Goal: Communication & Community: Answer question/provide support

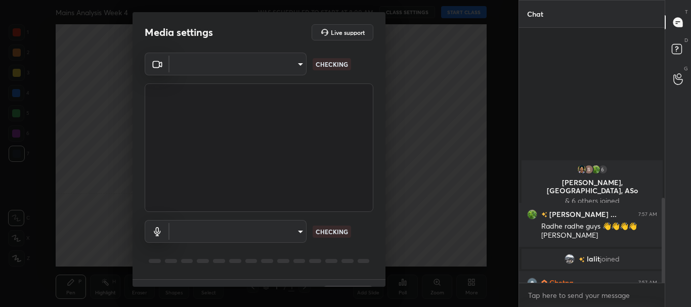
scroll to position [508, 0]
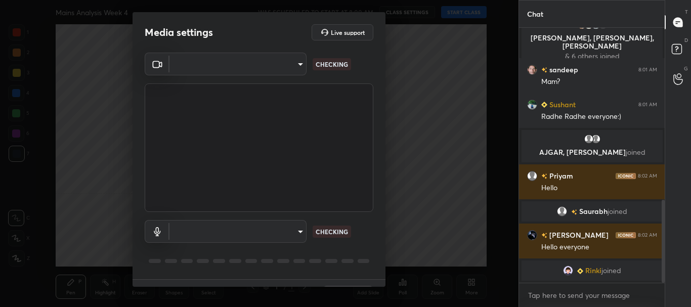
type input "cf6f1d9c9196770b674763ebae9c9090a67b9c374037f1dacf70ba34fe4ccc53"
type input "5a2e1d91a4130efb8e5aaf232c1d4573c7f2dece8cbe552fab50709de06aa807"
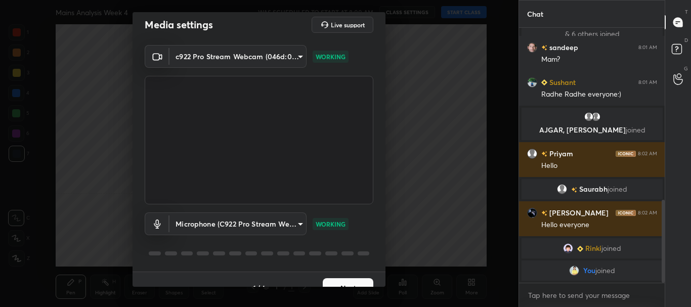
scroll to position [25, 0]
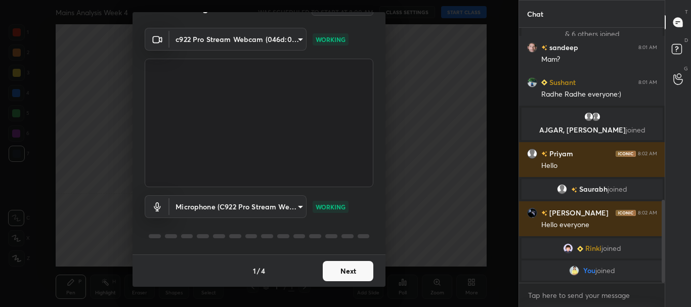
click at [345, 273] on button "Next" at bounding box center [348, 271] width 51 height 20
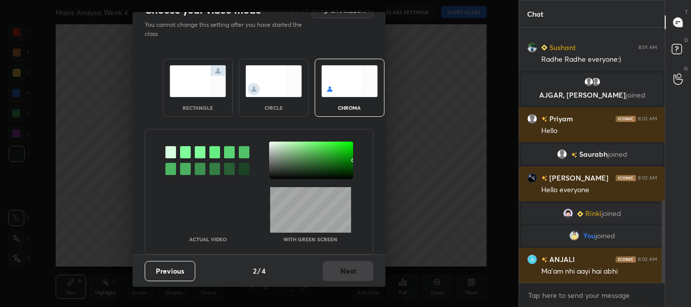
scroll to position [0, 0]
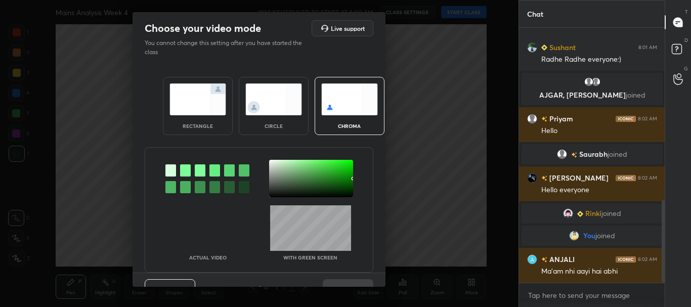
click at [209, 125] on div "rectangle" at bounding box center [198, 125] width 40 height 5
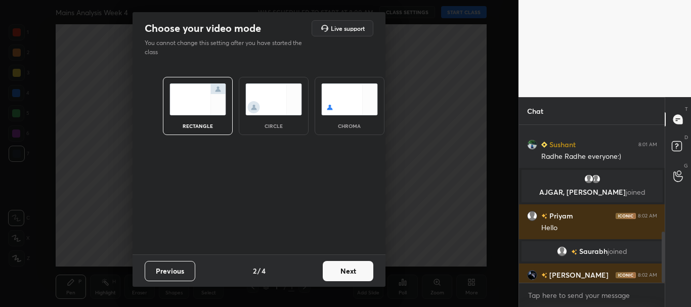
scroll to position [70, 143]
click at [346, 271] on button "Next" at bounding box center [348, 271] width 51 height 20
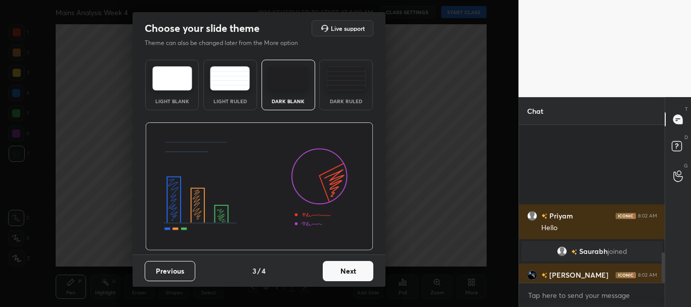
scroll to position [668, 0]
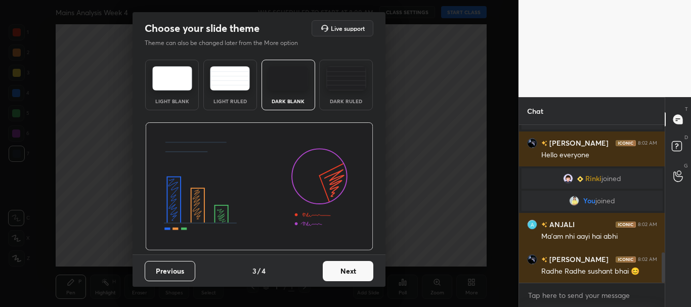
click at [362, 270] on button "Next" at bounding box center [348, 271] width 51 height 20
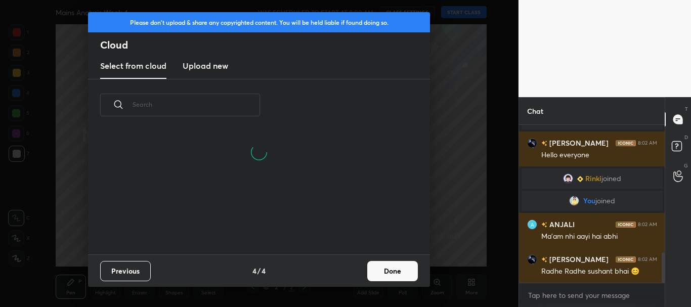
click at [395, 270] on button "Done" at bounding box center [392, 271] width 51 height 20
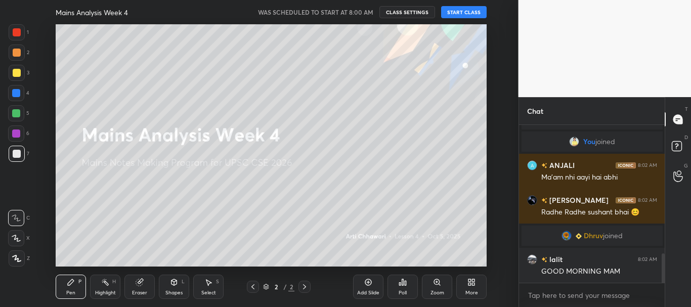
scroll to position [725, 0]
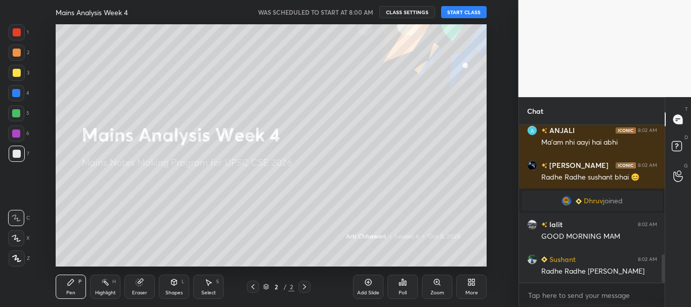
click at [421, 10] on button "CLASS SETTINGS" at bounding box center [407, 12] width 56 height 12
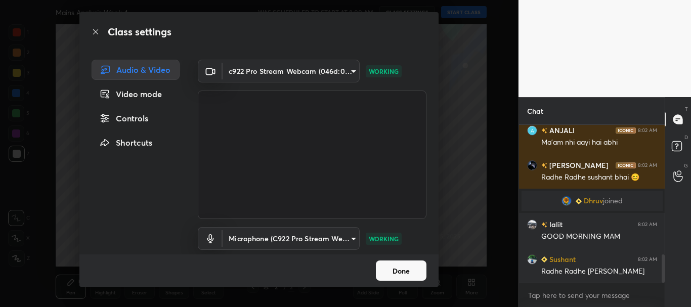
scroll to position [35, 0]
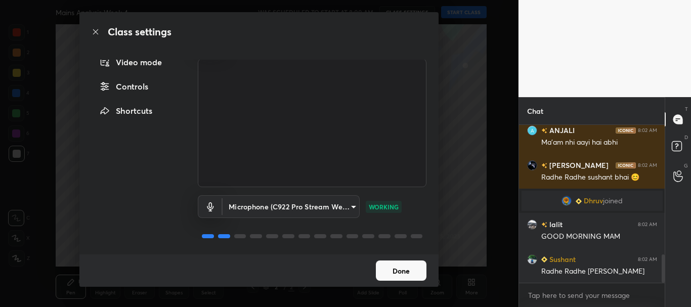
click at [391, 265] on button "Done" at bounding box center [401, 271] width 51 height 20
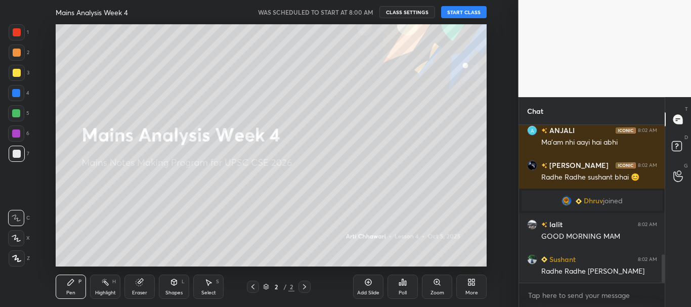
scroll to position [749, 0]
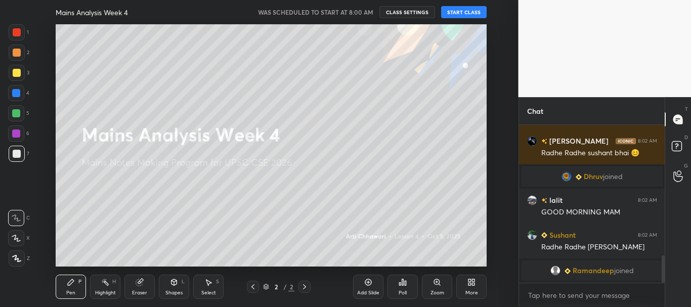
click at [465, 13] on button "START CLASS" at bounding box center [464, 12] width 46 height 12
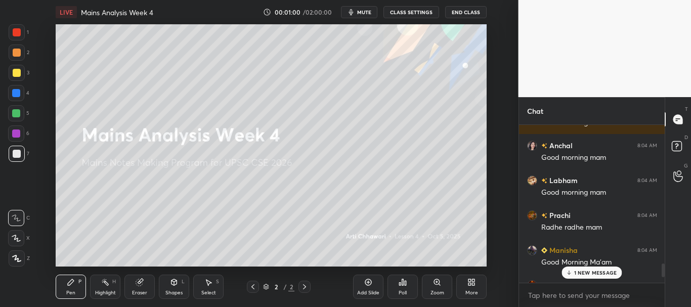
scroll to position [1898, 0]
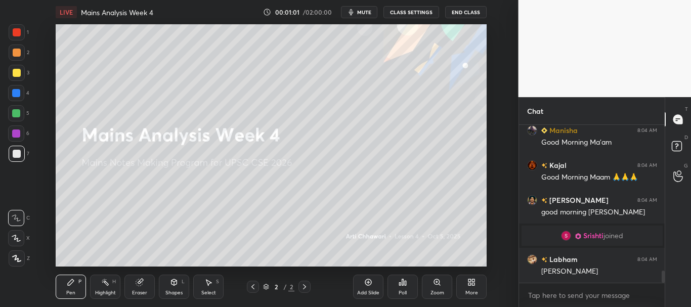
drag, startPoint x: 663, startPoint y: 274, endPoint x: 671, endPoint y: 306, distance: 32.5
click at [671, 307] on div "Chat [PERSON_NAME] 8:04 AM Radhe radhe mam [PERSON_NAME] 8:04 AM Good Morning M…" at bounding box center [605, 202] width 173 height 210
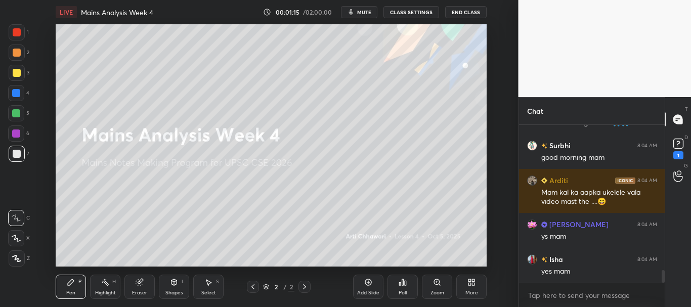
scroll to position [1865, 0]
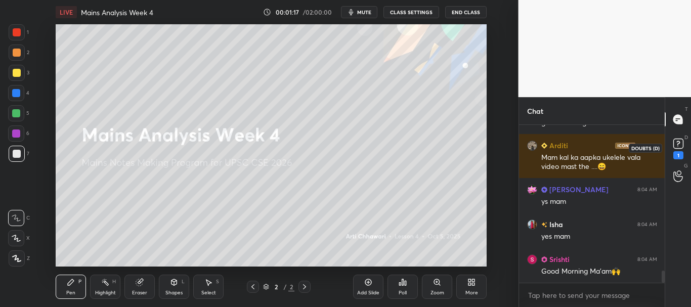
click at [682, 146] on rect at bounding box center [678, 144] width 10 height 10
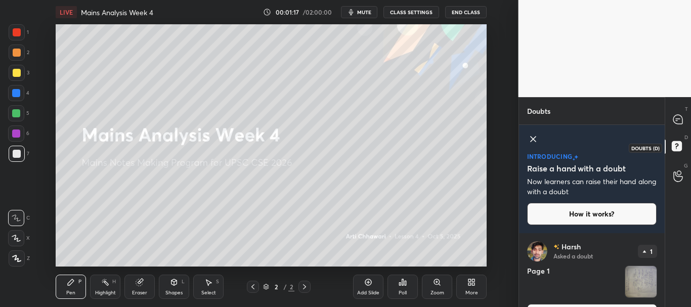
scroll to position [28, 0]
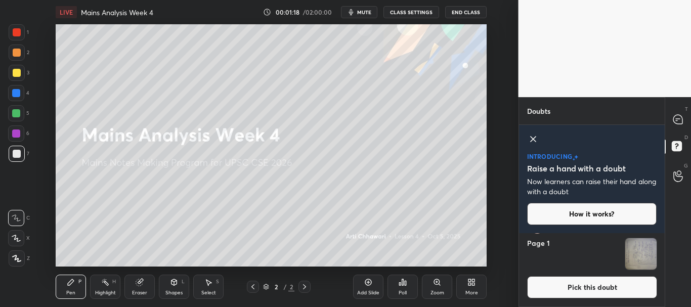
click at [532, 139] on icon at bounding box center [533, 139] width 12 height 12
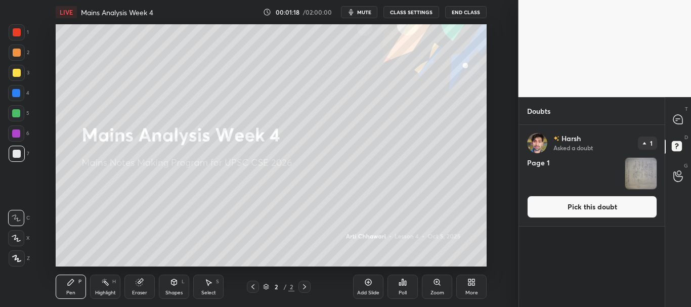
scroll to position [0, 0]
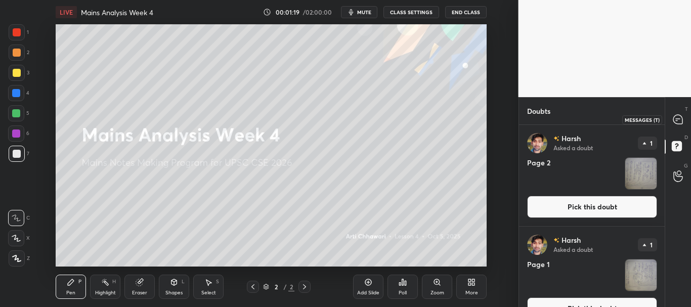
click at [678, 120] on icon at bounding box center [677, 119] width 9 height 9
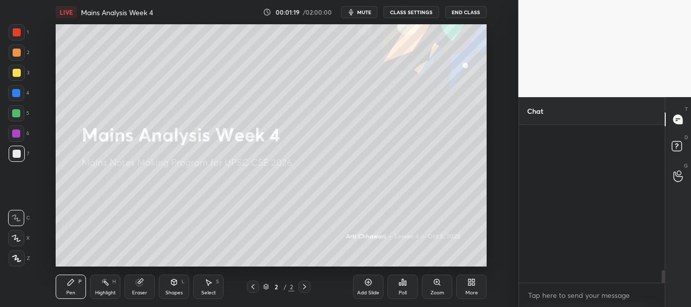
scroll to position [155, 143]
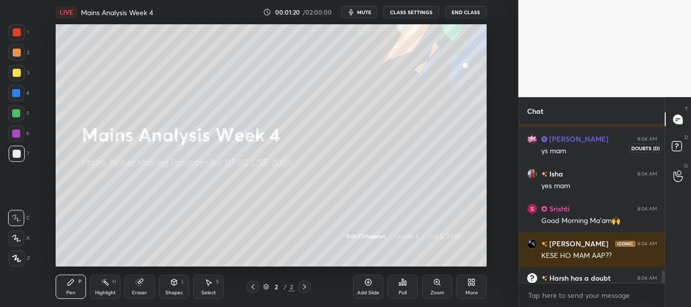
click at [680, 146] on rect at bounding box center [677, 147] width 10 height 10
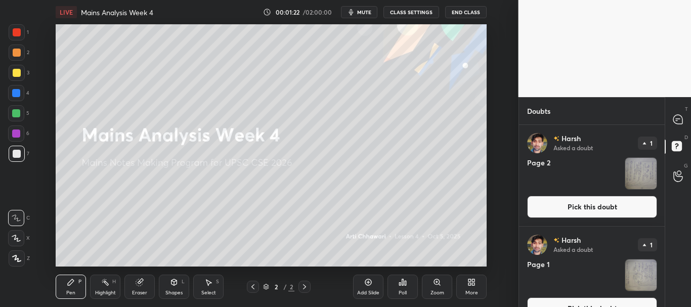
scroll to position [21, 0]
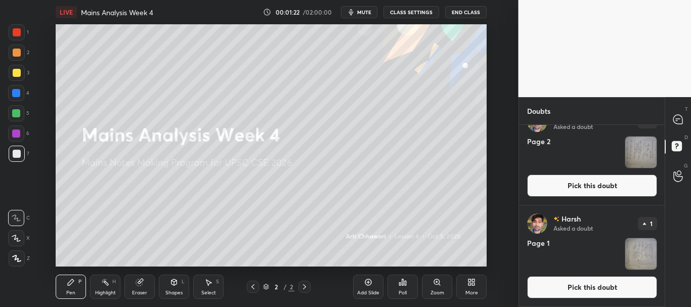
click at [609, 285] on button "Pick this doubt" at bounding box center [592, 287] width 130 height 22
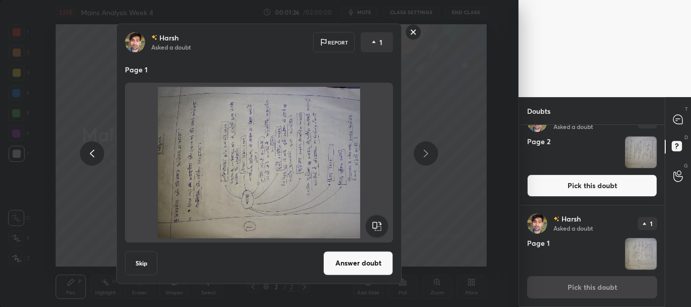
click at [412, 32] on rect at bounding box center [414, 32] width 16 height 16
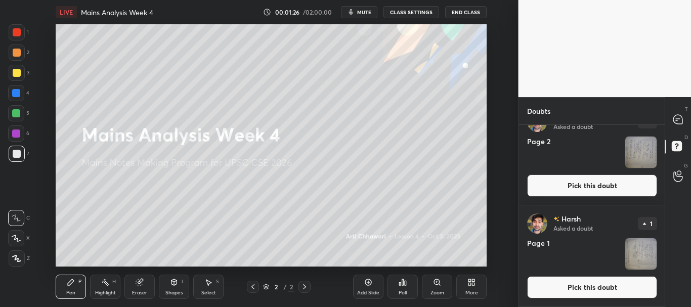
scroll to position [0, 0]
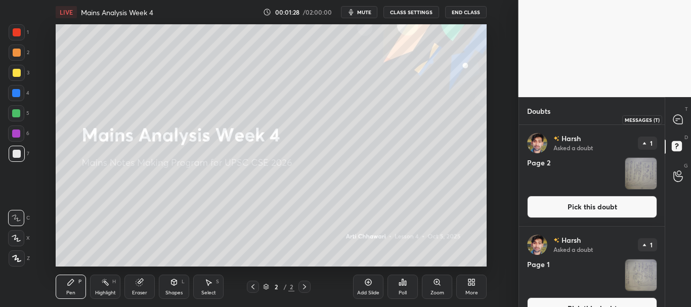
click at [680, 118] on icon at bounding box center [677, 119] width 9 height 9
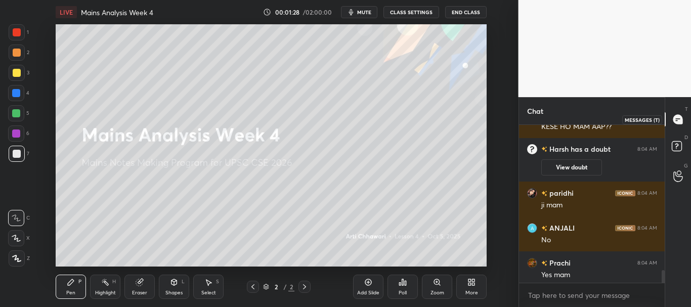
scroll to position [2296, 0]
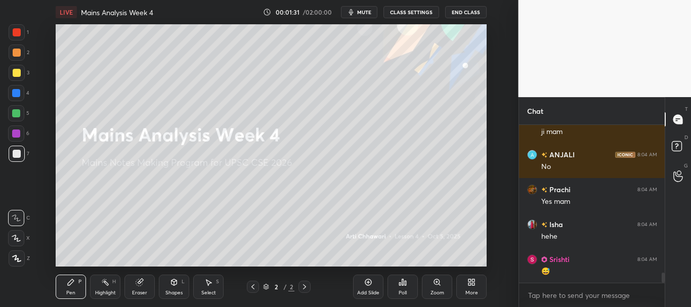
drag, startPoint x: 664, startPoint y: 275, endPoint x: 668, endPoint y: 283, distance: 8.6
click at [667, 285] on div "Chat [PERSON_NAME] has a doubt 8:04 AM View doubt [PERSON_NAME] 8:04 AM ji mam …" at bounding box center [605, 202] width 173 height 210
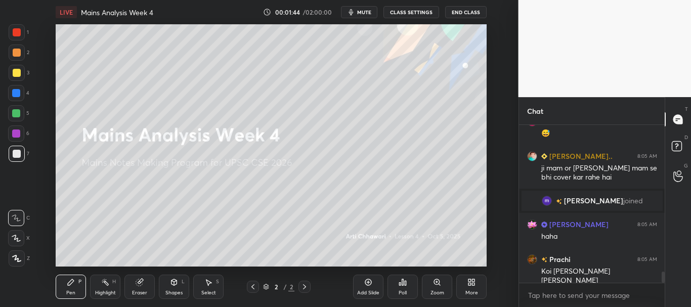
scroll to position [2147, 0]
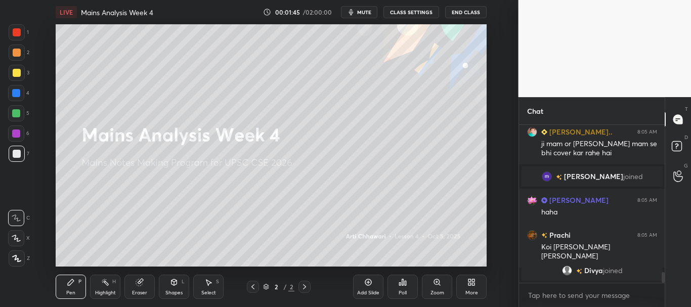
click at [141, 284] on icon at bounding box center [139, 282] width 7 height 7
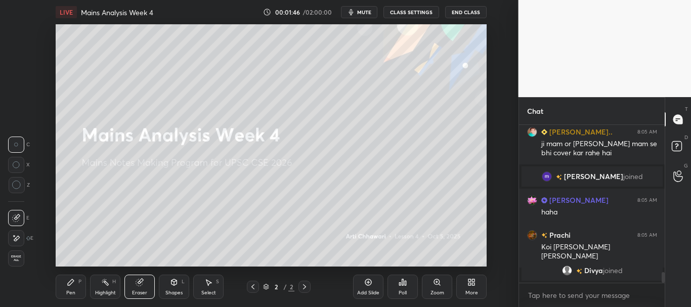
click at [16, 259] on span "Erase all" at bounding box center [16, 258] width 15 height 7
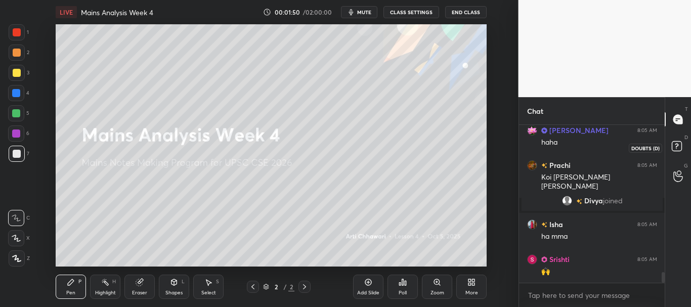
scroll to position [2225, 0]
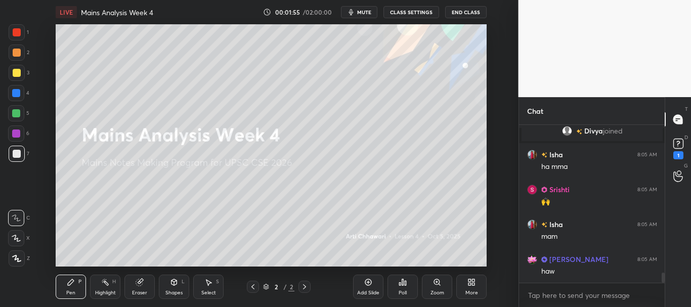
drag, startPoint x: 663, startPoint y: 278, endPoint x: 666, endPoint y: 287, distance: 9.6
click at [666, 287] on div "Chat [PERSON_NAME] 8:05 AM Koi [PERSON_NAME] [PERSON_NAME] [PERSON_NAME] joined…" at bounding box center [605, 202] width 173 height 210
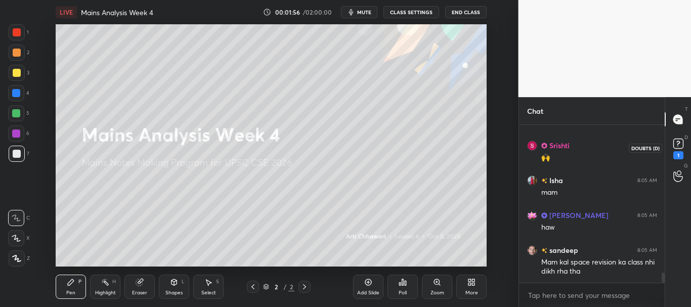
click at [677, 144] on icon at bounding box center [678, 143] width 4 height 4
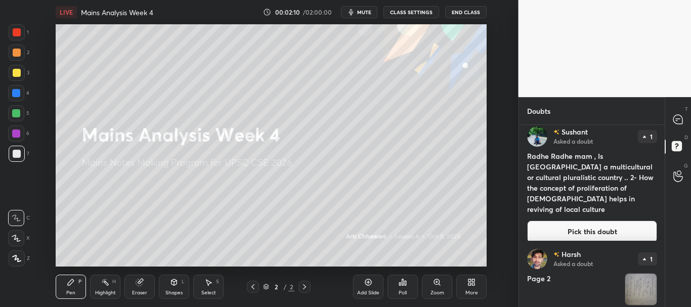
scroll to position [0, 0]
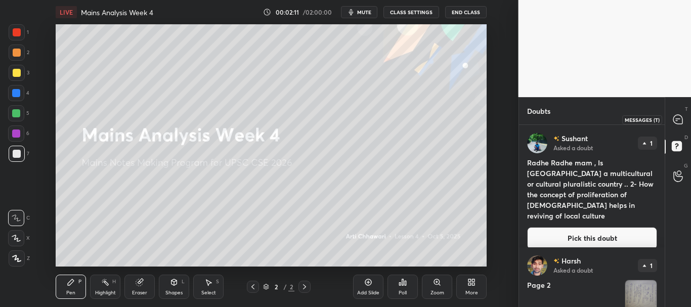
click at [674, 121] on icon at bounding box center [677, 119] width 9 height 9
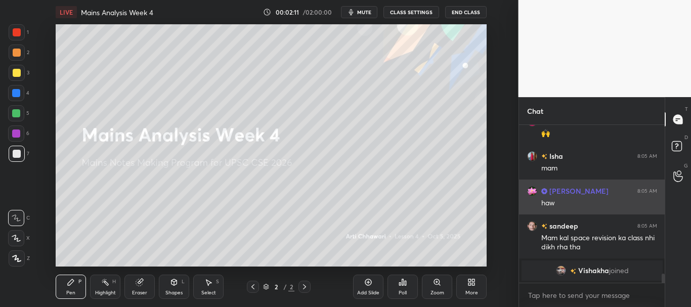
scroll to position [155, 143]
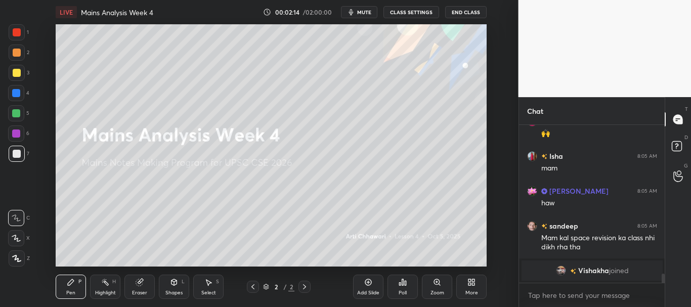
drag, startPoint x: 663, startPoint y: 277, endPoint x: 663, endPoint y: 282, distance: 5.6
click at [663, 282] on div at bounding box center [663, 281] width 3 height 15
drag, startPoint x: 664, startPoint y: 280, endPoint x: 664, endPoint y: 290, distance: 9.6
click at [664, 290] on div "Isha 8:05 AM ha mma [PERSON_NAME] 8:05 AM 🙌 Isha 8:05 AM mam [PERSON_NAME] 8:05…" at bounding box center [592, 216] width 146 height 182
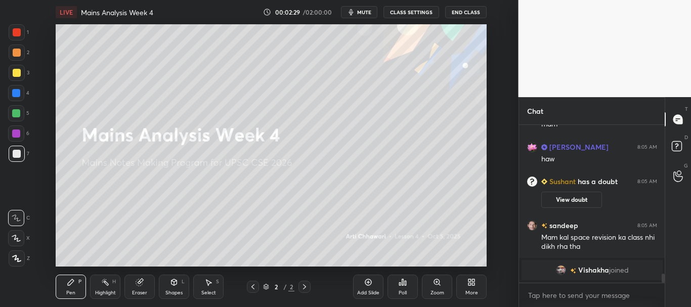
scroll to position [2327, 0]
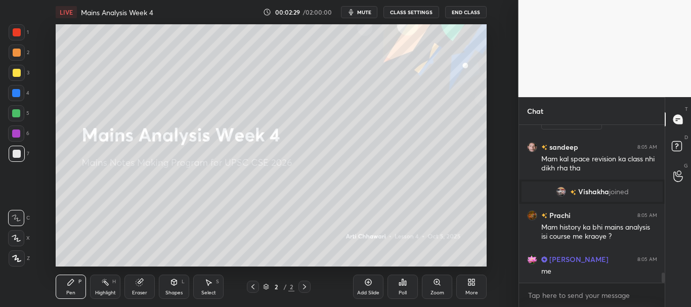
click at [432, 284] on div "Zoom" at bounding box center [437, 287] width 30 height 24
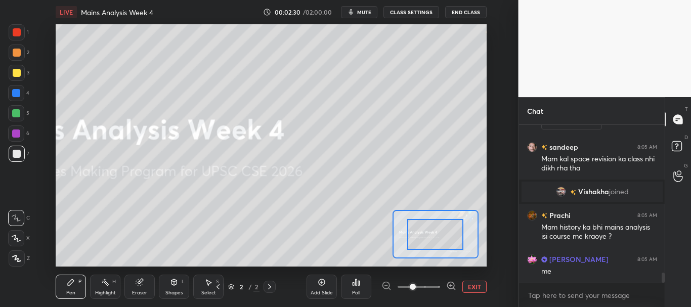
click at [473, 282] on button "EXIT" at bounding box center [474, 287] width 24 height 12
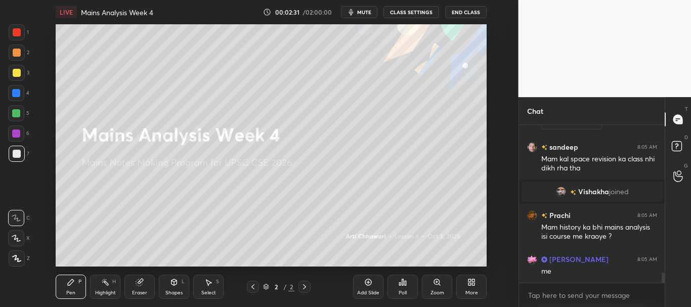
click at [405, 286] on icon at bounding box center [403, 282] width 8 height 8
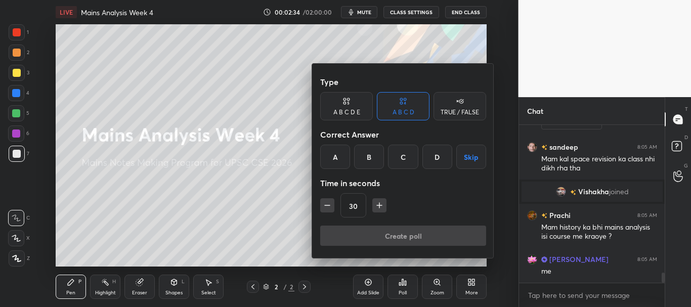
scroll to position [2362, 0]
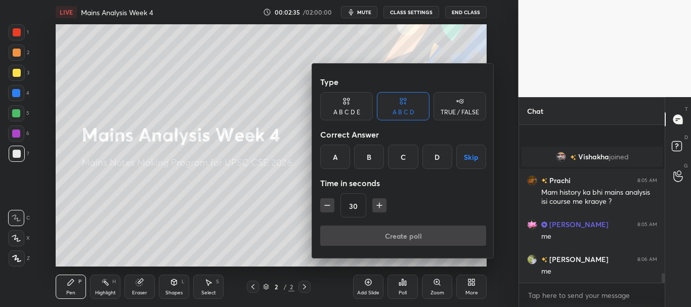
click at [363, 154] on div "B" at bounding box center [369, 157] width 30 height 24
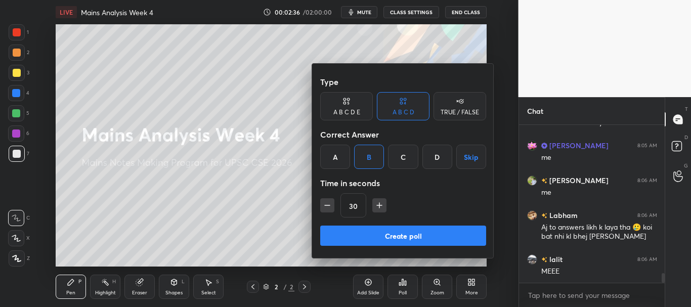
click at [393, 234] on button "Create poll" at bounding box center [403, 236] width 166 height 20
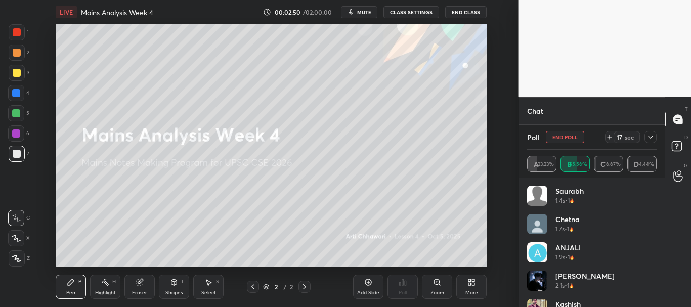
scroll to position [2697, 0]
click at [651, 136] on icon at bounding box center [651, 137] width 8 height 8
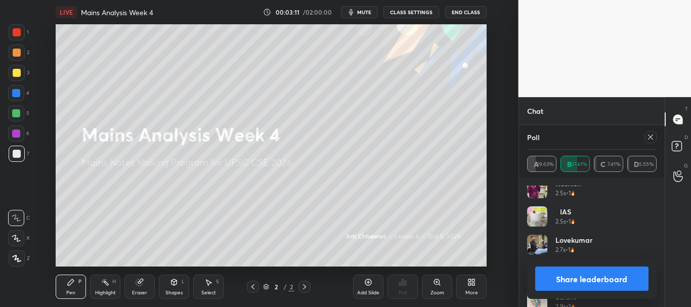
scroll to position [2902, 0]
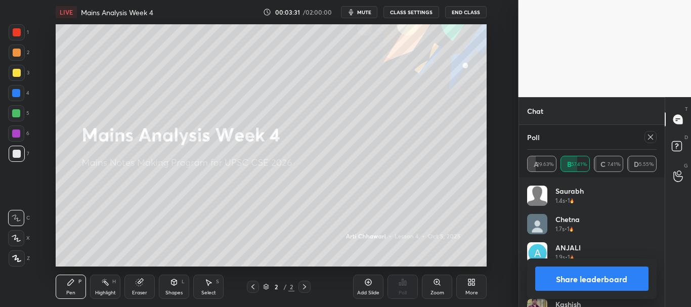
click at [652, 140] on icon at bounding box center [651, 137] width 8 height 8
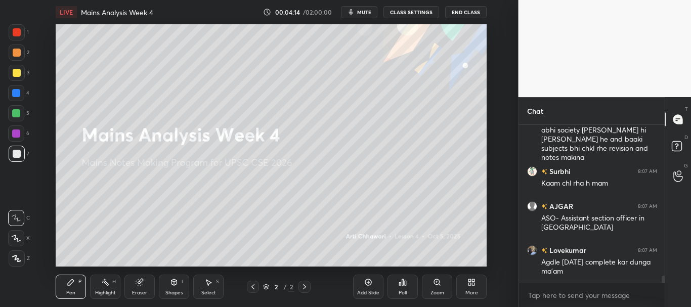
click at [14, 48] on div at bounding box center [17, 53] width 16 height 16
click at [19, 68] on div at bounding box center [17, 73] width 16 height 16
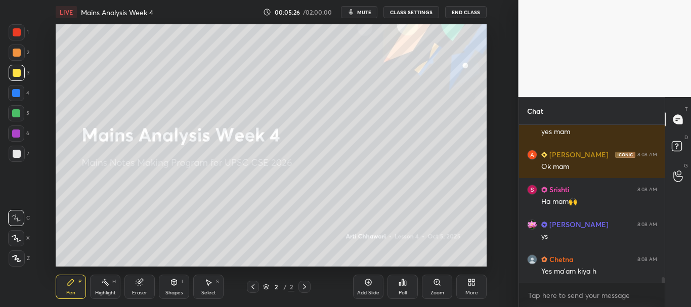
scroll to position [4317, 0]
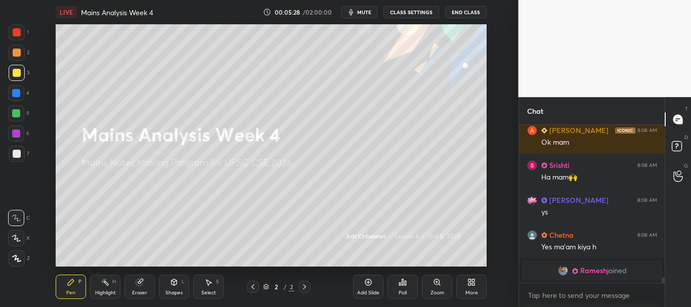
click at [16, 71] on div at bounding box center [17, 73] width 8 height 8
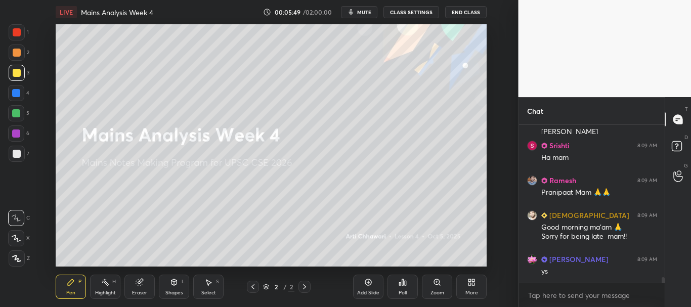
scroll to position [4476, 0]
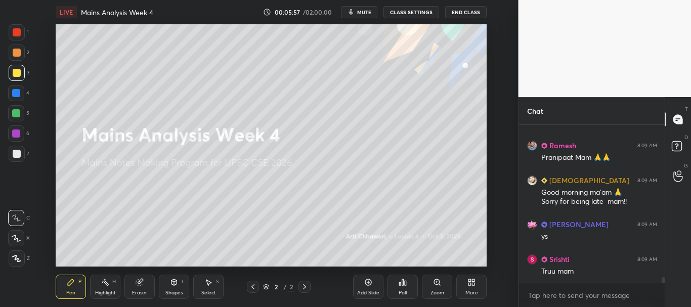
click at [473, 282] on icon at bounding box center [473, 280] width 3 height 3
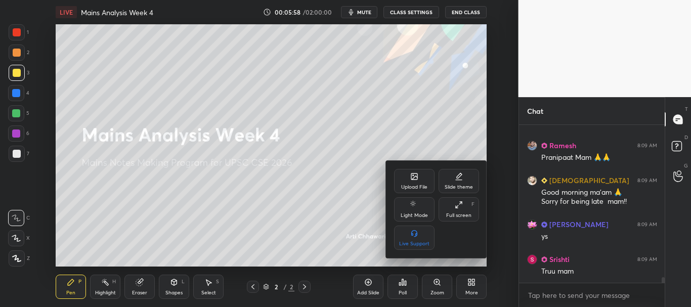
click at [248, 58] on div at bounding box center [345, 153] width 691 height 307
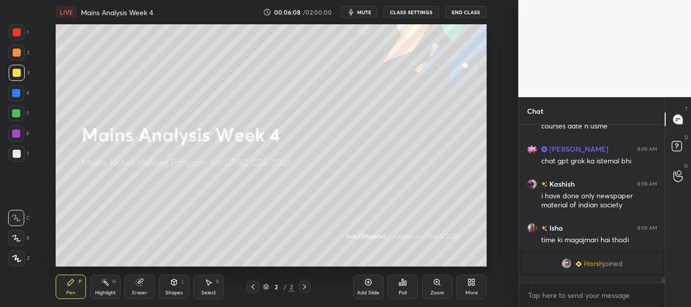
scroll to position [4764, 0]
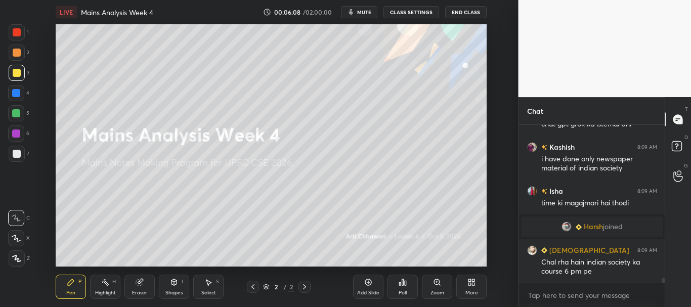
drag, startPoint x: 664, startPoint y: 280, endPoint x: 664, endPoint y: 287, distance: 7.1
click at [664, 287] on div "[PERSON_NAME] 8:09 AM Mam plz bta do history [PERSON_NAME] analysis isi course …" at bounding box center [592, 216] width 146 height 182
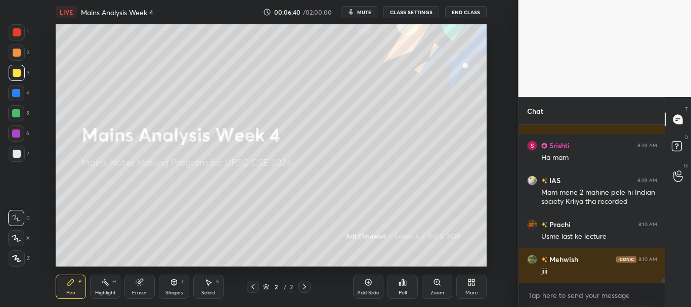
scroll to position [4992, 0]
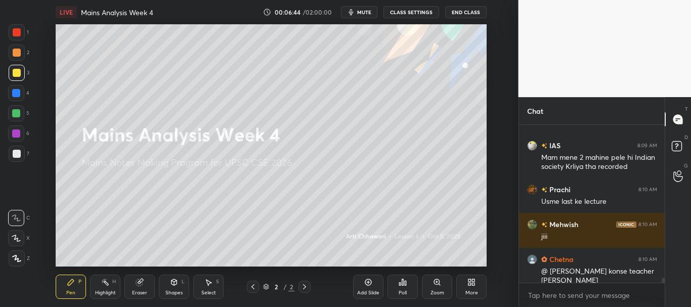
click at [400, 284] on icon at bounding box center [400, 284] width 2 height 3
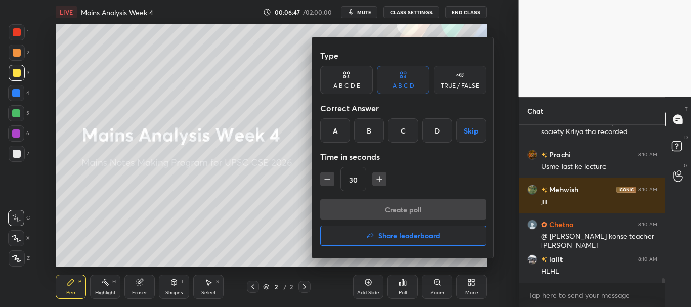
scroll to position [5062, 0]
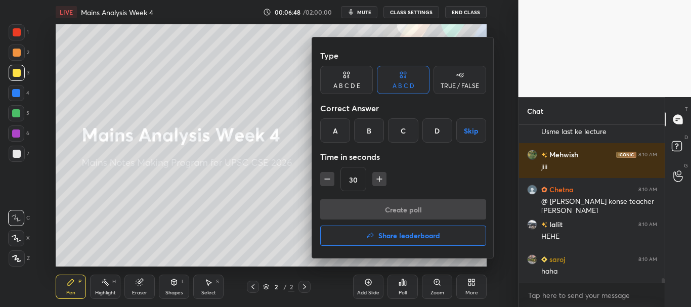
click at [271, 235] on div at bounding box center [345, 153] width 691 height 307
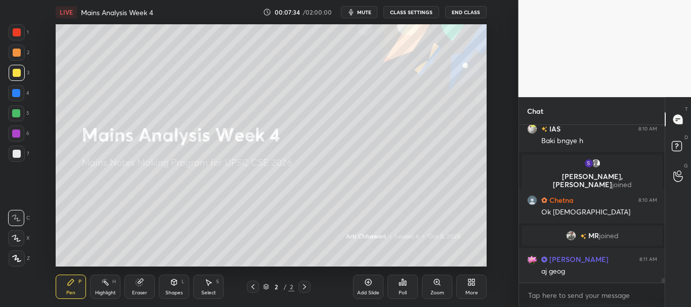
scroll to position [5219, 0]
click at [664, 285] on div "[DEMOGRAPHIC_DATA] 8:10 AM [PERSON_NAME] mam anjali [PERSON_NAME] IAS 8:10 AM B…" at bounding box center [592, 216] width 146 height 182
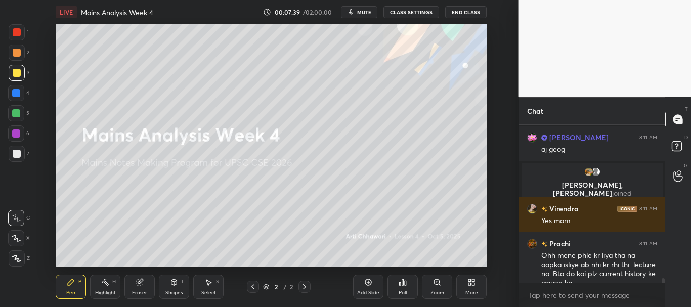
scroll to position [5267, 0]
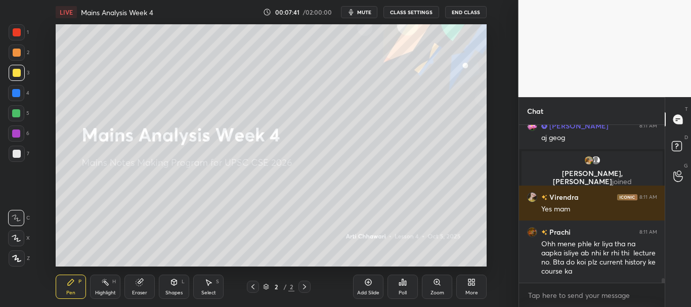
click at [367, 280] on icon at bounding box center [368, 282] width 8 height 8
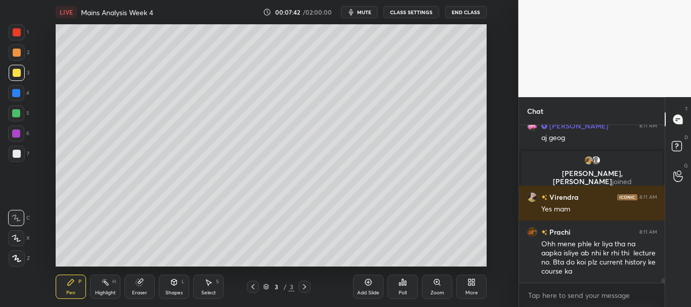
click at [13, 151] on div at bounding box center [17, 154] width 8 height 8
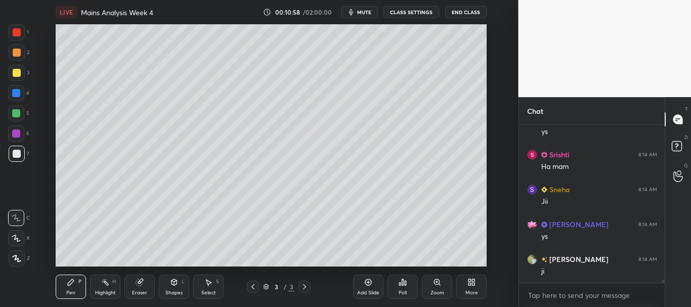
scroll to position [8099, 0]
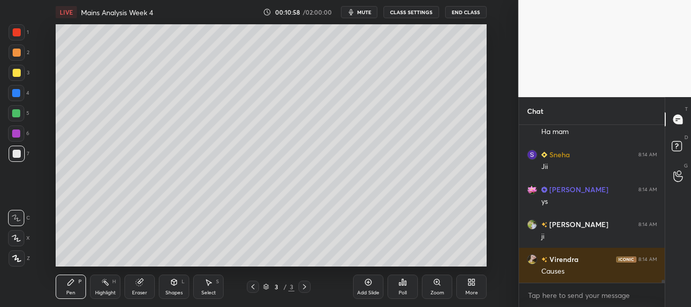
click at [13, 50] on div at bounding box center [17, 53] width 8 height 8
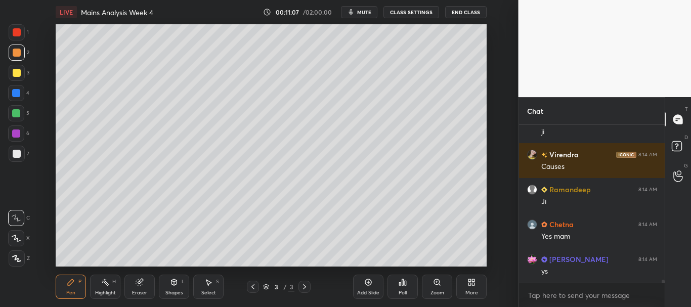
scroll to position [8239, 0]
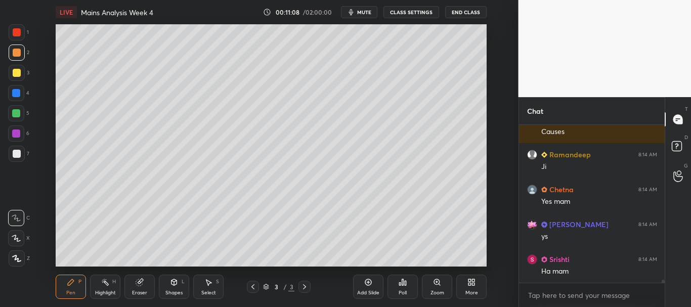
click at [18, 32] on div at bounding box center [17, 32] width 8 height 8
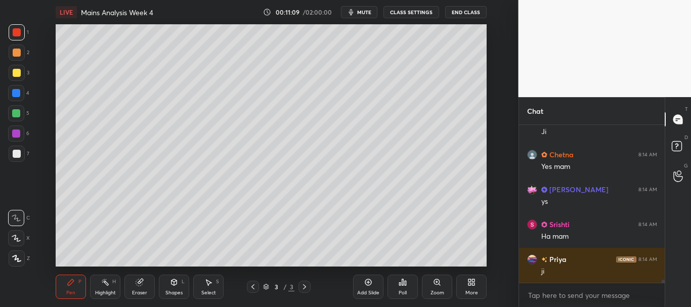
click at [15, 57] on div at bounding box center [17, 53] width 16 height 16
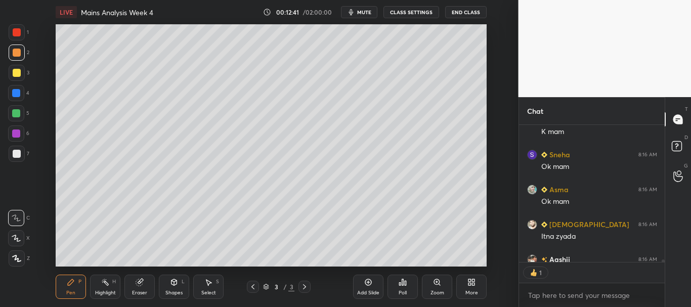
scroll to position [9344, 0]
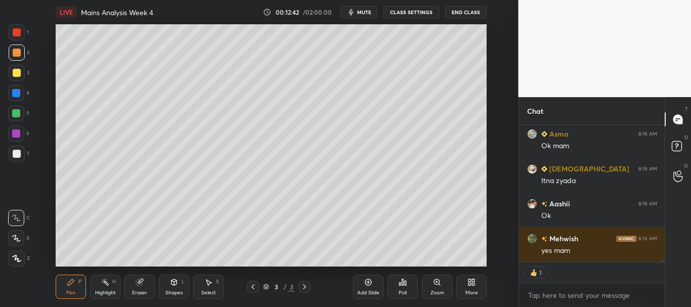
click at [665, 265] on div "Chat Sneha 8:16 AM Ok mam Asma 8:16 AM Ok mam [PERSON_NAME] 8:16 AM [PERSON_NAM…" at bounding box center [605, 202] width 173 height 210
click at [475, 284] on icon at bounding box center [473, 284] width 3 height 3
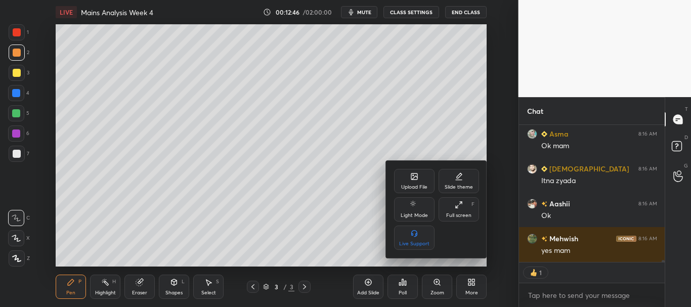
click at [417, 182] on div "Upload File" at bounding box center [414, 181] width 40 height 24
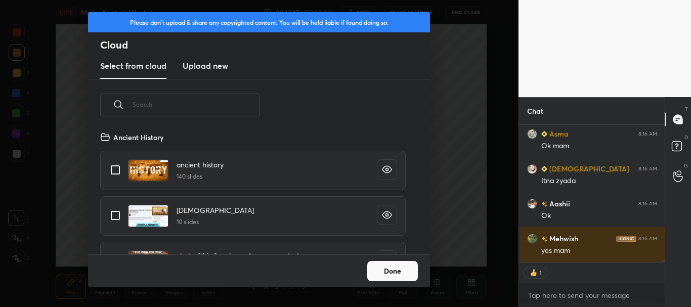
scroll to position [123, 325]
click at [215, 65] on h3 "Upload new" at bounding box center [206, 66] width 46 height 12
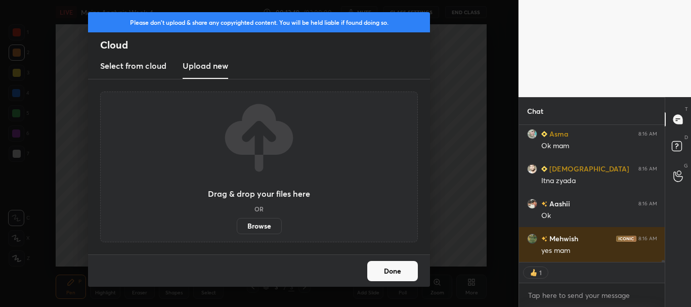
click at [268, 229] on label "Browse" at bounding box center [259, 226] width 45 height 16
click at [237, 229] on input "Browse" at bounding box center [237, 226] width 0 height 16
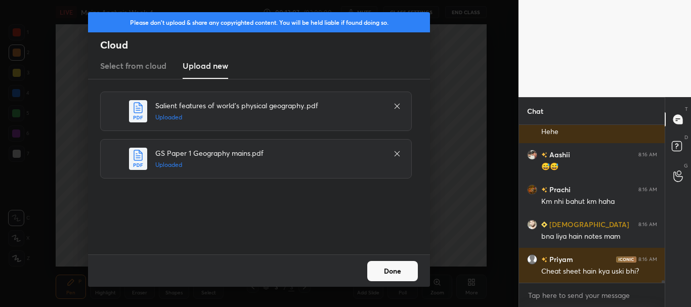
scroll to position [9777, 0]
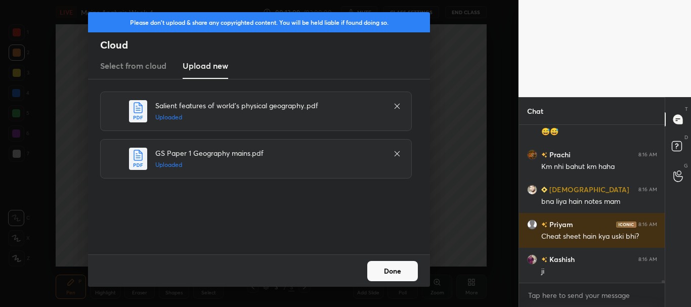
click at [393, 271] on button "Done" at bounding box center [392, 271] width 51 height 20
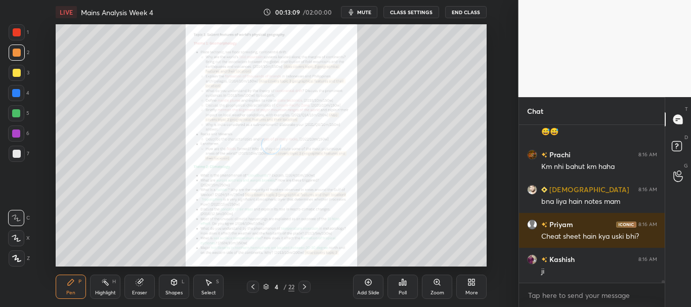
click at [255, 286] on icon at bounding box center [253, 287] width 8 height 8
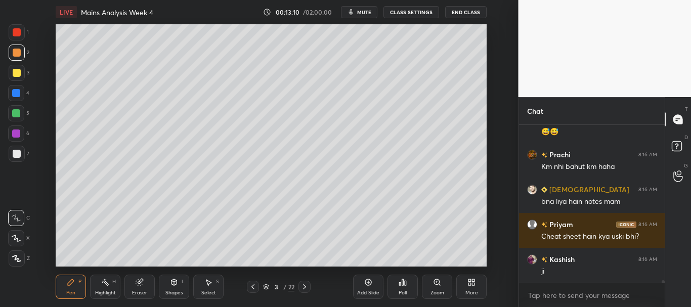
click at [265, 286] on icon at bounding box center [266, 287] width 6 height 6
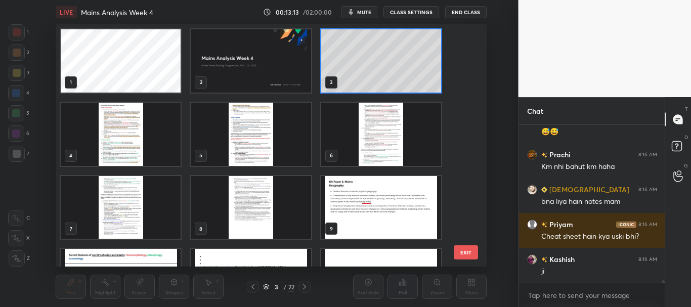
scroll to position [9821, 0]
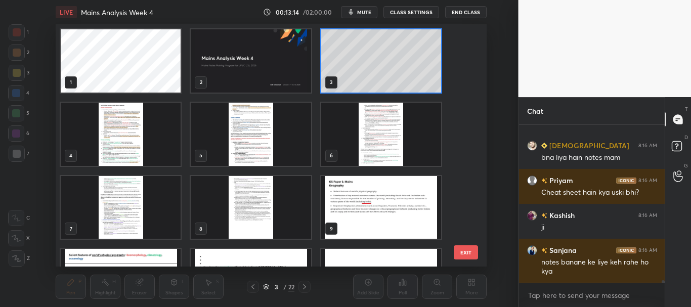
click at [390, 221] on img "grid" at bounding box center [381, 207] width 120 height 63
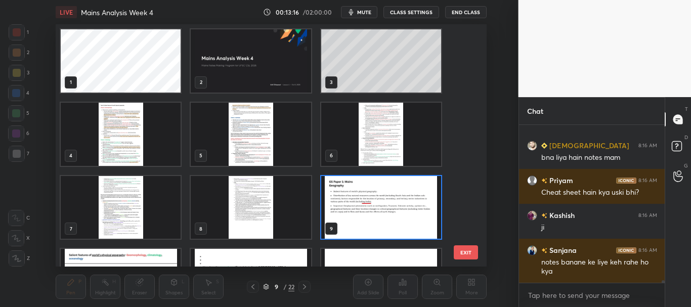
click at [265, 286] on icon at bounding box center [266, 287] width 6 height 6
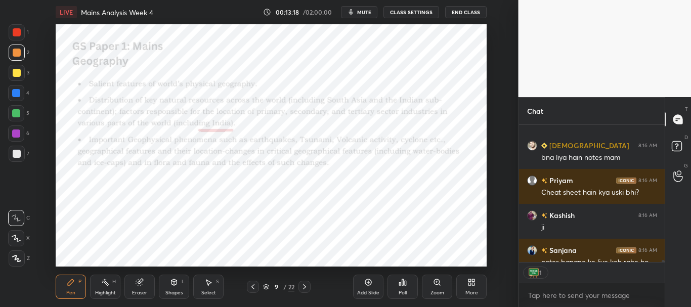
click at [18, 31] on div at bounding box center [17, 32] width 8 height 8
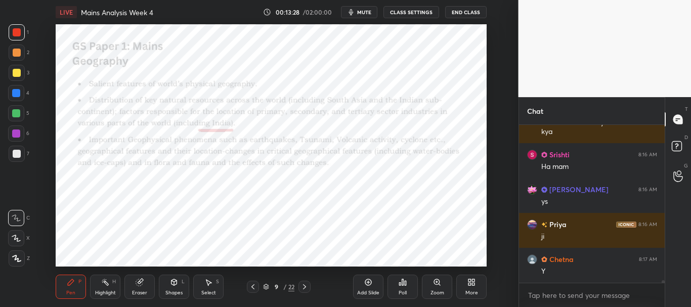
click at [14, 28] on div at bounding box center [17, 32] width 8 height 8
click at [15, 236] on icon at bounding box center [16, 238] width 9 height 7
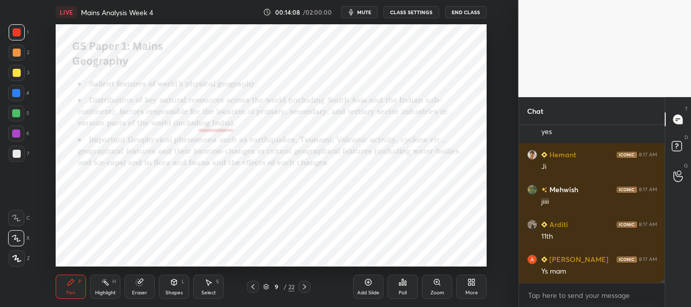
scroll to position [9253, 0]
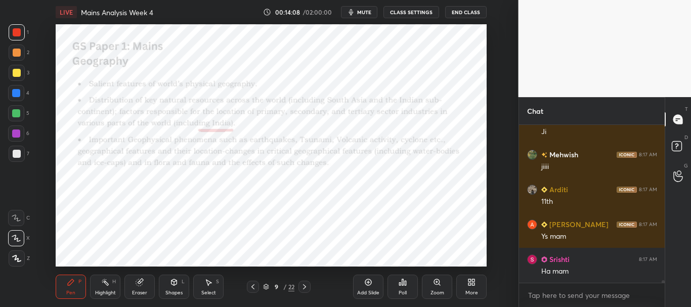
click at [16, 92] on div at bounding box center [16, 93] width 8 height 8
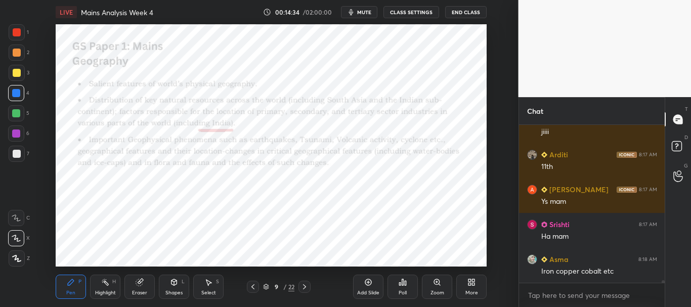
scroll to position [9323, 0]
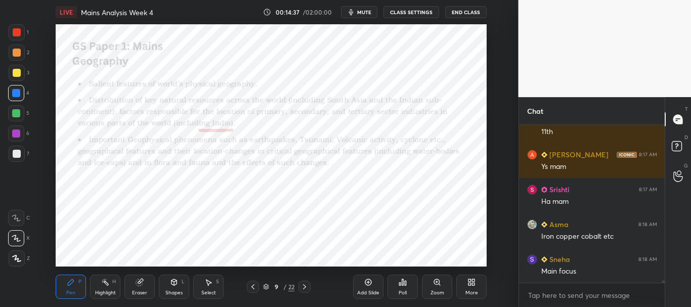
click at [15, 32] on div at bounding box center [17, 32] width 8 height 8
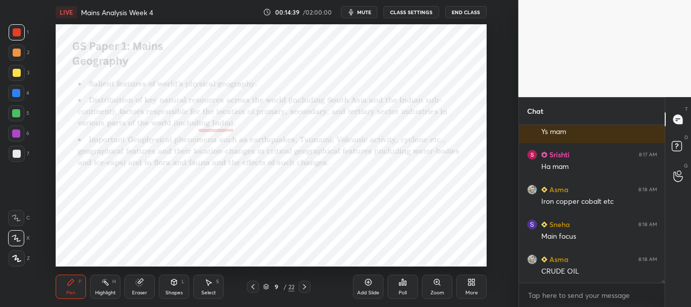
scroll to position [9393, 0]
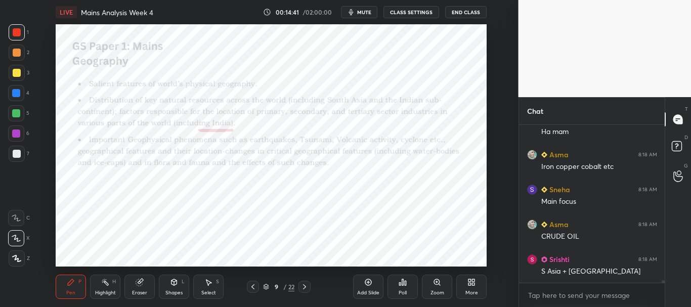
click at [14, 130] on div at bounding box center [16, 134] width 8 height 8
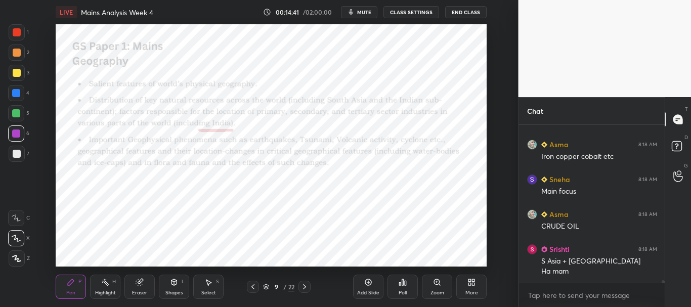
click at [13, 256] on icon at bounding box center [16, 258] width 9 height 7
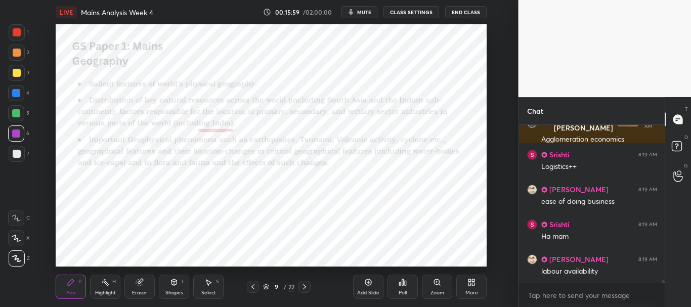
scroll to position [10042, 0]
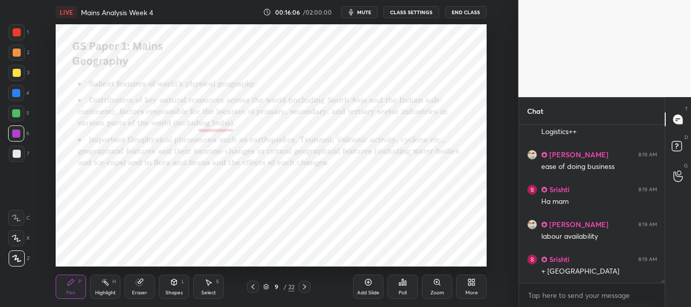
click at [16, 95] on div at bounding box center [16, 93] width 8 height 8
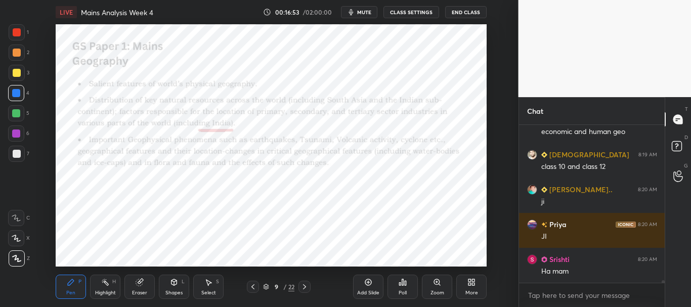
scroll to position [10470, 0]
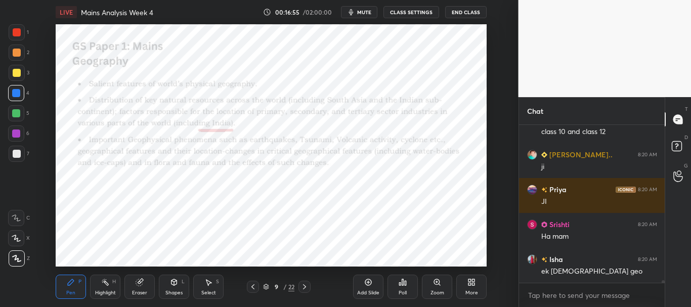
click at [16, 29] on div at bounding box center [17, 32] width 8 height 8
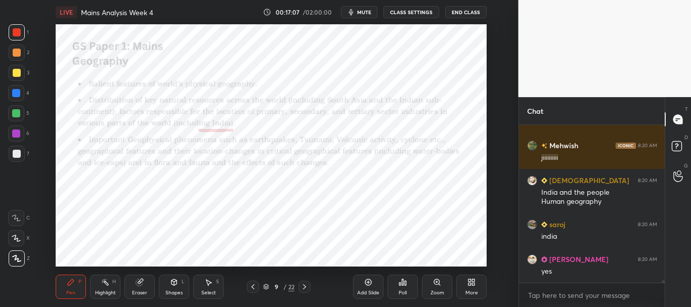
scroll to position [10688, 0]
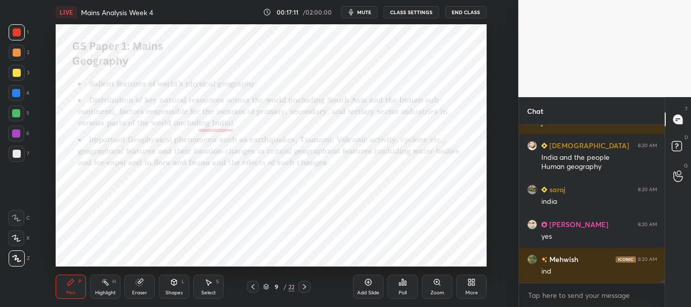
click at [17, 109] on div at bounding box center [16, 113] width 16 height 16
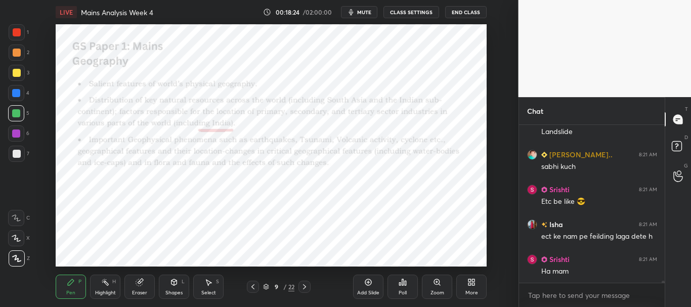
scroll to position [12050, 0]
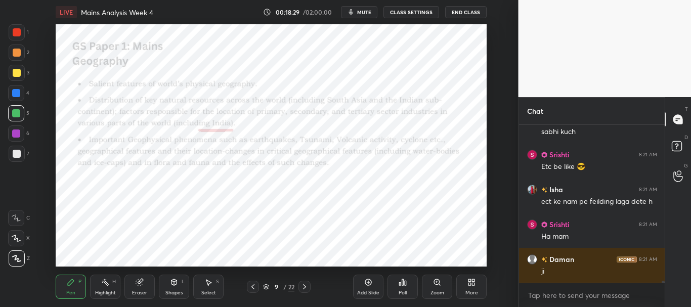
drag, startPoint x: 130, startPoint y: 288, endPoint x: 136, endPoint y: 283, distance: 7.9
click at [130, 288] on div "Eraser" at bounding box center [139, 287] width 30 height 24
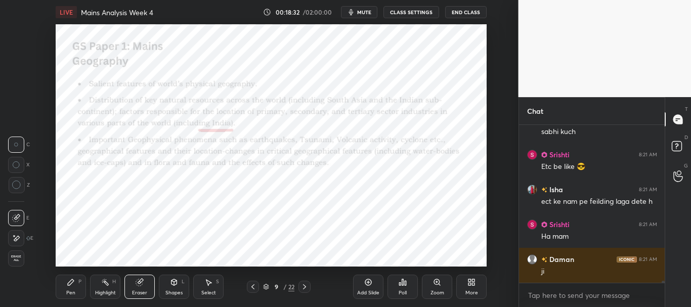
click at [64, 286] on div "Pen P" at bounding box center [71, 287] width 30 height 24
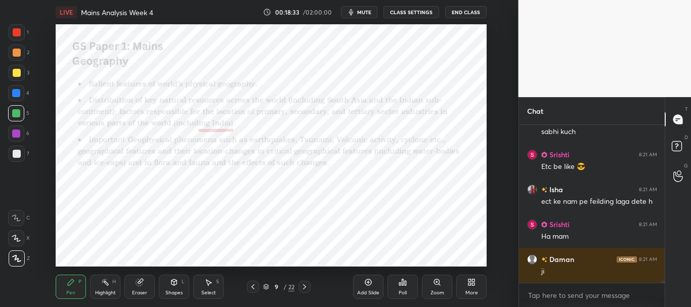
scroll to position [12074, 0]
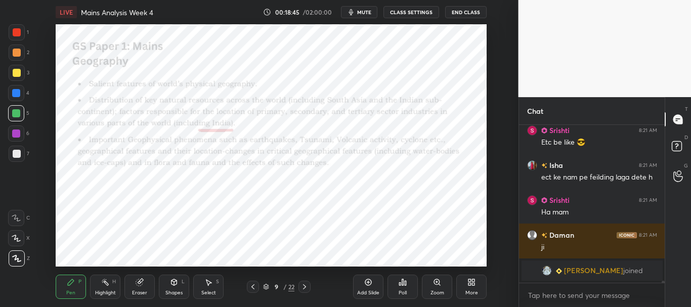
click at [8, 30] on div "1 2 3 4 5 6 7" at bounding box center [18, 95] width 21 height 142
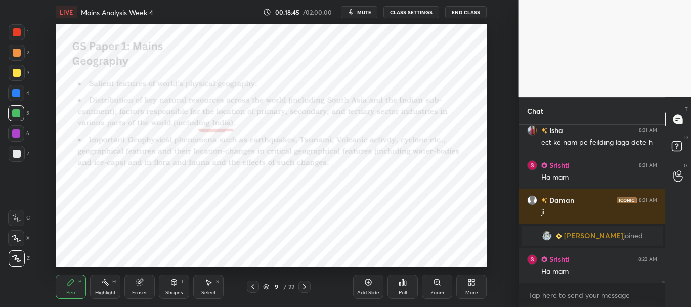
scroll to position [11591, 0]
click at [15, 31] on div at bounding box center [17, 32] width 8 height 8
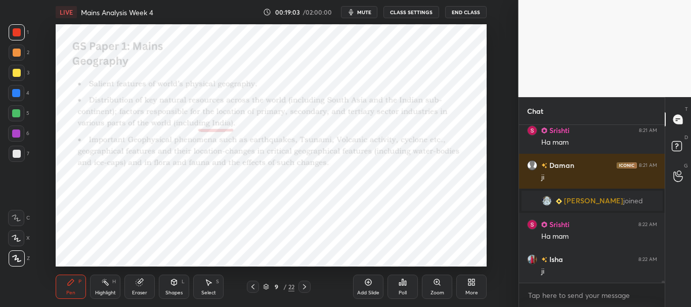
scroll to position [11661, 0]
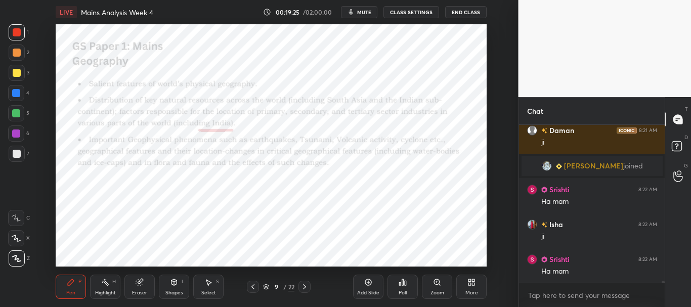
click at [16, 88] on div at bounding box center [16, 93] width 16 height 16
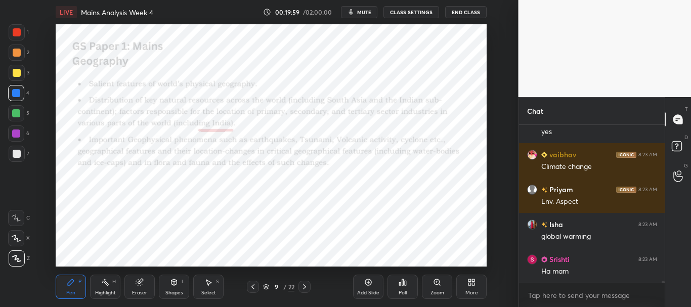
scroll to position [11975, 0]
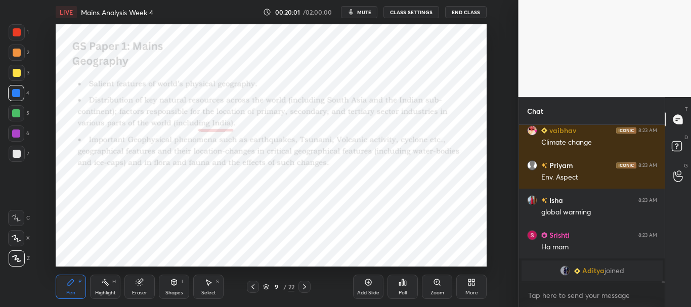
click at [14, 33] on div at bounding box center [17, 32] width 8 height 8
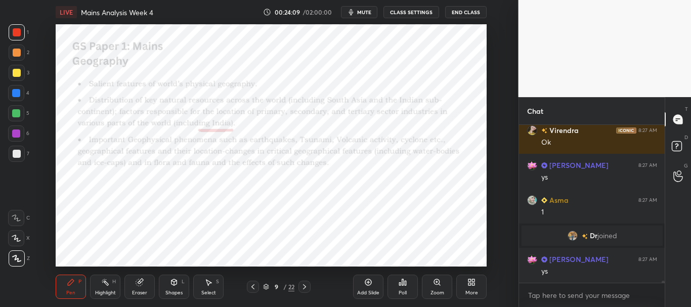
scroll to position [13522, 0]
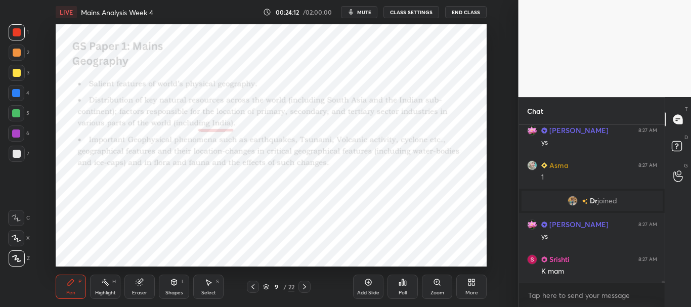
click at [15, 113] on div at bounding box center [16, 113] width 8 height 8
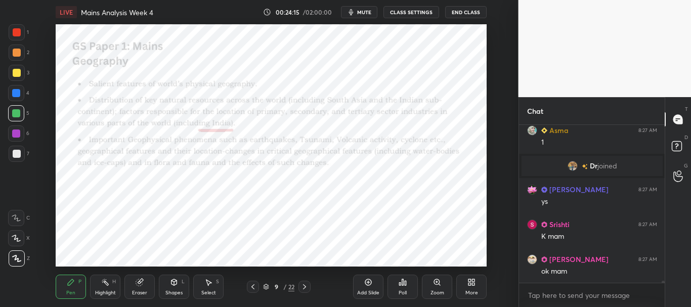
click at [267, 284] on icon at bounding box center [266, 287] width 6 height 6
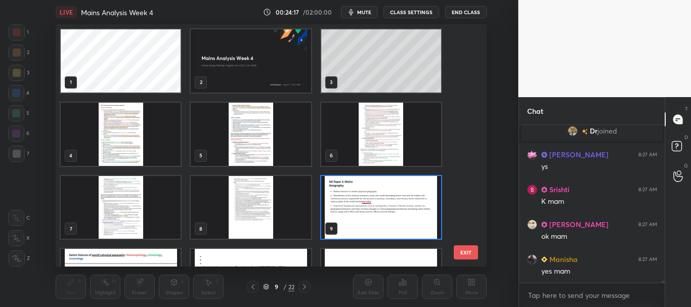
scroll to position [13626, 0]
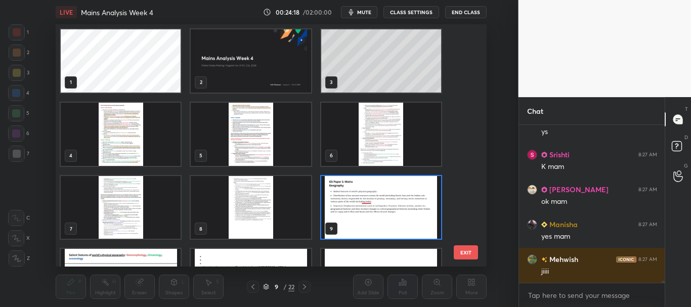
click at [403, 215] on img "grid" at bounding box center [381, 207] width 120 height 63
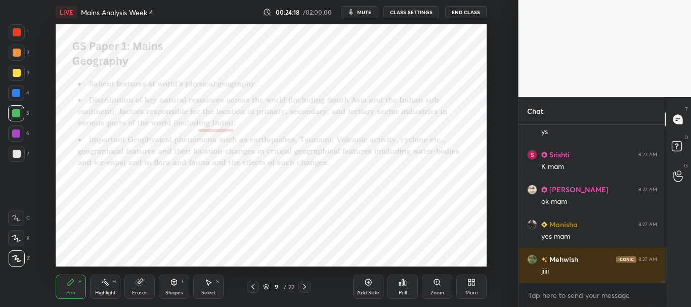
scroll to position [0, 0]
click at [265, 283] on div "9 / 22" at bounding box center [278, 286] width 31 height 9
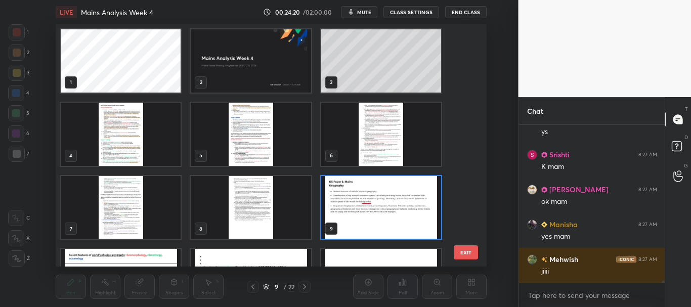
scroll to position [13661, 0]
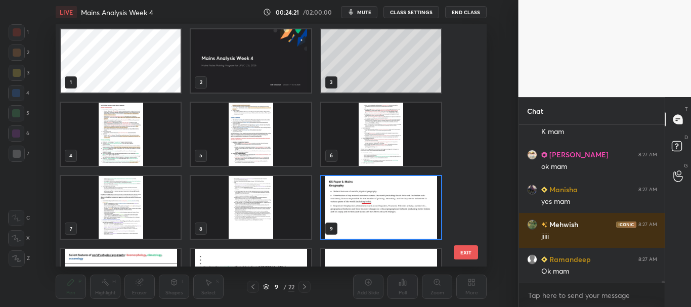
drag, startPoint x: 463, startPoint y: 62, endPoint x: 465, endPoint y: 54, distance: 8.5
click at [464, 56] on div "1 2 3 4 5 6 7 8 9 10 11 12 13 14 15" at bounding box center [262, 145] width 413 height 242
click at [159, 134] on img "grid" at bounding box center [121, 134] width 120 height 63
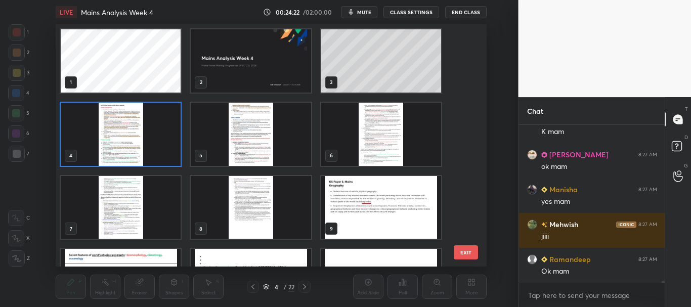
click at [269, 286] on icon at bounding box center [266, 287] width 6 height 6
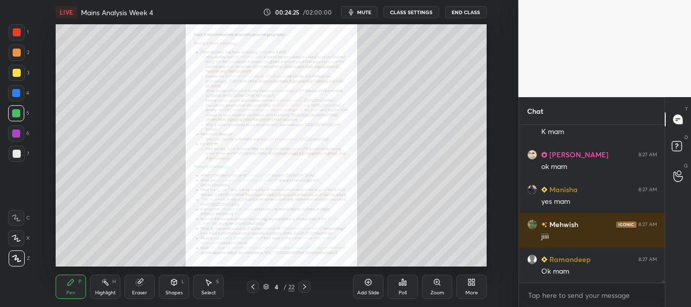
click at [16, 28] on div at bounding box center [17, 32] width 8 height 8
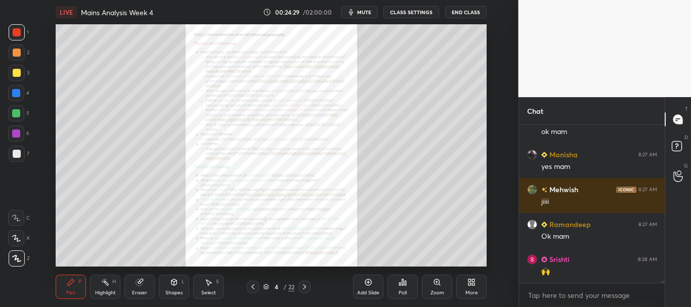
scroll to position [13731, 0]
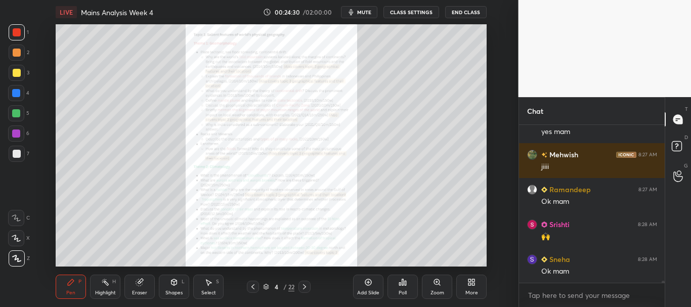
click at [265, 287] on icon at bounding box center [266, 287] width 6 height 6
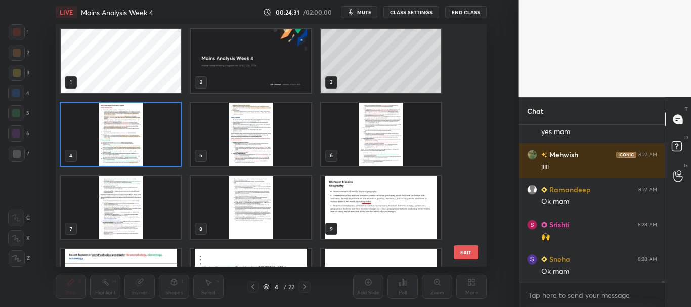
scroll to position [13766, 0]
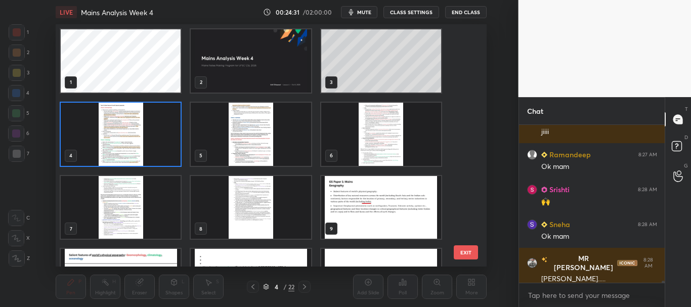
click at [379, 206] on img "grid" at bounding box center [381, 207] width 120 height 63
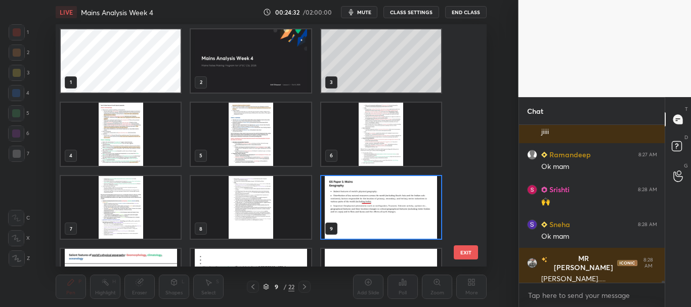
click at [265, 281] on div "9 / 22" at bounding box center [279, 287] width 64 height 12
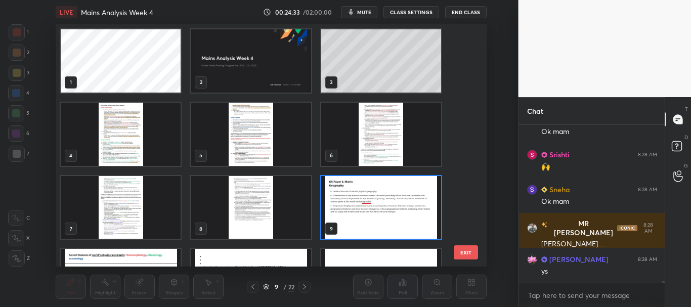
click at [267, 284] on icon at bounding box center [266, 287] width 6 height 6
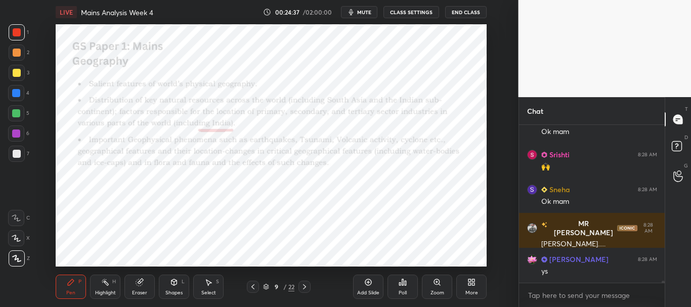
click at [267, 285] on icon at bounding box center [266, 285] width 5 height 3
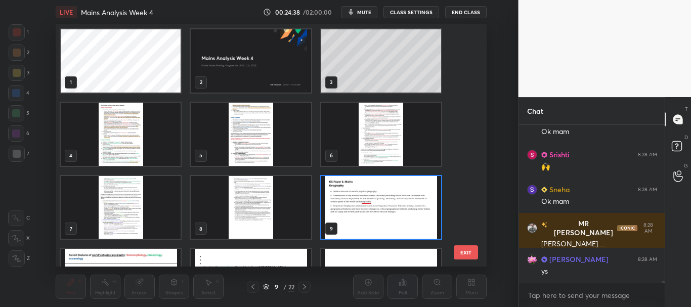
scroll to position [239, 426]
click at [160, 144] on img "grid" at bounding box center [121, 134] width 120 height 63
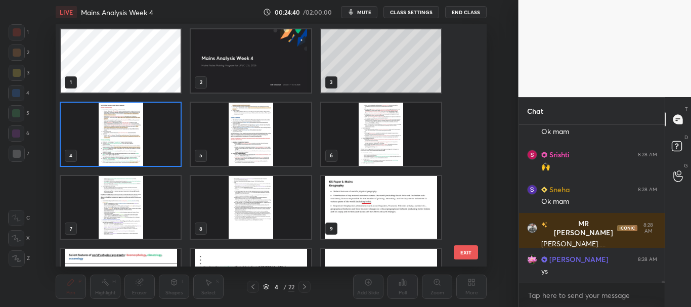
click at [266, 286] on icon at bounding box center [266, 287] width 6 height 6
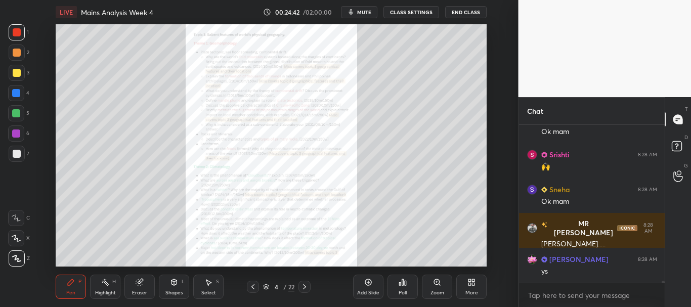
click at [435, 289] on div "Zoom" at bounding box center [437, 287] width 30 height 24
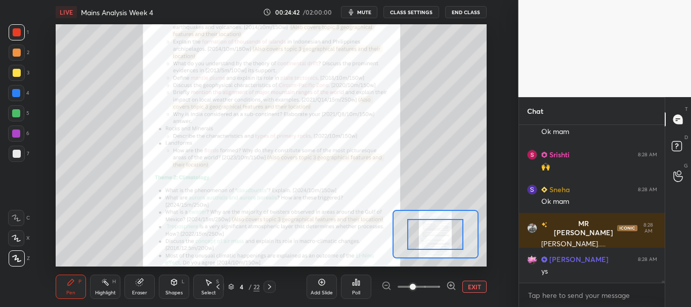
click at [434, 285] on span at bounding box center [419, 286] width 43 height 15
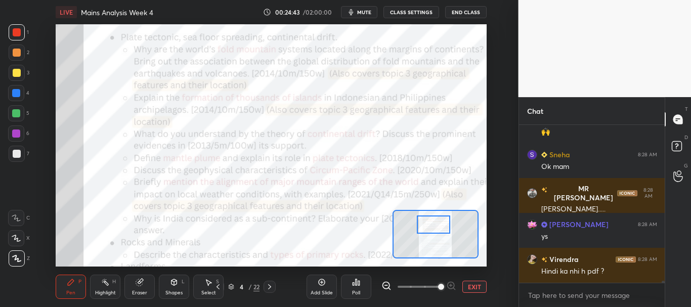
scroll to position [13880, 0]
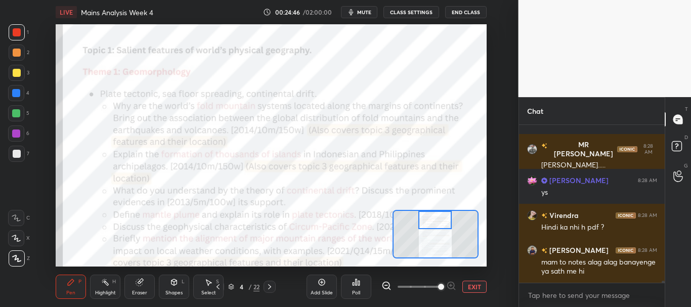
drag, startPoint x: 439, startPoint y: 236, endPoint x: 439, endPoint y: 220, distance: 16.7
click at [439, 220] on div at bounding box center [435, 220] width 34 height 19
click at [437, 223] on div at bounding box center [435, 220] width 34 height 19
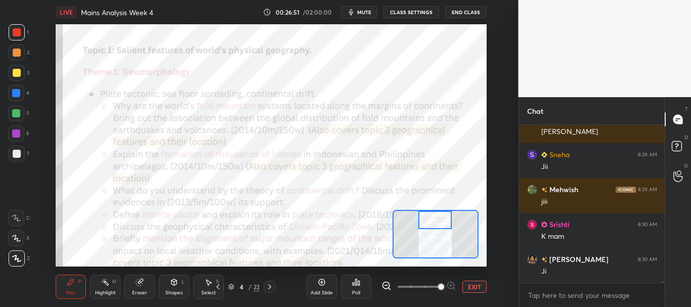
scroll to position [14788, 0]
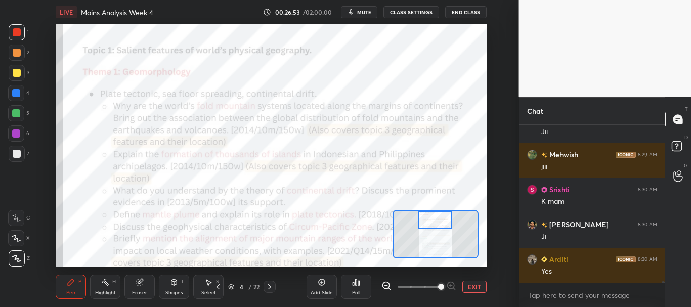
click at [18, 28] on div at bounding box center [17, 32] width 16 height 16
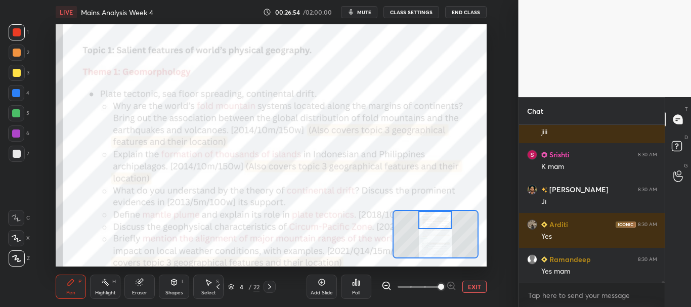
scroll to position [14858, 0]
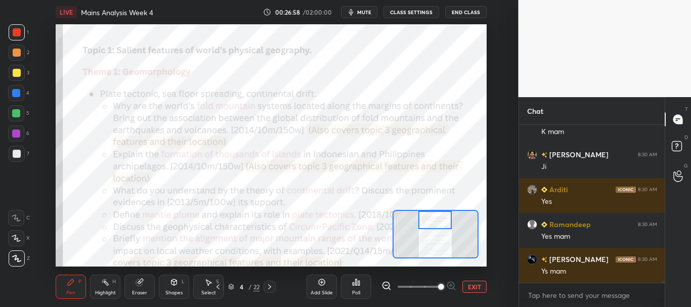
click at [17, 93] on div at bounding box center [16, 93] width 8 height 8
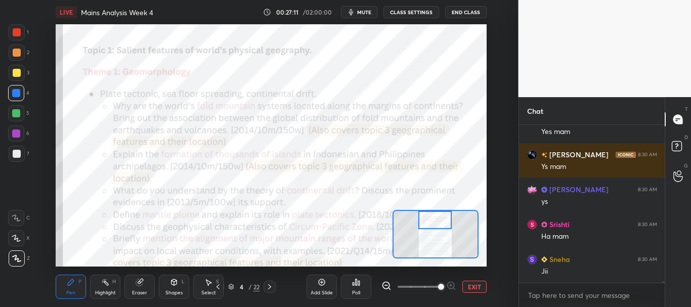
scroll to position [14998, 0]
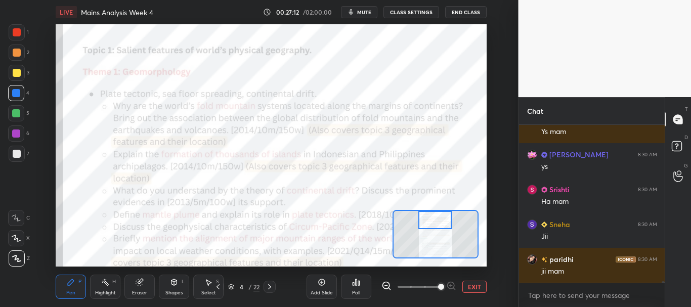
click at [14, 30] on div at bounding box center [17, 32] width 8 height 8
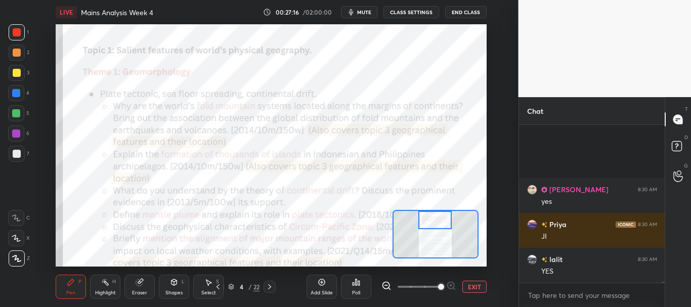
scroll to position [15207, 0]
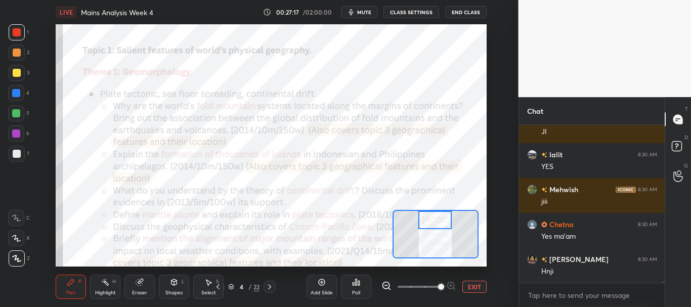
click at [16, 237] on icon at bounding box center [16, 238] width 9 height 7
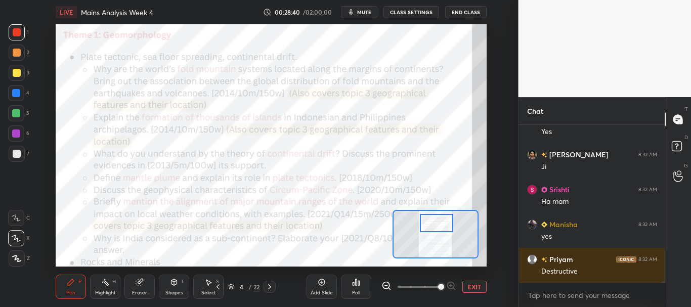
scroll to position [16429, 0]
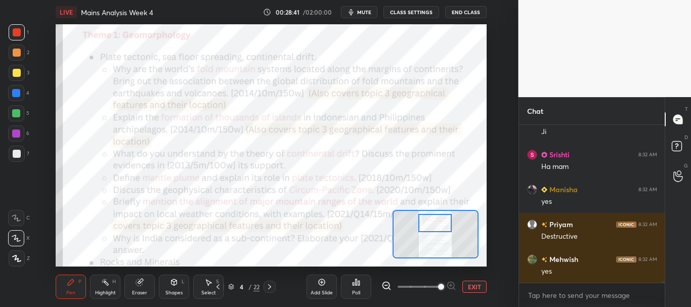
click at [436, 224] on div at bounding box center [435, 223] width 34 height 19
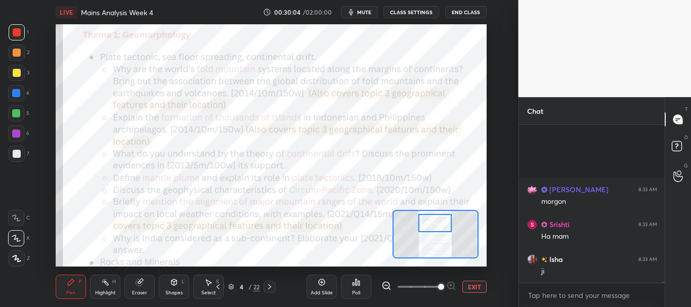
scroll to position [17810, 0]
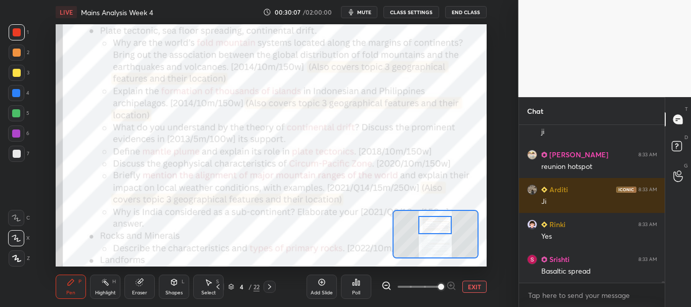
click at [445, 227] on div at bounding box center [435, 225] width 34 height 19
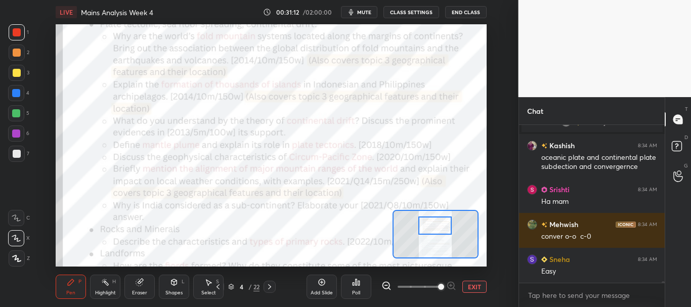
scroll to position [17963, 0]
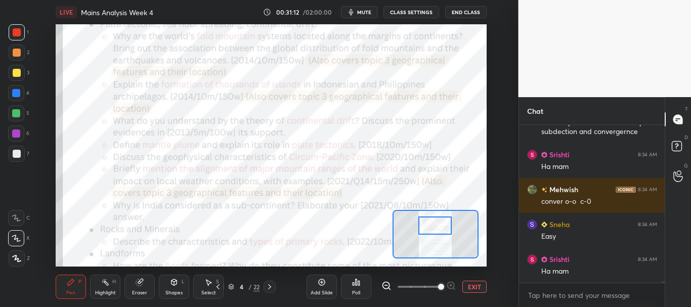
click at [16, 36] on div at bounding box center [17, 32] width 8 height 8
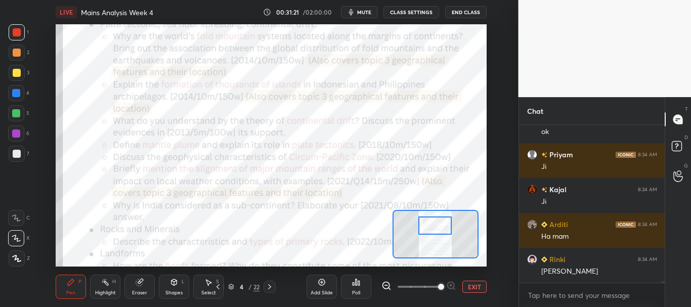
scroll to position [18173, 0]
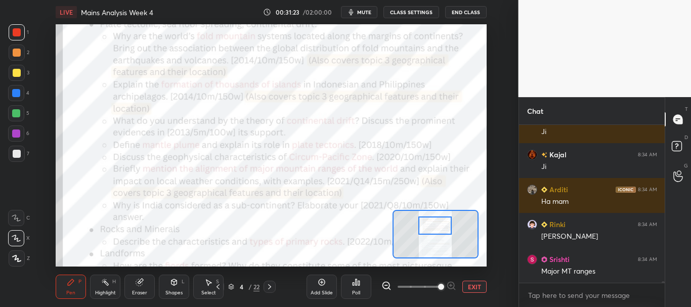
click at [478, 287] on button "EXIT" at bounding box center [474, 287] width 24 height 12
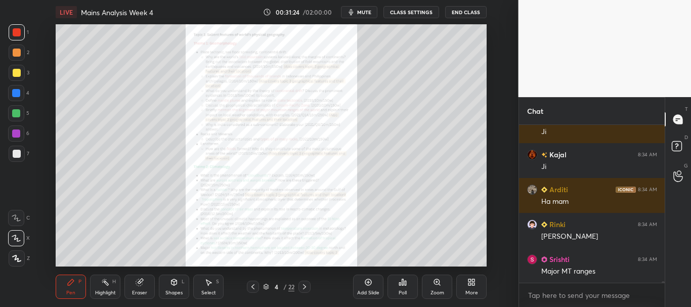
click at [264, 284] on icon at bounding box center [266, 287] width 6 height 6
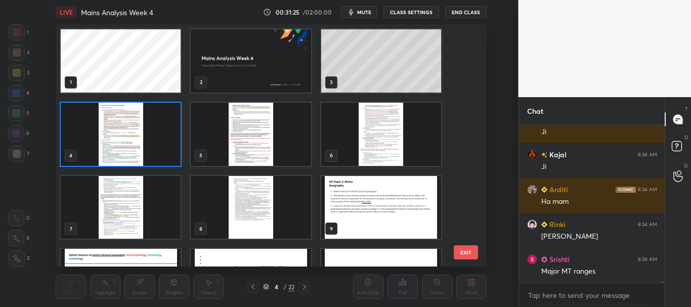
scroll to position [239, 426]
click at [375, 197] on img "grid" at bounding box center [381, 207] width 120 height 63
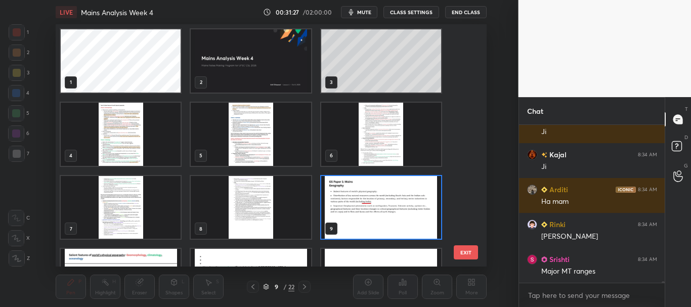
click at [267, 287] on icon at bounding box center [266, 287] width 6 height 6
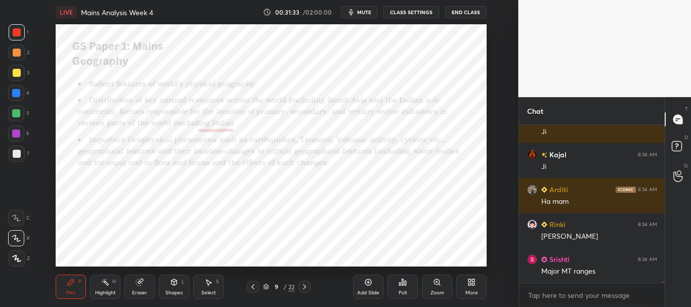
click at [266, 287] on icon at bounding box center [266, 287] width 6 height 6
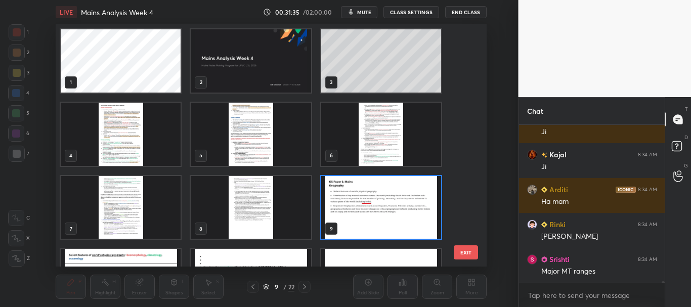
click at [147, 144] on img "grid" at bounding box center [121, 134] width 120 height 63
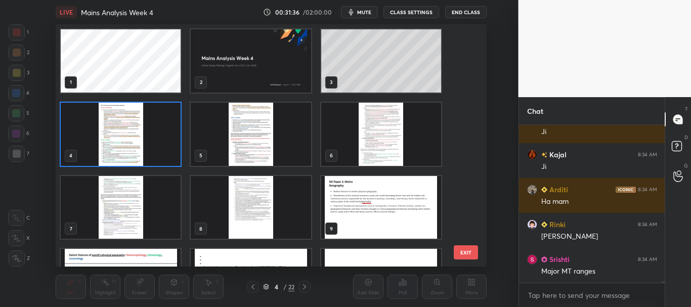
click at [264, 286] on icon at bounding box center [266, 287] width 6 height 6
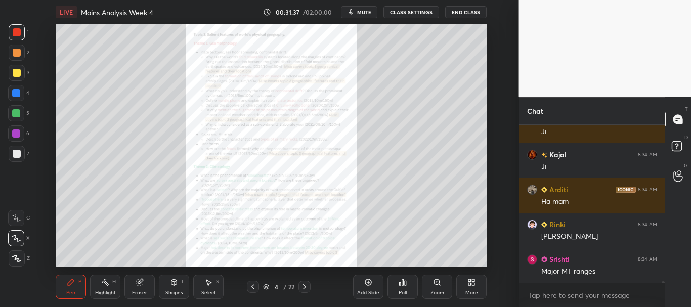
click at [436, 281] on icon at bounding box center [437, 282] width 6 height 6
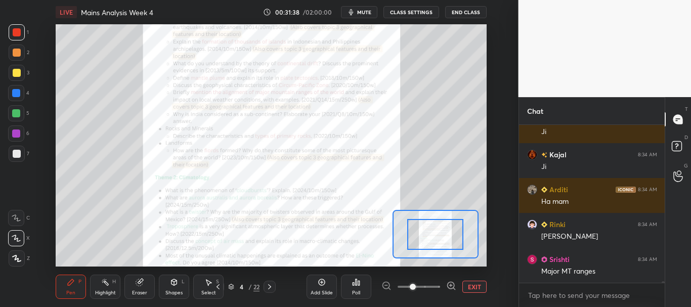
click at [436, 284] on span at bounding box center [419, 286] width 43 height 15
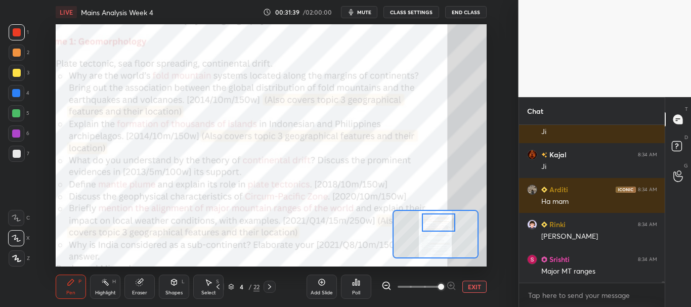
scroll to position [18207, 0]
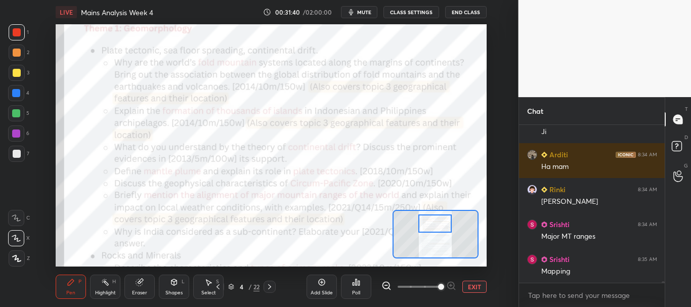
drag, startPoint x: 436, startPoint y: 236, endPoint x: 435, endPoint y: 225, distance: 10.6
click at [435, 225] on div at bounding box center [435, 224] width 34 height 19
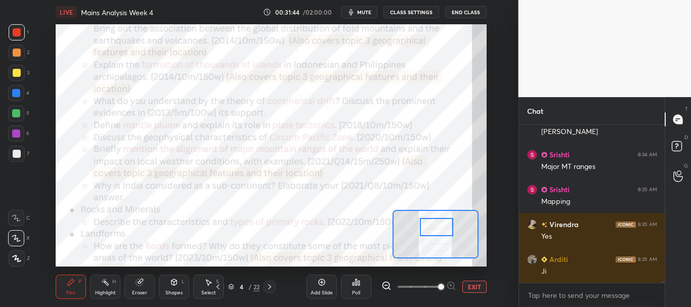
click at [438, 230] on div at bounding box center [437, 227] width 34 height 19
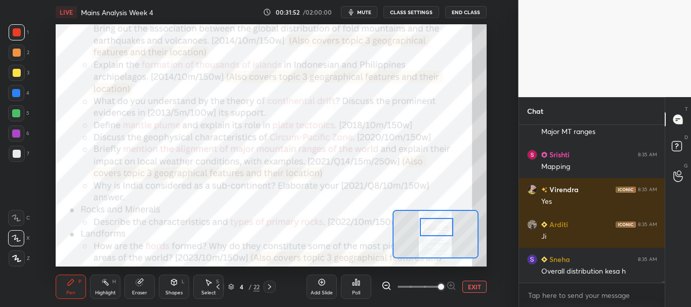
click at [19, 94] on div at bounding box center [16, 93] width 8 height 8
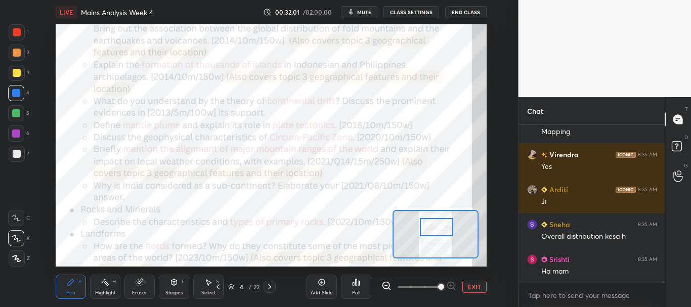
click at [18, 30] on div at bounding box center [17, 32] width 8 height 8
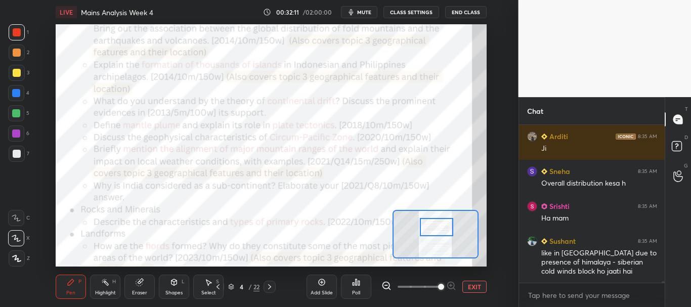
scroll to position [18435, 0]
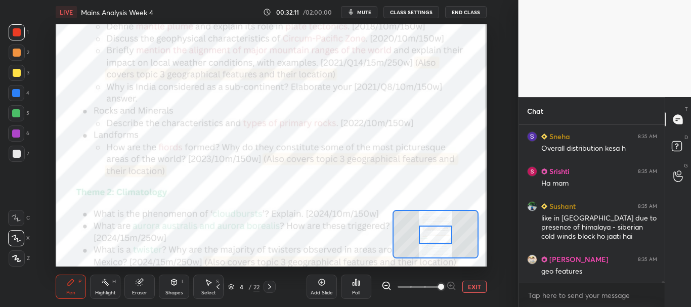
drag, startPoint x: 436, startPoint y: 229, endPoint x: 435, endPoint y: 236, distance: 7.7
click at [435, 236] on div at bounding box center [436, 235] width 34 height 19
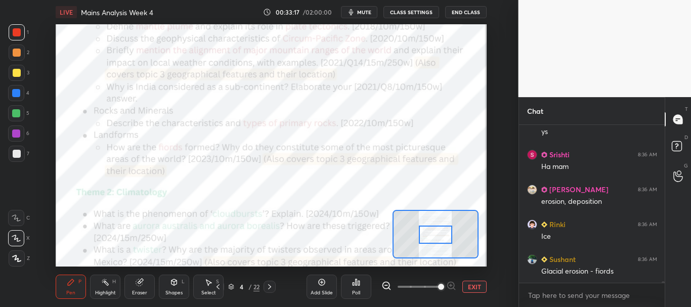
scroll to position [19331, 0]
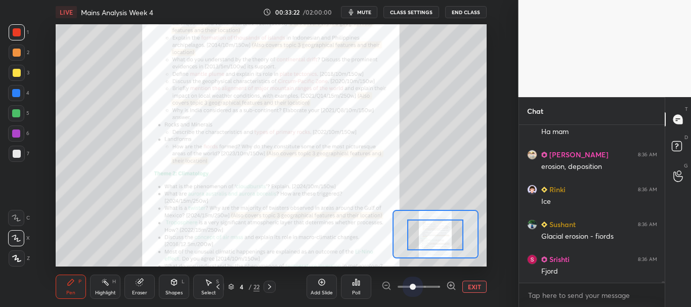
click at [409, 285] on span at bounding box center [419, 286] width 43 height 15
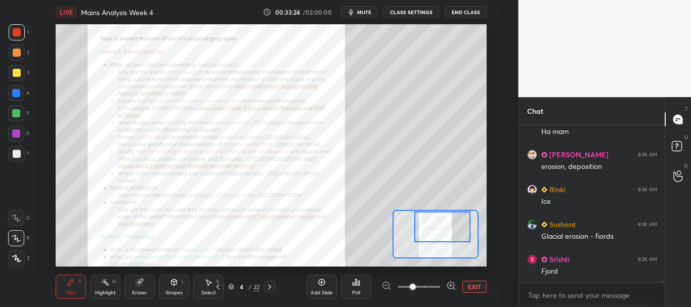
scroll to position [19366, 0]
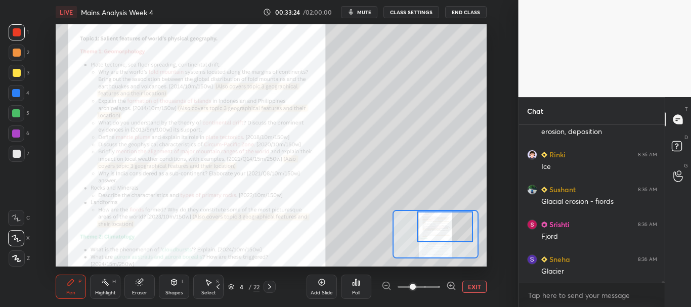
drag, startPoint x: 436, startPoint y: 232, endPoint x: 445, endPoint y: 222, distance: 12.9
click at [445, 222] on div at bounding box center [445, 226] width 56 height 31
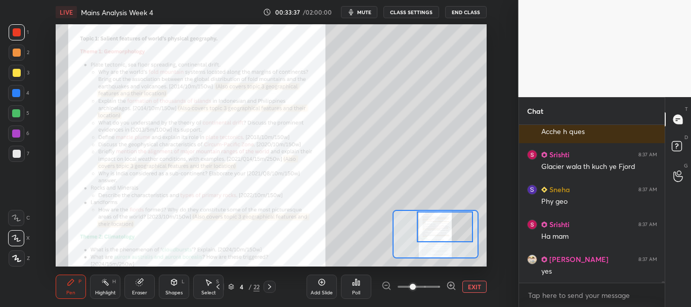
scroll to position [19446, 0]
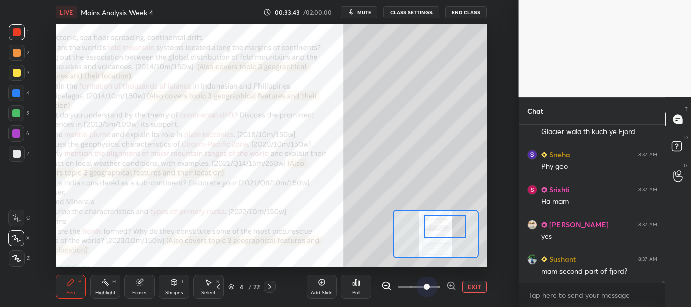
click at [432, 286] on span at bounding box center [419, 286] width 43 height 15
click at [437, 235] on div at bounding box center [445, 226] width 42 height 23
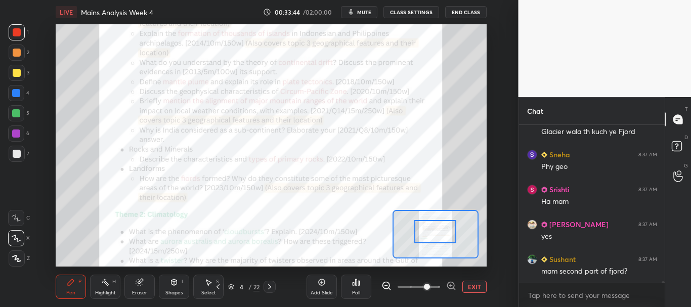
drag, startPoint x: 440, startPoint y: 234, endPoint x: 431, endPoint y: 232, distance: 9.3
click at [430, 232] on div at bounding box center [435, 231] width 42 height 23
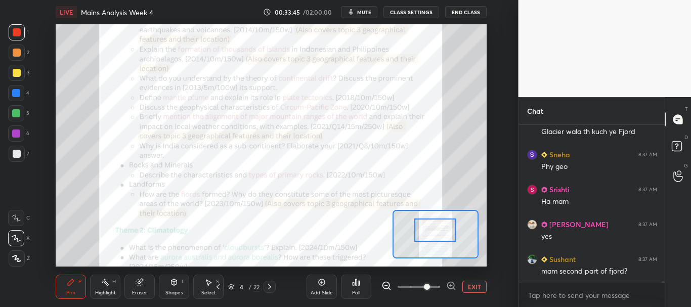
click at [15, 92] on div at bounding box center [16, 93] width 8 height 8
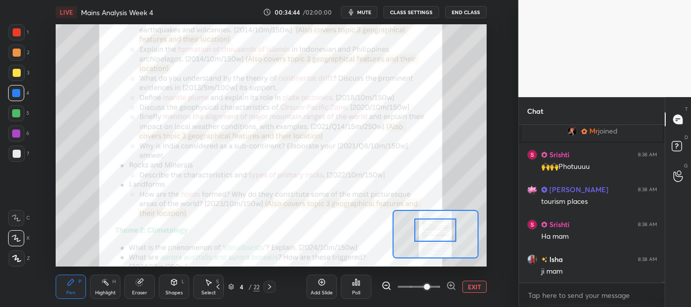
scroll to position [19886, 0]
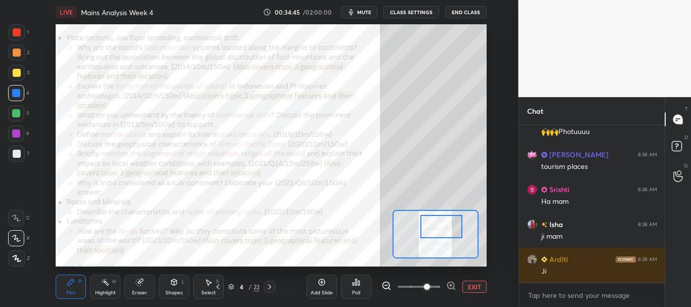
drag, startPoint x: 449, startPoint y: 223, endPoint x: 455, endPoint y: 220, distance: 7.0
click at [455, 220] on div at bounding box center [441, 226] width 42 height 23
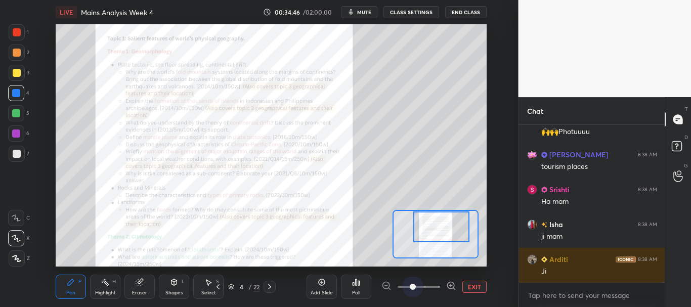
click at [412, 284] on span at bounding box center [419, 286] width 43 height 15
click at [237, 24] on div "LIVE Mains Analysis Week 4 00:34:49 / 02:00:00 mute CLASS SETTINGS End Class Se…" at bounding box center [271, 153] width 478 height 307
click at [18, 93] on div at bounding box center [16, 93] width 8 height 8
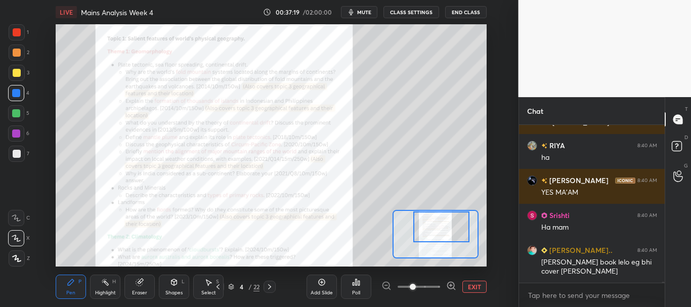
scroll to position [22535, 0]
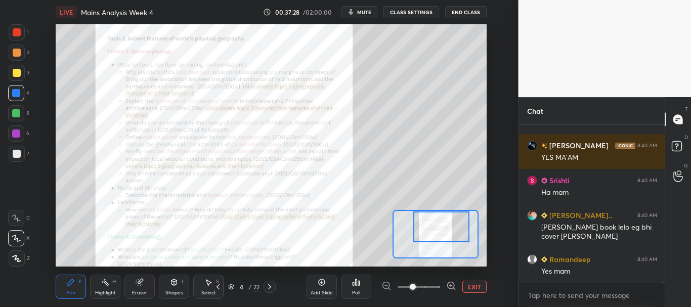
click at [436, 287] on span at bounding box center [419, 286] width 43 height 15
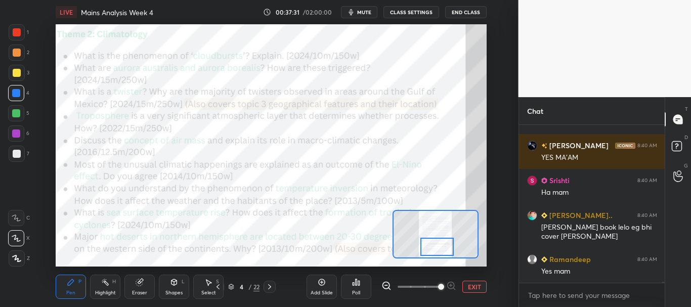
drag, startPoint x: 431, startPoint y: 236, endPoint x: 437, endPoint y: 249, distance: 14.5
click at [437, 249] on div at bounding box center [437, 247] width 34 height 19
drag, startPoint x: 14, startPoint y: 33, endPoint x: 50, endPoint y: 32, distance: 35.9
click at [14, 33] on div at bounding box center [17, 32] width 8 height 8
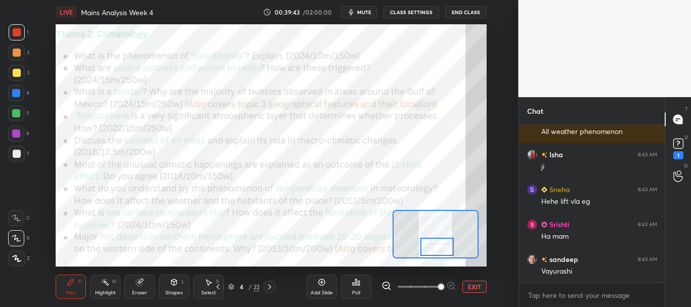
scroll to position [23214, 0]
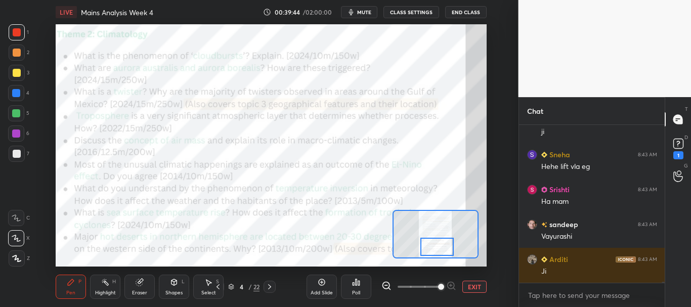
click at [13, 93] on div at bounding box center [16, 93] width 8 height 8
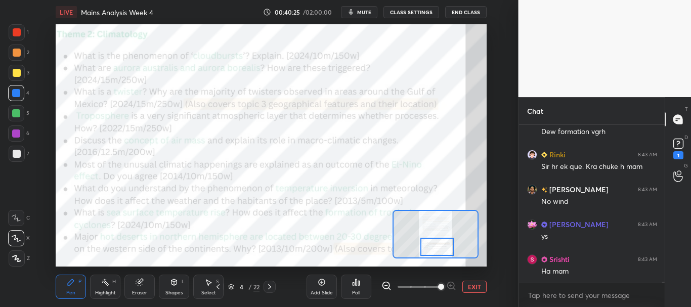
scroll to position [24044, 0]
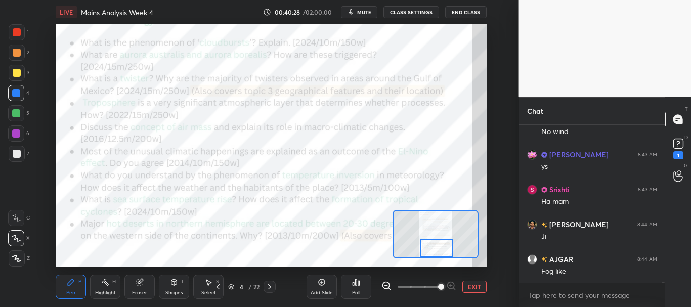
drag, startPoint x: 437, startPoint y: 244, endPoint x: 436, endPoint y: 251, distance: 6.7
click at [437, 251] on div at bounding box center [437, 248] width 34 height 19
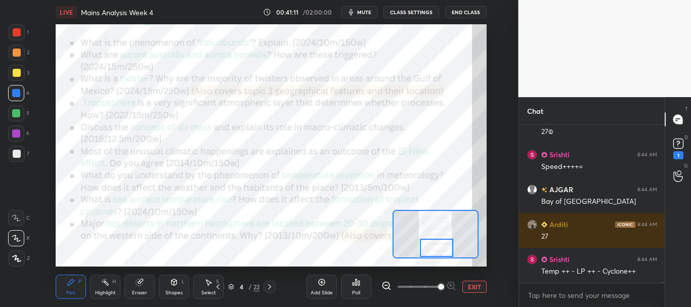
scroll to position [24163, 0]
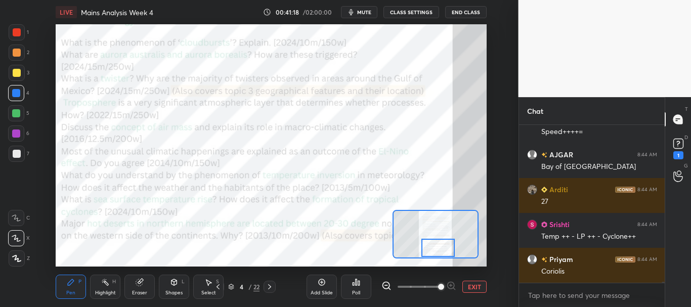
click at [434, 246] on div at bounding box center [438, 248] width 34 height 19
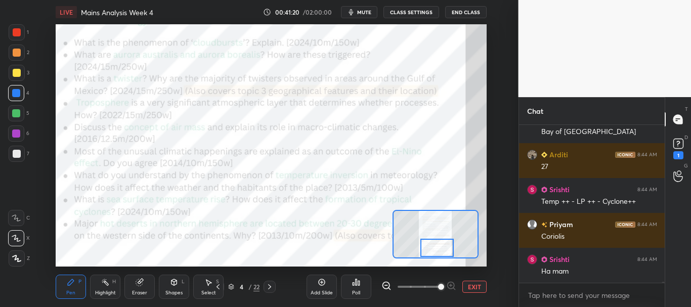
scroll to position [24233, 0]
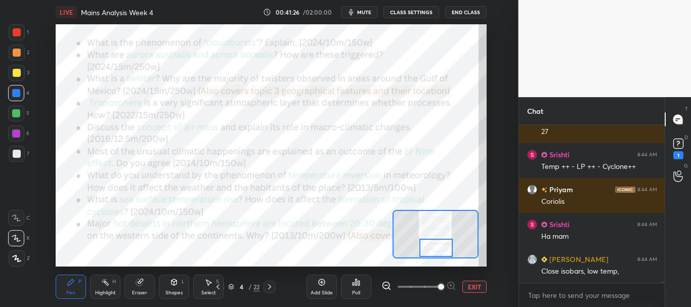
click at [435, 248] on div at bounding box center [436, 248] width 34 height 19
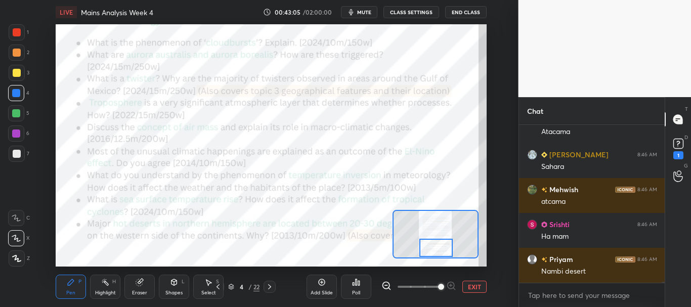
scroll to position [26381, 0]
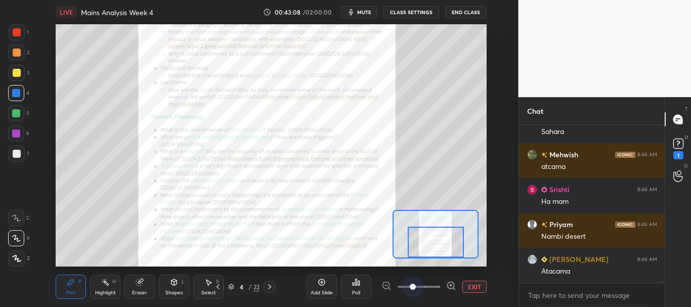
click at [411, 286] on span at bounding box center [419, 286] width 43 height 15
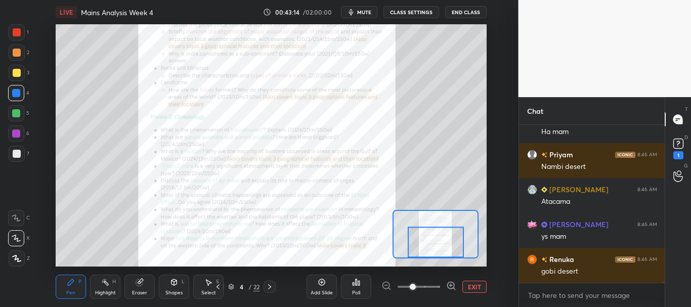
scroll to position [26625, 0]
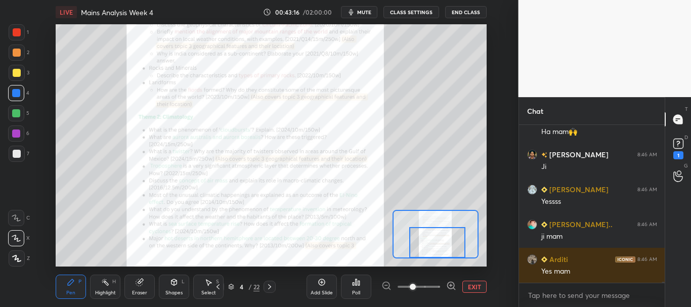
click at [460, 250] on div at bounding box center [437, 242] width 56 height 31
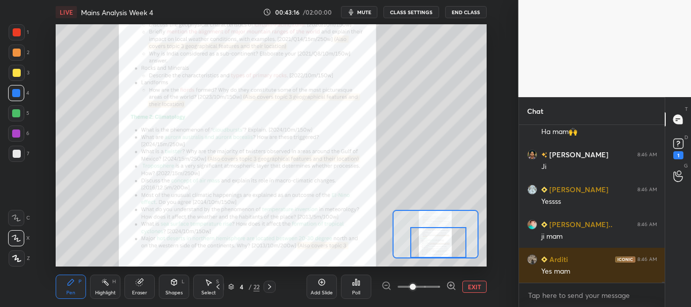
scroll to position [26958, 0]
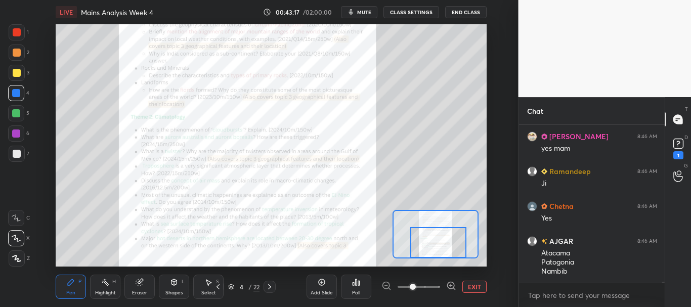
click at [459, 248] on div at bounding box center [438, 242] width 56 height 31
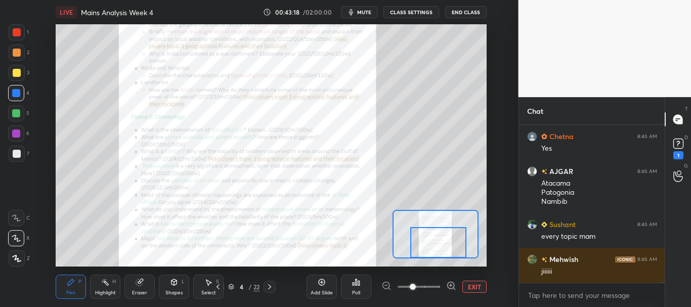
click at [476, 285] on button "EXIT" at bounding box center [474, 287] width 24 height 12
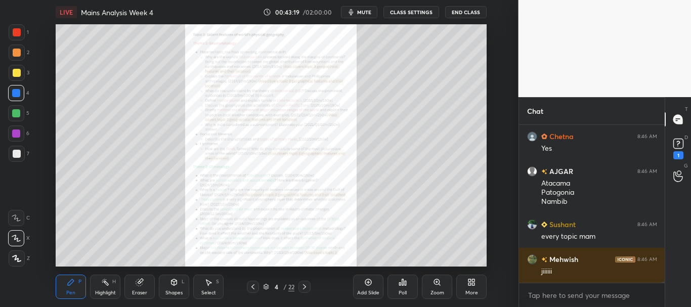
scroll to position [27097, 0]
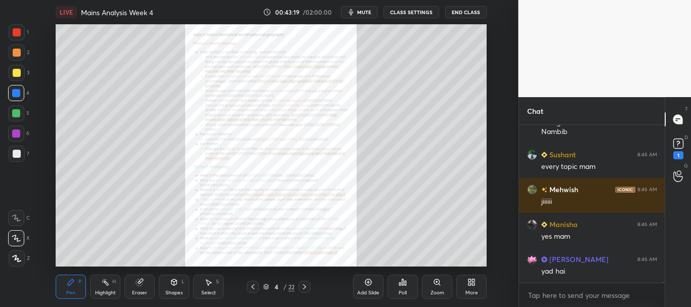
click at [305, 285] on icon at bounding box center [305, 287] width 8 height 8
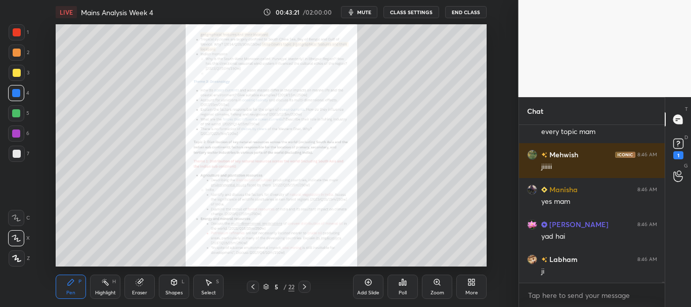
click at [446, 284] on div "Zoom" at bounding box center [437, 287] width 30 height 24
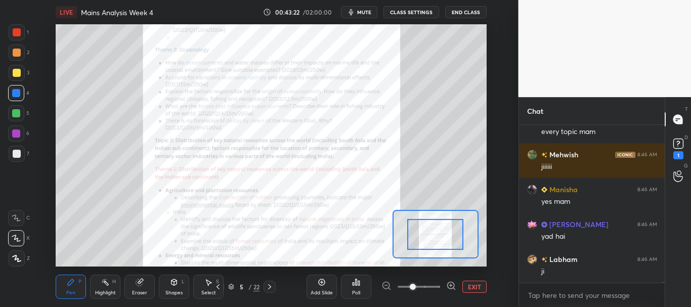
click at [432, 286] on span at bounding box center [419, 286] width 43 height 15
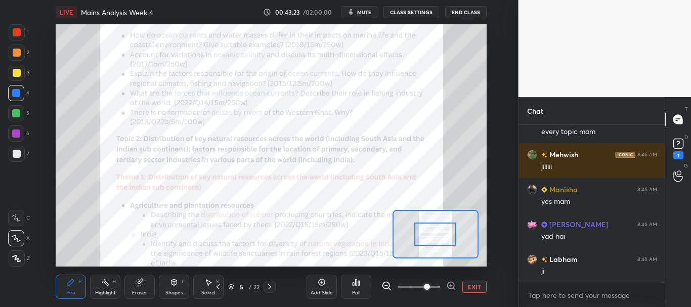
scroll to position [27167, 0]
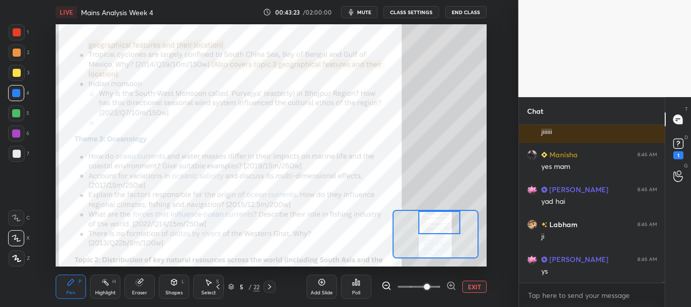
drag, startPoint x: 437, startPoint y: 231, endPoint x: 439, endPoint y: 223, distance: 8.2
click at [439, 223] on div at bounding box center [439, 222] width 42 height 23
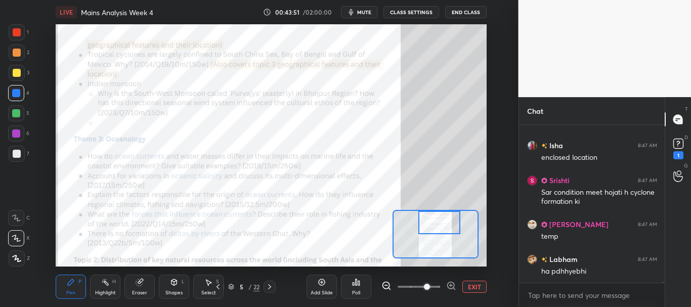
scroll to position [27630, 0]
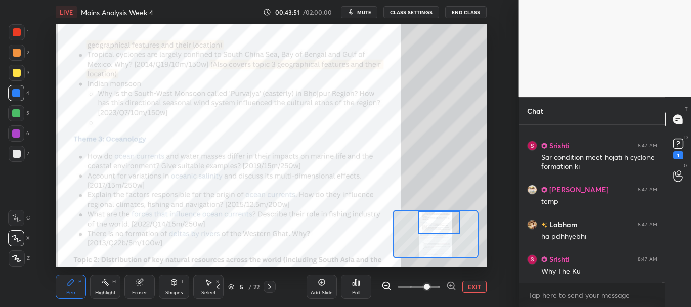
click at [17, 31] on div at bounding box center [17, 32] width 8 height 8
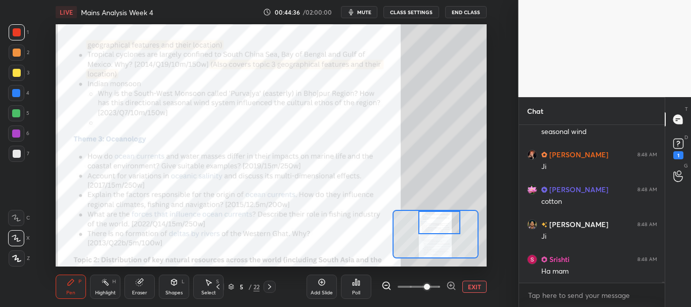
scroll to position [28245, 0]
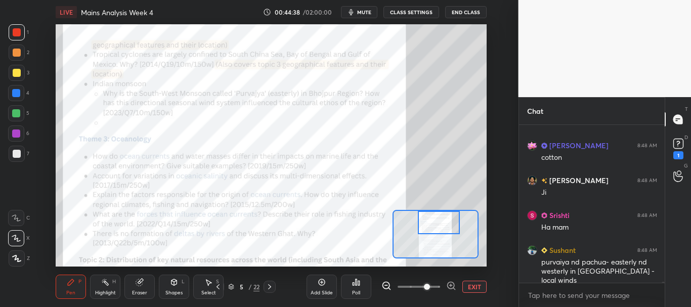
click at [438, 221] on div at bounding box center [439, 222] width 42 height 23
click at [18, 94] on div at bounding box center [16, 93] width 8 height 8
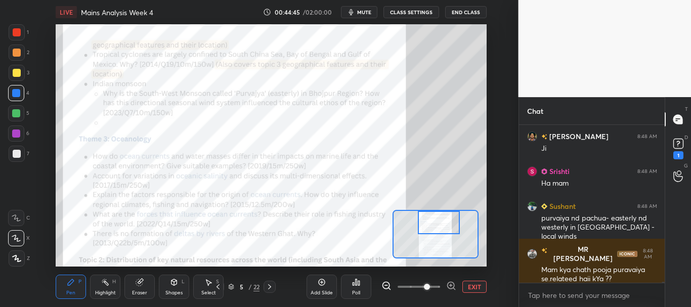
scroll to position [28324, 0]
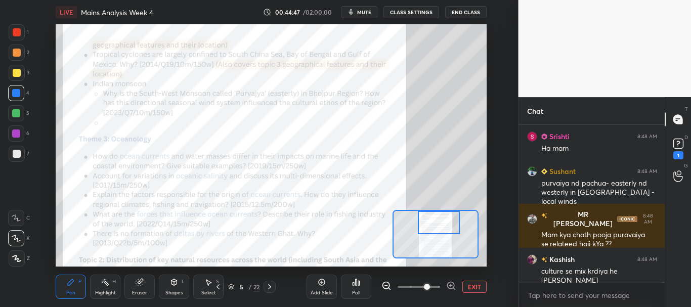
click at [17, 27] on div at bounding box center [17, 32] width 16 height 16
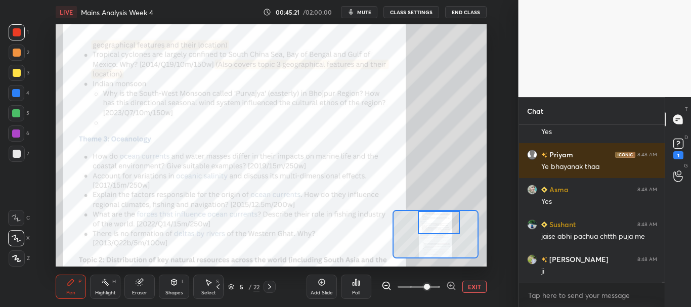
scroll to position [28796, 0]
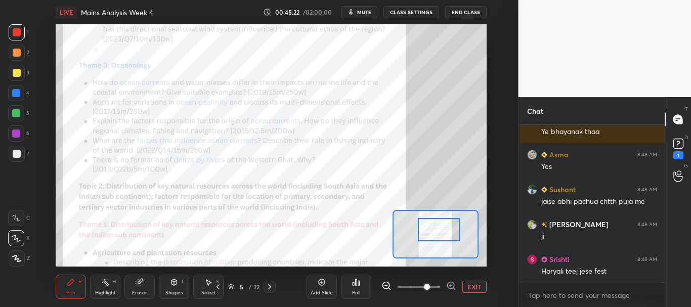
drag, startPoint x: 440, startPoint y: 222, endPoint x: 440, endPoint y: 229, distance: 7.1
click at [440, 229] on div at bounding box center [439, 229] width 42 height 23
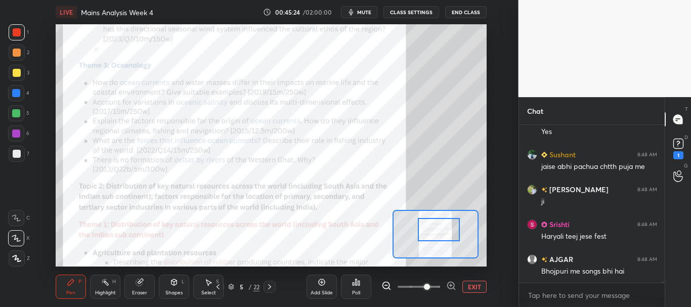
click at [15, 32] on div at bounding box center [17, 32] width 8 height 8
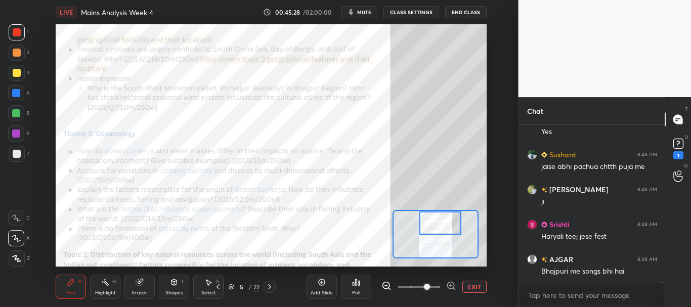
drag, startPoint x: 441, startPoint y: 227, endPoint x: 442, endPoint y: 222, distance: 5.3
click at [442, 222] on div at bounding box center [440, 222] width 42 height 23
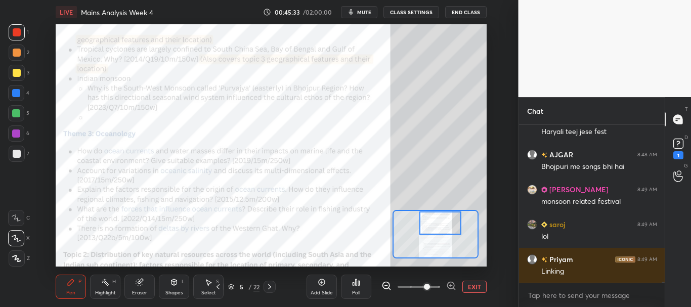
scroll to position [28971, 0]
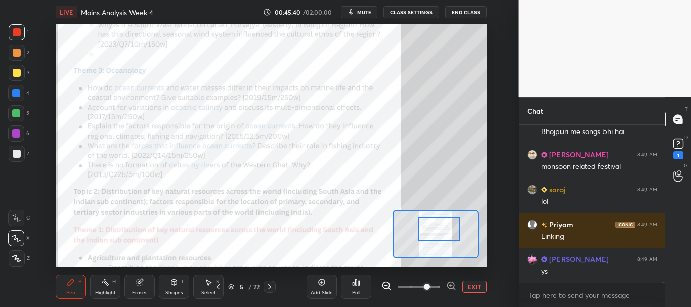
drag, startPoint x: 438, startPoint y: 221, endPoint x: 438, endPoint y: 226, distance: 5.6
click at [438, 226] on div at bounding box center [439, 229] width 42 height 23
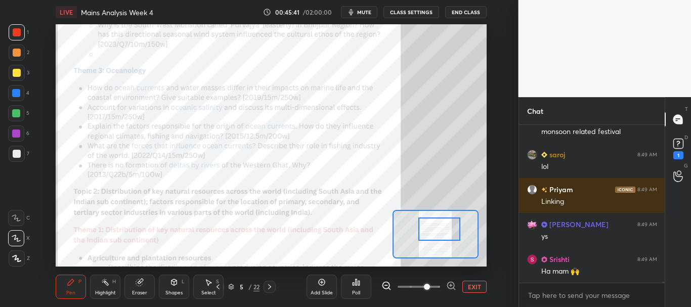
click at [14, 94] on div at bounding box center [16, 93] width 8 height 8
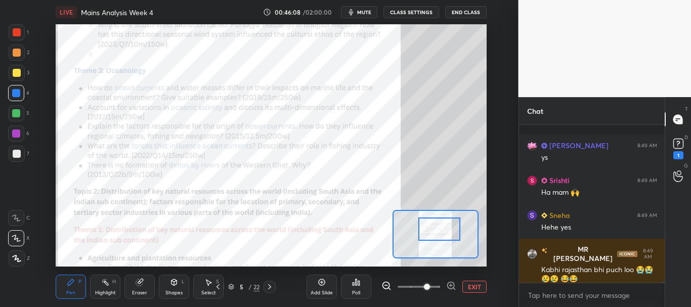
scroll to position [29129, 0]
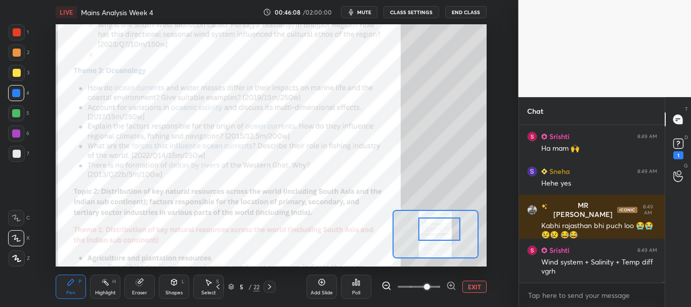
click at [17, 130] on div at bounding box center [16, 134] width 8 height 8
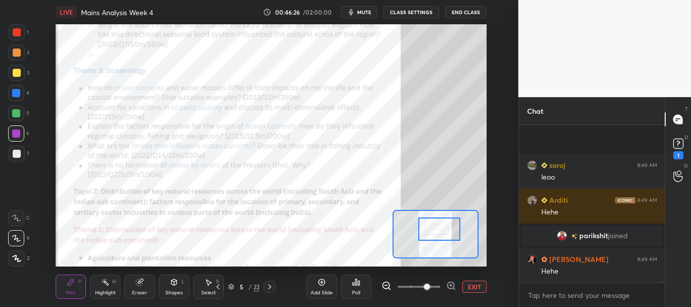
scroll to position [29642, 0]
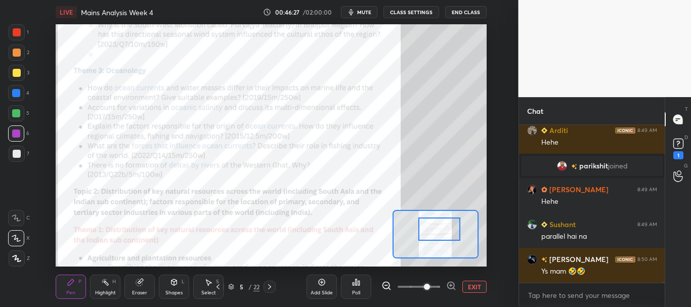
click at [15, 30] on div at bounding box center [17, 32] width 8 height 8
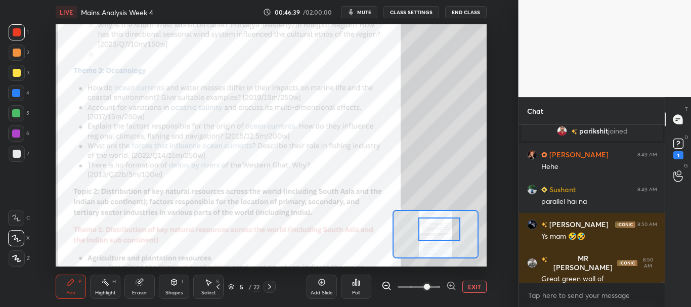
click at [18, 90] on div at bounding box center [16, 93] width 8 height 8
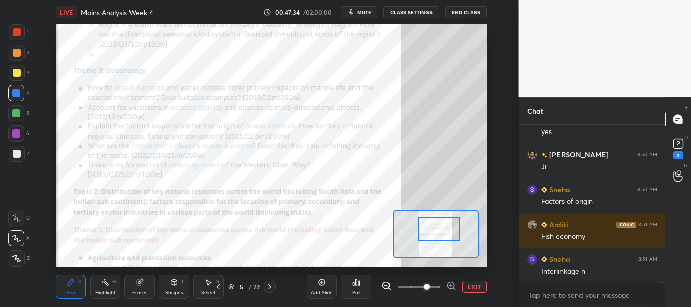
scroll to position [28212, 0]
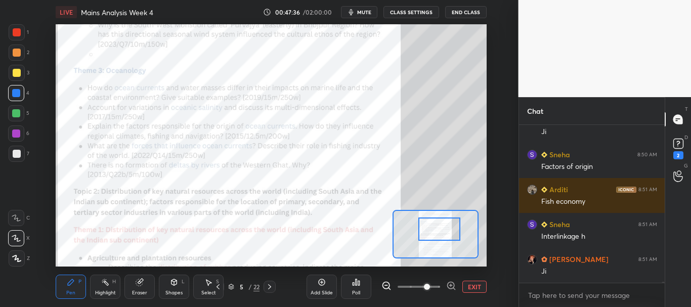
click at [17, 32] on div at bounding box center [17, 32] width 8 height 8
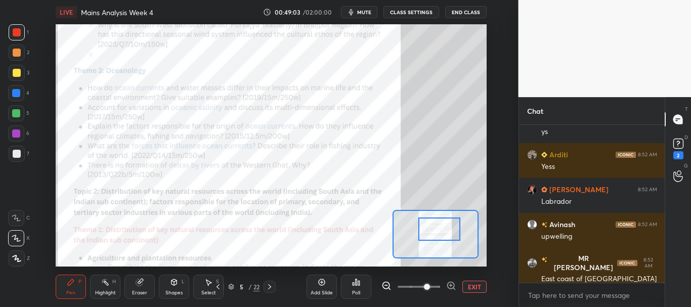
scroll to position [29046, 0]
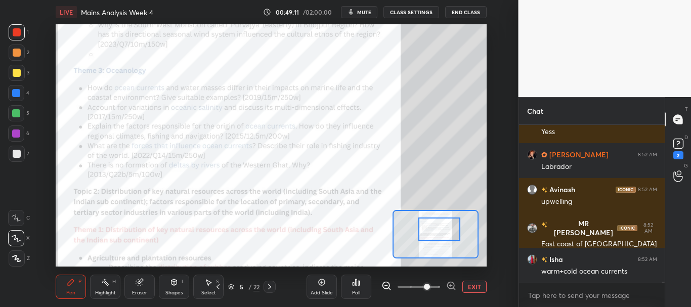
click at [470, 288] on button "EXIT" at bounding box center [474, 287] width 24 height 12
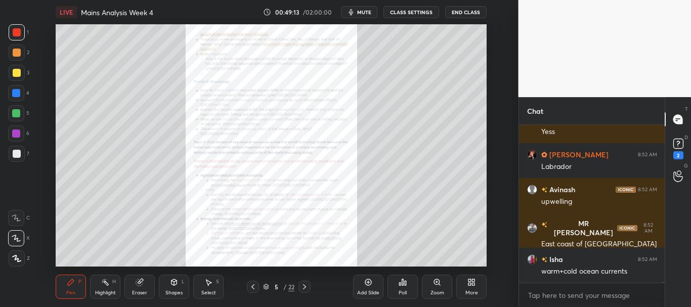
click at [253, 284] on icon at bounding box center [253, 287] width 8 height 8
click at [140, 283] on icon at bounding box center [139, 282] width 7 height 7
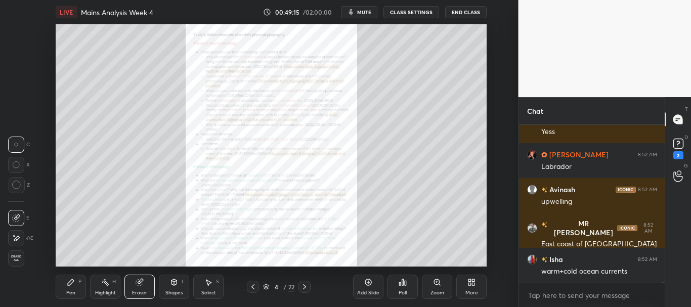
click at [15, 258] on span "Erase all" at bounding box center [16, 258] width 15 height 7
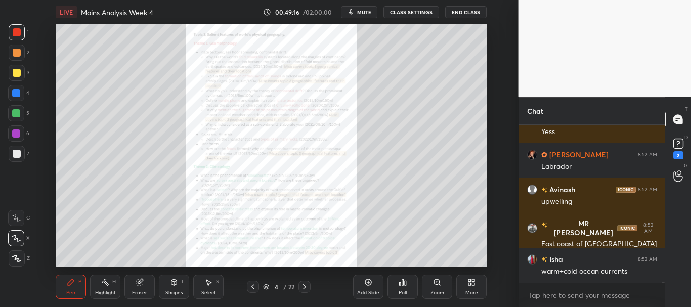
click at [265, 286] on icon at bounding box center [266, 285] width 5 height 3
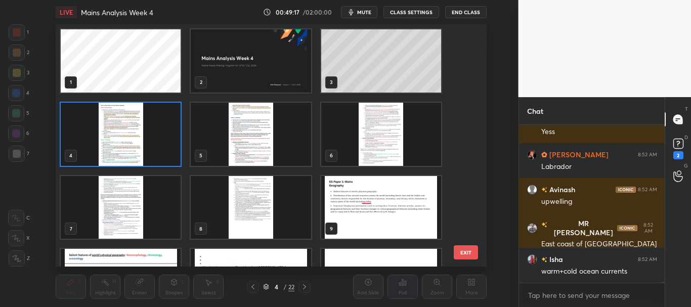
scroll to position [239, 426]
click at [405, 194] on img "grid" at bounding box center [381, 207] width 120 height 63
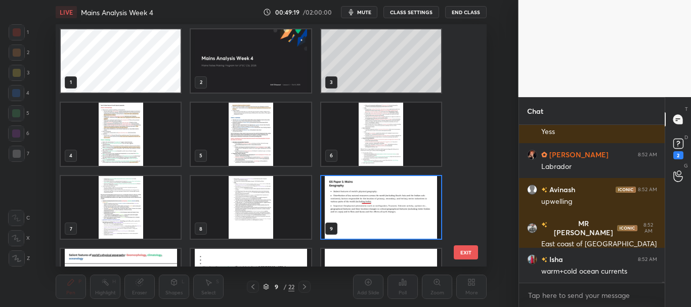
click at [268, 285] on icon at bounding box center [266, 287] width 6 height 6
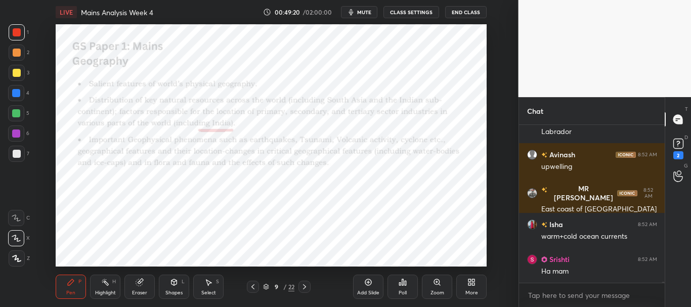
click at [111, 287] on div "Highlight H" at bounding box center [105, 287] width 30 height 24
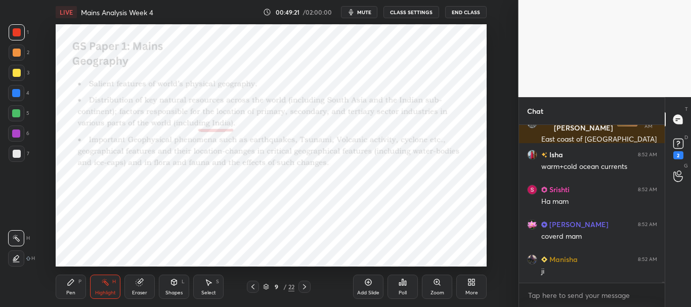
click at [17, 257] on icon at bounding box center [16, 259] width 8 height 8
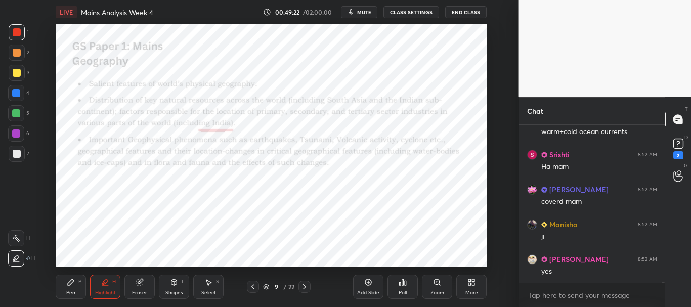
click at [137, 285] on div "Eraser" at bounding box center [139, 287] width 30 height 24
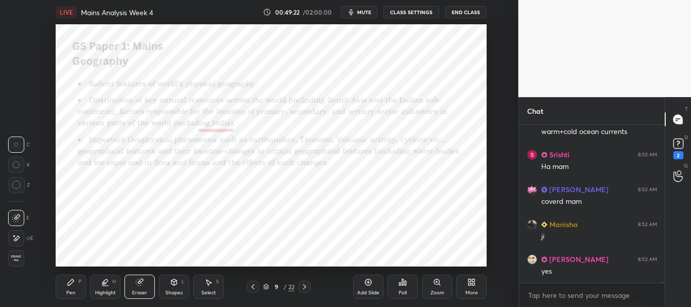
scroll to position [29230, 0]
click at [16, 255] on span "Erase all" at bounding box center [16, 258] width 15 height 7
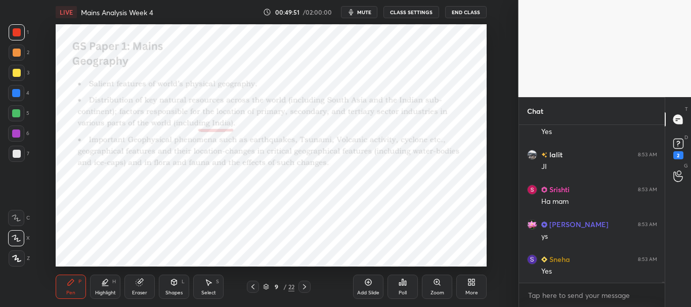
scroll to position [29229, 0]
click at [268, 284] on icon at bounding box center [266, 287] width 6 height 6
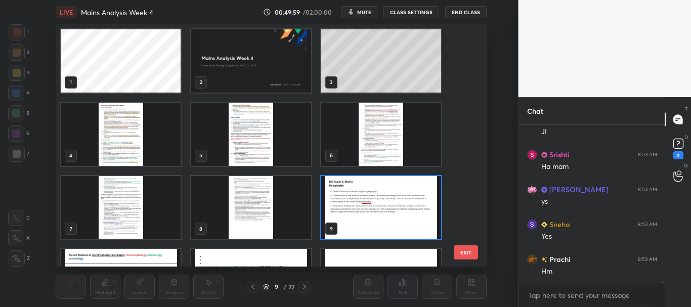
scroll to position [29263, 0]
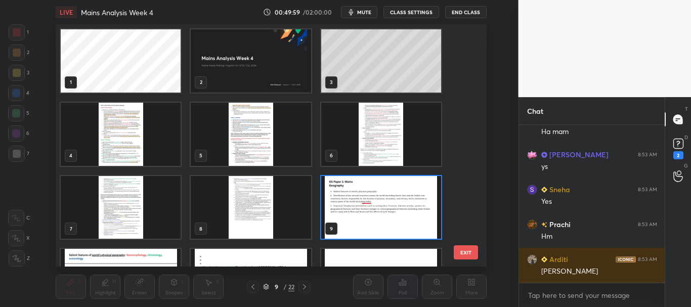
click at [161, 146] on img "grid" at bounding box center [121, 134] width 120 height 63
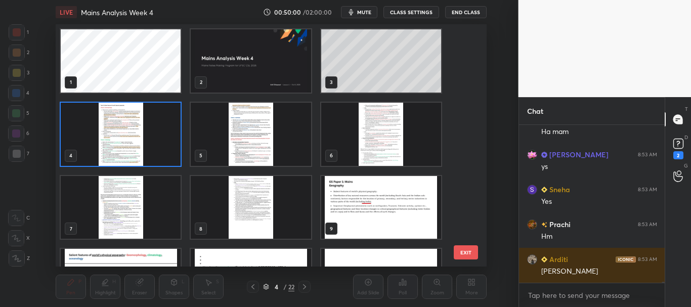
click at [265, 286] on icon at bounding box center [266, 287] width 6 height 6
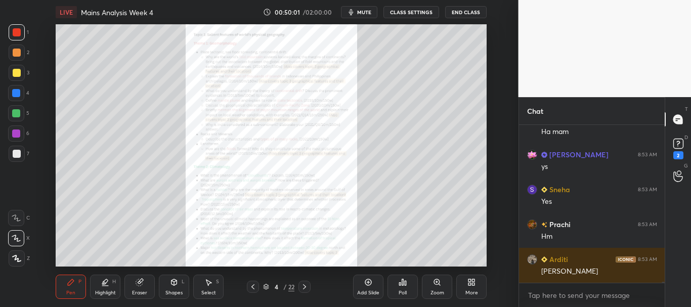
click at [435, 288] on div "Zoom" at bounding box center [437, 287] width 30 height 24
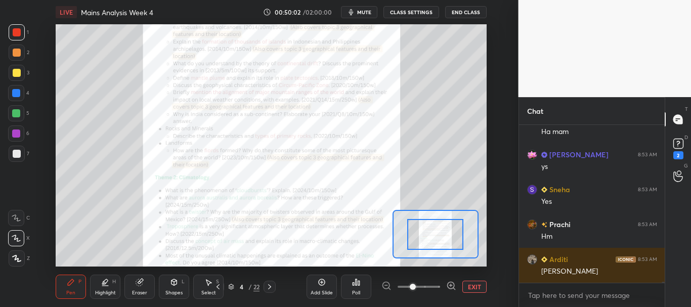
click at [435, 285] on span at bounding box center [419, 286] width 43 height 15
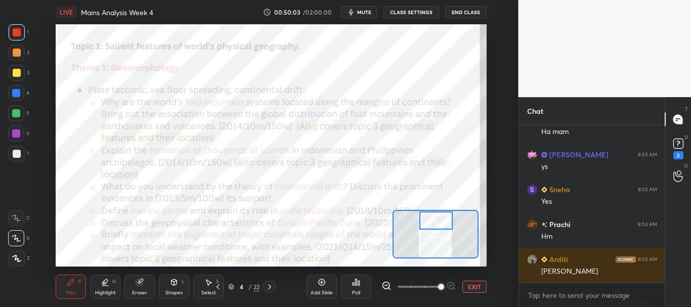
drag, startPoint x: 441, startPoint y: 235, endPoint x: 441, endPoint y: 222, distance: 13.7
click at [441, 222] on div at bounding box center [436, 220] width 34 height 19
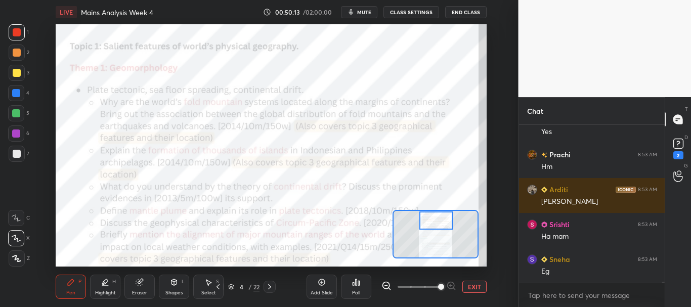
scroll to position [29368, 0]
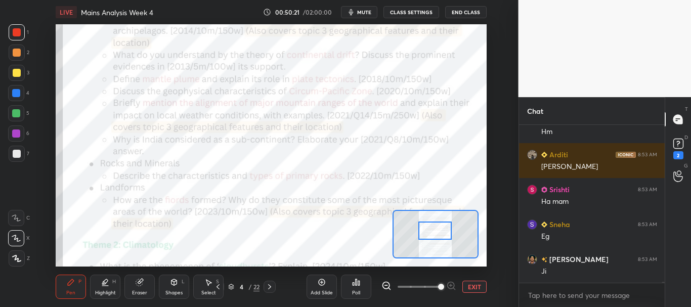
drag, startPoint x: 439, startPoint y: 224, endPoint x: 438, endPoint y: 234, distance: 9.6
click at [438, 234] on div at bounding box center [435, 231] width 34 height 19
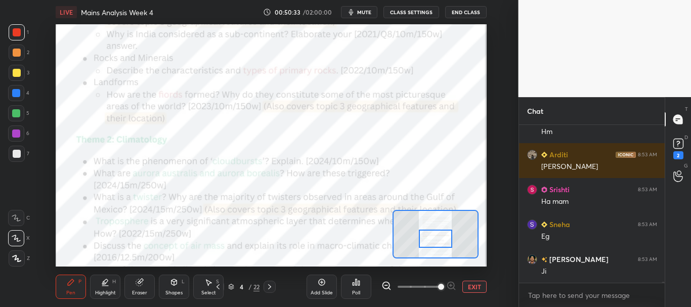
click at [432, 240] on div at bounding box center [436, 239] width 34 height 19
click at [480, 284] on button "EXIT" at bounding box center [474, 287] width 24 height 12
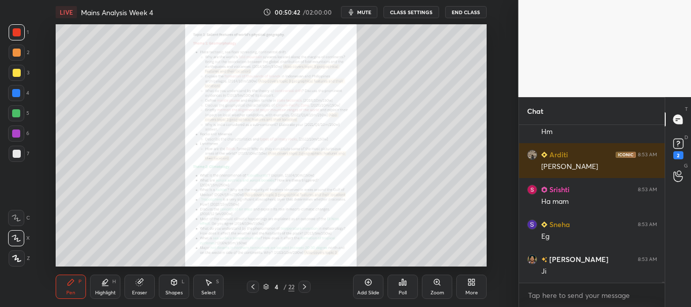
click at [309, 285] on icon at bounding box center [305, 287] width 8 height 8
click at [308, 286] on icon at bounding box center [305, 287] width 8 height 8
click at [251, 287] on icon at bounding box center [253, 287] width 8 height 8
click at [141, 282] on icon at bounding box center [139, 282] width 7 height 7
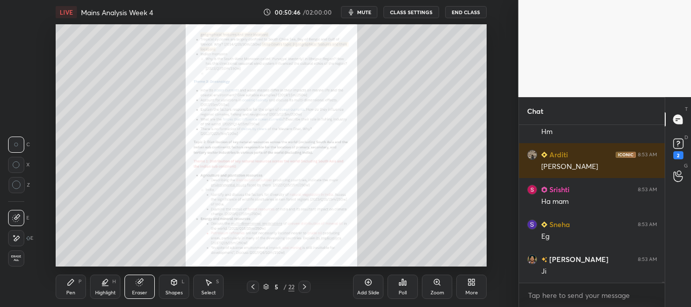
click at [14, 259] on span "Erase all" at bounding box center [16, 258] width 15 height 7
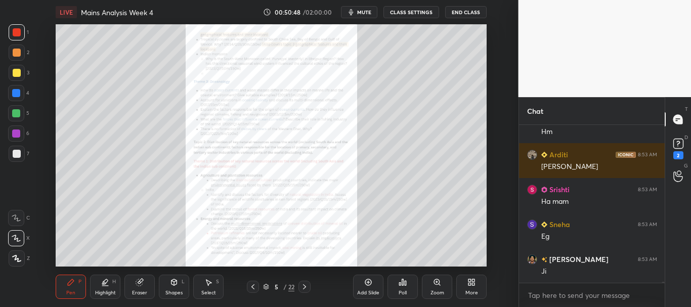
scroll to position [29430, 0]
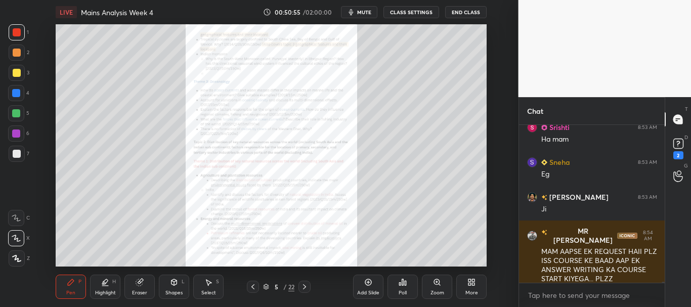
click at [253, 287] on icon at bounding box center [253, 287] width 8 height 8
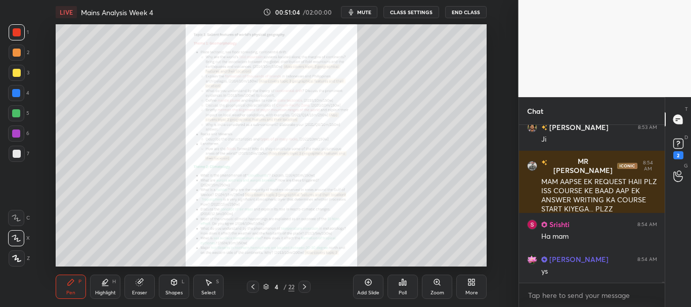
scroll to position [29525, 0]
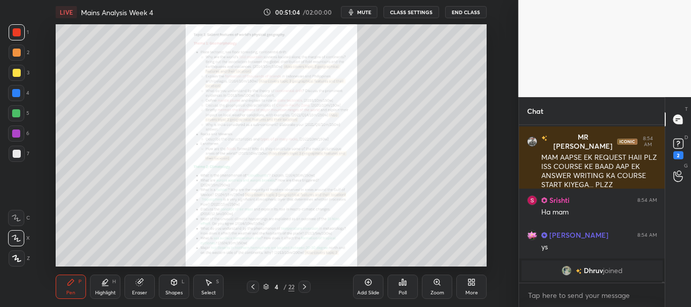
click at [307, 288] on icon at bounding box center [305, 287] width 8 height 8
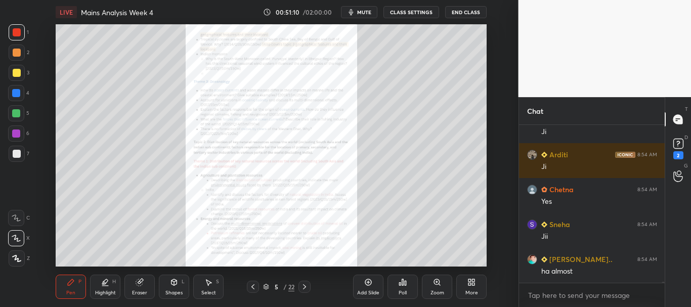
scroll to position [29638, 0]
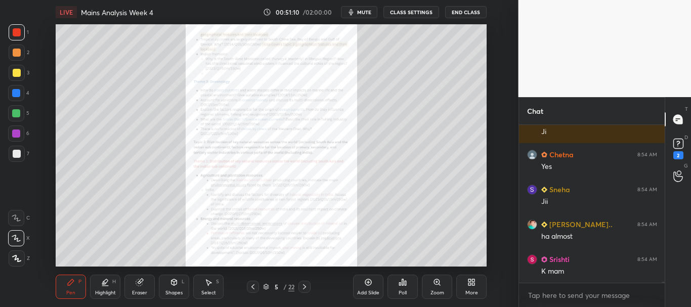
click at [268, 285] on icon at bounding box center [266, 287] width 6 height 6
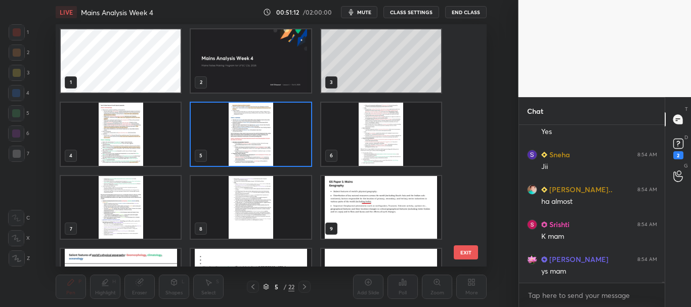
scroll to position [134, 143]
click at [414, 194] on img "grid" at bounding box center [381, 207] width 120 height 63
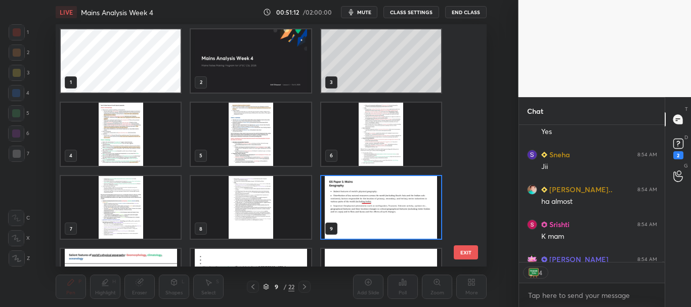
scroll to position [29763, 0]
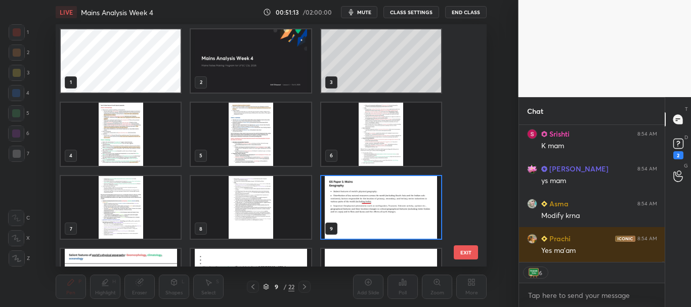
click at [267, 288] on icon at bounding box center [266, 287] width 6 height 6
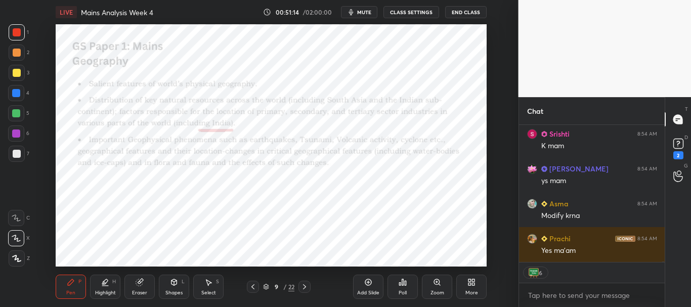
scroll to position [29798, 0]
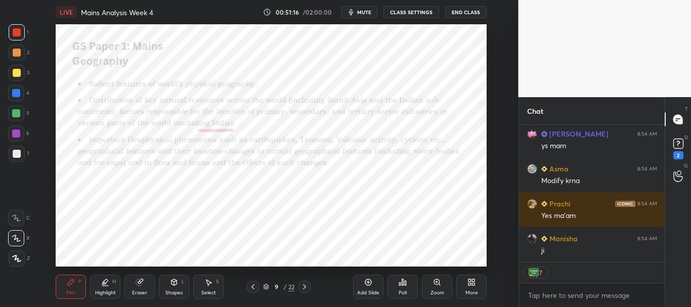
click at [17, 88] on div at bounding box center [16, 93] width 16 height 16
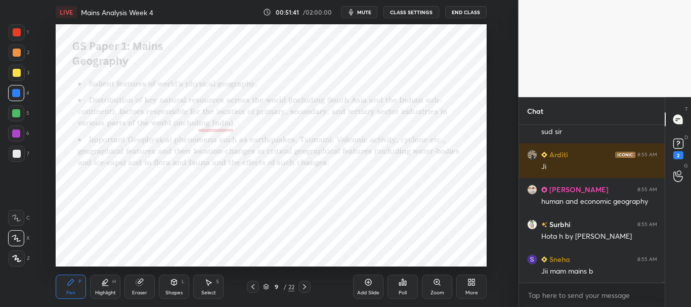
scroll to position [30301, 0]
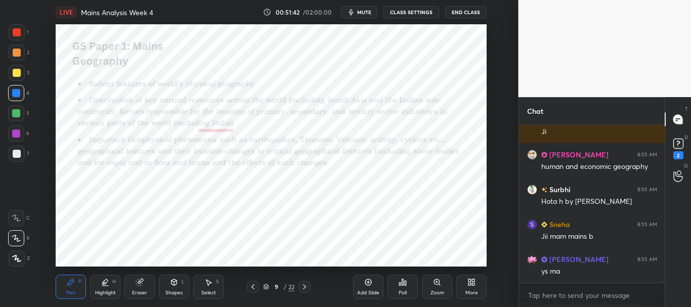
click at [268, 285] on icon at bounding box center [266, 285] width 5 height 3
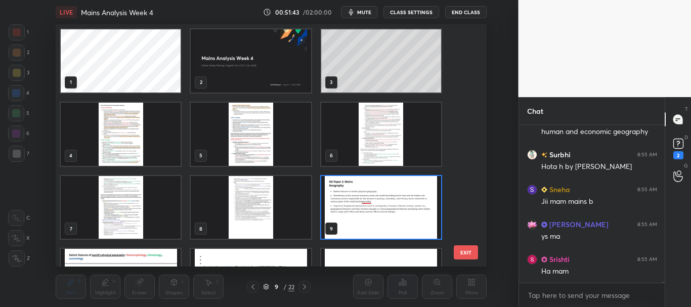
click at [464, 120] on div "1 2 3 4 5 6 7 8 9 10 11 12 13 14 15" at bounding box center [262, 145] width 413 height 242
click at [170, 203] on img "grid" at bounding box center [121, 207] width 120 height 63
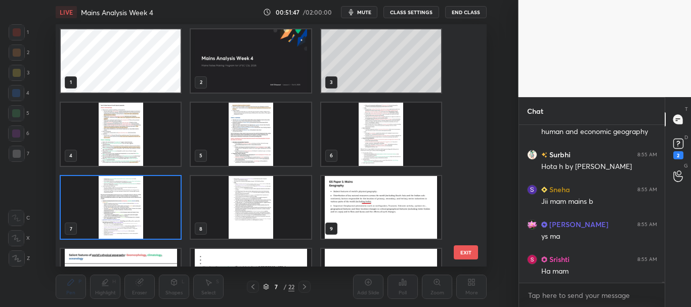
click at [265, 285] on icon at bounding box center [266, 287] width 6 height 6
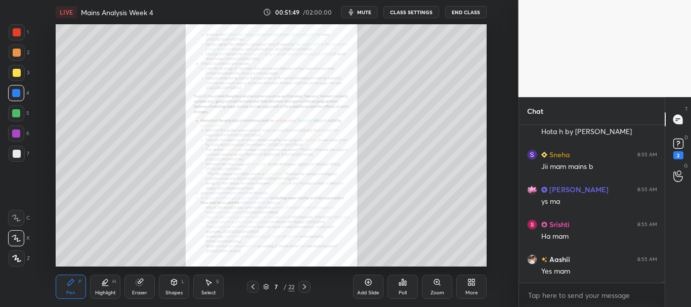
click at [438, 284] on icon at bounding box center [437, 282] width 6 height 6
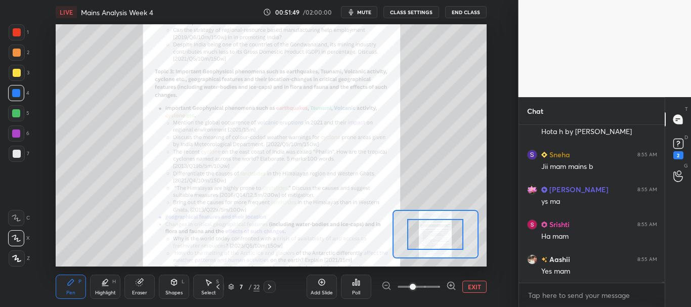
click at [434, 285] on span at bounding box center [419, 286] width 43 height 15
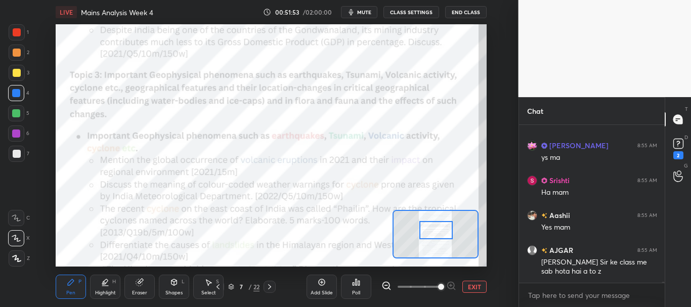
click at [434, 233] on div at bounding box center [436, 230] width 34 height 19
click at [477, 284] on button "EXIT" at bounding box center [474, 287] width 24 height 12
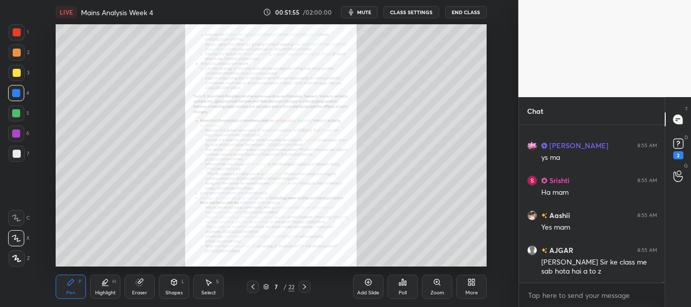
click at [255, 283] on icon at bounding box center [253, 287] width 8 height 8
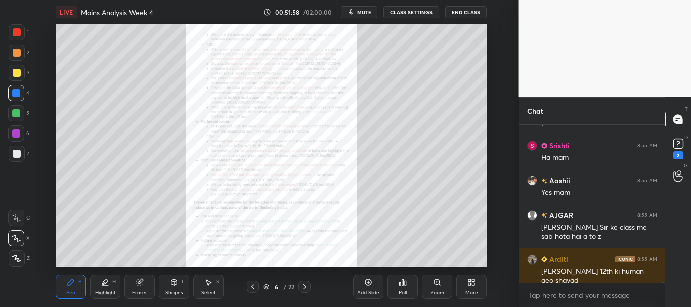
click at [251, 289] on icon at bounding box center [253, 287] width 8 height 8
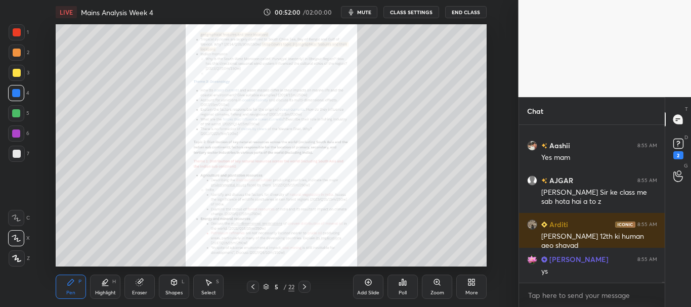
click at [438, 285] on icon at bounding box center [437, 282] width 6 height 6
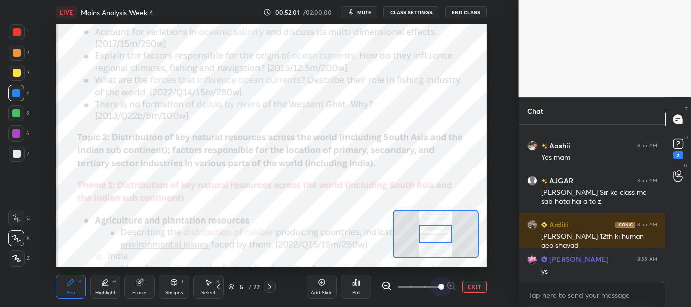
click at [435, 286] on span at bounding box center [419, 286] width 43 height 15
click at [14, 31] on div at bounding box center [17, 32] width 8 height 8
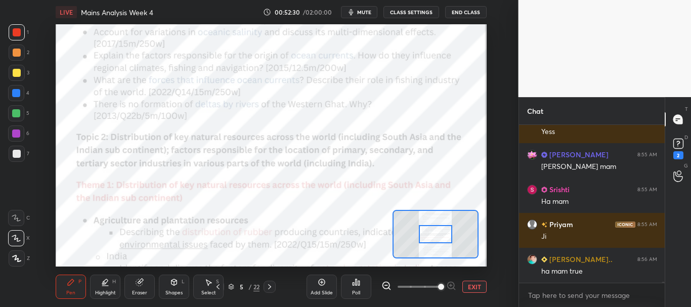
scroll to position [30465, 0]
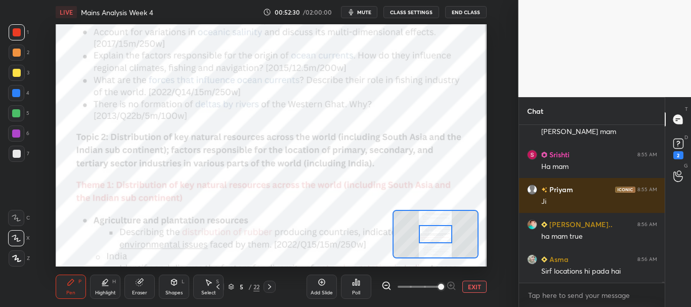
click at [143, 283] on icon at bounding box center [140, 282] width 8 height 8
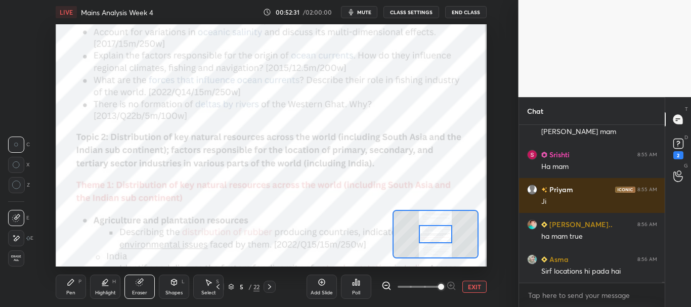
click at [19, 257] on span "Erase all" at bounding box center [16, 258] width 15 height 7
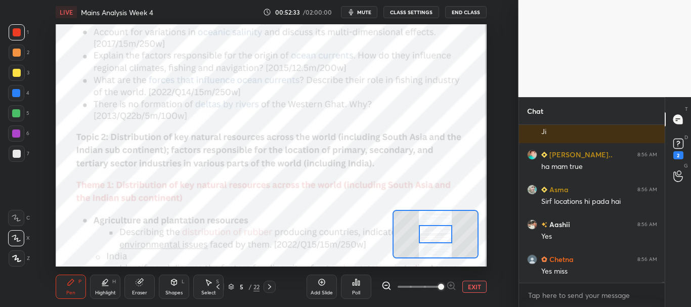
scroll to position [30569, 0]
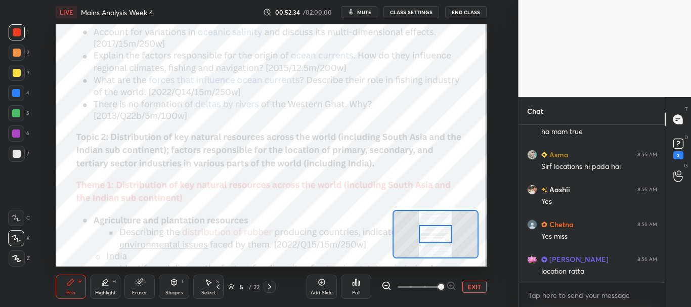
click at [17, 90] on div at bounding box center [16, 93] width 8 height 8
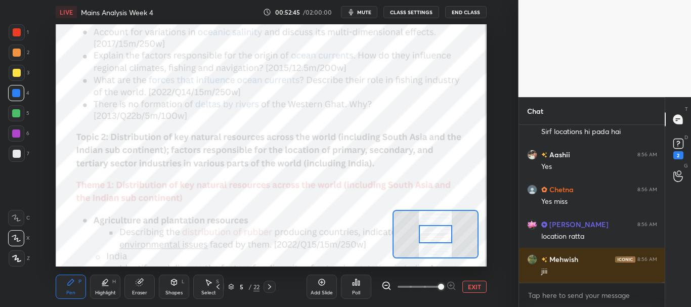
scroll to position [30629, 0]
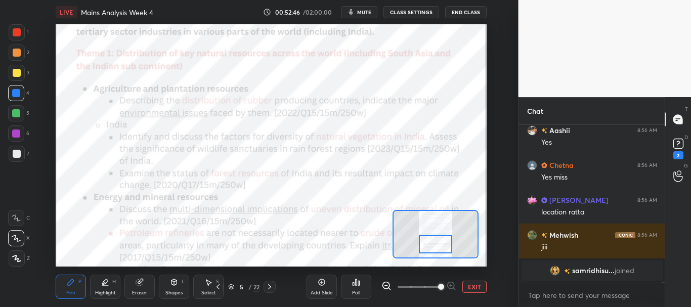
drag, startPoint x: 436, startPoint y: 234, endPoint x: 434, endPoint y: 243, distance: 9.7
click at [435, 244] on div at bounding box center [436, 244] width 34 height 19
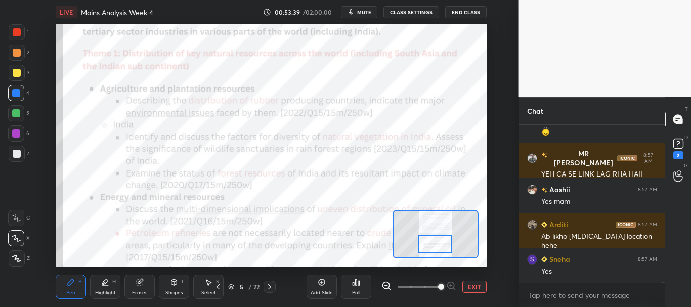
scroll to position [31125, 0]
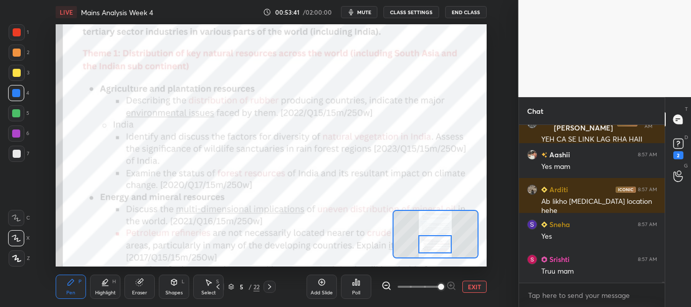
drag, startPoint x: 143, startPoint y: 288, endPoint x: 108, endPoint y: 276, distance: 37.6
click at [143, 289] on div "Eraser" at bounding box center [139, 287] width 30 height 24
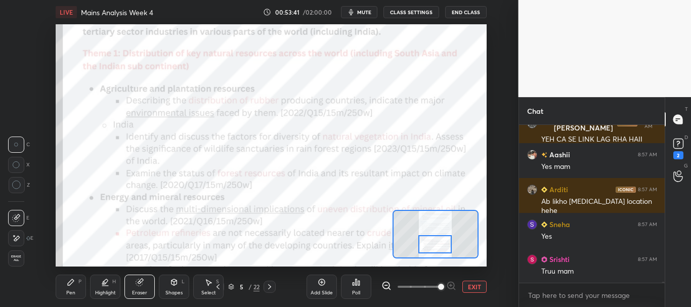
scroll to position [31179, 0]
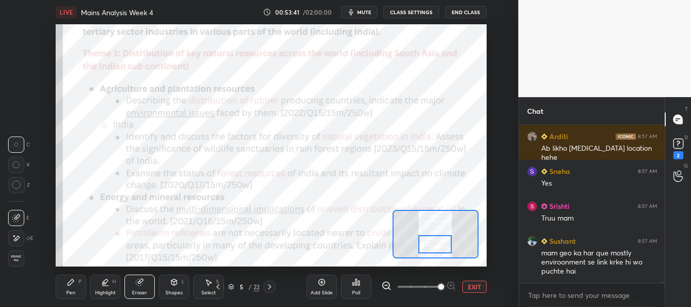
click at [16, 253] on div "Erase all" at bounding box center [16, 258] width 16 height 16
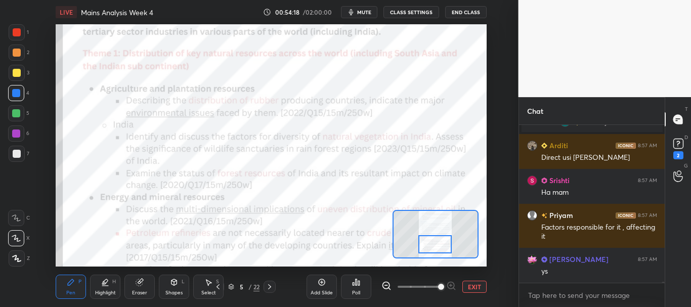
scroll to position [31213, 0]
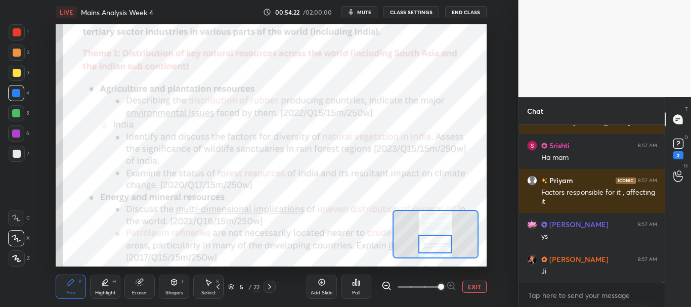
click at [15, 32] on div at bounding box center [17, 32] width 8 height 8
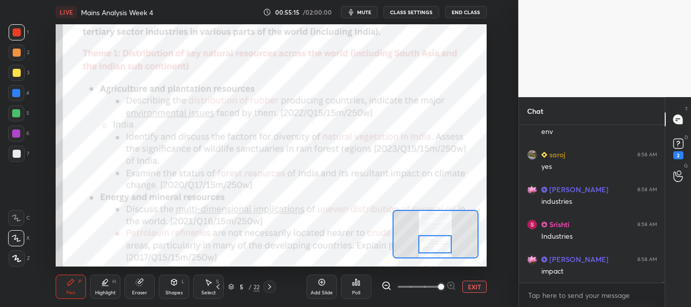
scroll to position [31712, 0]
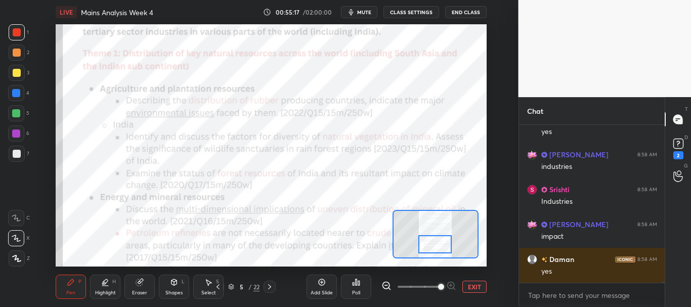
click at [142, 281] on icon at bounding box center [141, 281] width 6 height 5
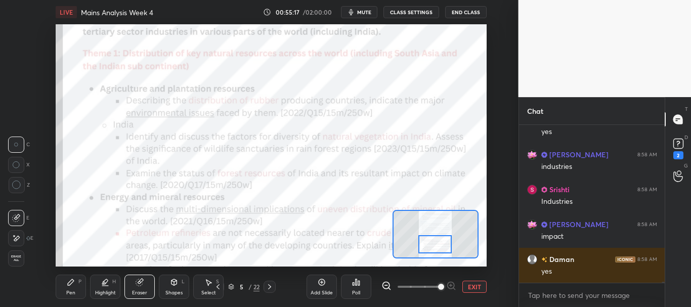
click at [14, 257] on span "Erase all" at bounding box center [16, 258] width 15 height 7
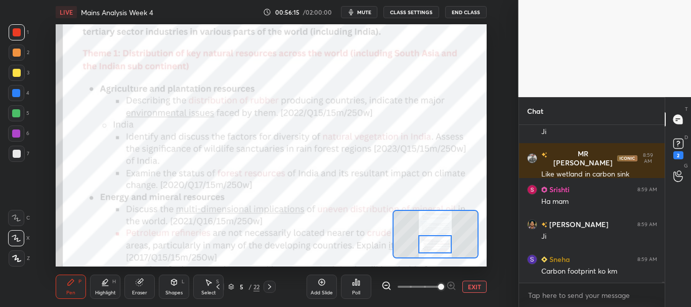
scroll to position [32210, 0]
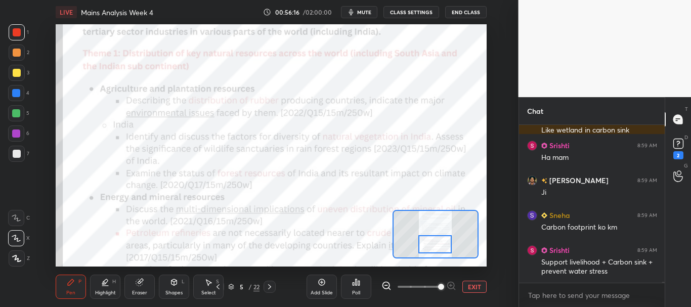
click at [143, 282] on icon at bounding box center [140, 282] width 8 height 8
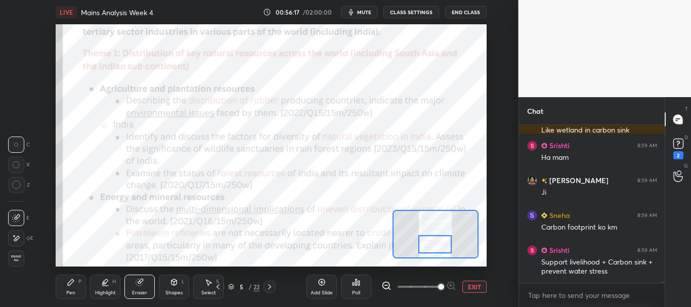
click at [14, 254] on div "Erase all" at bounding box center [16, 258] width 16 height 16
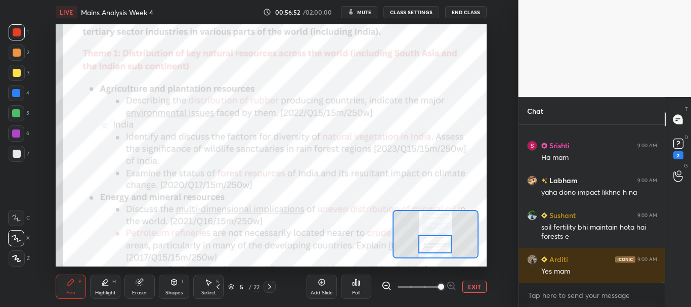
scroll to position [32604, 0]
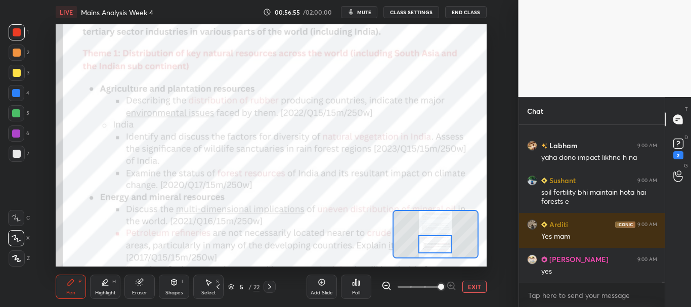
click at [150, 282] on div "Eraser" at bounding box center [139, 287] width 30 height 24
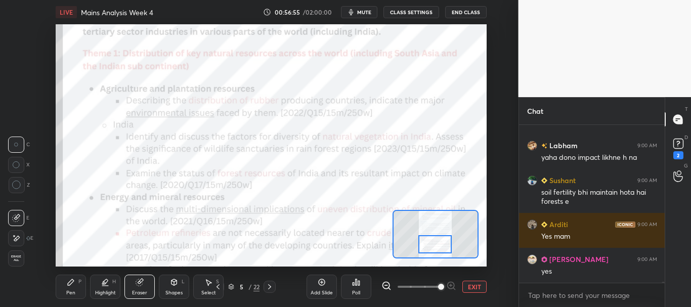
scroll to position [32639, 0]
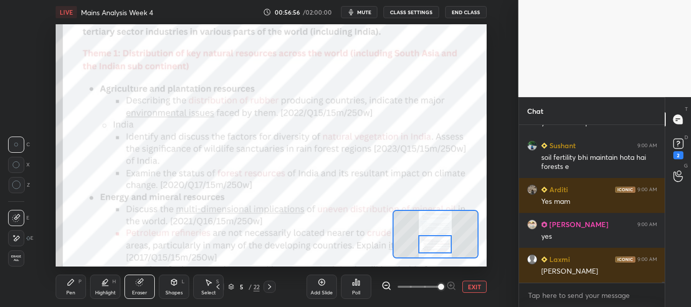
click at [17, 257] on span "Erase all" at bounding box center [16, 258] width 15 height 7
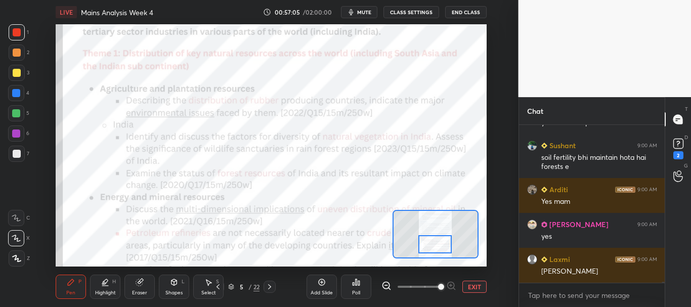
scroll to position [32674, 0]
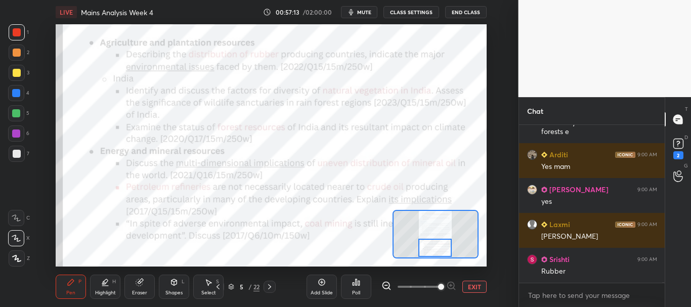
click at [434, 251] on div at bounding box center [435, 248] width 34 height 19
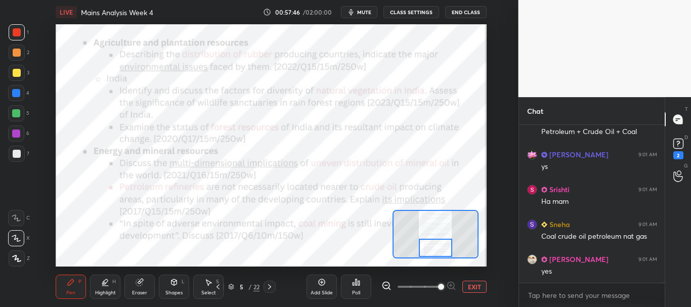
scroll to position [33076, 0]
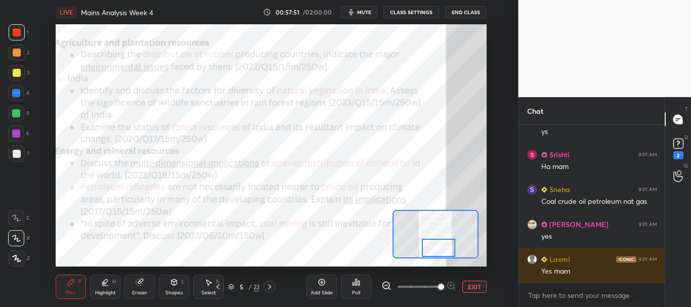
click at [435, 246] on div at bounding box center [439, 248] width 34 height 19
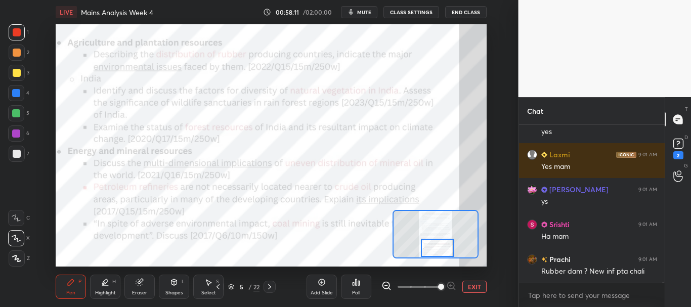
scroll to position [33216, 0]
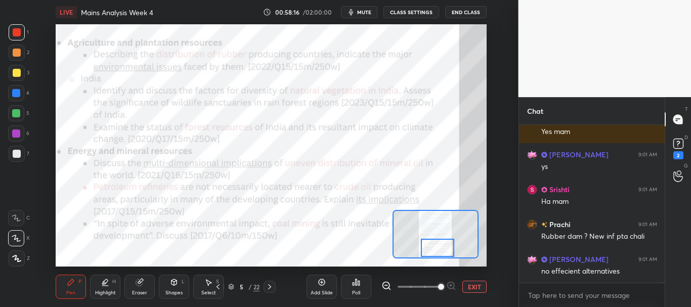
click at [395, 232] on div "Setting up your live class Poll for secs No correct answer Start poll" at bounding box center [271, 145] width 431 height 242
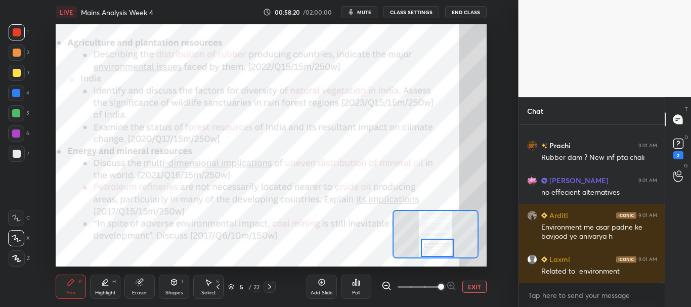
scroll to position [33330, 0]
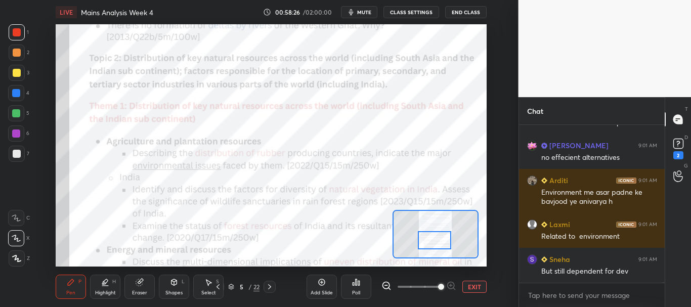
drag, startPoint x: 437, startPoint y: 247, endPoint x: 434, endPoint y: 240, distance: 8.2
click at [434, 240] on div at bounding box center [435, 240] width 34 height 19
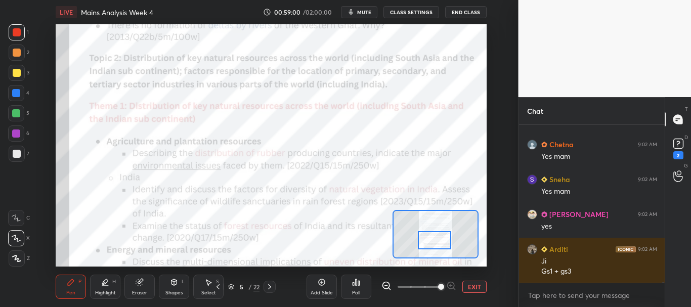
scroll to position [33724, 0]
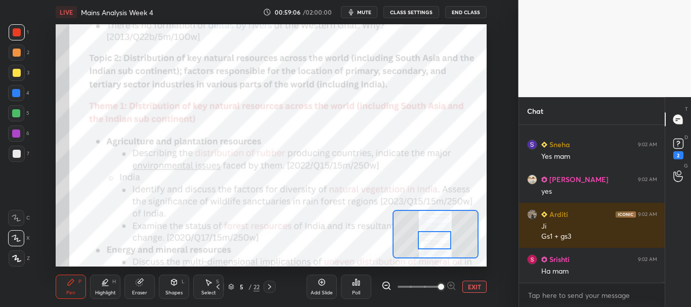
drag, startPoint x: 13, startPoint y: 93, endPoint x: 43, endPoint y: 82, distance: 31.9
click at [13, 93] on div at bounding box center [16, 93] width 8 height 8
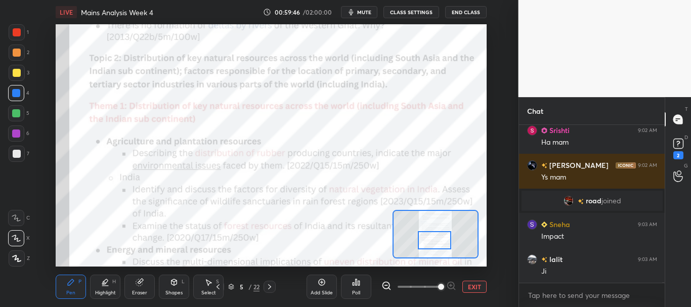
scroll to position [33058, 0]
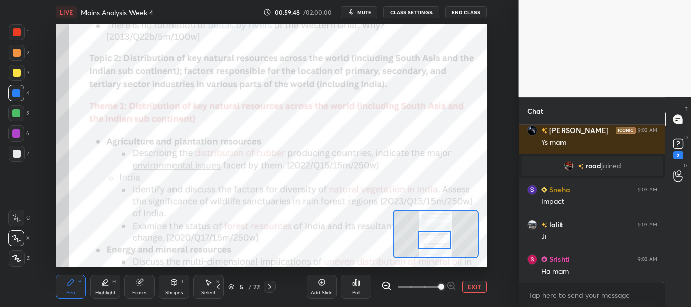
click at [475, 287] on button "EXIT" at bounding box center [474, 287] width 24 height 12
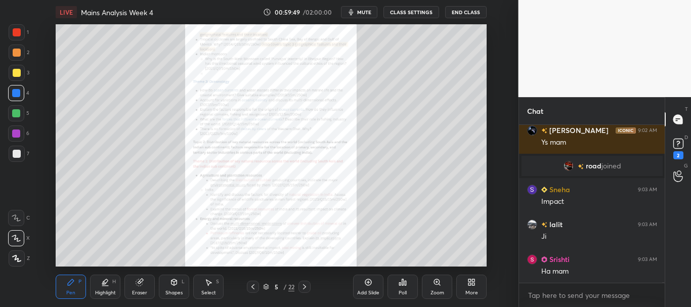
scroll to position [33093, 0]
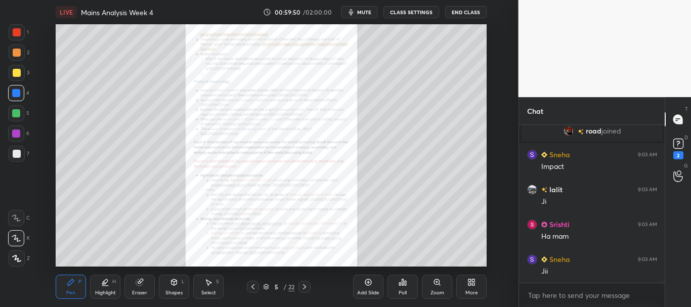
click at [13, 256] on icon at bounding box center [16, 258] width 9 height 7
click at [133, 285] on div "Eraser" at bounding box center [139, 287] width 30 height 24
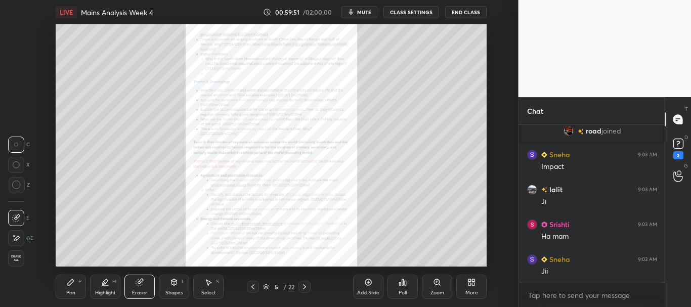
click at [16, 259] on span "Erase all" at bounding box center [16, 258] width 15 height 7
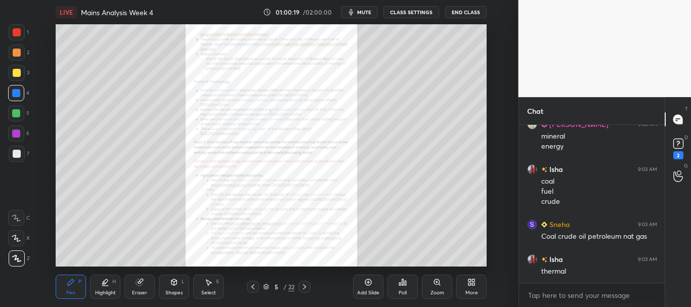
scroll to position [33332, 0]
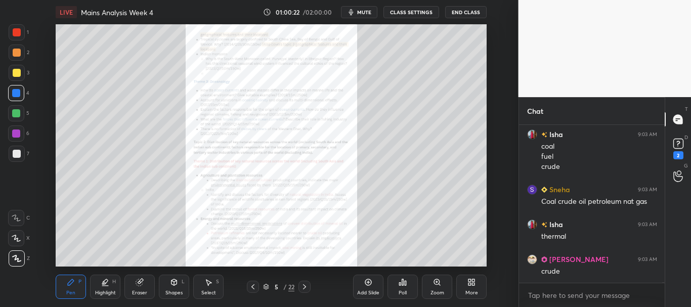
click at [427, 261] on div "LIVE Mains Analysis Week 4 01:00:22 / 02:00:00 mute CLASS SETTINGS End Class Se…" at bounding box center [271, 153] width 478 height 307
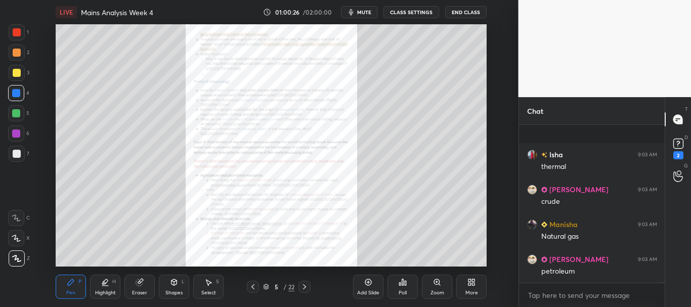
scroll to position [33472, 0]
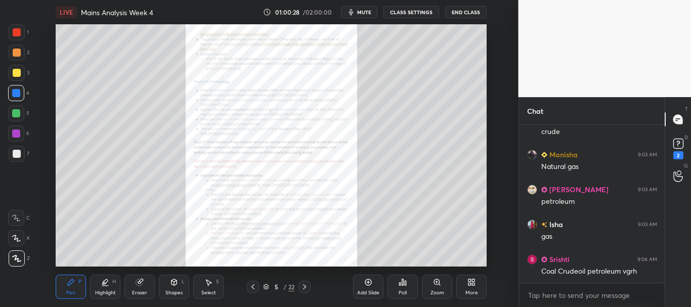
click at [310, 285] on div at bounding box center [305, 287] width 12 height 12
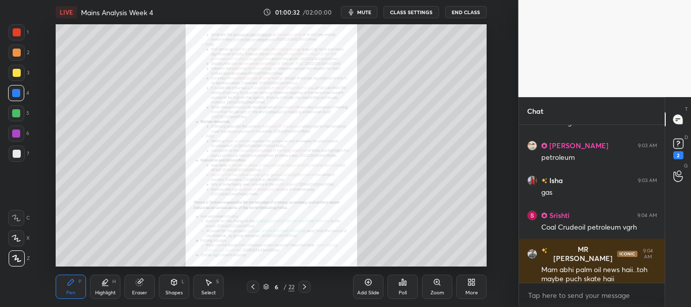
click at [439, 282] on icon at bounding box center [437, 282] width 6 height 6
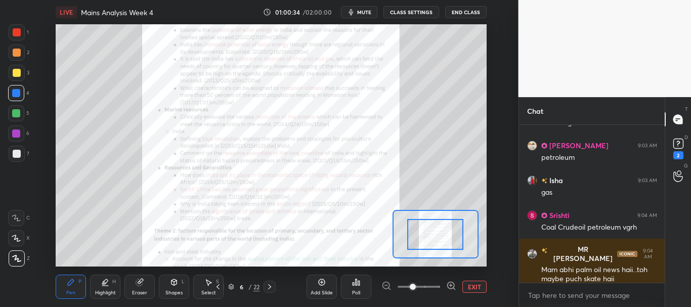
click at [431, 286] on span at bounding box center [419, 286] width 43 height 15
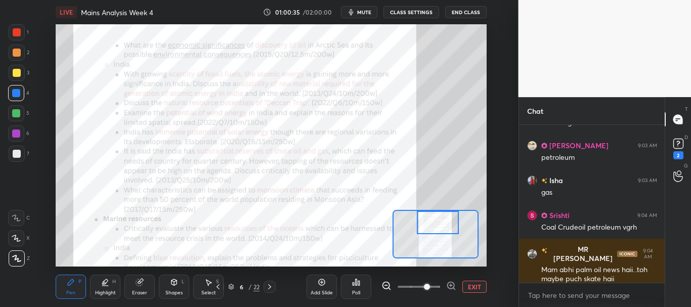
drag, startPoint x: 440, startPoint y: 232, endPoint x: 442, endPoint y: 220, distance: 12.3
click at [442, 221] on div at bounding box center [438, 222] width 42 height 23
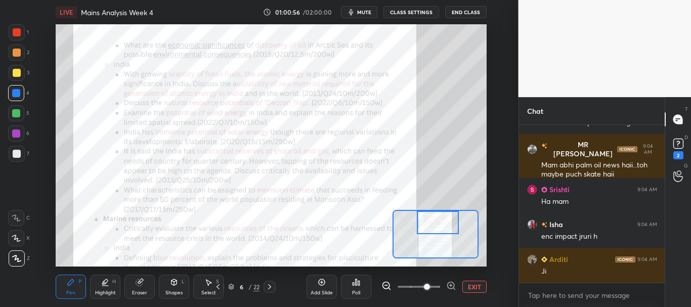
scroll to position [33656, 0]
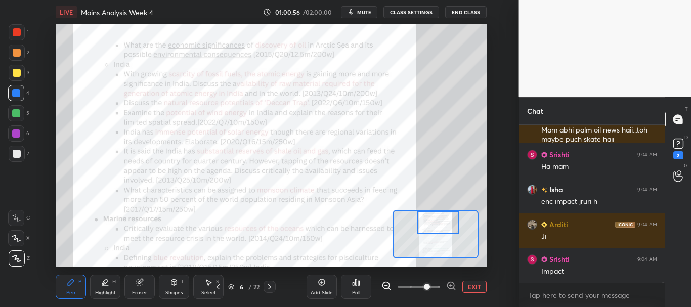
click at [475, 286] on button "EXIT" at bounding box center [474, 287] width 24 height 12
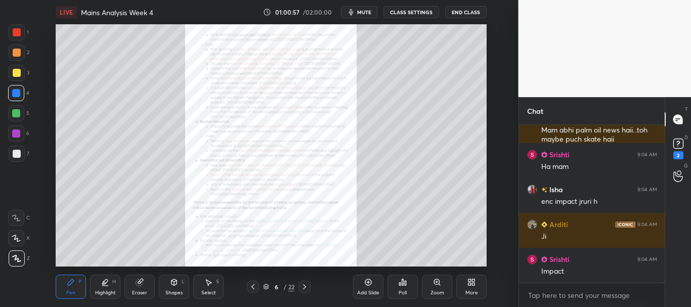
click at [256, 287] on icon at bounding box center [253, 287] width 8 height 8
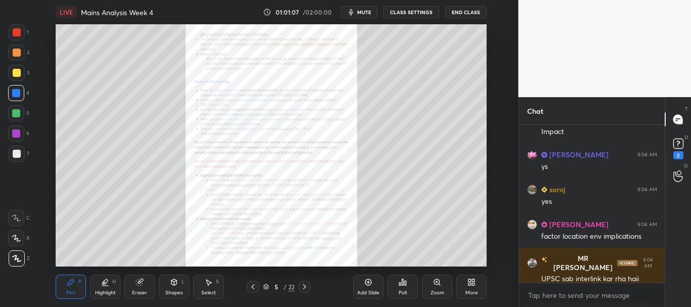
scroll to position [33830, 0]
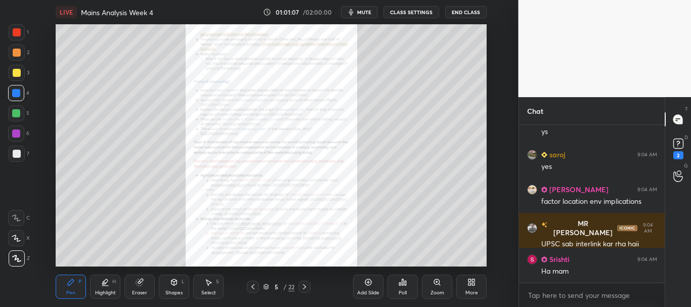
click at [307, 286] on icon at bounding box center [305, 287] width 8 height 8
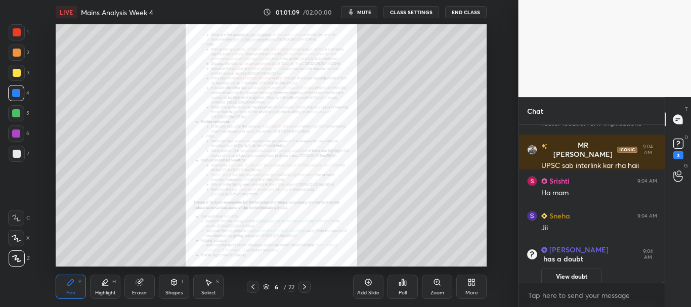
scroll to position [33655, 0]
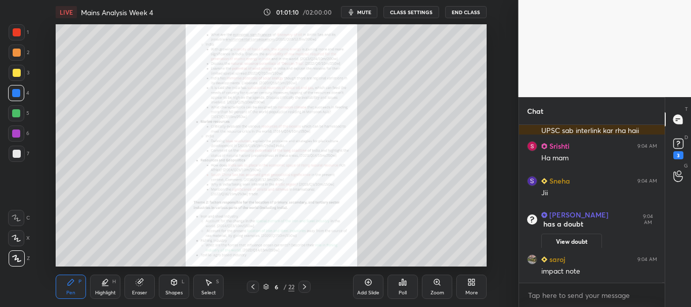
click at [433, 286] on icon at bounding box center [437, 282] width 8 height 8
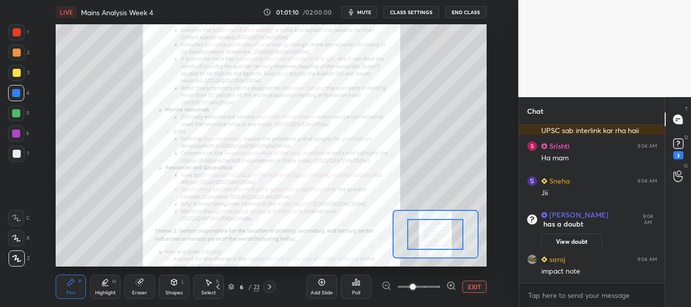
click at [433, 286] on span at bounding box center [419, 286] width 43 height 15
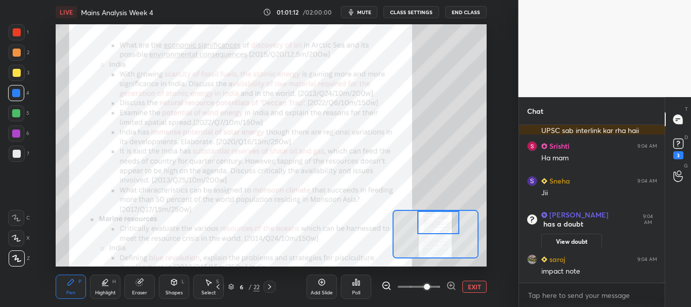
drag, startPoint x: 439, startPoint y: 234, endPoint x: 439, endPoint y: 222, distance: 11.6
click at [441, 222] on div at bounding box center [438, 222] width 42 height 23
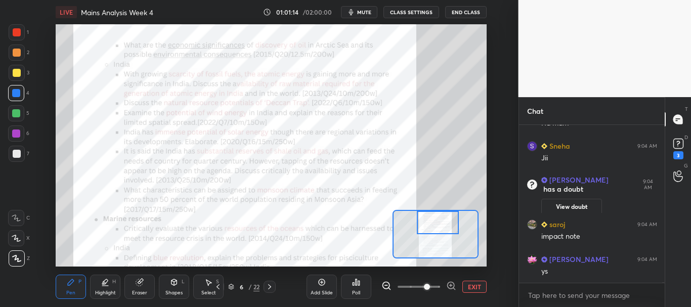
scroll to position [33770, 0]
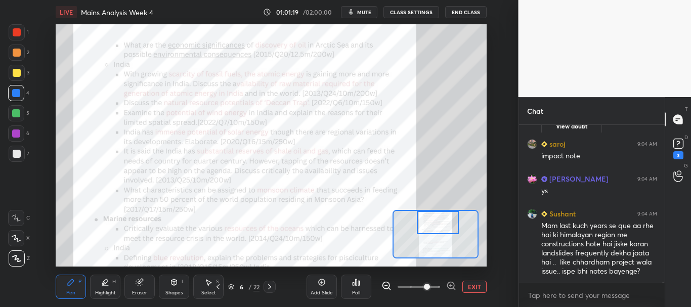
click at [16, 29] on div at bounding box center [17, 32] width 8 height 8
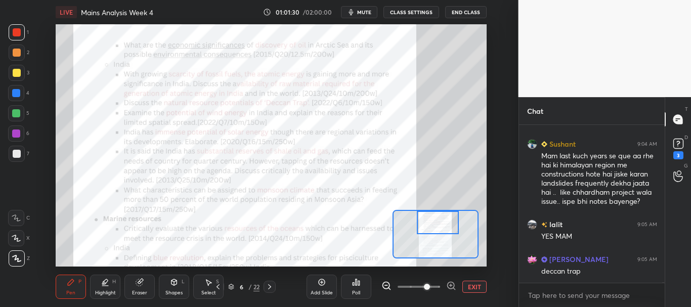
scroll to position [33875, 0]
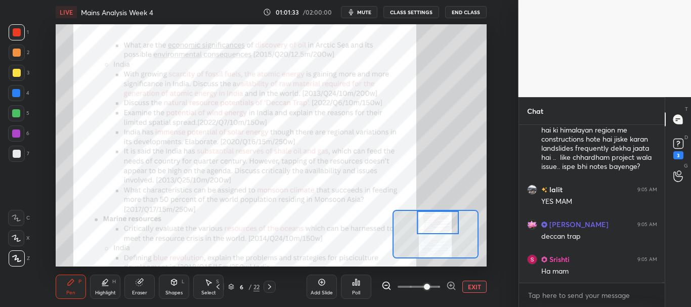
click at [17, 94] on div at bounding box center [16, 93] width 8 height 8
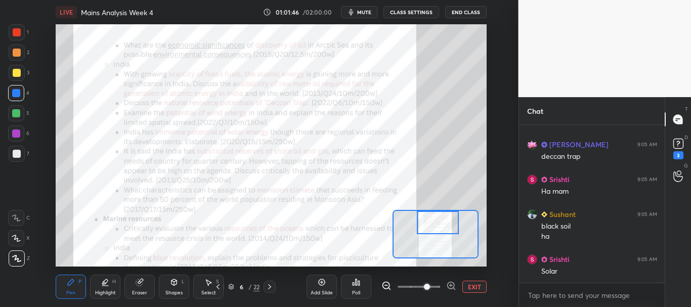
scroll to position [33990, 0]
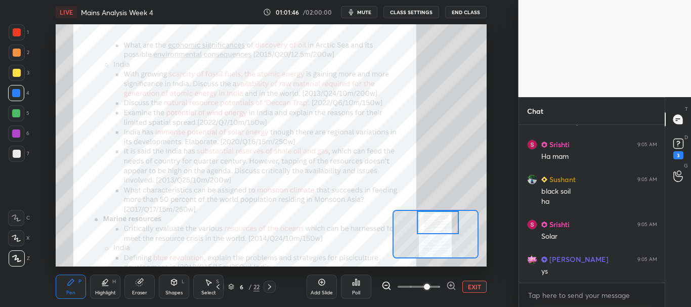
click at [20, 32] on div at bounding box center [17, 32] width 8 height 8
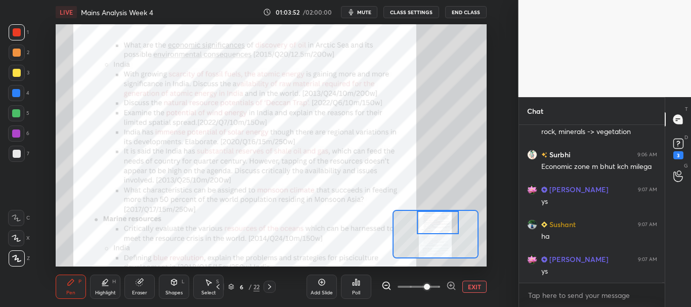
scroll to position [35285, 0]
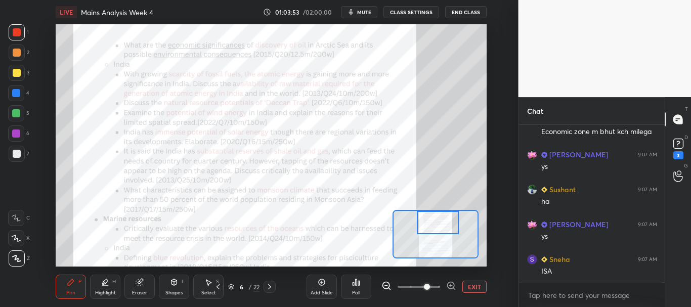
click at [14, 94] on div at bounding box center [16, 93] width 8 height 8
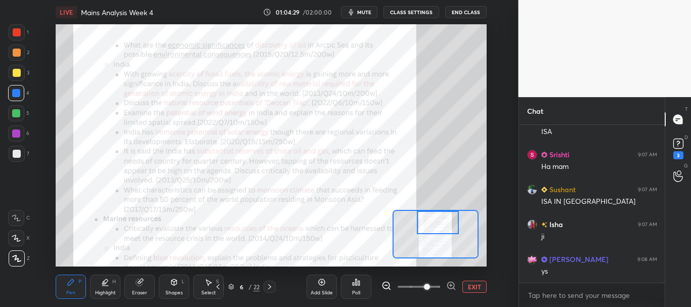
scroll to position [35459, 0]
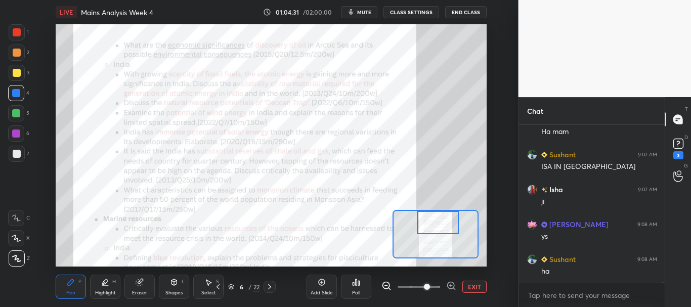
click at [18, 32] on div at bounding box center [17, 32] width 8 height 8
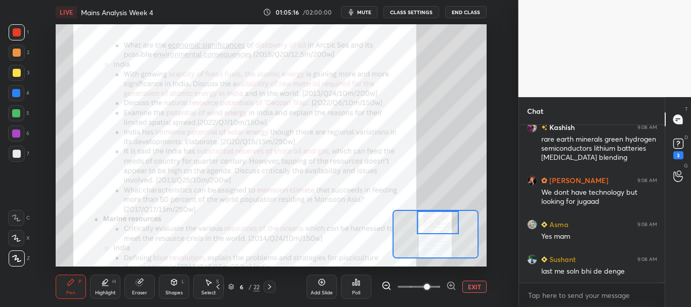
scroll to position [35854, 0]
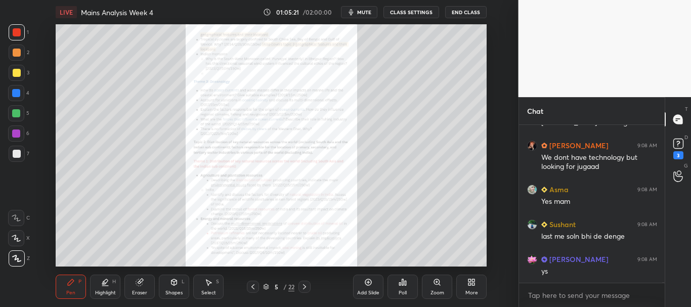
click at [434, 285] on icon at bounding box center [437, 282] width 8 height 8
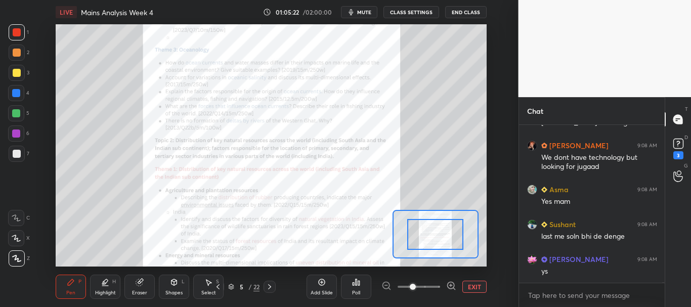
click at [433, 284] on span at bounding box center [419, 286] width 43 height 15
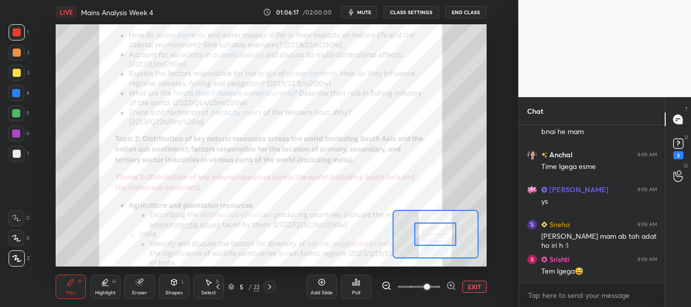
scroll to position [36491, 0]
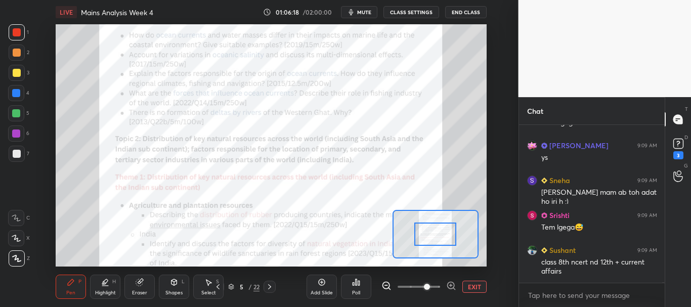
click at [478, 288] on button "EXIT" at bounding box center [474, 287] width 24 height 12
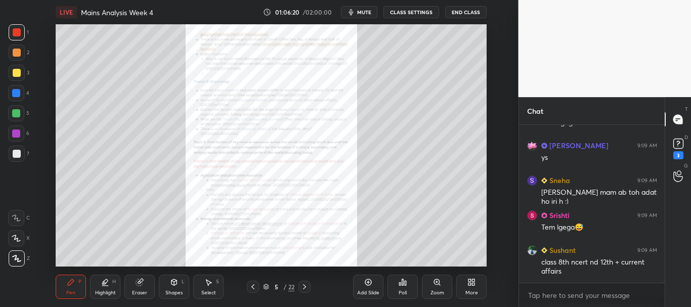
click at [374, 283] on div "Add Slide" at bounding box center [368, 287] width 30 height 24
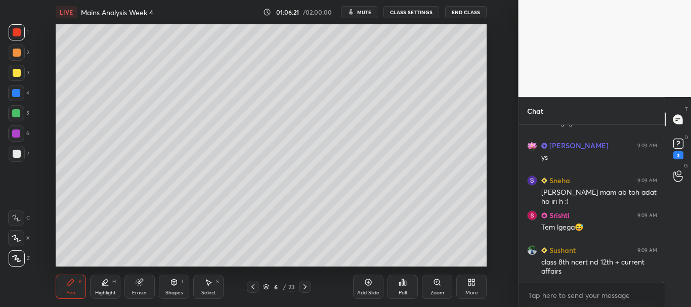
scroll to position [36526, 0]
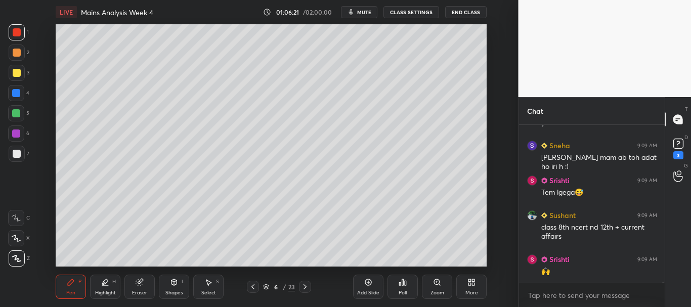
click at [18, 151] on div at bounding box center [17, 154] width 8 height 8
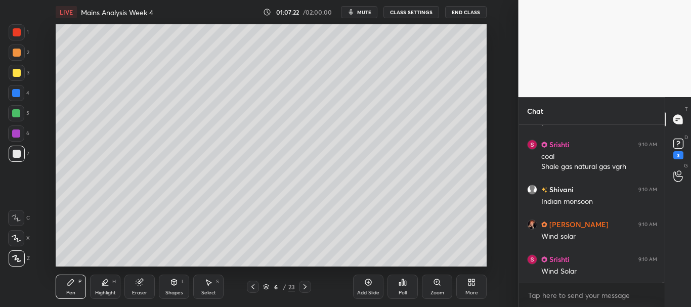
scroll to position [37034, 0]
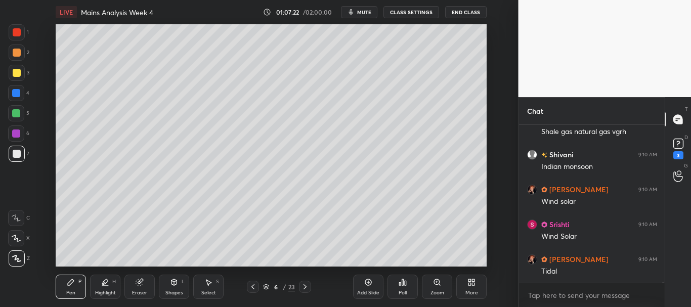
click at [307, 285] on icon at bounding box center [305, 287] width 8 height 8
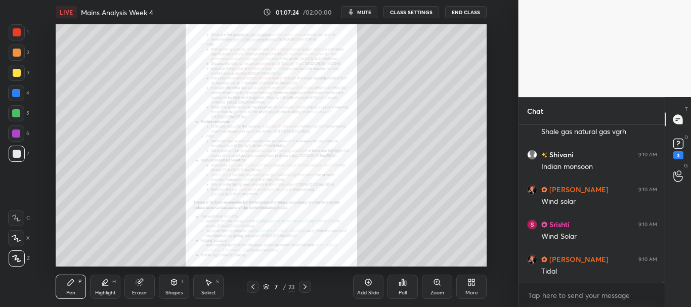
click at [436, 279] on icon at bounding box center [437, 282] width 6 height 6
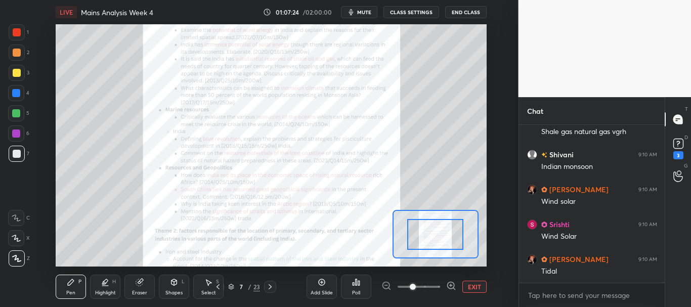
click at [429, 282] on span at bounding box center [419, 286] width 43 height 15
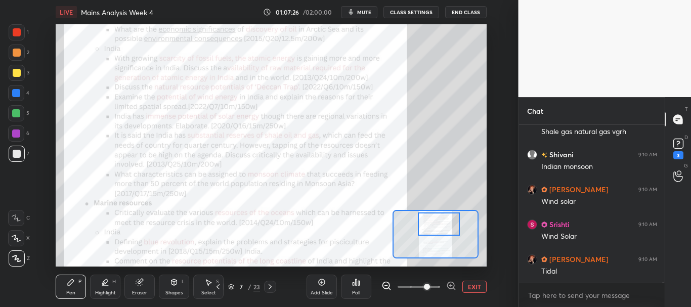
drag, startPoint x: 435, startPoint y: 238, endPoint x: 438, endPoint y: 228, distance: 11.2
click at [438, 228] on div at bounding box center [439, 224] width 42 height 23
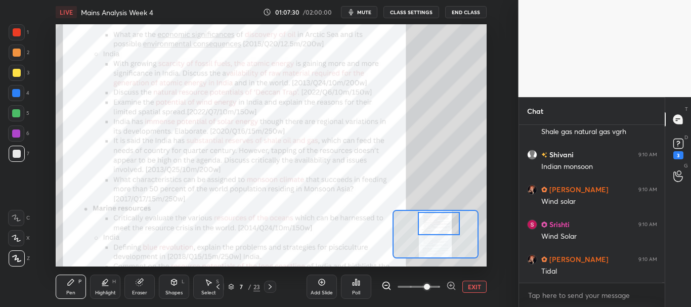
click at [471, 284] on button "EXIT" at bounding box center [474, 287] width 24 height 12
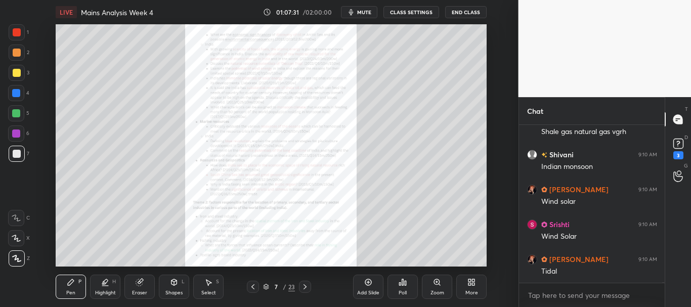
click at [254, 285] on icon at bounding box center [252, 286] width 3 height 5
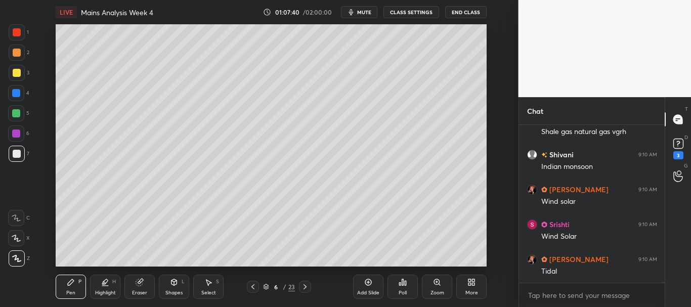
scroll to position [37069, 0]
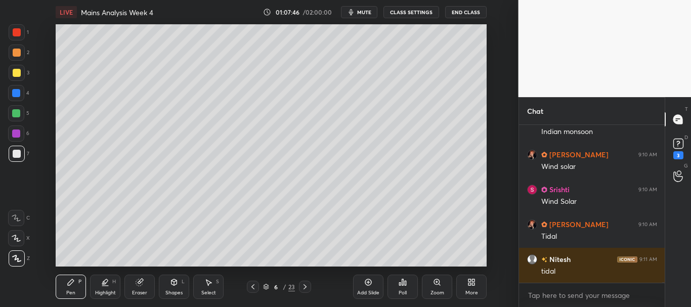
click at [306, 285] on icon at bounding box center [305, 287] width 8 height 8
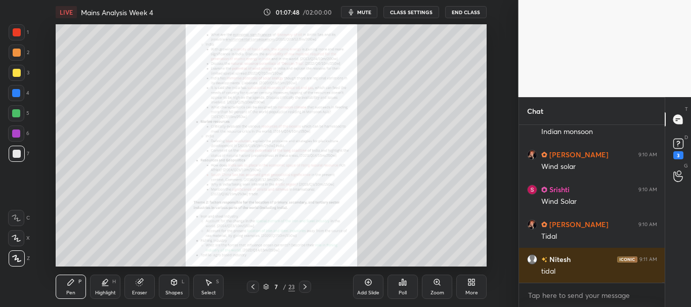
click at [437, 288] on div "Zoom" at bounding box center [437, 287] width 30 height 24
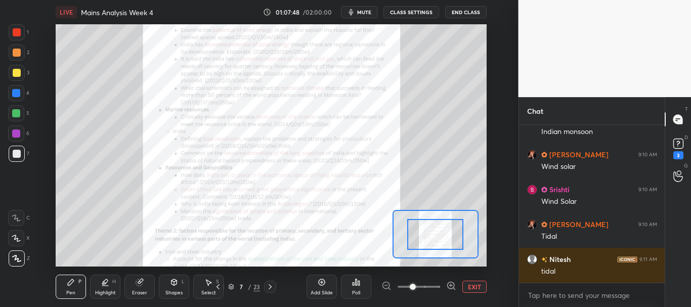
drag, startPoint x: 438, startPoint y: 285, endPoint x: 434, endPoint y: 263, distance: 22.5
click at [438, 284] on span at bounding box center [419, 286] width 43 height 15
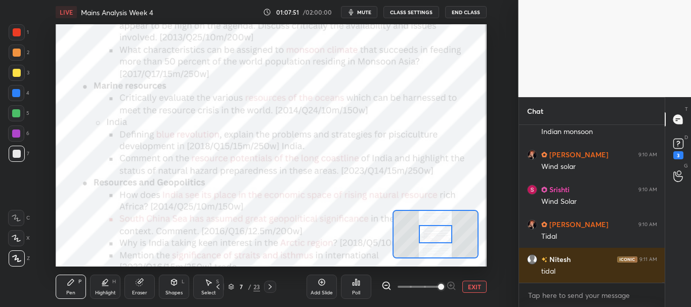
drag, startPoint x: 17, startPoint y: 36, endPoint x: 46, endPoint y: 37, distance: 28.4
click at [17, 37] on div at bounding box center [17, 32] width 16 height 16
click at [469, 282] on button "EXIT" at bounding box center [474, 287] width 24 height 12
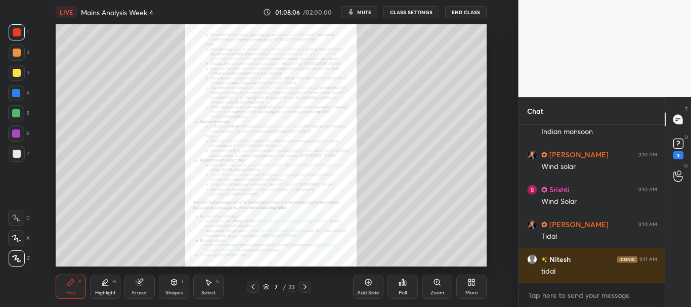
click at [253, 286] on icon at bounding box center [253, 287] width 8 height 8
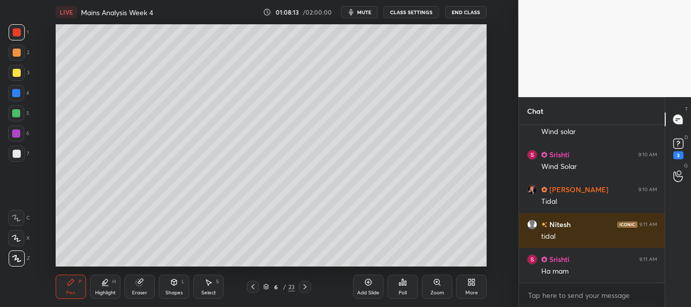
scroll to position [37138, 0]
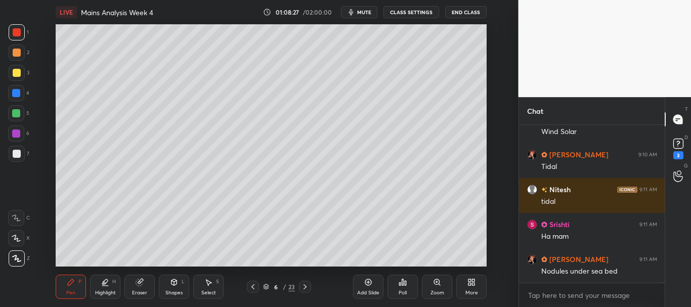
click at [14, 92] on div at bounding box center [16, 93] width 8 height 8
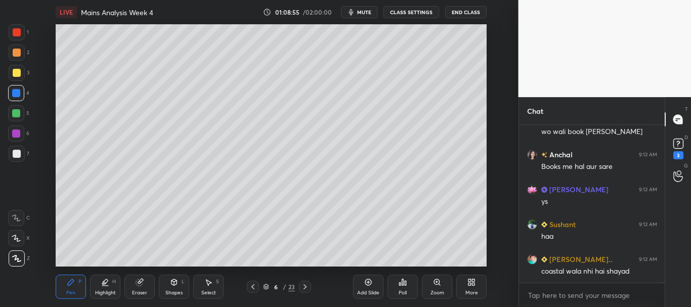
scroll to position [37488, 0]
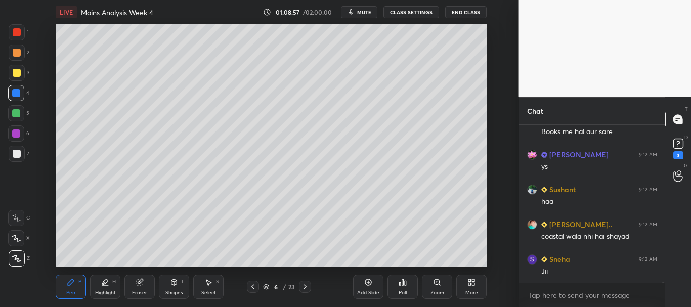
click at [419, 260] on div "LIVE Mains Analysis Week 4 01:08:57 / 02:00:00 mute CLASS SETTINGS End Class Se…" at bounding box center [271, 153] width 478 height 307
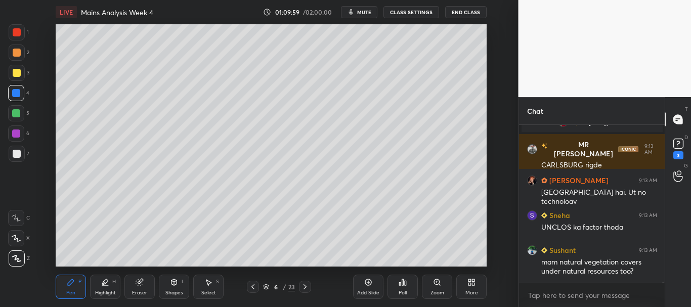
scroll to position [36963, 0]
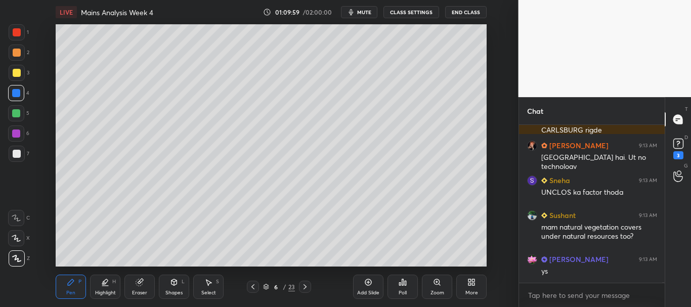
click at [16, 93] on div at bounding box center [16, 93] width 8 height 8
click at [663, 287] on div "[PERSON_NAME] joined MR [PERSON_NAME] 9:13 AM CARLSBURG rigde [PERSON_NAME] 9:1…" at bounding box center [592, 216] width 146 height 182
click at [680, 286] on div "T Messages (T) D Doubts (D) 3 G Raise Hand (G)" at bounding box center [678, 202] width 26 height 210
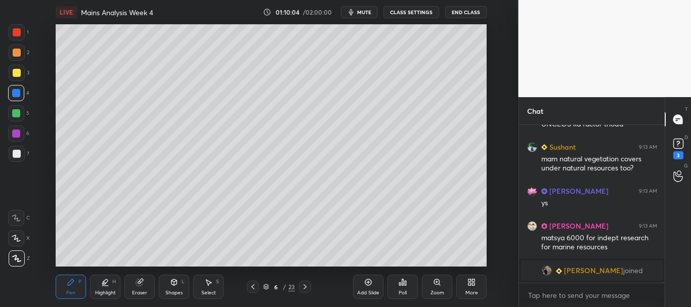
scroll to position [36989, 0]
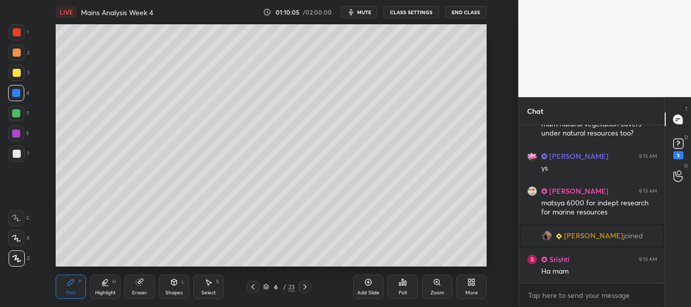
click at [303, 287] on icon at bounding box center [305, 287] width 8 height 8
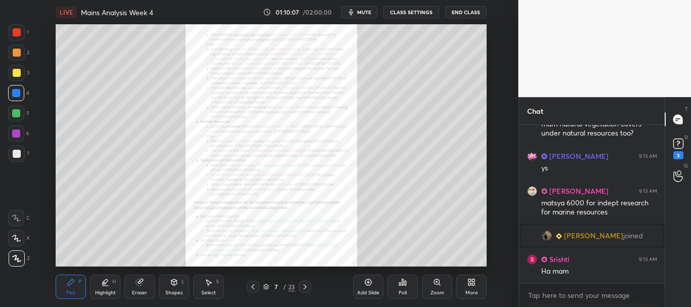
click at [438, 283] on icon at bounding box center [437, 282] width 6 height 6
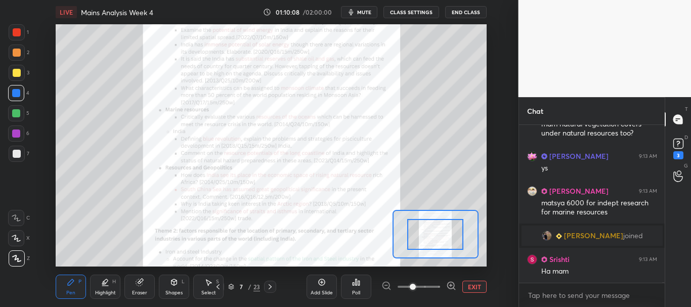
click at [437, 285] on span at bounding box center [419, 286] width 43 height 15
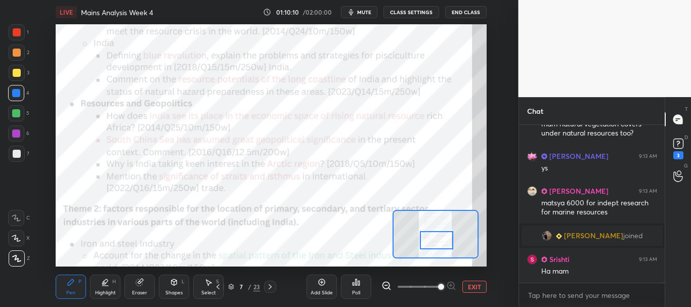
drag, startPoint x: 440, startPoint y: 236, endPoint x: 441, endPoint y: 242, distance: 6.2
click at [441, 242] on div at bounding box center [437, 240] width 34 height 19
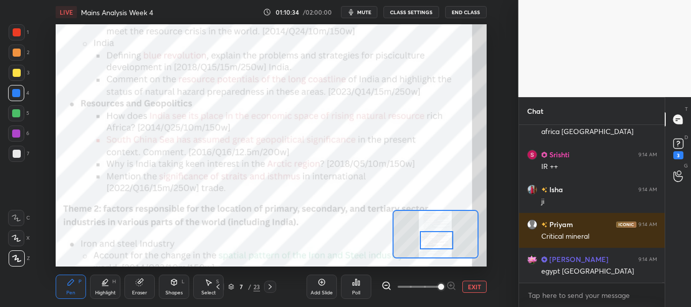
scroll to position [37348, 0]
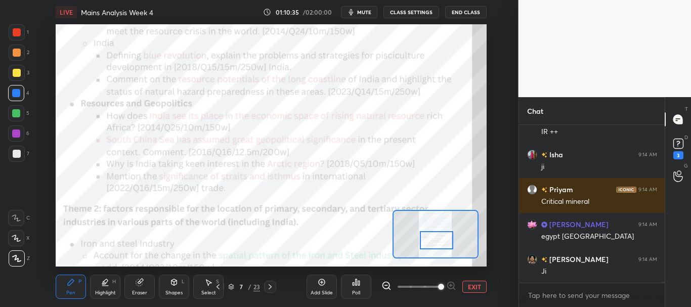
click at [16, 31] on div at bounding box center [17, 32] width 8 height 8
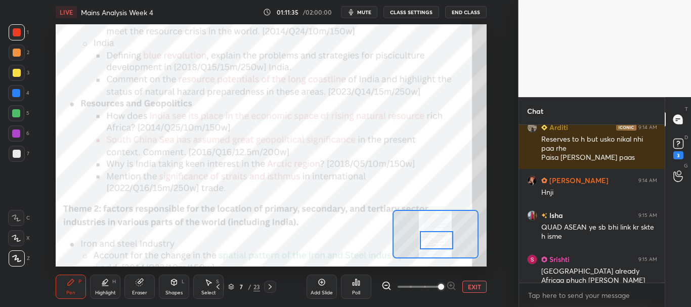
scroll to position [38129, 0]
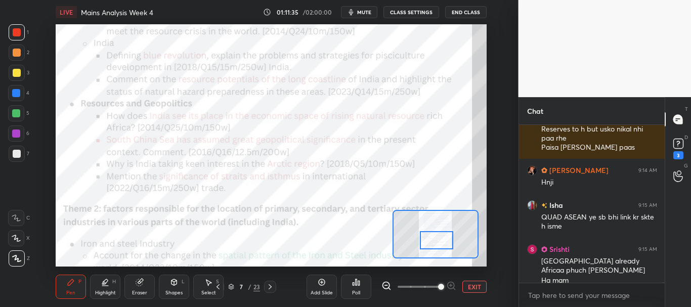
click at [12, 84] on div "3" at bounding box center [19, 75] width 21 height 20
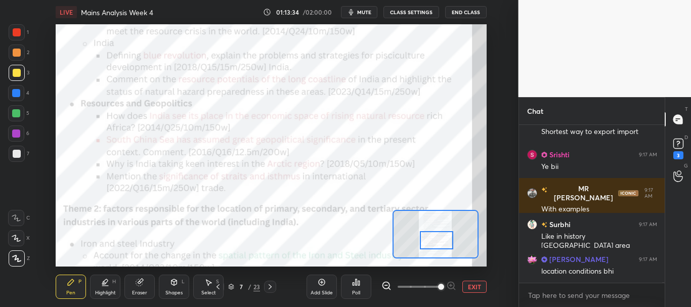
scroll to position [39599, 0]
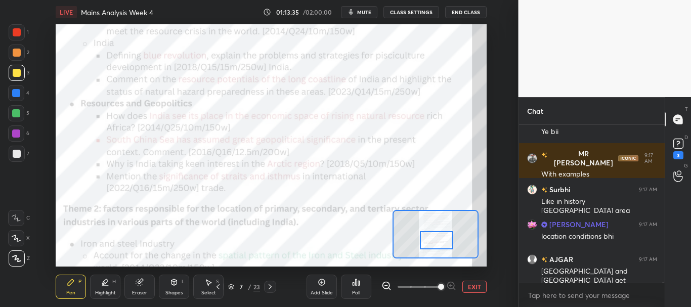
click at [475, 286] on button "EXIT" at bounding box center [474, 287] width 24 height 12
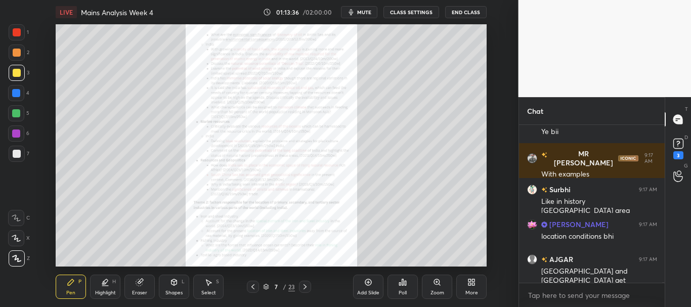
click at [252, 288] on icon at bounding box center [252, 286] width 3 height 5
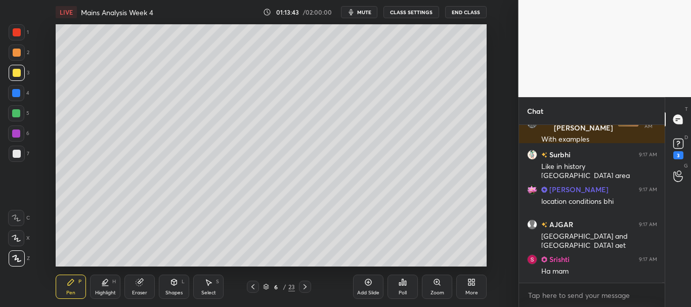
scroll to position [39669, 0]
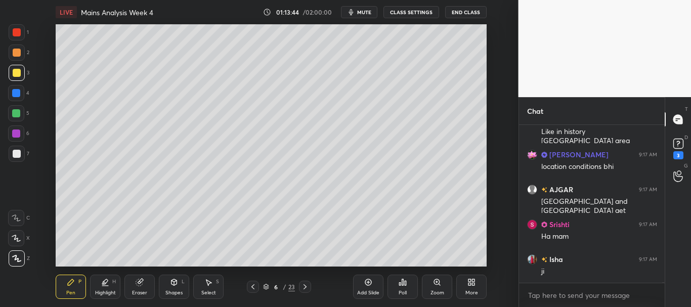
click at [372, 284] on icon at bounding box center [368, 282] width 8 height 8
click at [167, 283] on div "Shapes L" at bounding box center [174, 287] width 30 height 24
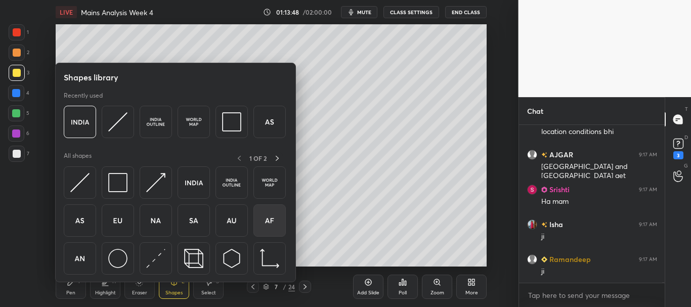
click at [268, 219] on img at bounding box center [269, 220] width 19 height 19
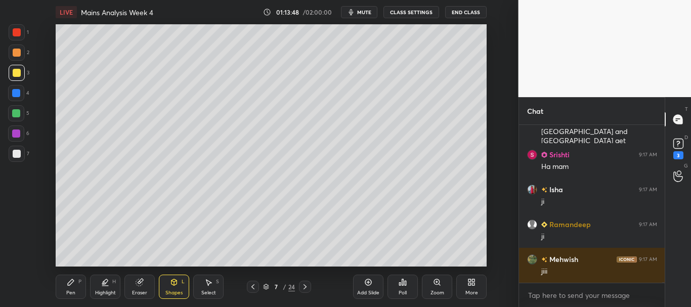
click at [15, 152] on div at bounding box center [17, 154] width 8 height 8
click at [14, 136] on div at bounding box center [16, 133] width 16 height 16
click at [372, 284] on icon at bounding box center [368, 282] width 8 height 8
click at [184, 284] on div "L" at bounding box center [183, 281] width 3 height 5
click at [17, 153] on div at bounding box center [17, 154] width 8 height 8
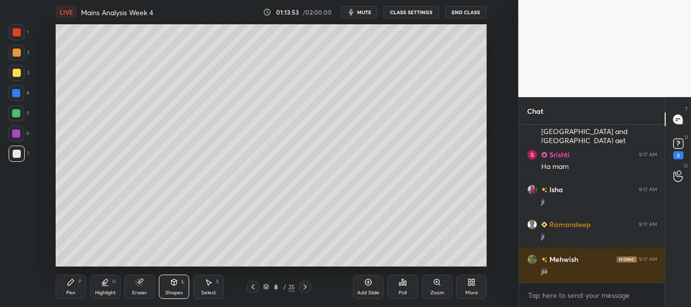
scroll to position [39773, 0]
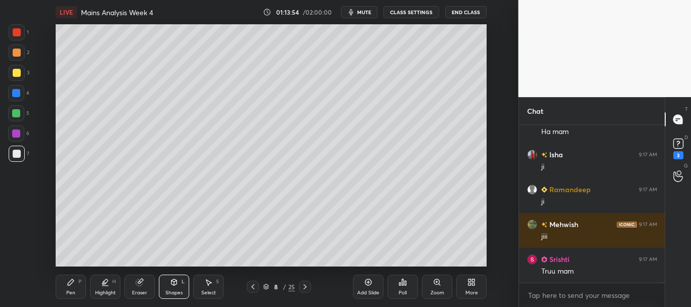
click at [177, 288] on div "Shapes L" at bounding box center [174, 287] width 30 height 24
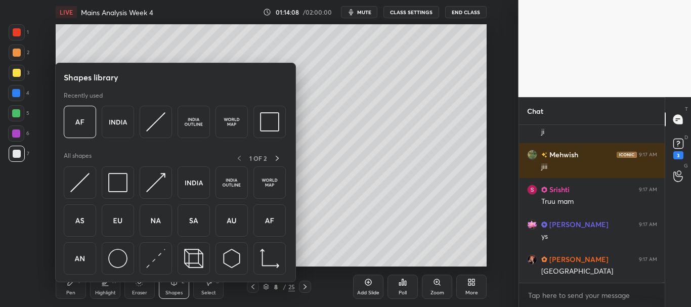
scroll to position [39878, 0]
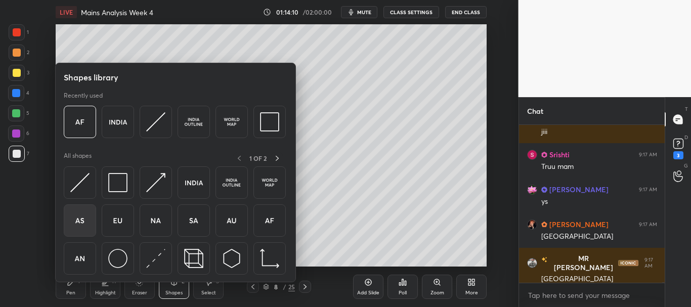
click at [82, 224] on img at bounding box center [79, 220] width 19 height 19
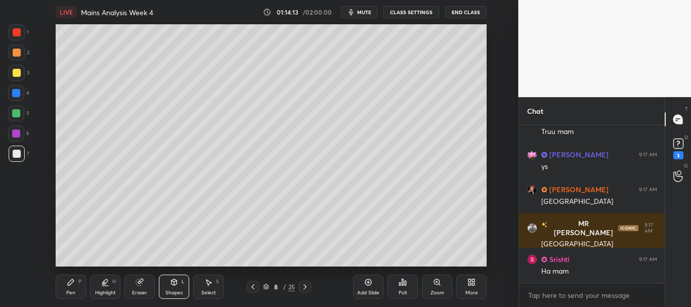
scroll to position [39948, 0]
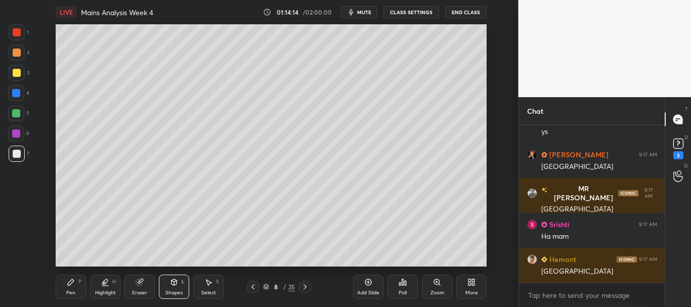
click at [436, 290] on div "Zoom" at bounding box center [438, 292] width 14 height 5
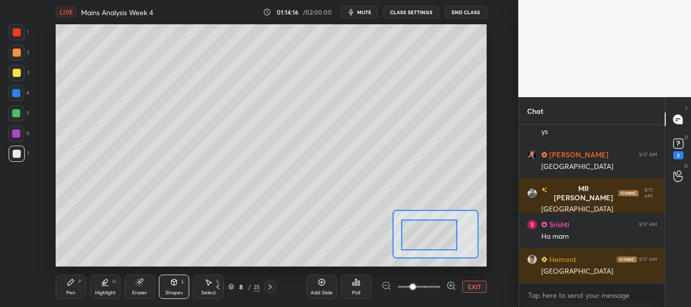
drag, startPoint x: 434, startPoint y: 231, endPoint x: 428, endPoint y: 232, distance: 5.8
click at [428, 232] on div at bounding box center [429, 235] width 56 height 31
click at [16, 29] on div at bounding box center [17, 32] width 8 height 8
drag, startPoint x: 69, startPoint y: 286, endPoint x: 84, endPoint y: 273, distance: 20.1
click at [69, 286] on div "Pen P" at bounding box center [71, 287] width 30 height 24
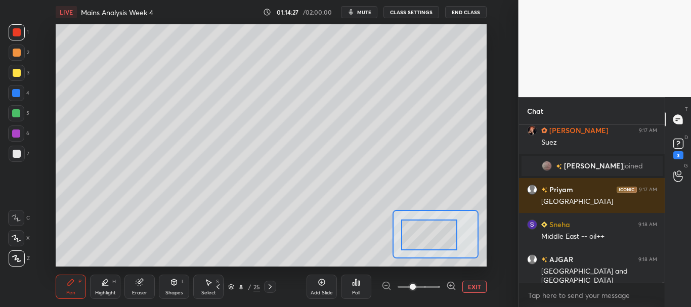
scroll to position [39287, 0]
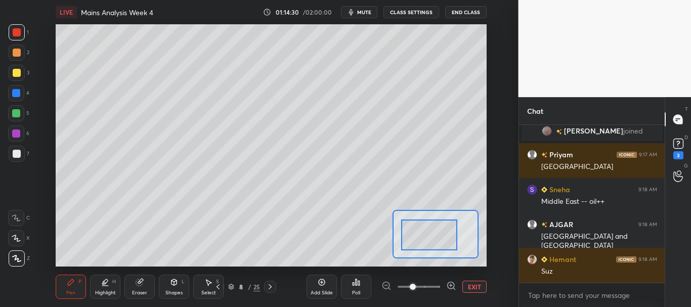
click at [476, 290] on button "EXIT" at bounding box center [474, 287] width 24 height 12
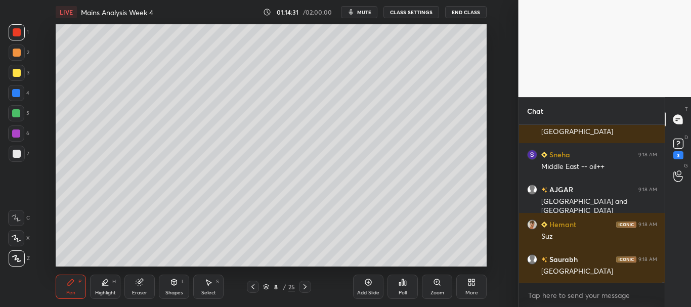
scroll to position [39392, 0]
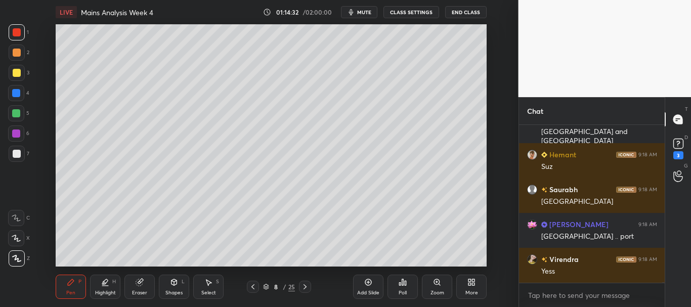
click at [306, 287] on icon at bounding box center [305, 286] width 3 height 5
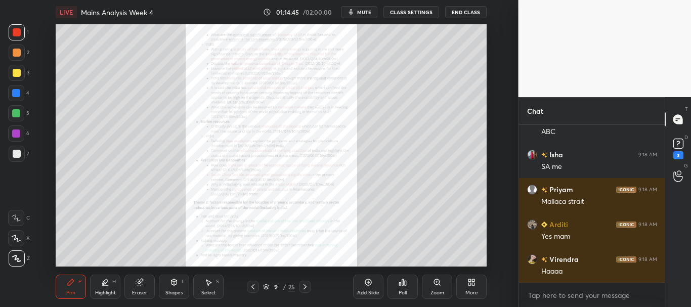
scroll to position [39881, 0]
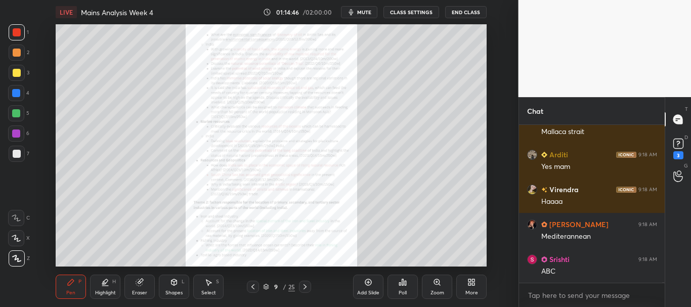
click at [443, 283] on div "Zoom" at bounding box center [437, 287] width 30 height 24
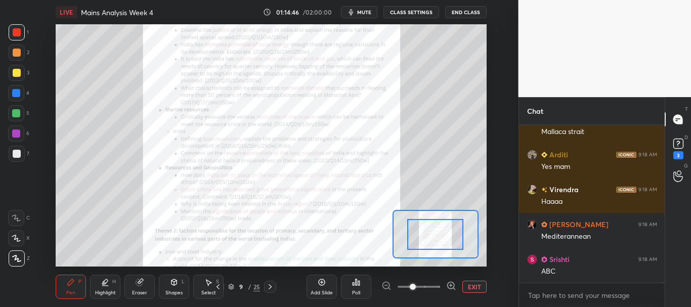
click at [440, 284] on span at bounding box center [419, 286] width 43 height 15
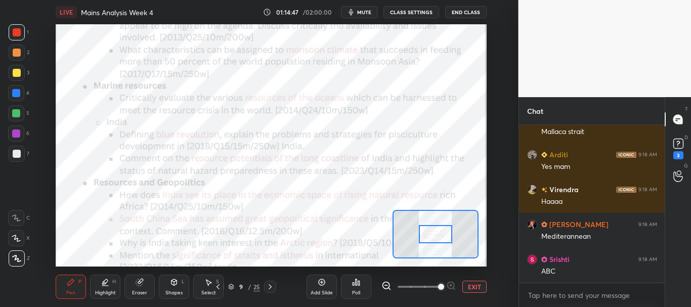
scroll to position [39916, 0]
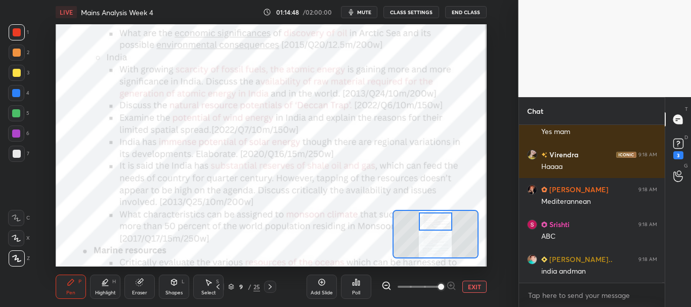
drag, startPoint x: 437, startPoint y: 229, endPoint x: 437, endPoint y: 219, distance: 10.6
click at [437, 219] on div at bounding box center [436, 222] width 34 height 19
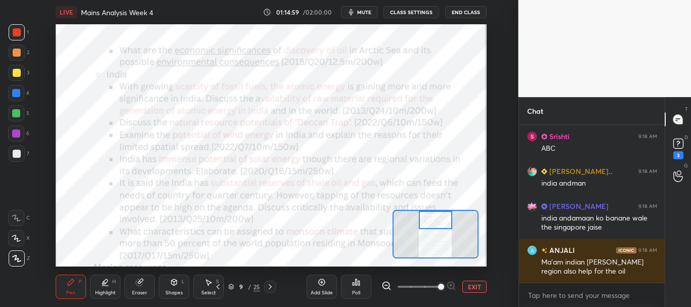
scroll to position [40039, 0]
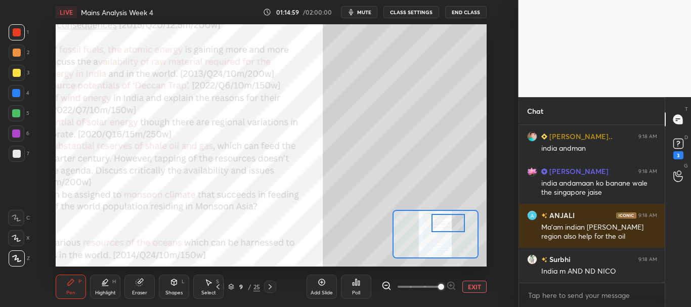
drag, startPoint x: 432, startPoint y: 221, endPoint x: 444, endPoint y: 224, distance: 12.0
click at [444, 224] on div at bounding box center [449, 223] width 34 height 19
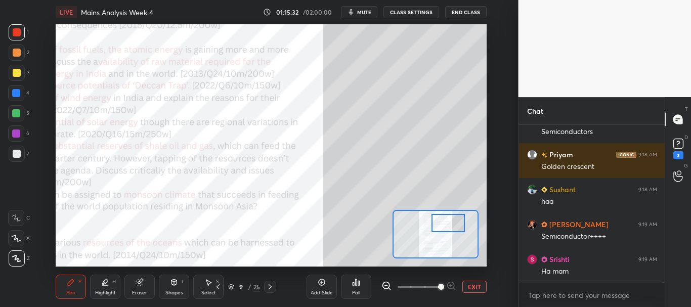
scroll to position [40423, 0]
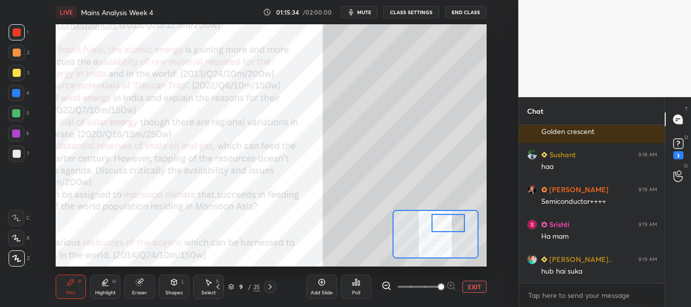
click at [480, 288] on button "EXIT" at bounding box center [474, 287] width 24 height 12
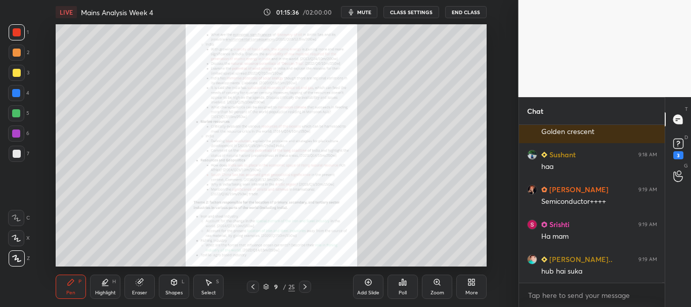
click at [18, 96] on div at bounding box center [16, 93] width 8 height 8
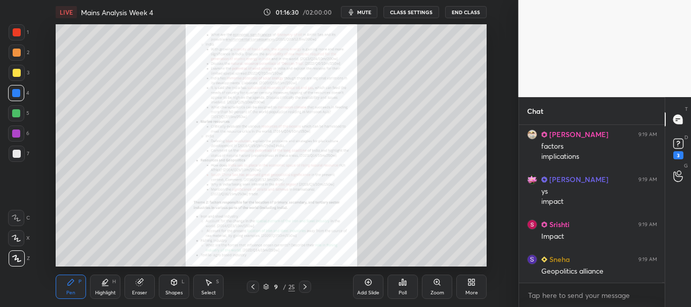
scroll to position [41159, 0]
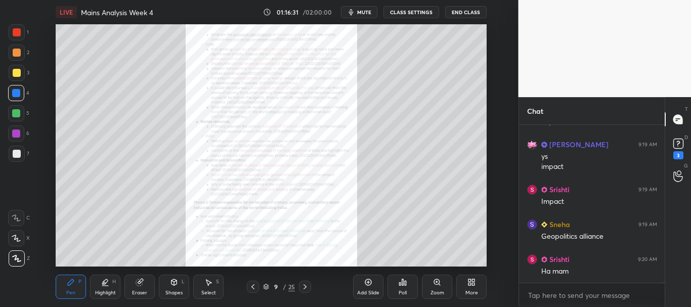
click at [250, 286] on icon at bounding box center [253, 287] width 8 height 8
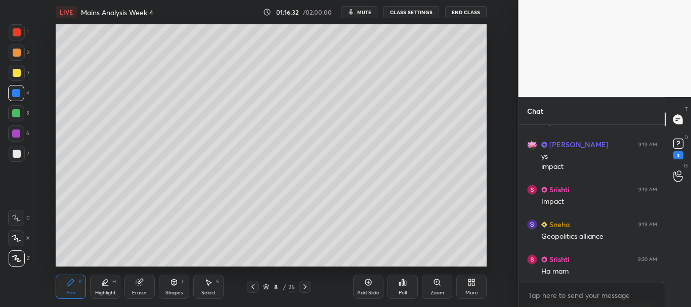
click at [253, 286] on icon at bounding box center [253, 287] width 8 height 8
click at [251, 287] on icon at bounding box center [253, 287] width 8 height 8
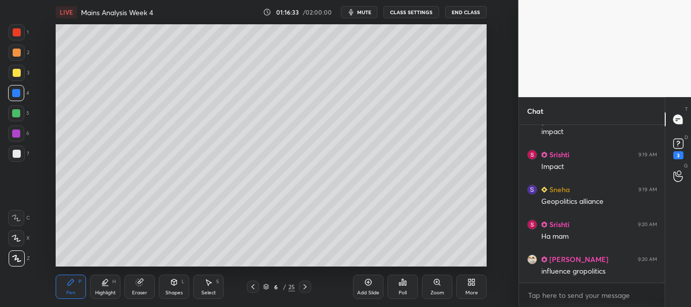
click at [251, 287] on icon at bounding box center [252, 286] width 3 height 5
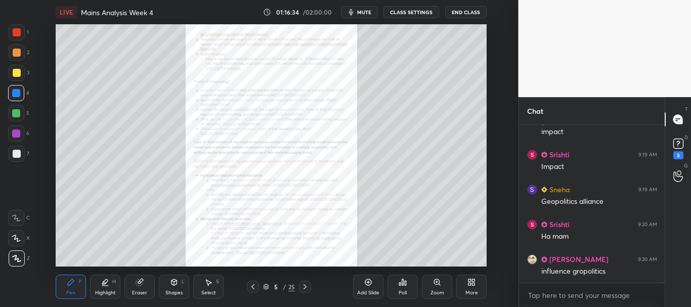
click at [443, 283] on div "Zoom" at bounding box center [437, 287] width 30 height 24
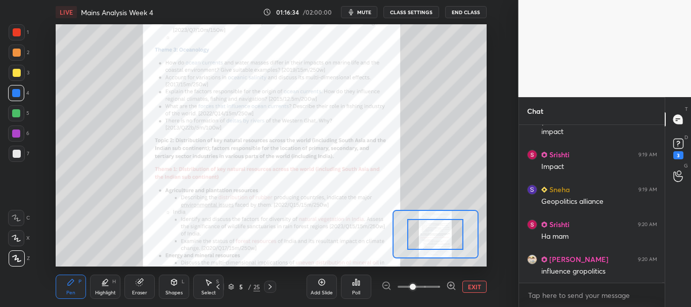
scroll to position [41229, 0]
click at [434, 286] on span at bounding box center [419, 286] width 43 height 15
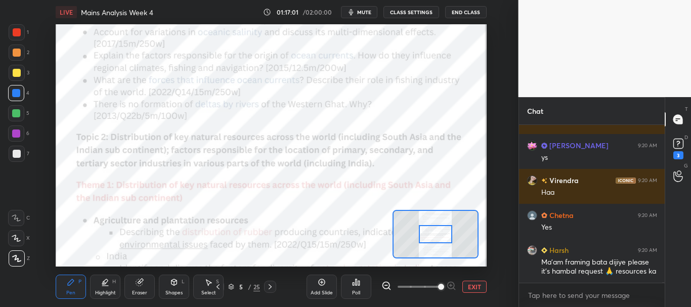
scroll to position [41050, 0]
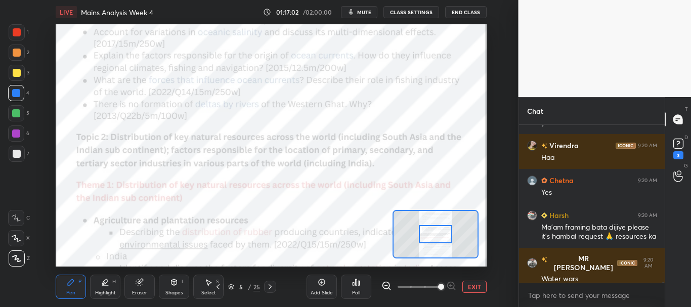
click at [474, 287] on button "EXIT" at bounding box center [474, 287] width 24 height 12
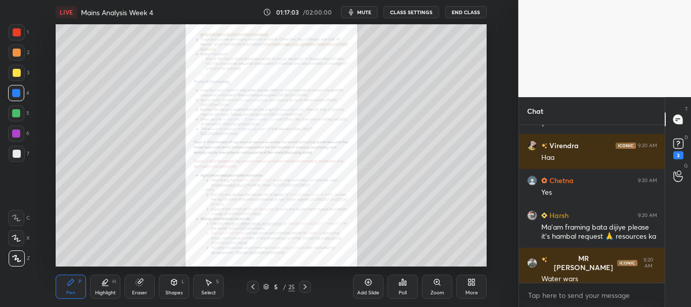
scroll to position [41085, 0]
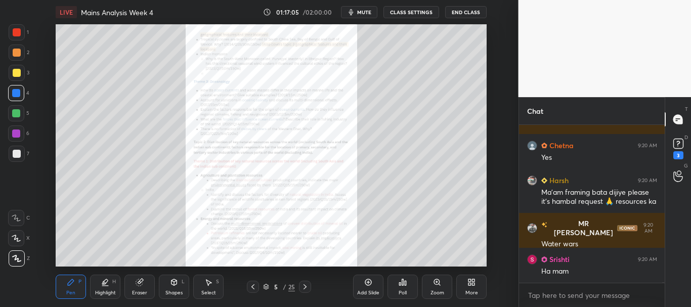
click at [304, 288] on icon at bounding box center [305, 287] width 8 height 8
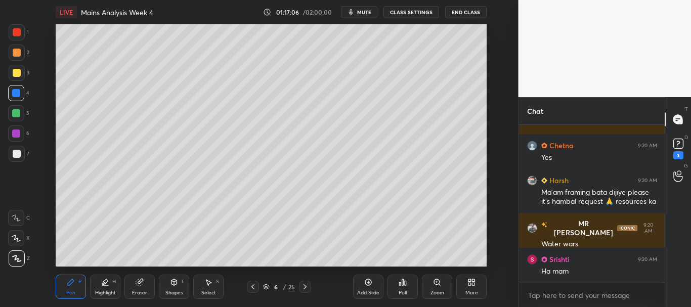
click at [253, 284] on icon at bounding box center [253, 287] width 8 height 8
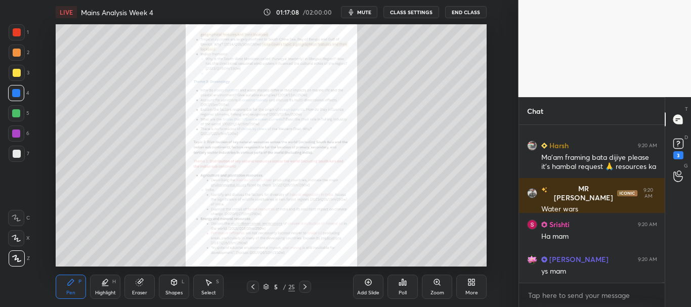
click at [365, 285] on icon at bounding box center [368, 282] width 8 height 8
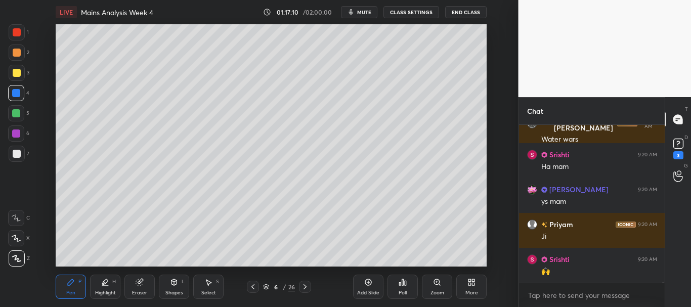
scroll to position [41225, 0]
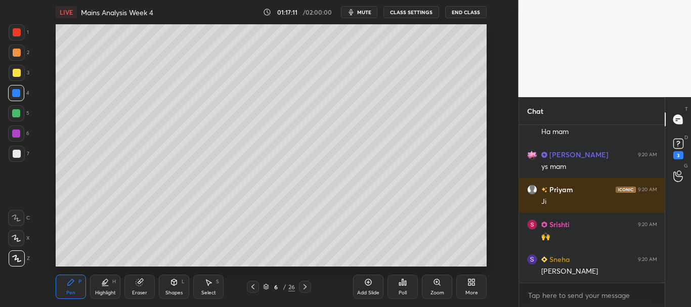
click at [14, 153] on div at bounding box center [17, 154] width 8 height 8
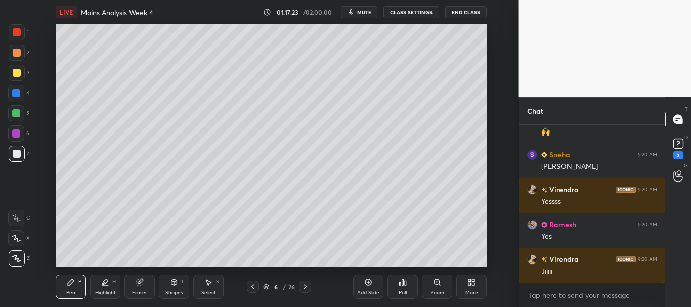
scroll to position [41364, 0]
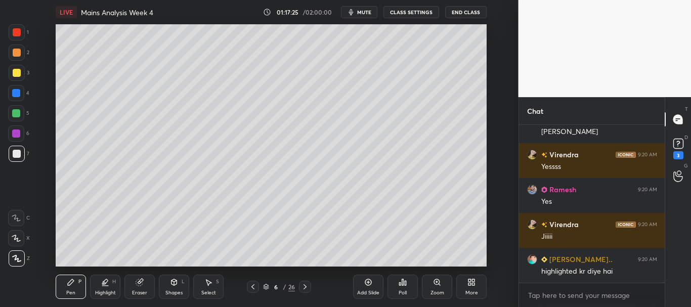
click at [17, 151] on div at bounding box center [17, 154] width 8 height 8
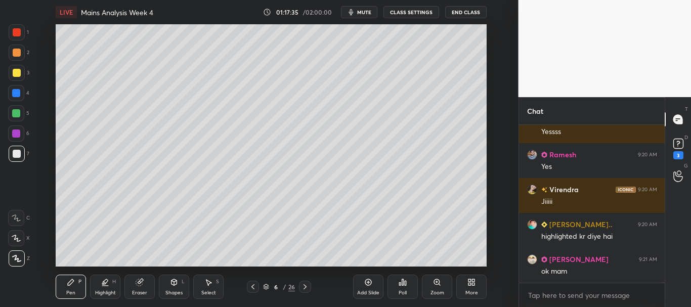
scroll to position [41434, 0]
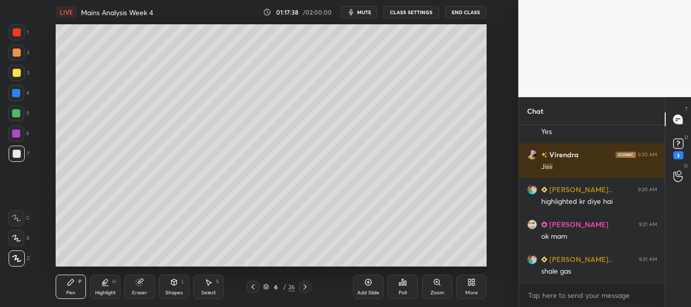
click at [15, 153] on div at bounding box center [17, 154] width 8 height 8
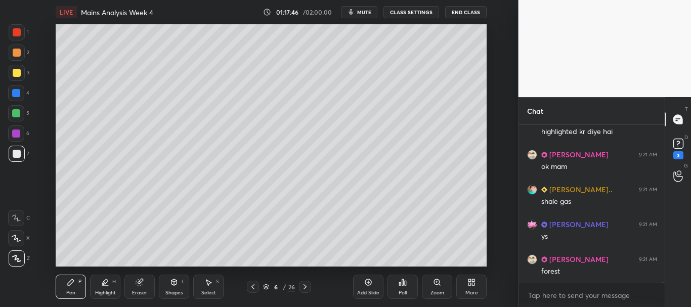
scroll to position [41539, 0]
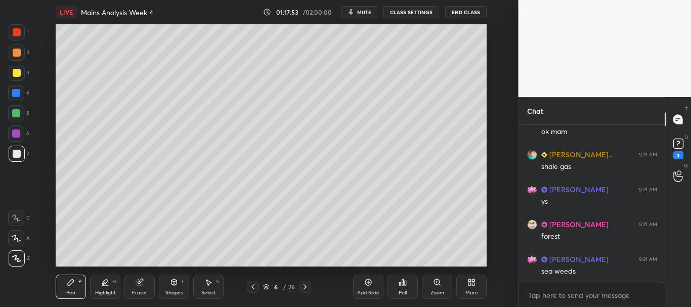
click at [11, 73] on div at bounding box center [17, 73] width 16 height 16
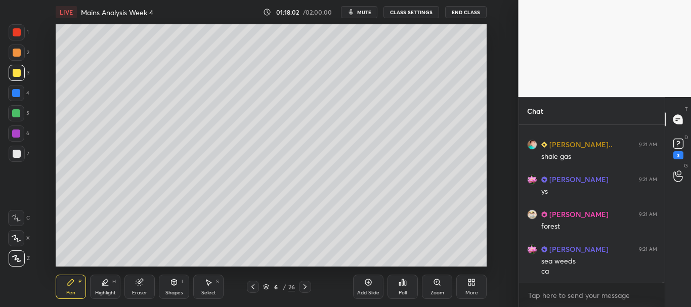
click at [16, 91] on div at bounding box center [16, 93] width 8 height 8
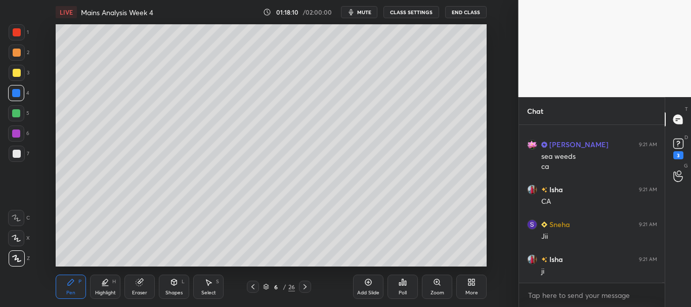
scroll to position [41698, 0]
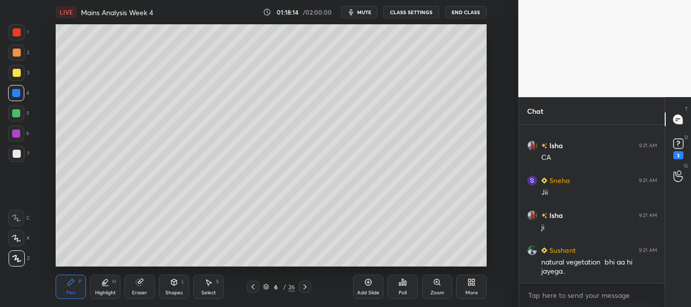
click at [141, 290] on div "Eraser" at bounding box center [139, 292] width 15 height 5
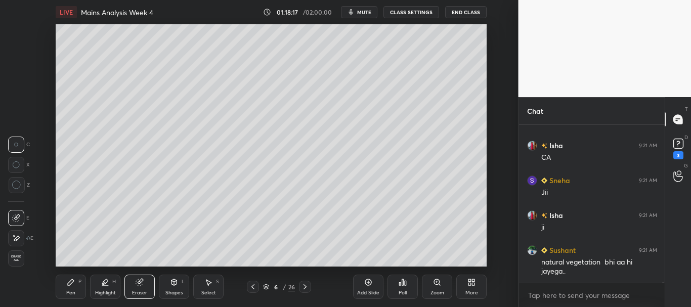
click at [82, 280] on div "Pen P" at bounding box center [71, 287] width 30 height 24
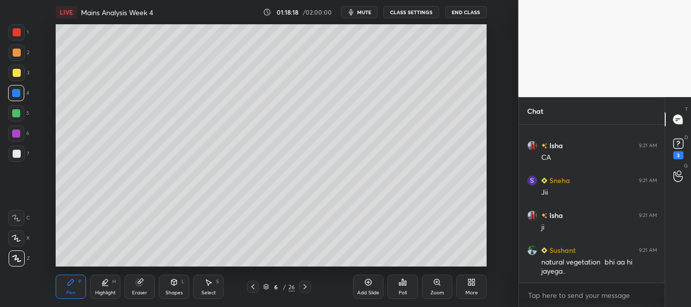
drag, startPoint x: 11, startPoint y: 154, endPoint x: 40, endPoint y: 144, distance: 31.5
click at [11, 153] on div at bounding box center [17, 154] width 16 height 16
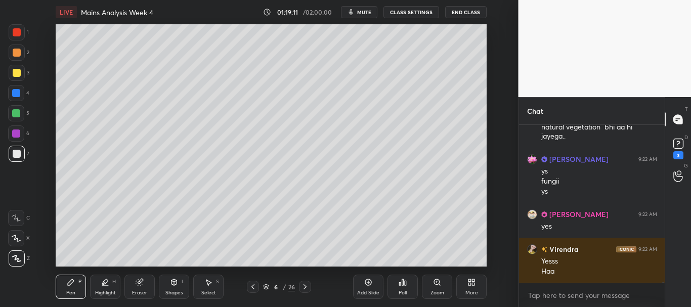
scroll to position [42007, 0]
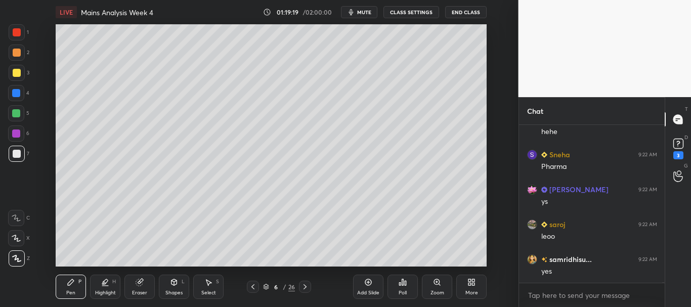
click at [18, 52] on div at bounding box center [17, 53] width 8 height 8
click at [17, 159] on div at bounding box center [17, 154] width 16 height 16
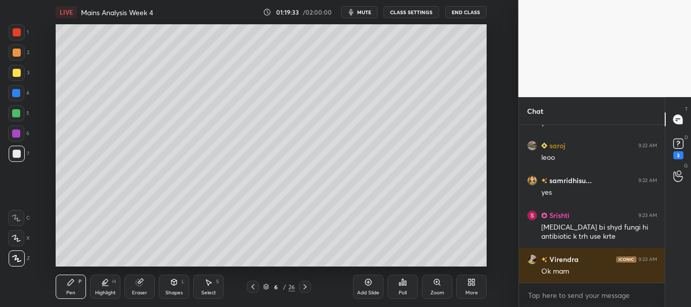
scroll to position [42121, 0]
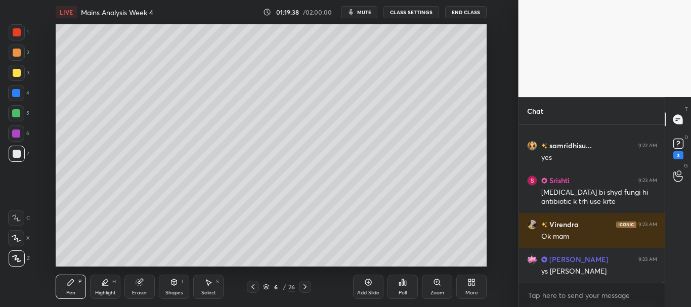
click at [19, 71] on div at bounding box center [17, 73] width 8 height 8
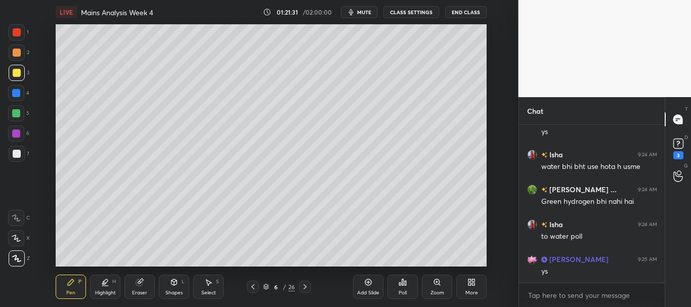
scroll to position [43552, 0]
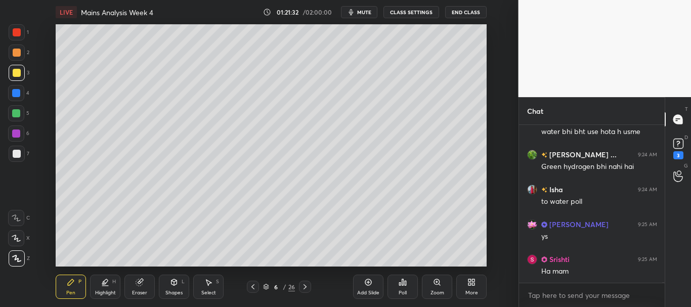
click at [18, 37] on div at bounding box center [17, 32] width 16 height 16
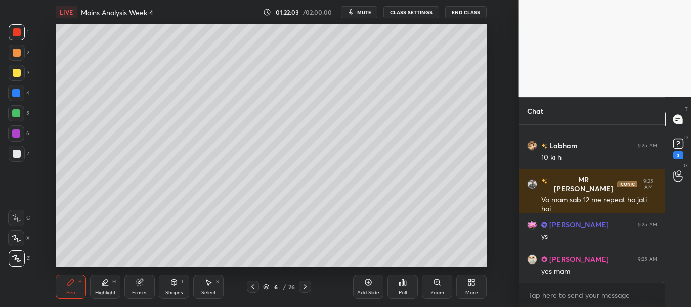
scroll to position [43113, 0]
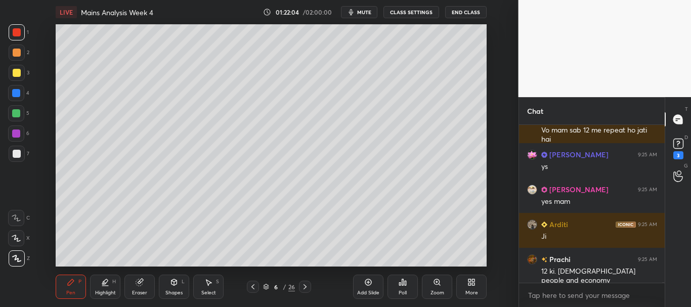
click at [16, 71] on div at bounding box center [17, 73] width 8 height 8
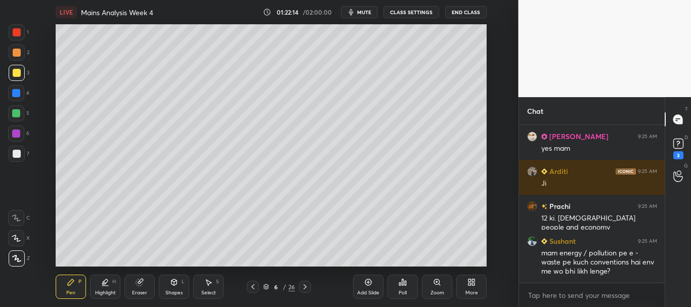
scroll to position [43201, 0]
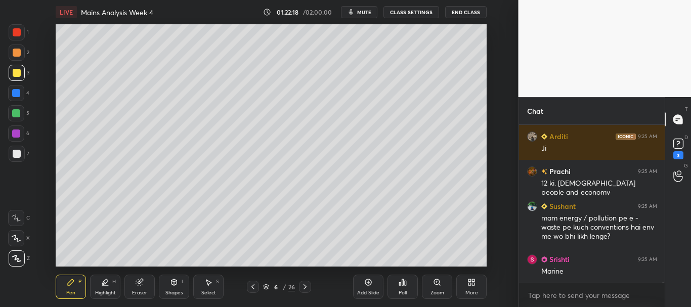
click at [14, 155] on div at bounding box center [17, 154] width 8 height 8
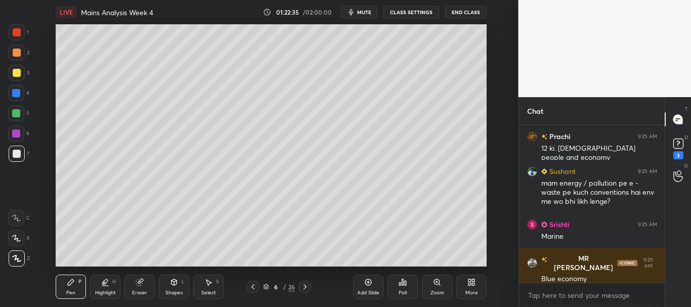
drag, startPoint x: 364, startPoint y: 282, endPoint x: 369, endPoint y: 277, distance: 7.2
click at [364, 282] on div "Add Slide" at bounding box center [368, 287] width 30 height 24
click at [19, 152] on div at bounding box center [17, 154] width 8 height 8
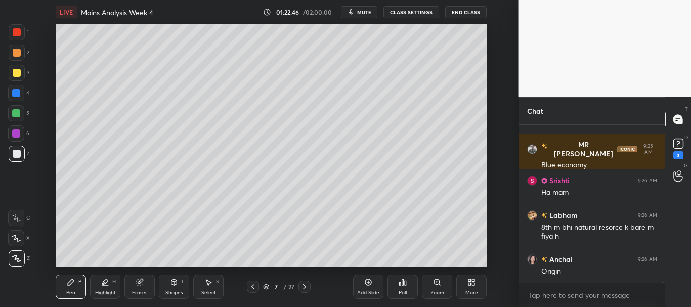
scroll to position [43385, 0]
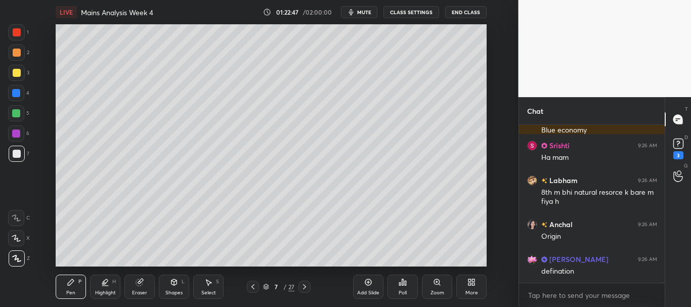
click at [16, 70] on div at bounding box center [17, 73] width 8 height 8
click at [14, 53] on div at bounding box center [17, 53] width 8 height 8
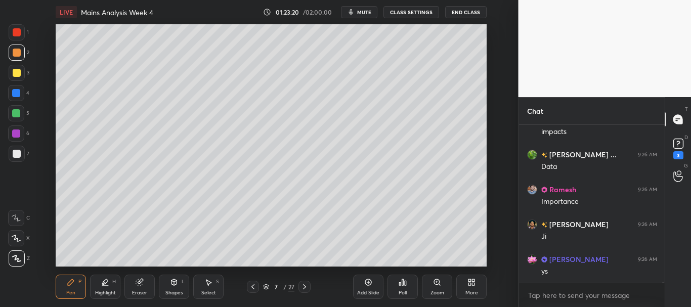
scroll to position [43918, 0]
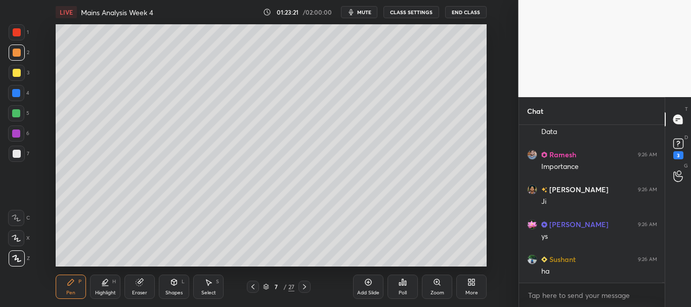
drag, startPoint x: 17, startPoint y: 153, endPoint x: 31, endPoint y: 139, distance: 20.0
click at [17, 153] on div at bounding box center [17, 154] width 8 height 8
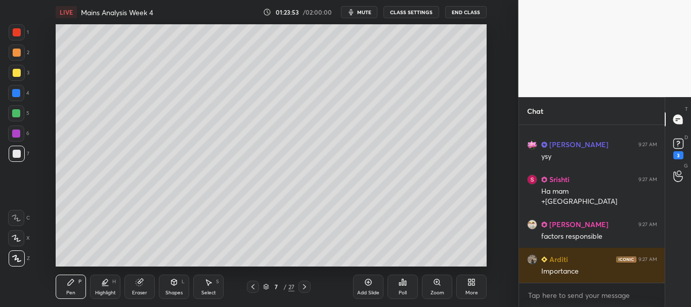
scroll to position [44321, 0]
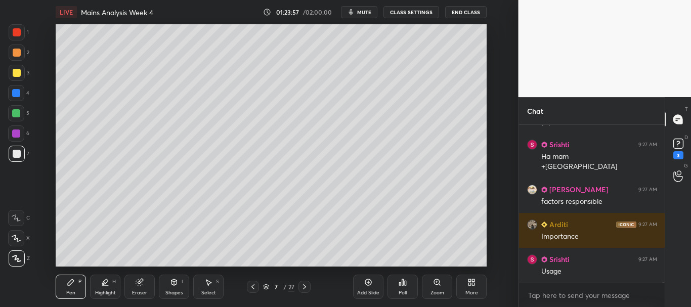
click at [16, 32] on div at bounding box center [17, 32] width 8 height 8
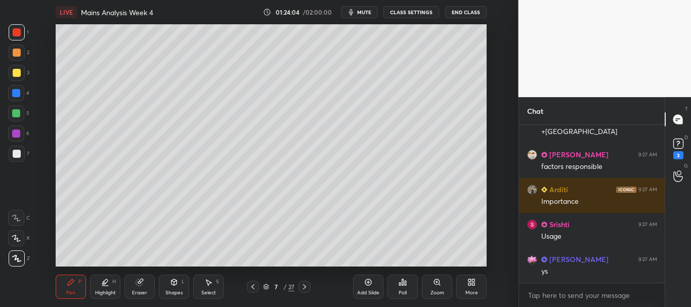
click at [14, 71] on div at bounding box center [17, 73] width 8 height 8
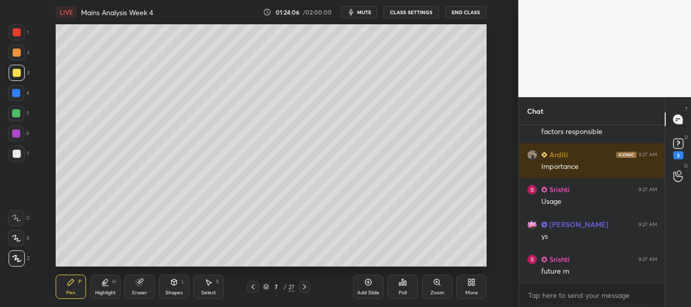
click at [18, 154] on div at bounding box center [17, 154] width 8 height 8
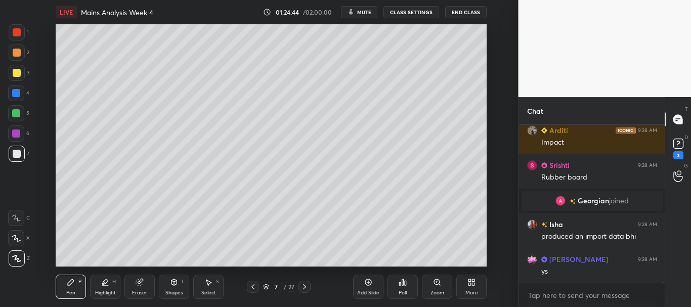
scroll to position [44205, 0]
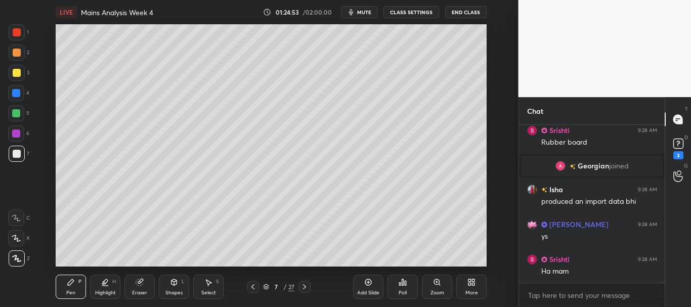
click at [16, 71] on div at bounding box center [17, 73] width 8 height 8
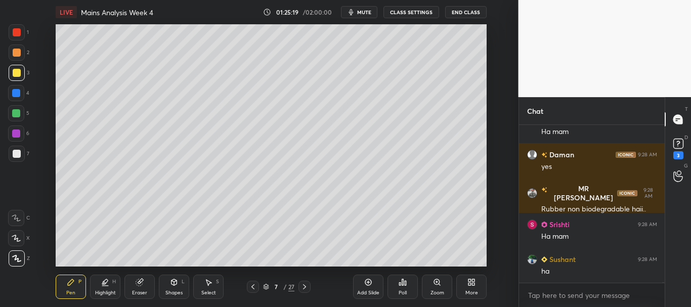
scroll to position [44380, 0]
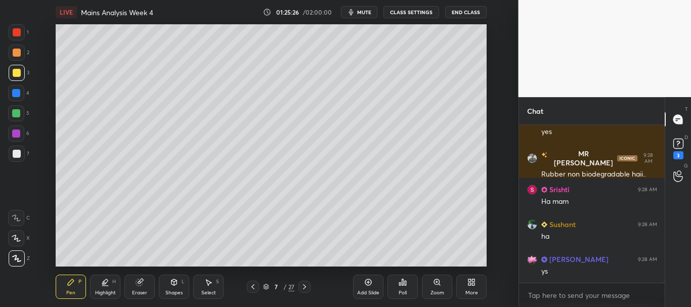
click at [17, 149] on div at bounding box center [17, 154] width 16 height 16
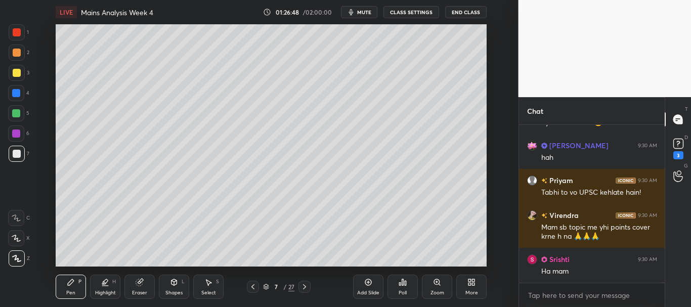
scroll to position [45717, 0]
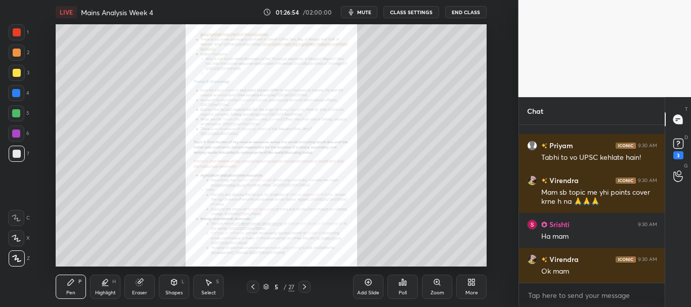
click at [137, 281] on icon at bounding box center [139, 282] width 7 height 7
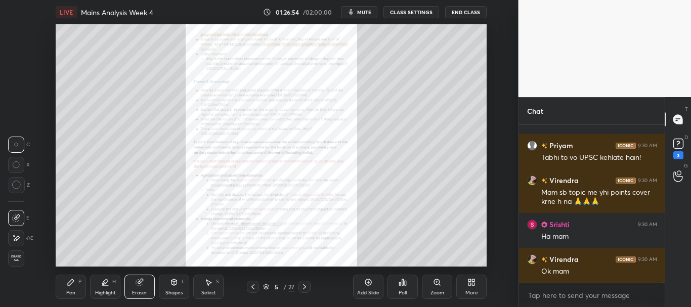
click at [18, 261] on span "Erase all" at bounding box center [16, 258] width 15 height 7
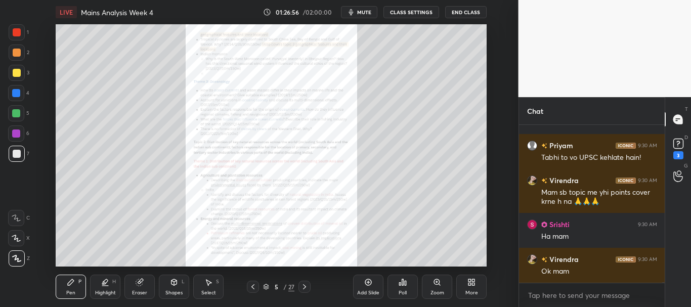
click at [434, 284] on icon at bounding box center [437, 282] width 8 height 8
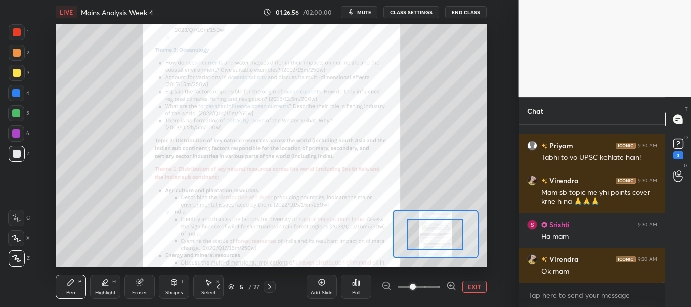
scroll to position [45752, 0]
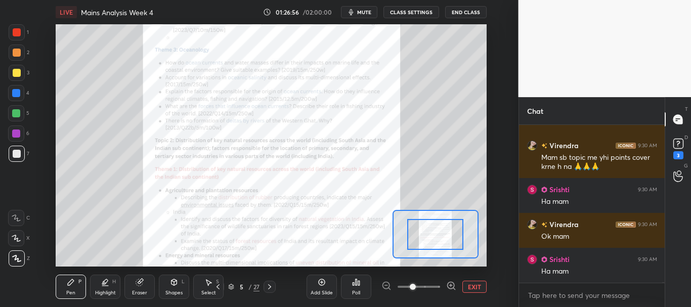
click at [433, 284] on span at bounding box center [419, 286] width 43 height 15
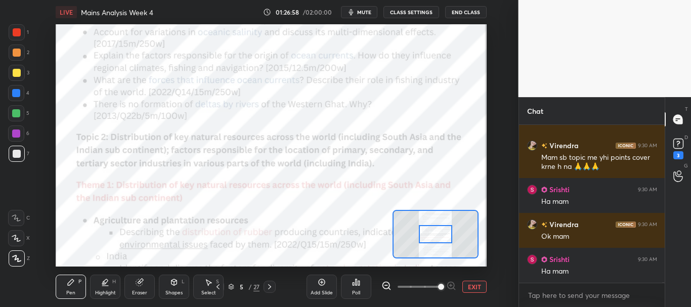
click at [438, 287] on span at bounding box center [441, 287] width 6 height 6
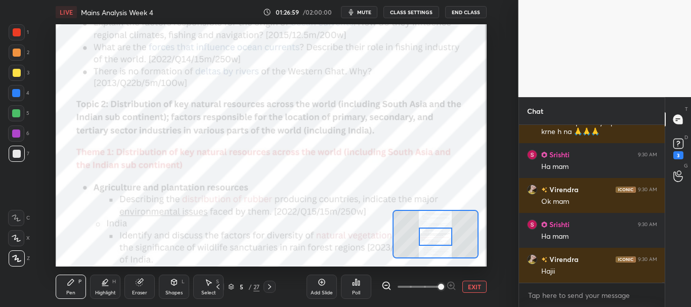
click at [437, 239] on div at bounding box center [436, 237] width 34 height 19
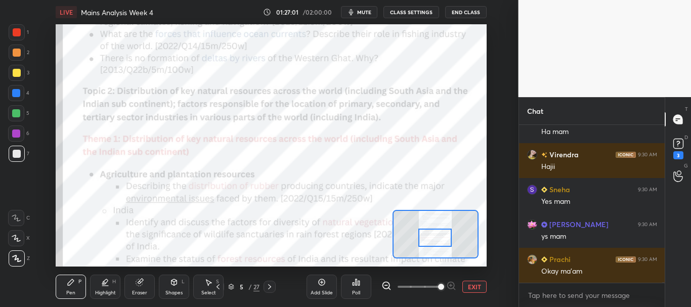
scroll to position [45927, 0]
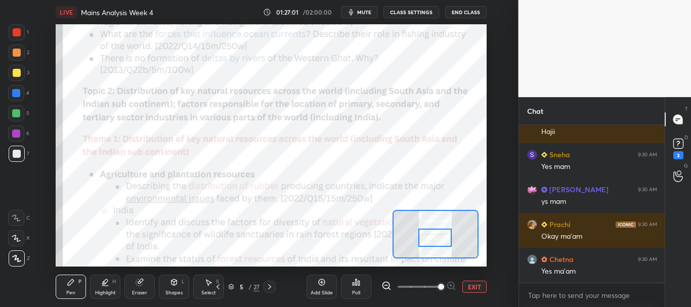
click at [14, 90] on div at bounding box center [16, 93] width 8 height 8
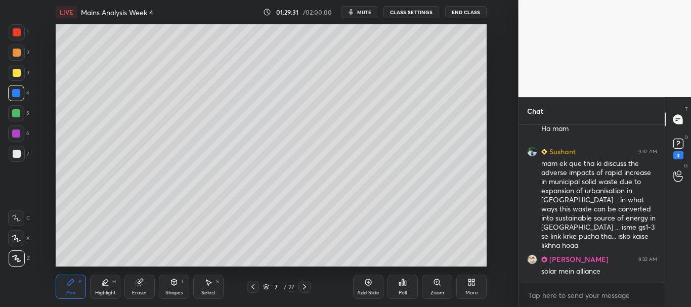
scroll to position [47906, 0]
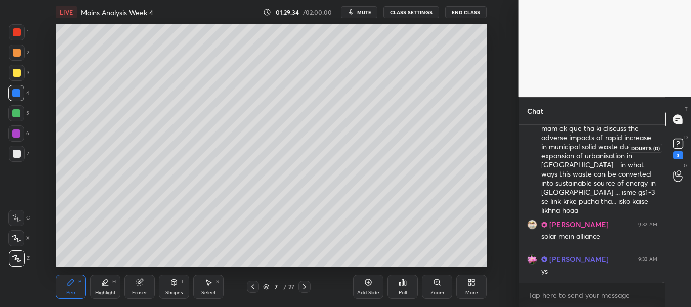
click at [680, 143] on rect at bounding box center [678, 144] width 10 height 10
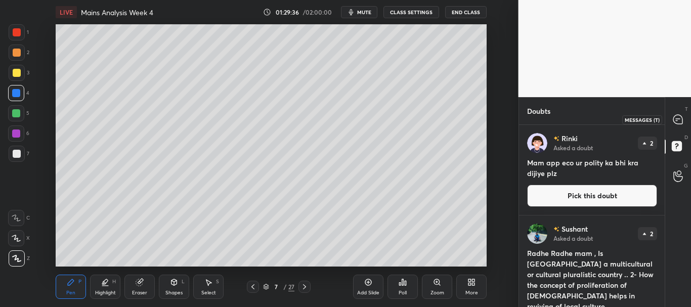
click at [677, 119] on icon at bounding box center [677, 119] width 9 height 9
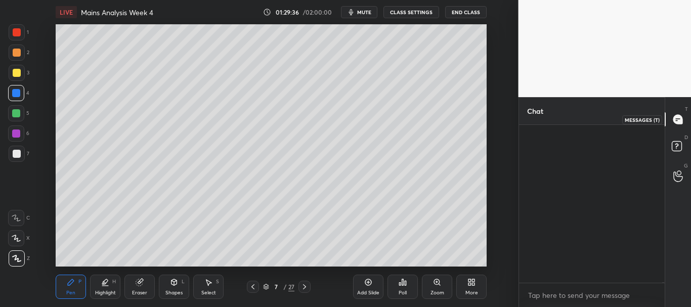
scroll to position [155, 143]
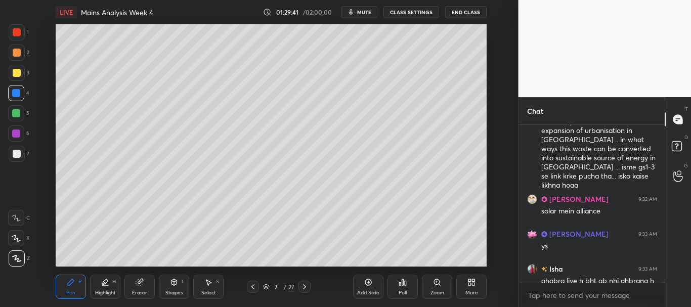
click at [253, 285] on icon at bounding box center [253, 287] width 8 height 8
click at [251, 287] on icon at bounding box center [253, 287] width 8 height 8
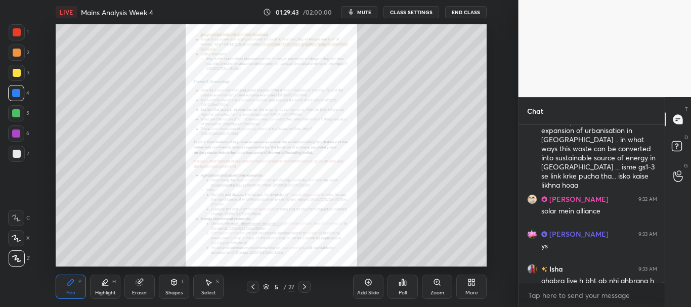
click at [437, 283] on icon at bounding box center [437, 282] width 6 height 6
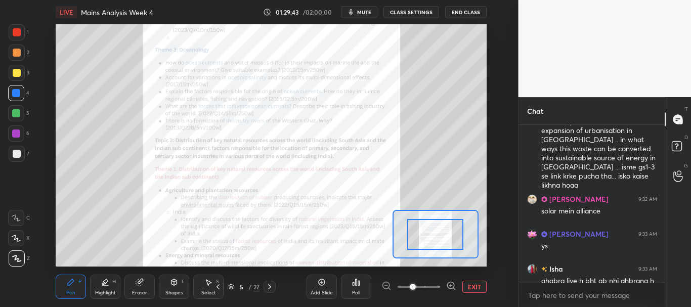
click at [435, 285] on span at bounding box center [419, 286] width 43 height 15
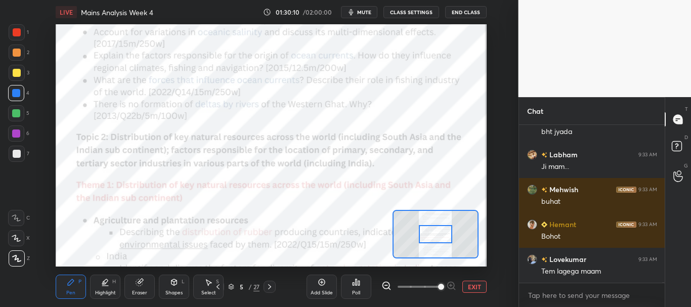
scroll to position [49420, 0]
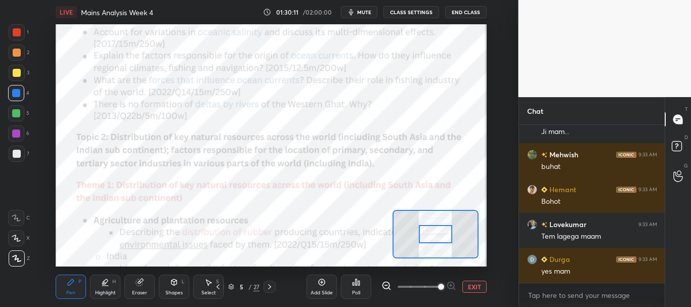
click at [16, 36] on div at bounding box center [17, 32] width 8 height 8
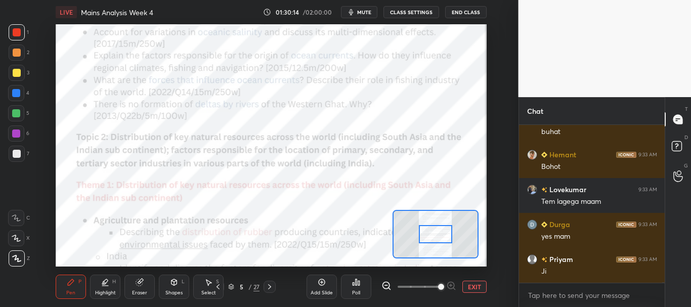
scroll to position [49490, 0]
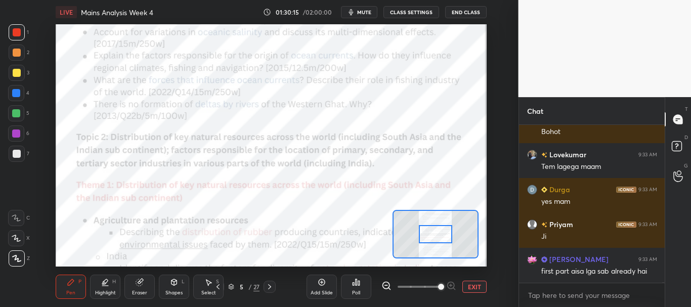
click at [143, 287] on div "Eraser" at bounding box center [139, 287] width 30 height 24
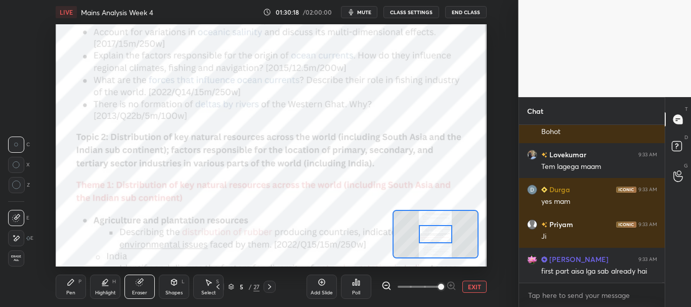
click at [59, 292] on div "Pen P" at bounding box center [71, 287] width 30 height 24
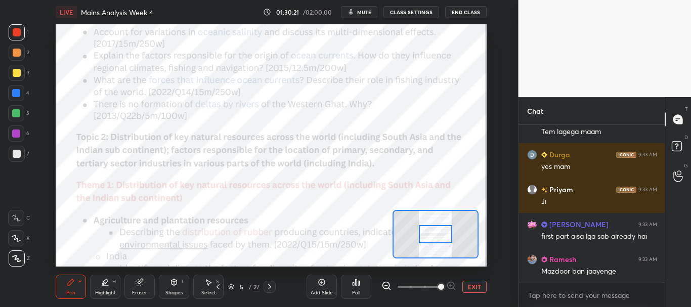
scroll to position [49560, 0]
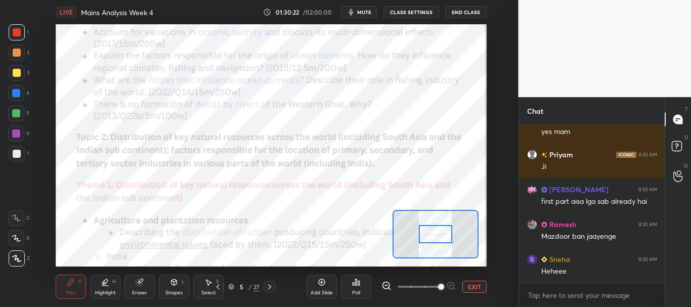
click at [147, 282] on div "Eraser" at bounding box center [139, 287] width 30 height 24
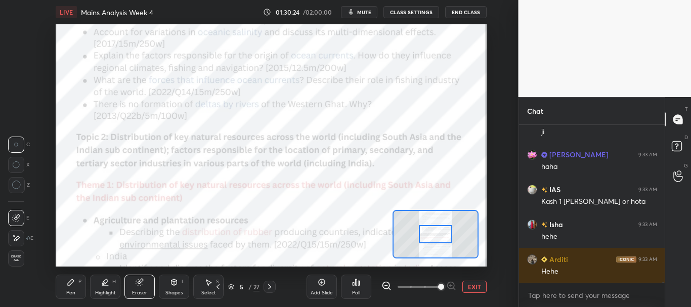
scroll to position [49804, 0]
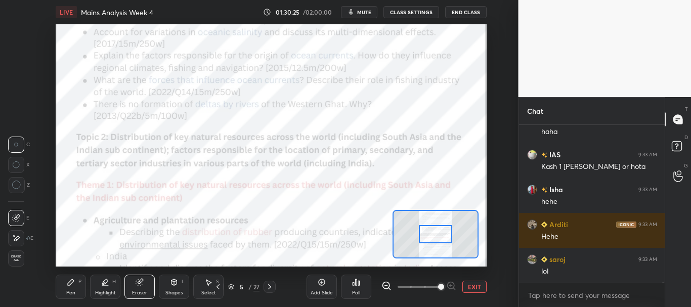
click at [66, 293] on div "Pen" at bounding box center [70, 292] width 9 height 5
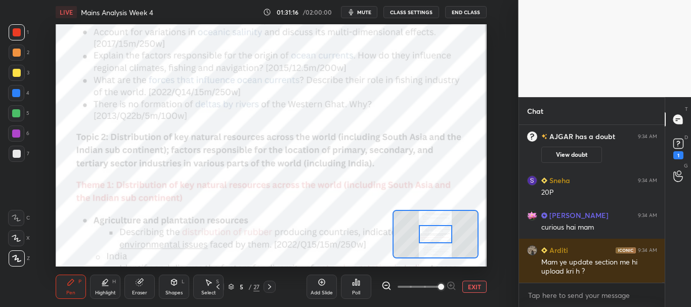
scroll to position [48745, 0]
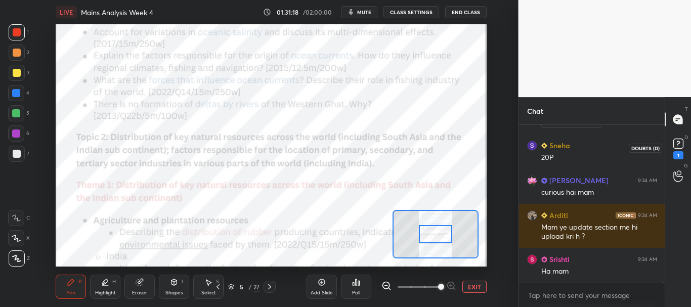
click at [680, 144] on rect at bounding box center [678, 144] width 10 height 10
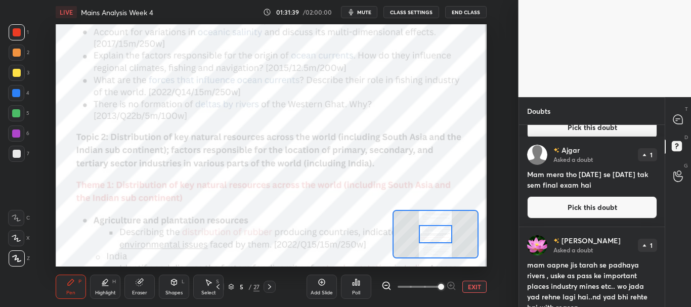
scroll to position [0, 0]
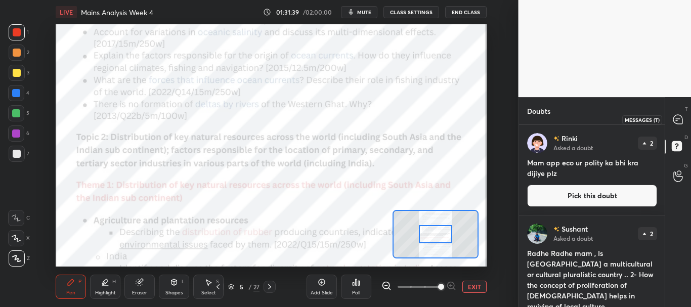
drag, startPoint x: 677, startPoint y: 122, endPoint x: 691, endPoint y: 112, distance: 16.9
click at [677, 123] on icon at bounding box center [677, 119] width 9 height 9
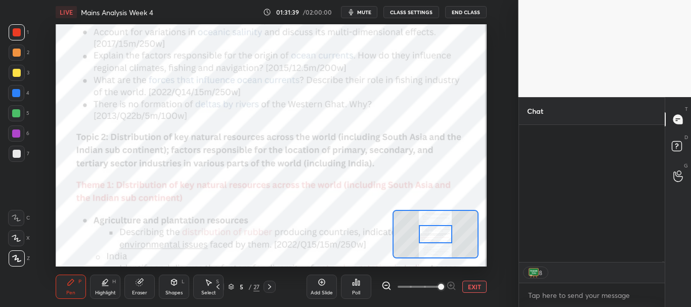
scroll to position [134, 143]
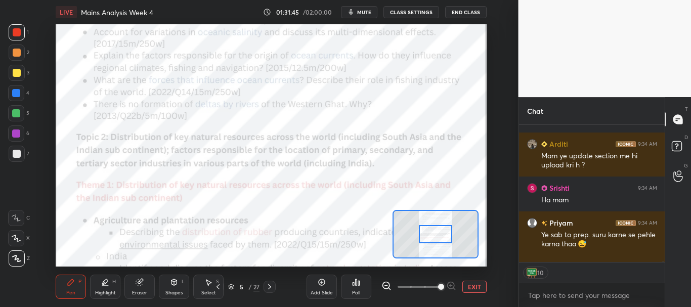
click at [476, 286] on button "EXIT" at bounding box center [474, 287] width 24 height 12
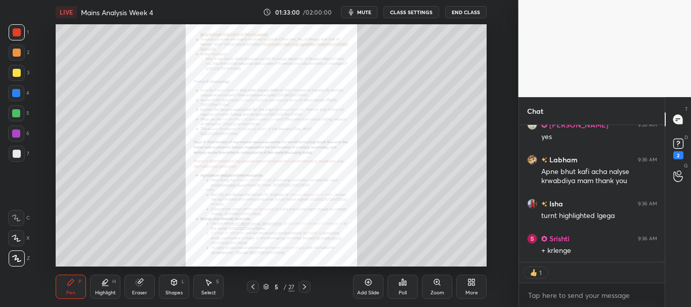
scroll to position [49824, 0]
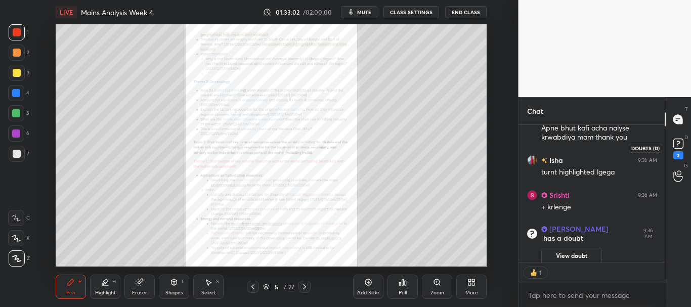
click at [682, 144] on rect at bounding box center [678, 144] width 10 height 10
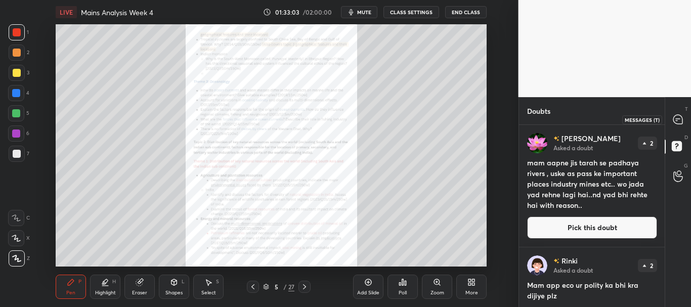
click at [677, 124] on icon at bounding box center [677, 119] width 9 height 9
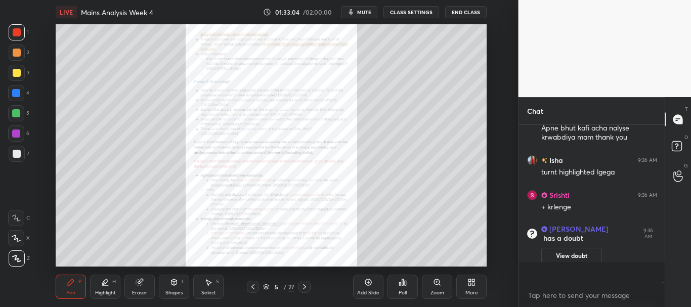
scroll to position [155, 143]
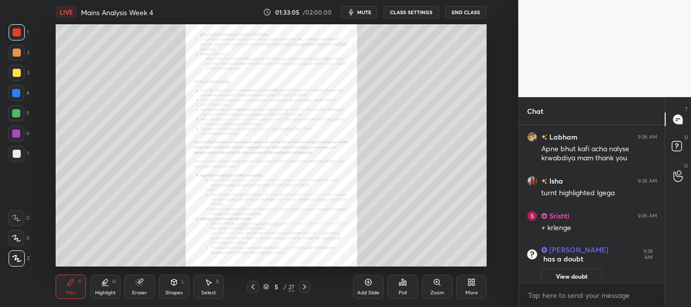
click at [435, 284] on icon at bounding box center [437, 282] width 6 height 6
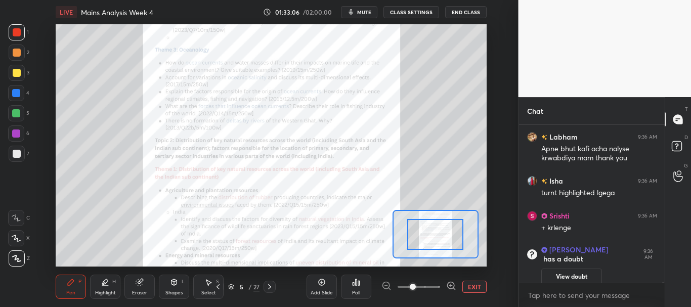
click at [434, 283] on span at bounding box center [419, 286] width 43 height 15
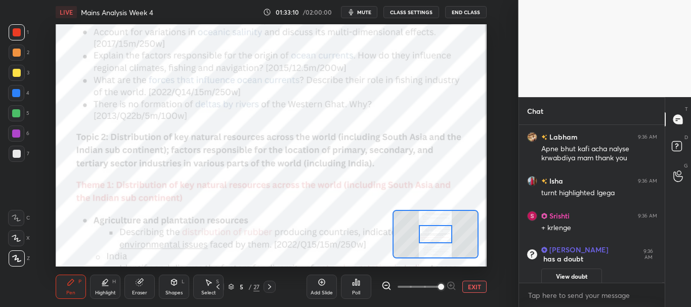
click at [10, 118] on div at bounding box center [16, 113] width 16 height 16
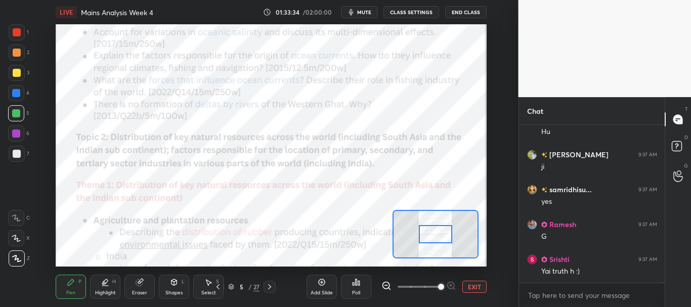
scroll to position [50460, 0]
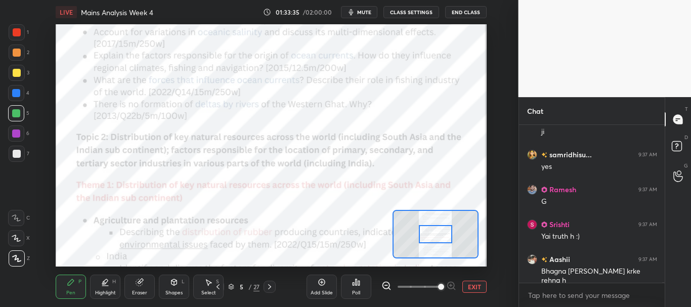
click at [144, 285] on div "Eraser" at bounding box center [139, 287] width 30 height 24
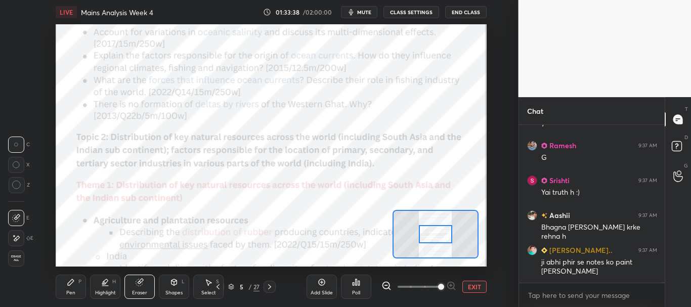
scroll to position [50539, 0]
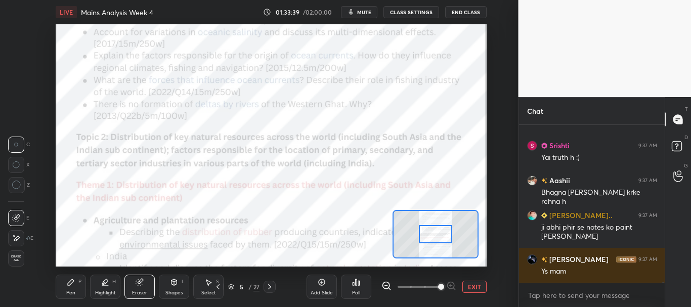
click at [74, 290] on div "Pen" at bounding box center [70, 292] width 9 height 5
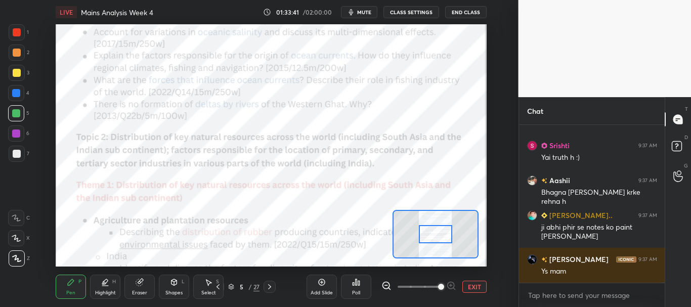
click at [138, 286] on div "Eraser" at bounding box center [139, 287] width 30 height 24
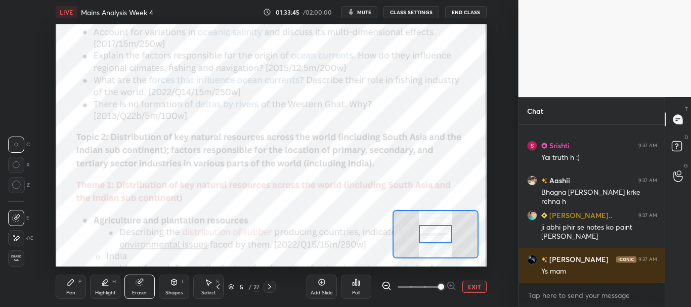
scroll to position [50573, 0]
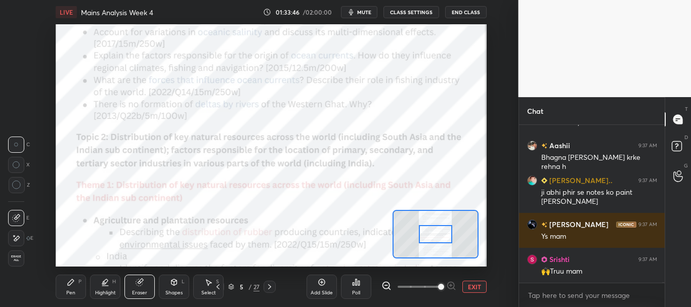
click at [57, 282] on div "Pen P" at bounding box center [71, 287] width 30 height 24
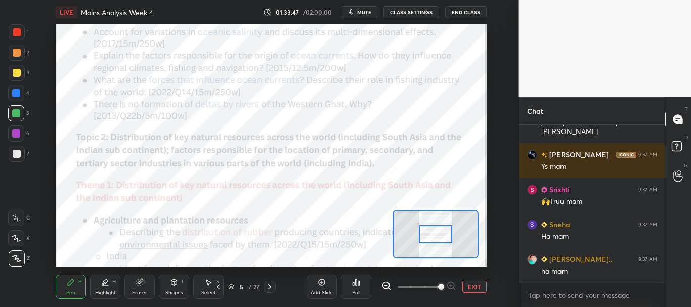
scroll to position [50678, 0]
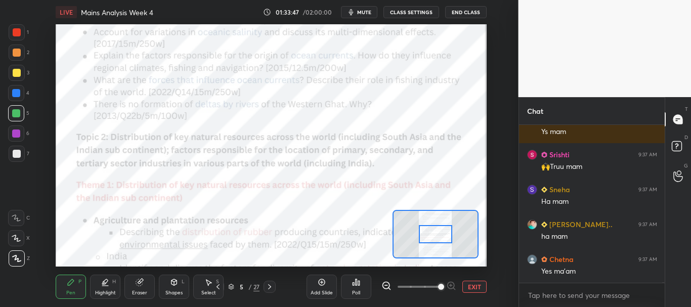
click at [14, 133] on div at bounding box center [16, 134] width 8 height 8
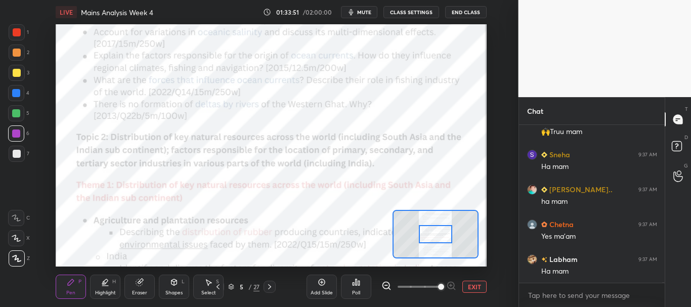
scroll to position [50748, 0]
click at [16, 29] on div at bounding box center [17, 32] width 8 height 8
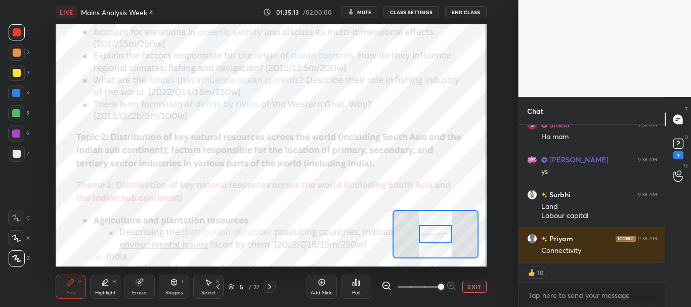
scroll to position [51395, 0]
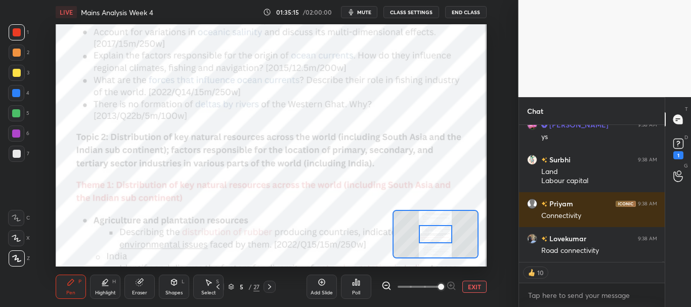
click at [476, 285] on button "EXIT" at bounding box center [474, 287] width 24 height 12
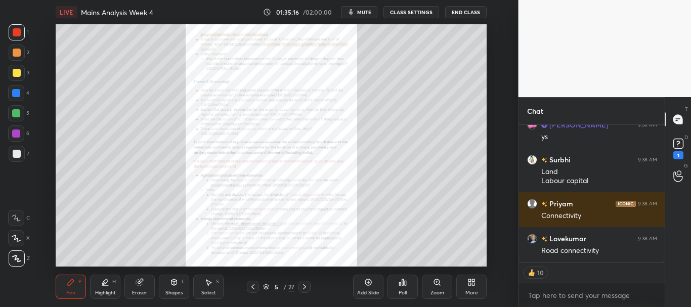
click at [304, 287] on icon at bounding box center [305, 287] width 8 height 8
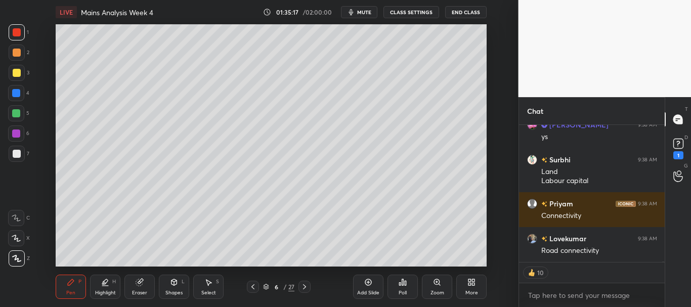
click at [305, 287] on icon at bounding box center [305, 287] width 8 height 8
click at [305, 287] on icon at bounding box center [304, 286] width 3 height 5
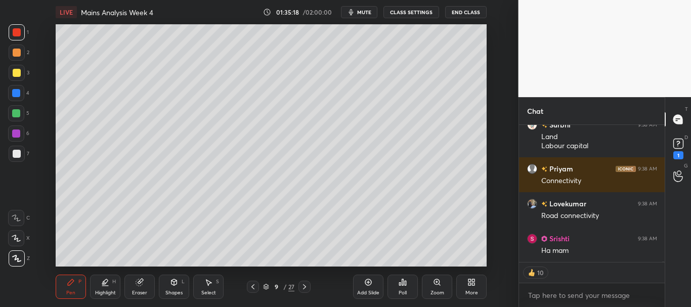
click at [305, 288] on icon at bounding box center [304, 286] width 3 height 5
click at [307, 288] on icon at bounding box center [305, 287] width 8 height 8
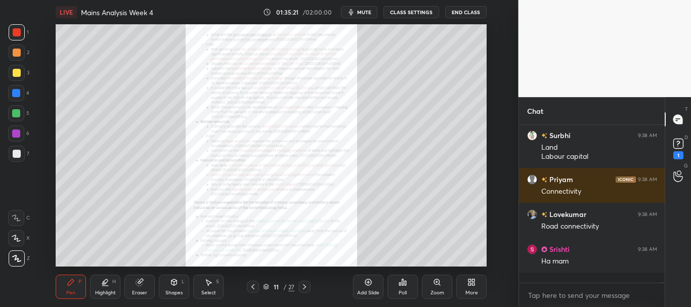
scroll to position [51409, 0]
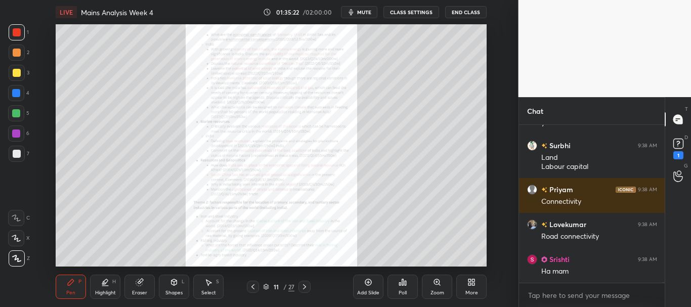
click at [142, 285] on icon at bounding box center [139, 282] width 7 height 7
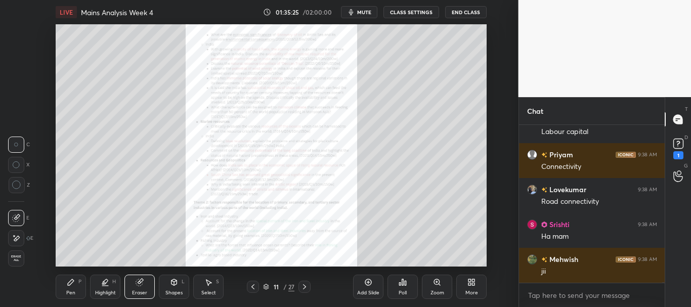
scroll to position [51479, 0]
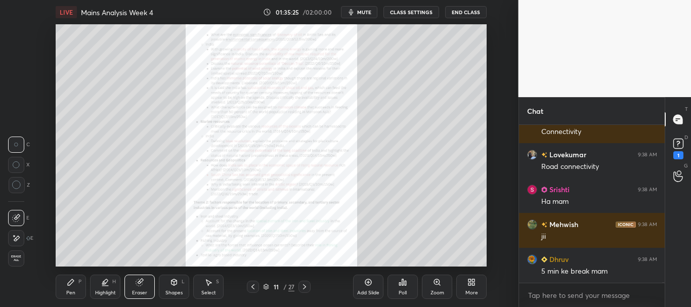
click at [439, 286] on div "Zoom" at bounding box center [437, 287] width 30 height 24
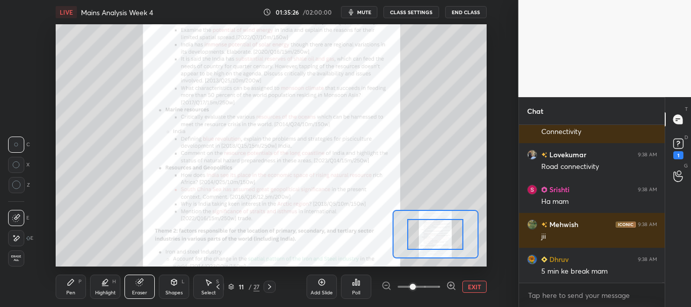
click at [436, 287] on span at bounding box center [419, 286] width 43 height 15
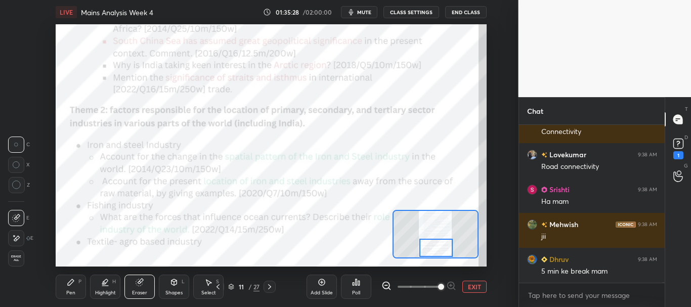
drag, startPoint x: 440, startPoint y: 242, endPoint x: 440, endPoint y: 255, distance: 12.7
click at [440, 255] on div at bounding box center [436, 248] width 34 height 19
click at [75, 284] on div "Pen P" at bounding box center [71, 287] width 30 height 24
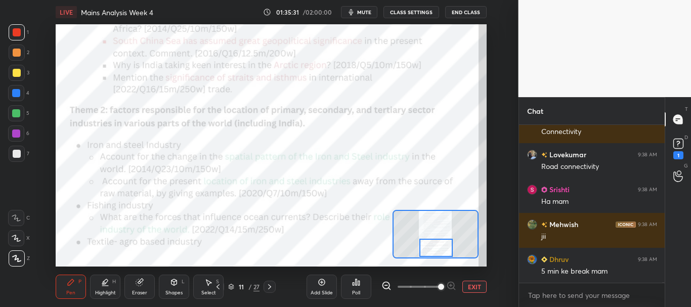
scroll to position [51514, 0]
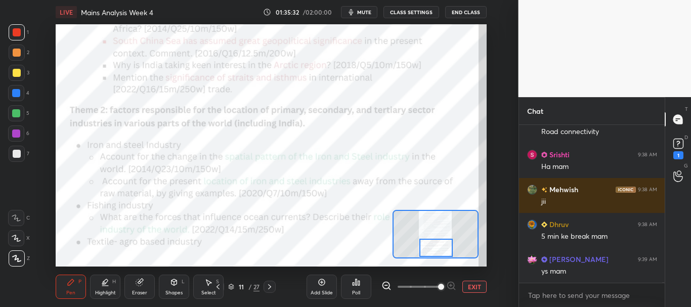
click at [15, 114] on div at bounding box center [16, 113] width 8 height 8
click at [683, 145] on rect at bounding box center [678, 144] width 10 height 10
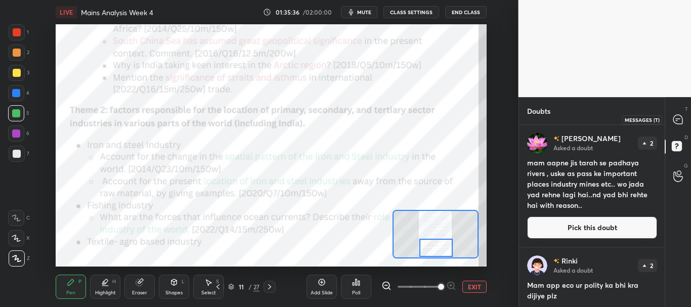
click at [679, 119] on icon at bounding box center [677, 119] width 9 height 9
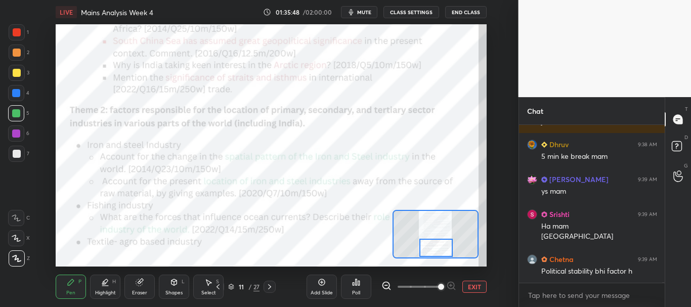
scroll to position [51807, 0]
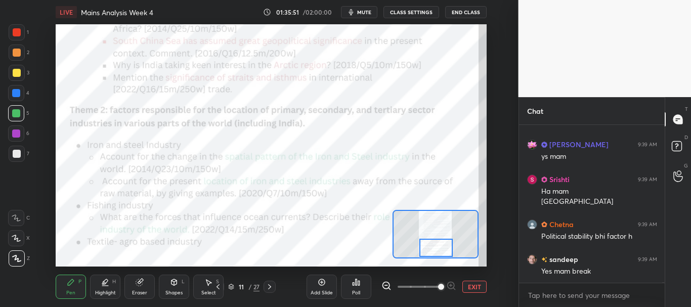
drag, startPoint x: 12, startPoint y: 34, endPoint x: 43, endPoint y: 53, distance: 35.7
click at [13, 35] on div at bounding box center [17, 32] width 16 height 16
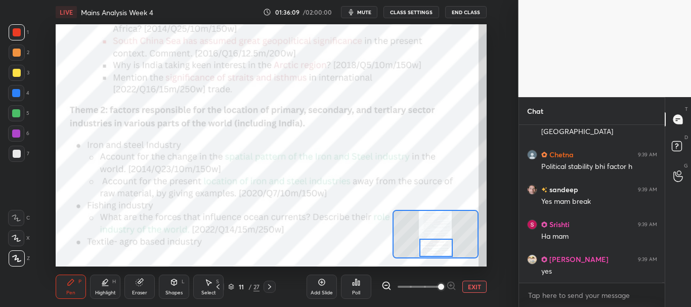
scroll to position [51912, 0]
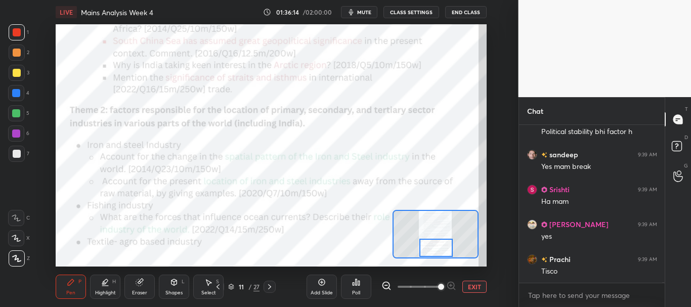
click at [15, 92] on div at bounding box center [16, 93] width 8 height 8
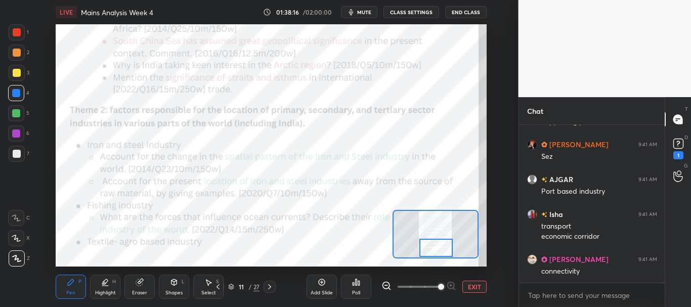
scroll to position [53015, 0]
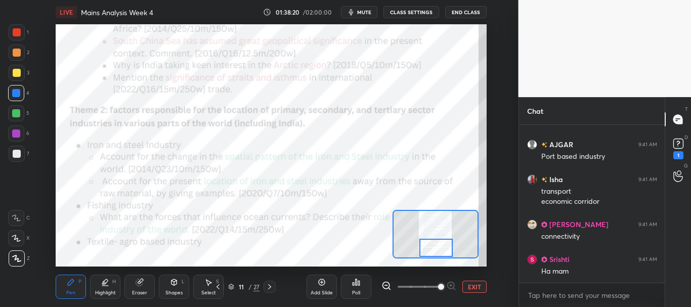
click at [469, 286] on button "EXIT" at bounding box center [474, 287] width 24 height 12
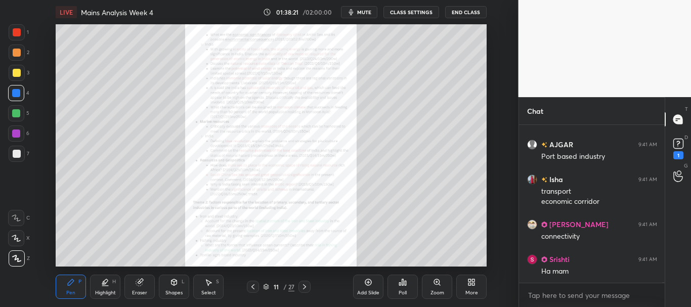
click at [366, 282] on icon at bounding box center [368, 282] width 8 height 8
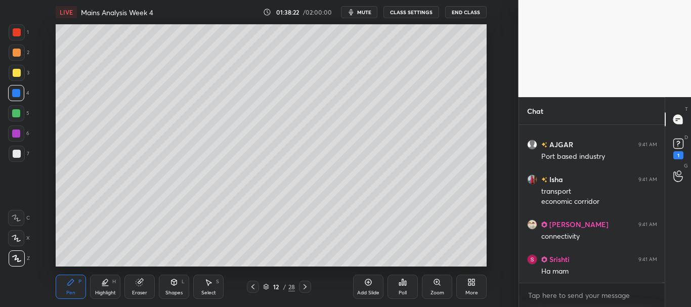
click at [15, 152] on div at bounding box center [17, 154] width 8 height 8
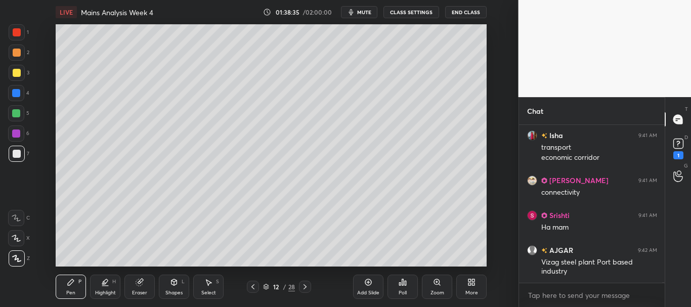
drag, startPoint x: 17, startPoint y: 51, endPoint x: 32, endPoint y: 47, distance: 15.7
click at [17, 51] on div at bounding box center [17, 53] width 8 height 8
click at [16, 92] on div at bounding box center [16, 93] width 8 height 8
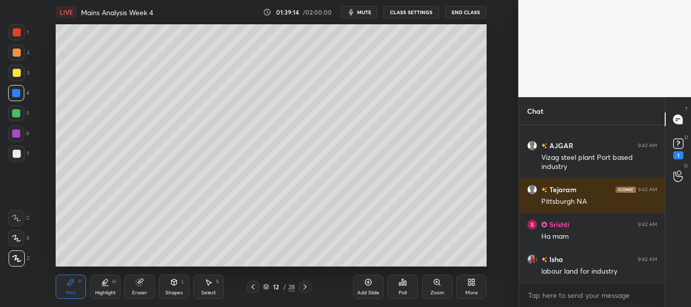
scroll to position [53198, 0]
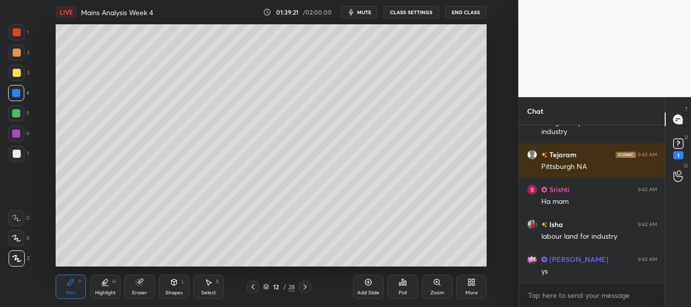
click at [252, 286] on icon at bounding box center [252, 286] width 3 height 5
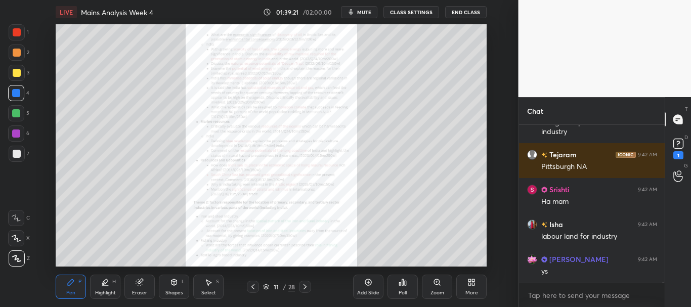
scroll to position [53233, 0]
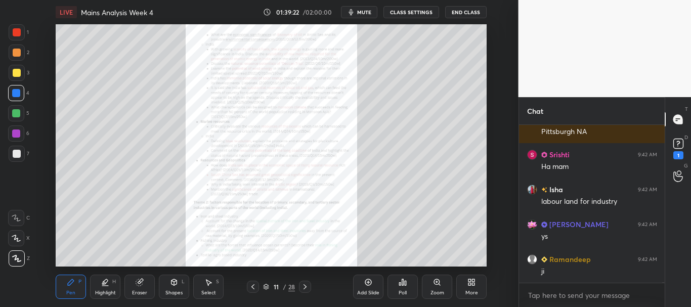
click at [437, 287] on div "Zoom" at bounding box center [437, 287] width 30 height 24
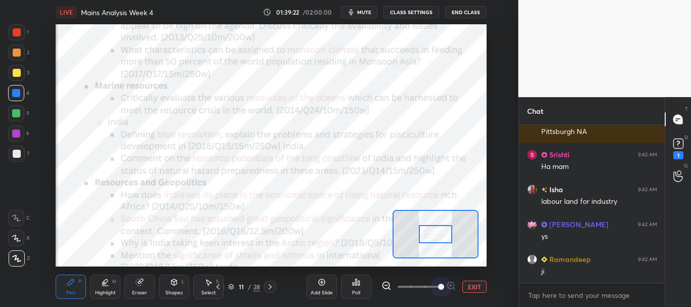
click at [436, 286] on span at bounding box center [419, 286] width 43 height 15
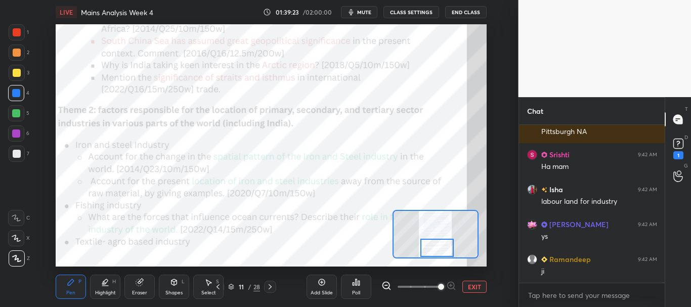
drag, startPoint x: 437, startPoint y: 237, endPoint x: 438, endPoint y: 253, distance: 16.3
click at [438, 253] on div at bounding box center [437, 248] width 34 height 19
click at [19, 27] on div at bounding box center [17, 32] width 16 height 16
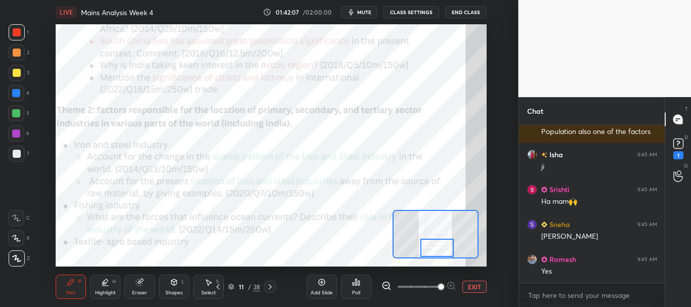
scroll to position [54722, 0]
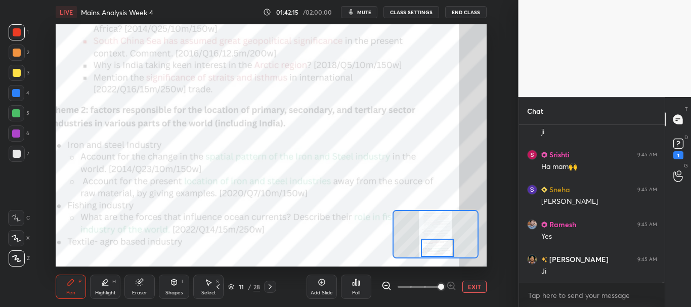
click at [434, 247] on div at bounding box center [438, 248] width 34 height 19
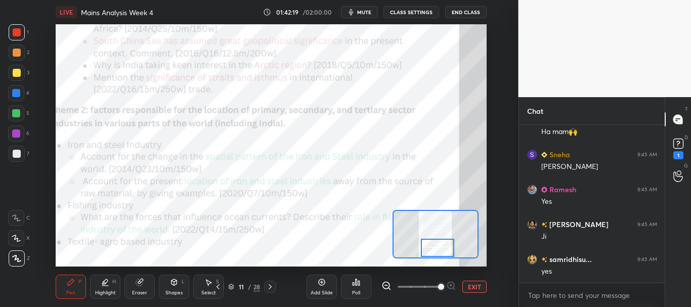
click at [132, 287] on div "Eraser" at bounding box center [139, 287] width 30 height 24
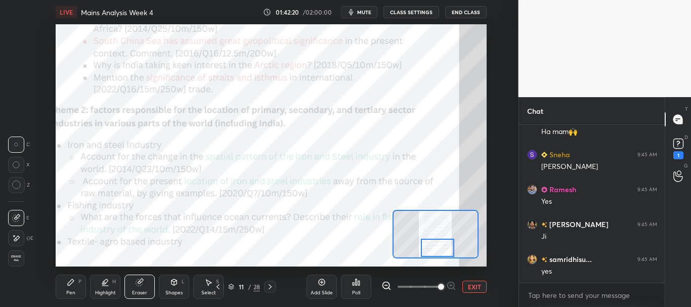
click at [16, 258] on span "Erase all" at bounding box center [16, 258] width 15 height 7
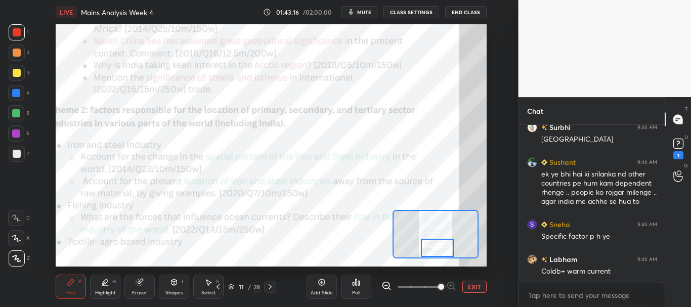
scroll to position [55033, 0]
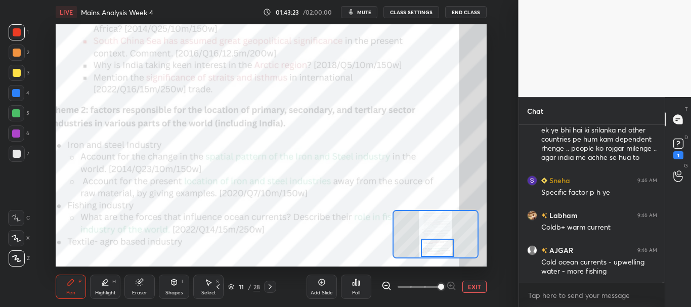
click at [270, 286] on icon at bounding box center [270, 287] width 8 height 8
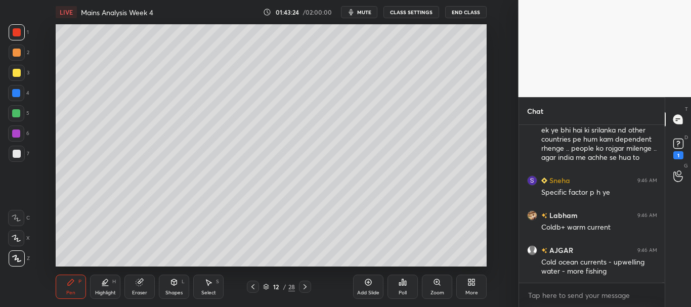
click at [304, 287] on icon at bounding box center [305, 287] width 8 height 8
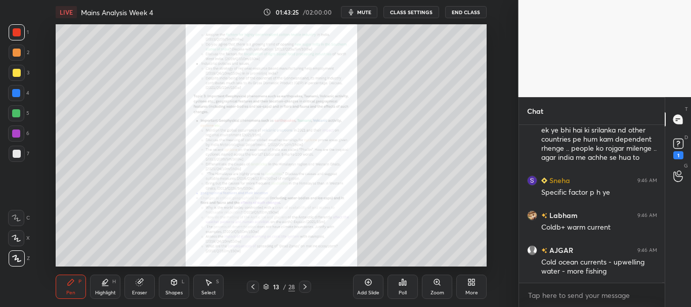
click at [434, 287] on div "Zoom" at bounding box center [437, 287] width 30 height 24
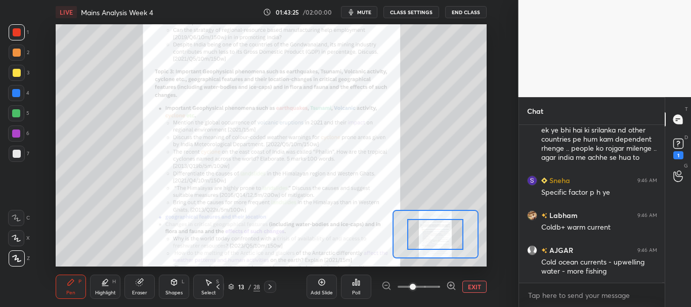
click at [436, 285] on span at bounding box center [419, 286] width 43 height 15
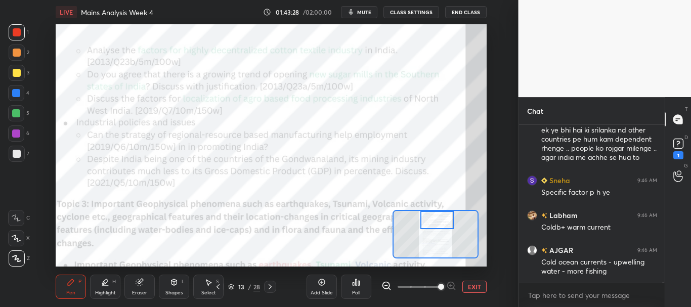
drag, startPoint x: 441, startPoint y: 237, endPoint x: 443, endPoint y: 221, distance: 16.8
click at [443, 221] on div at bounding box center [437, 220] width 34 height 19
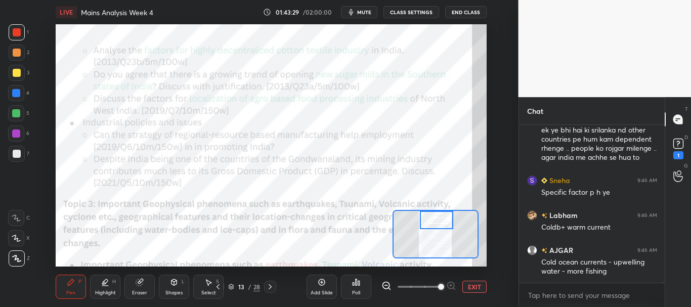
click at [17, 28] on div at bounding box center [17, 32] width 8 height 8
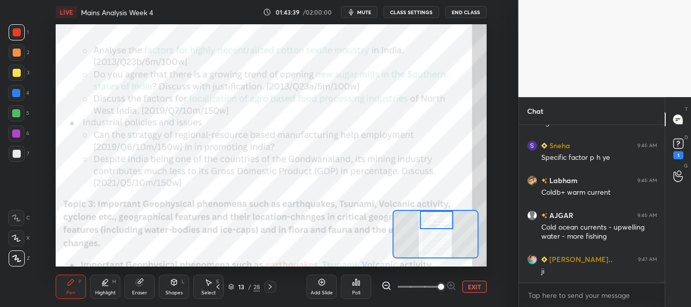
scroll to position [55103, 0]
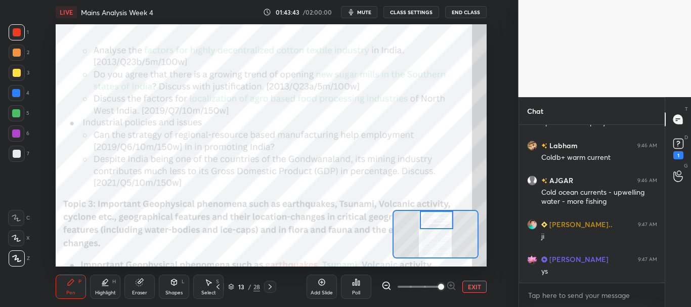
click at [10, 92] on div at bounding box center [16, 93] width 16 height 16
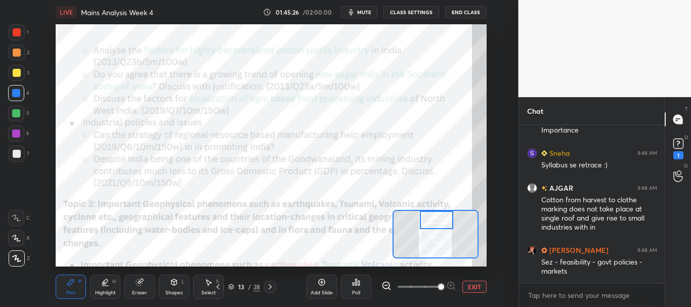
scroll to position [56241, 0]
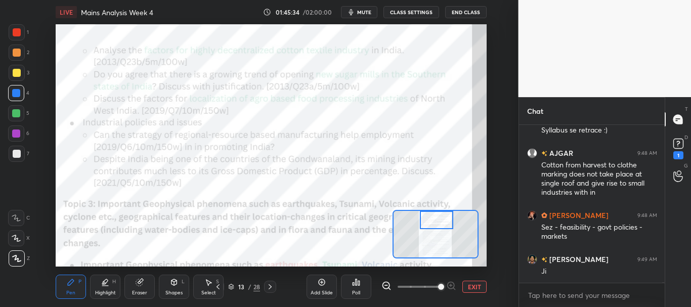
click at [20, 31] on div at bounding box center [17, 32] width 8 height 8
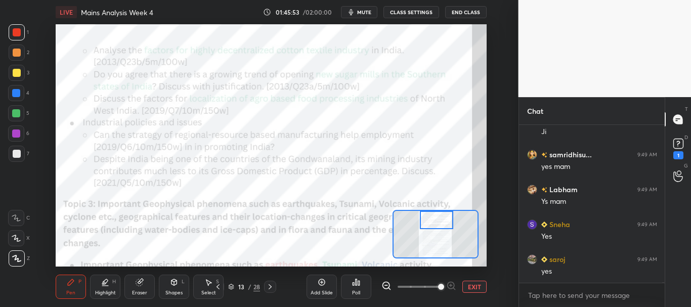
scroll to position [56415, 0]
click at [19, 92] on div at bounding box center [16, 93] width 8 height 8
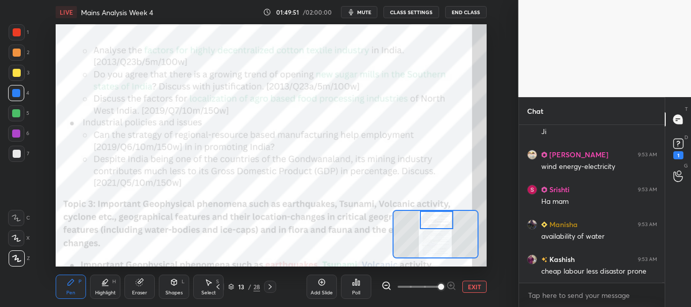
scroll to position [61238, 0]
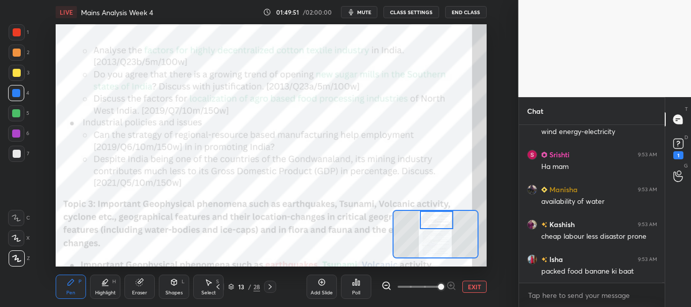
click at [15, 34] on div at bounding box center [17, 32] width 8 height 8
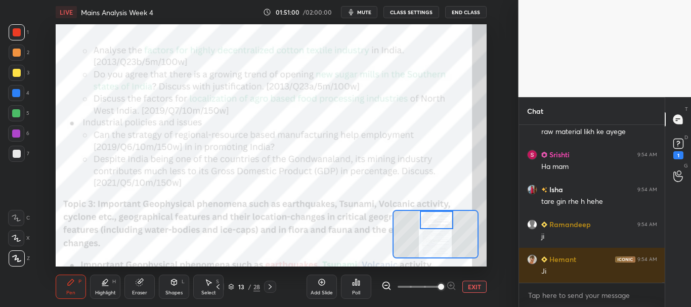
scroll to position [62244, 0]
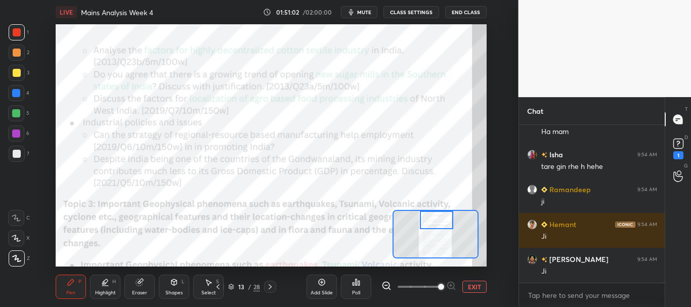
click at [12, 109] on div at bounding box center [16, 113] width 16 height 16
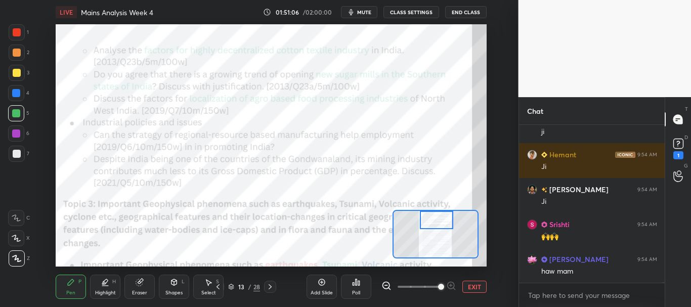
scroll to position [62358, 0]
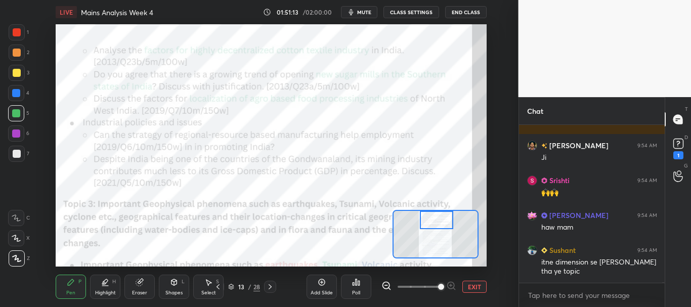
click at [16, 34] on div at bounding box center [17, 32] width 8 height 8
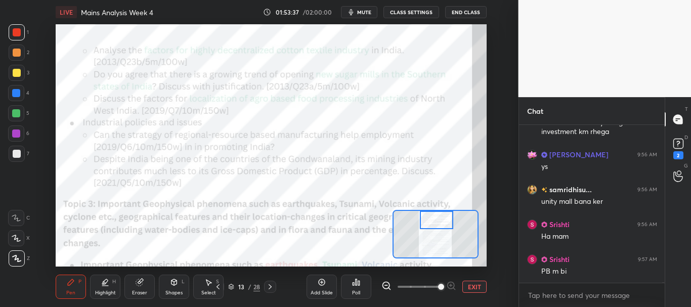
scroll to position [61212, 0]
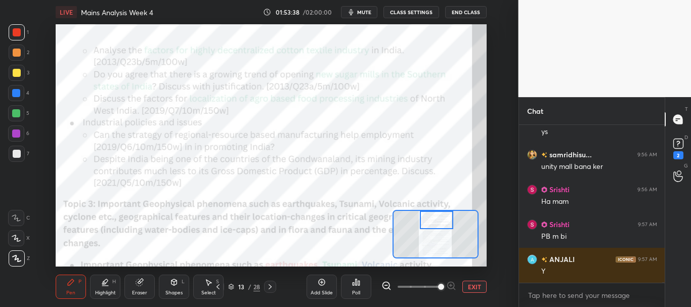
click at [15, 111] on div at bounding box center [16, 113] width 8 height 8
drag, startPoint x: 19, startPoint y: 29, endPoint x: 48, endPoint y: 44, distance: 32.4
click at [18, 29] on div at bounding box center [17, 32] width 8 height 8
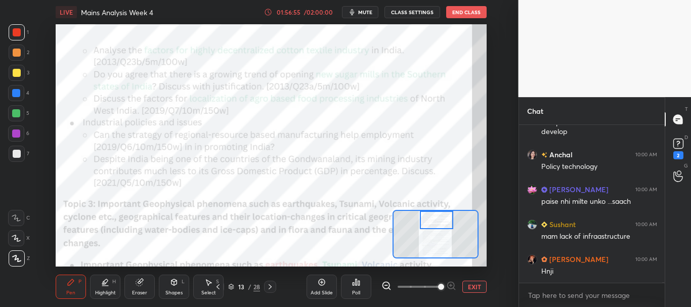
scroll to position [63216, 0]
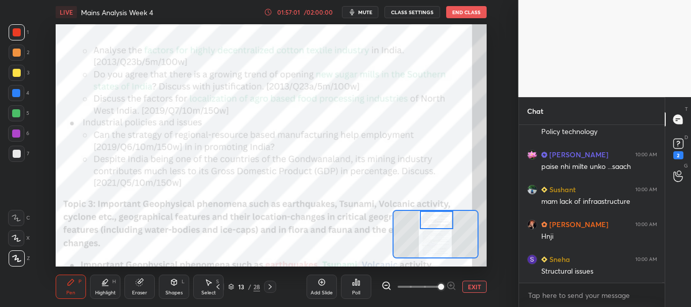
click at [474, 286] on button "EXIT" at bounding box center [474, 287] width 24 height 12
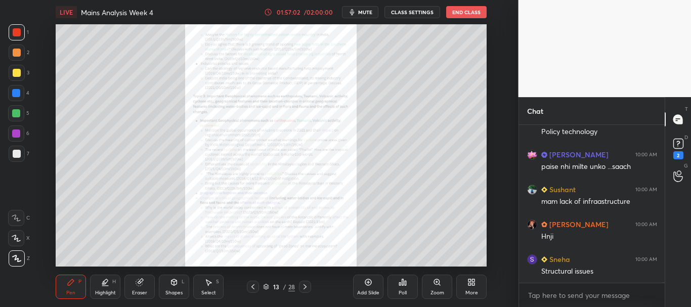
scroll to position [63251, 0]
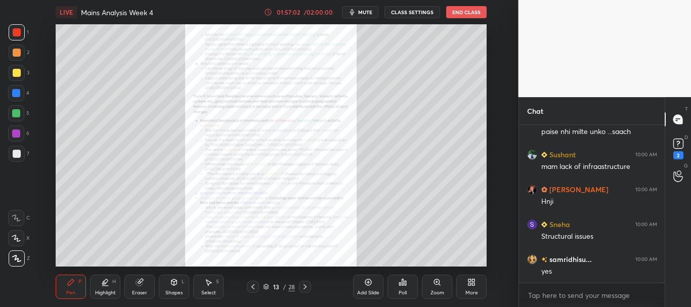
drag, startPoint x: 370, startPoint y: 284, endPoint x: 380, endPoint y: 291, distance: 12.1
click at [370, 285] on icon at bounding box center [368, 282] width 7 height 7
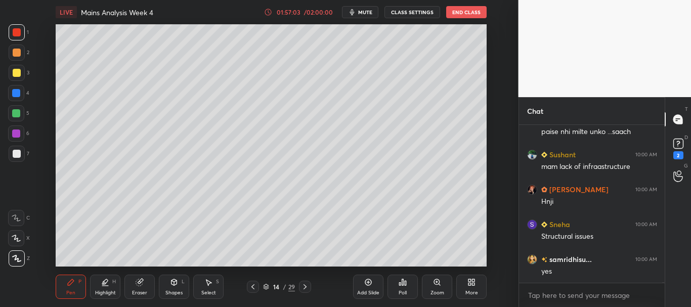
click at [20, 158] on div at bounding box center [17, 154] width 16 height 16
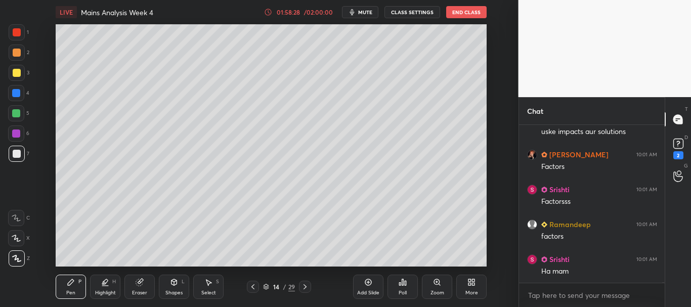
scroll to position [64064, 0]
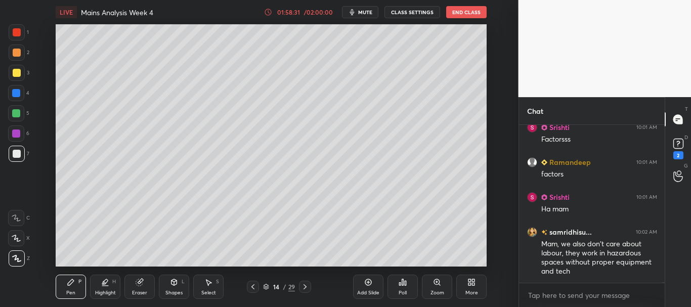
click at [16, 69] on div at bounding box center [17, 73] width 8 height 8
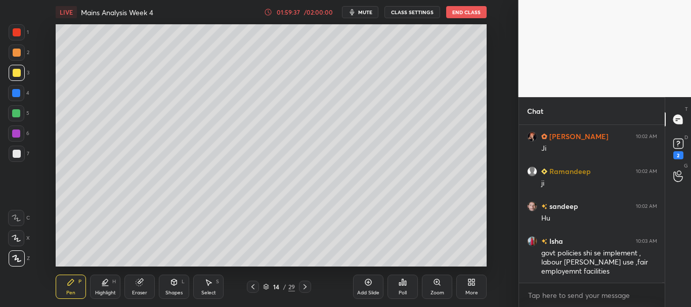
scroll to position [63216, 0]
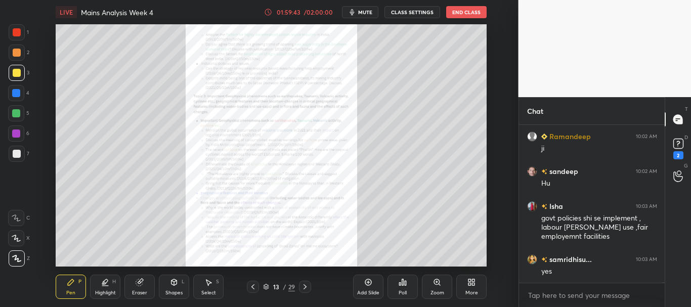
drag, startPoint x: 266, startPoint y: 287, endPoint x: 259, endPoint y: 276, distance: 12.8
click at [265, 287] on icon at bounding box center [266, 287] width 6 height 6
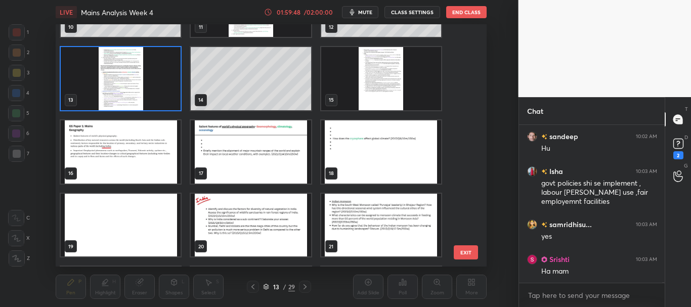
scroll to position [63286, 0]
click at [162, 159] on img "grid" at bounding box center [121, 151] width 120 height 63
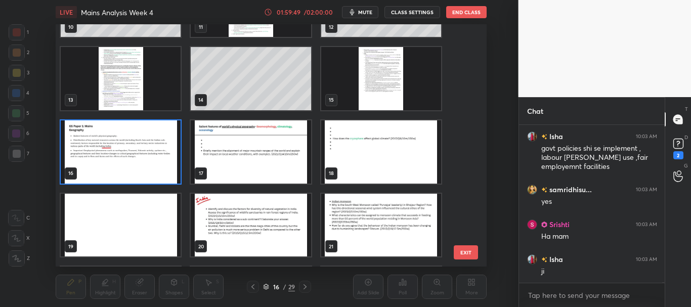
click at [266, 287] on icon at bounding box center [266, 287] width 6 height 6
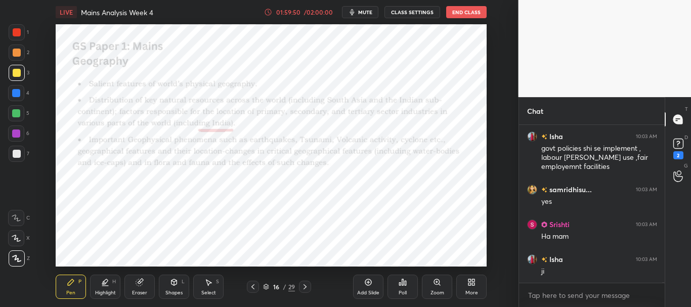
click at [146, 287] on div "Eraser" at bounding box center [139, 287] width 30 height 24
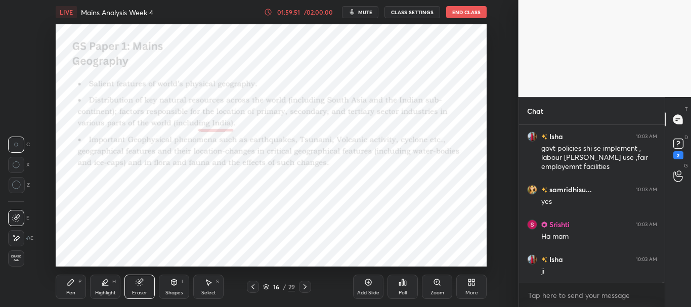
click at [12, 256] on span "Erase all" at bounding box center [16, 258] width 15 height 7
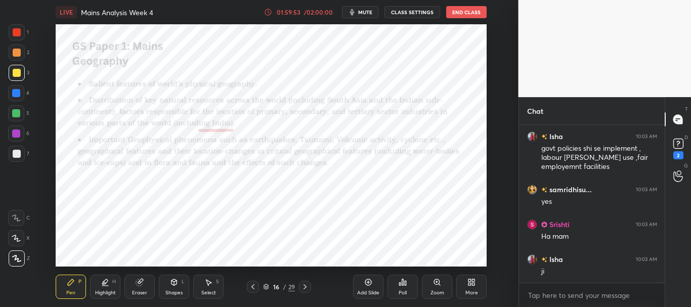
drag, startPoint x: 16, startPoint y: 92, endPoint x: 52, endPoint y: 93, distance: 35.4
click at [16, 92] on div at bounding box center [16, 93] width 8 height 8
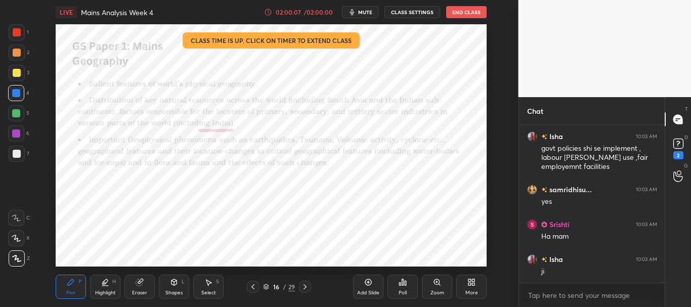
click at [13, 36] on div at bounding box center [17, 32] width 16 height 16
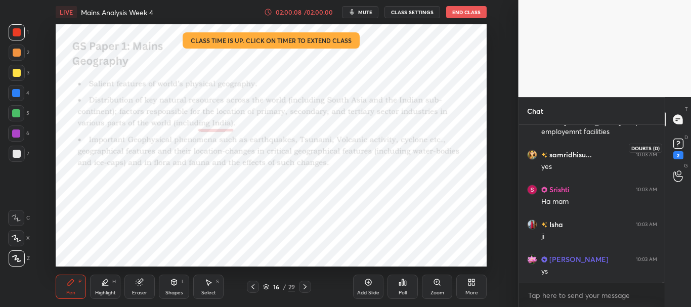
click at [684, 146] on icon at bounding box center [678, 143] width 15 height 15
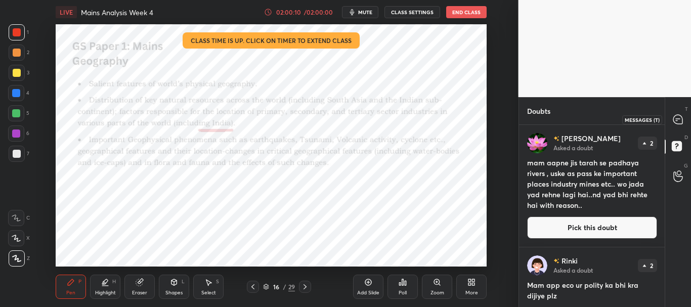
click at [678, 123] on icon at bounding box center [677, 119] width 9 height 9
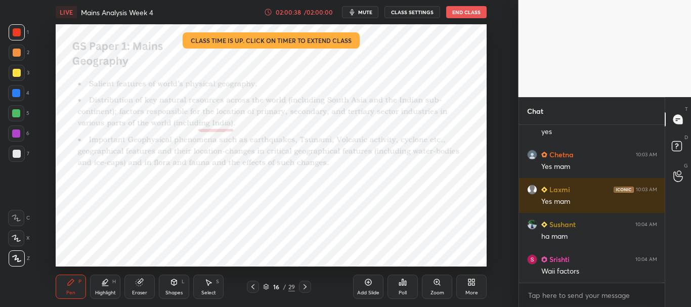
scroll to position [63778, 0]
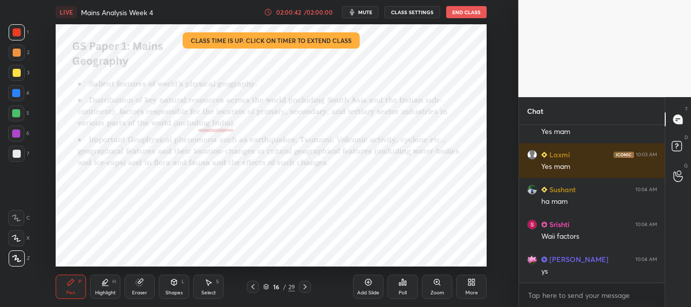
click at [17, 106] on div at bounding box center [16, 113] width 16 height 16
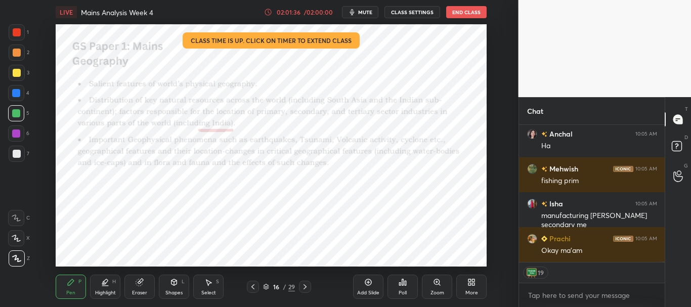
scroll to position [65096, 0]
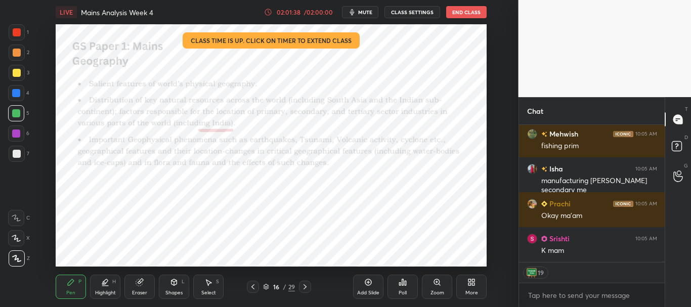
click at [16, 32] on div at bounding box center [17, 32] width 8 height 8
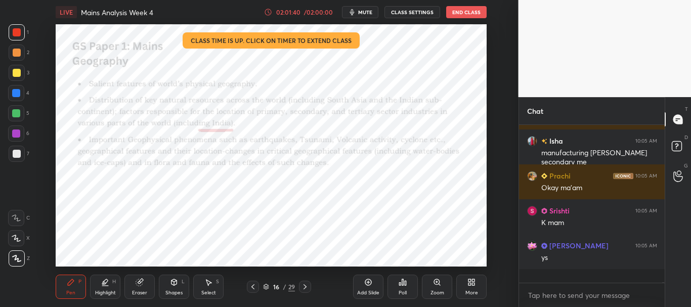
scroll to position [4, 4]
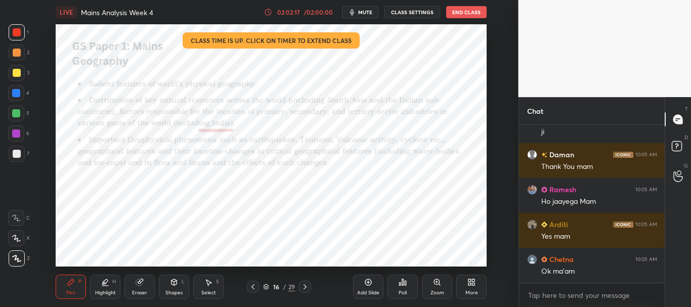
click at [20, 98] on div at bounding box center [16, 93] width 16 height 16
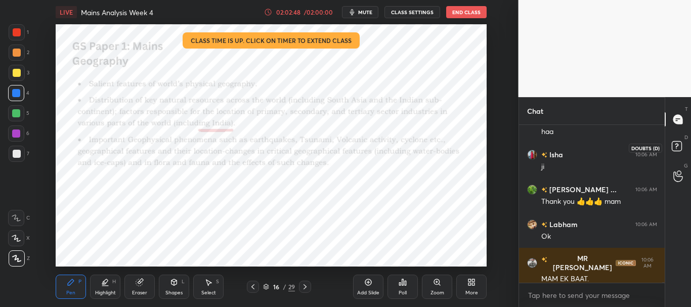
click at [677, 143] on rect at bounding box center [677, 147] width 10 height 10
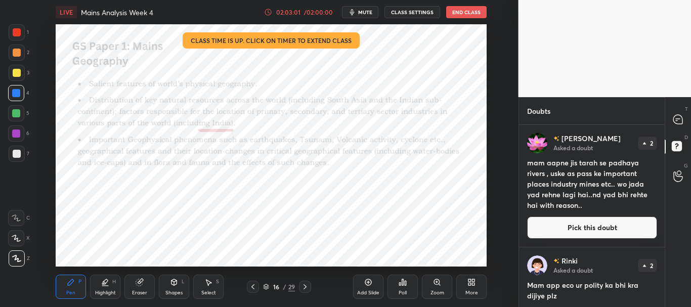
click at [589, 230] on button "Pick this doubt" at bounding box center [592, 228] width 130 height 22
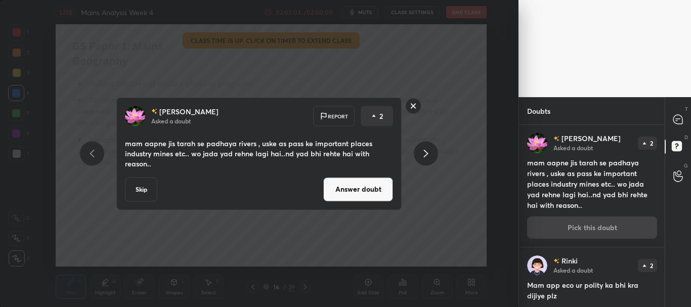
click at [143, 189] on button "Skip" at bounding box center [141, 189] width 32 height 24
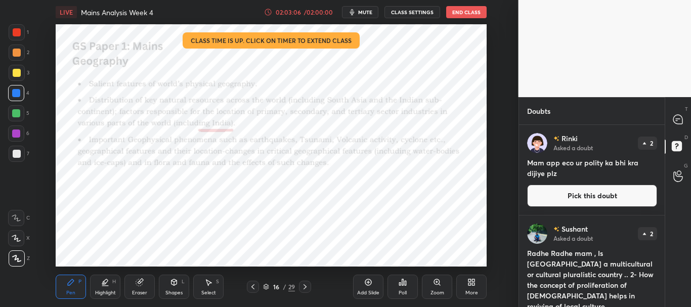
click at [592, 195] on button "Pick this doubt" at bounding box center [592, 196] width 130 height 22
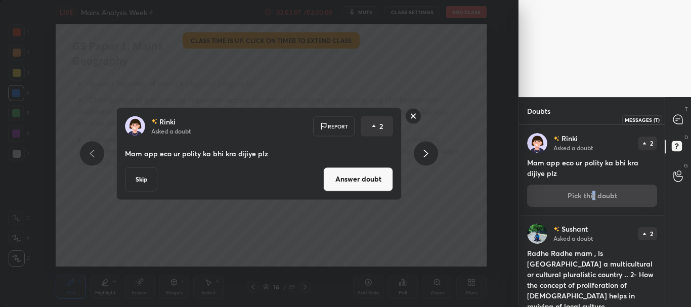
click at [676, 121] on icon at bounding box center [677, 119] width 9 height 9
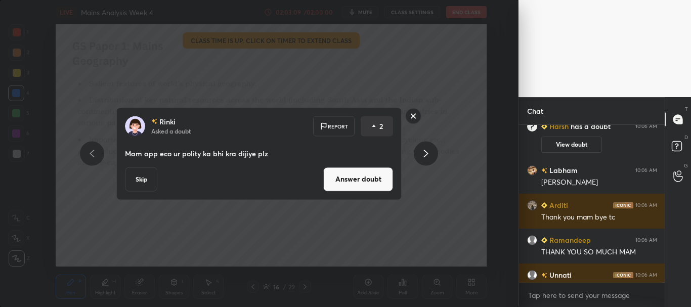
click at [377, 182] on button "Answer doubt" at bounding box center [358, 179] width 70 height 24
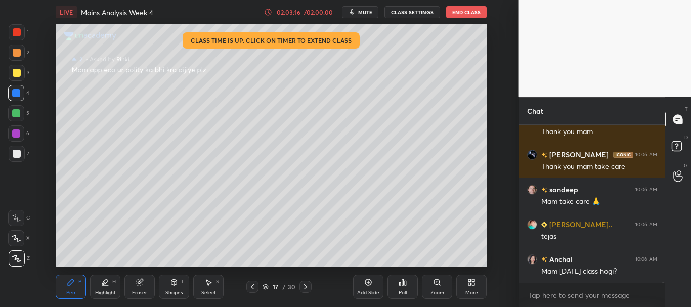
click at [255, 285] on icon at bounding box center [252, 287] width 8 height 8
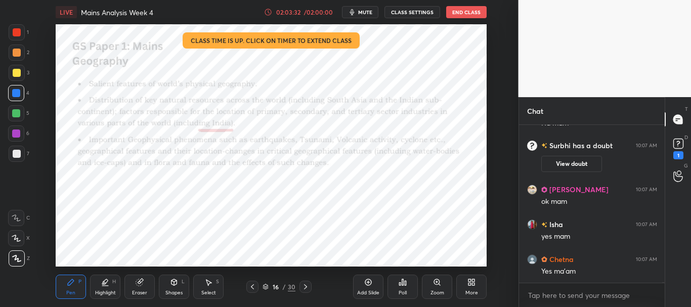
scroll to position [66362, 0]
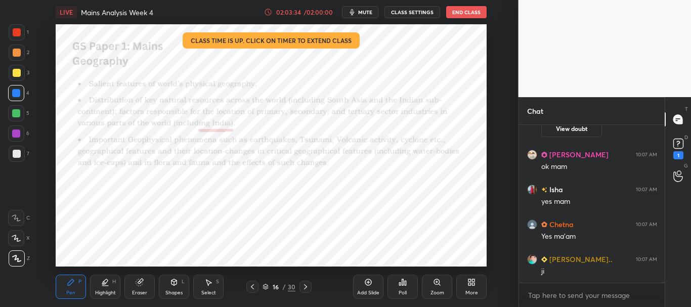
click at [17, 35] on div at bounding box center [17, 32] width 8 height 8
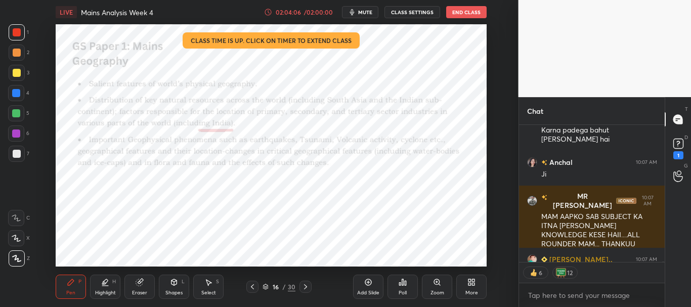
scroll to position [66752, 0]
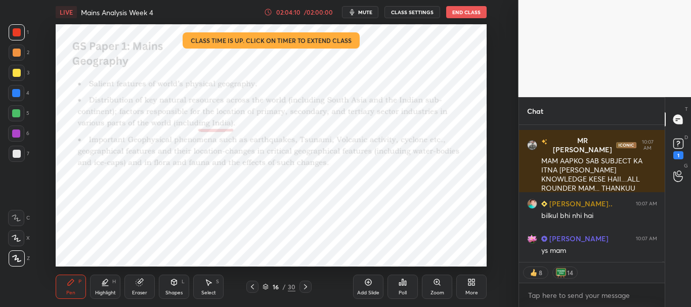
click at [14, 91] on div at bounding box center [16, 93] width 8 height 8
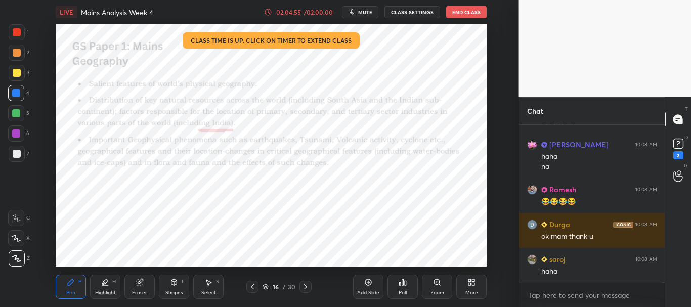
scroll to position [67206, 0]
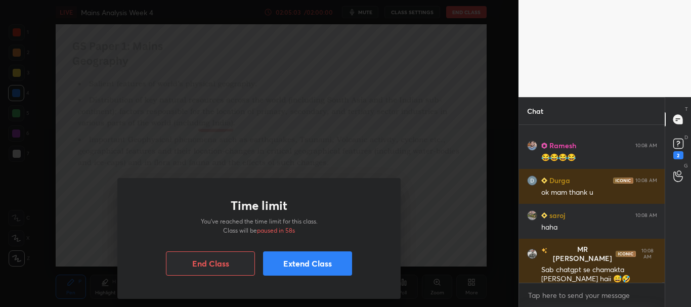
click at [323, 261] on button "Extend Class" at bounding box center [307, 263] width 89 height 24
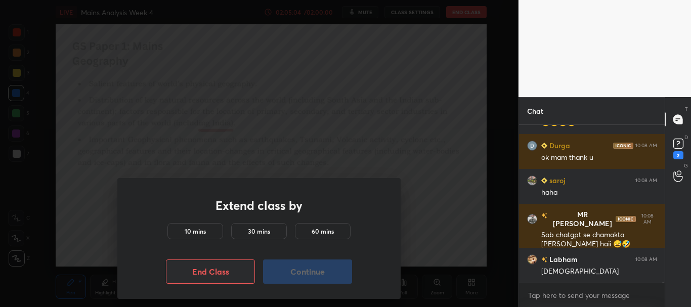
drag, startPoint x: 216, startPoint y: 234, endPoint x: 247, endPoint y: 251, distance: 36.2
click at [216, 234] on div "10 mins" at bounding box center [195, 231] width 56 height 16
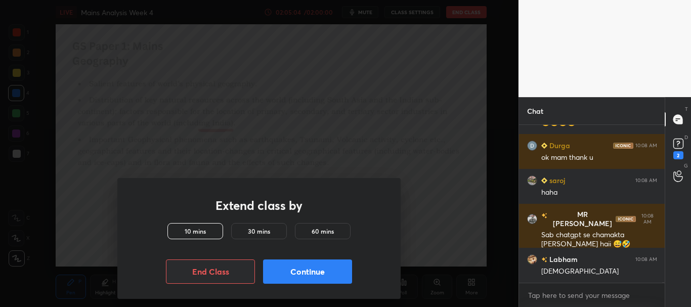
click at [292, 266] on button "Continue" at bounding box center [307, 272] width 89 height 24
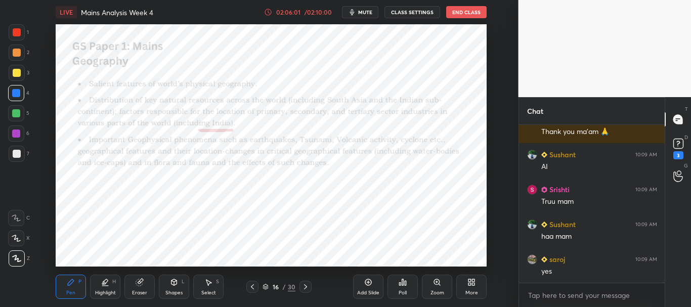
scroll to position [67711, 0]
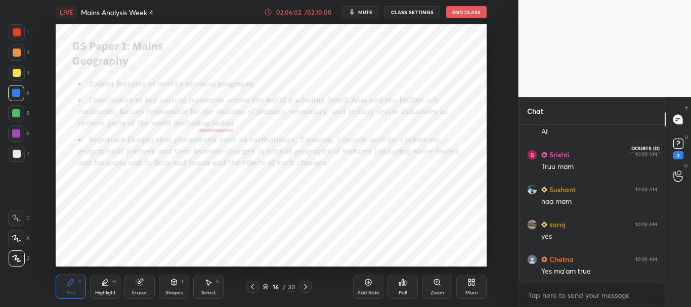
click at [683, 142] on rect at bounding box center [678, 144] width 10 height 10
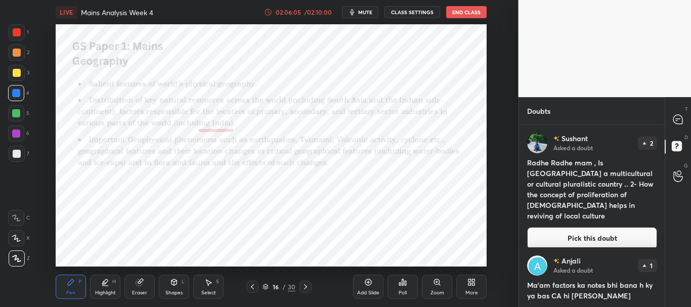
click at [586, 229] on button "Pick this doubt" at bounding box center [592, 238] width 130 height 22
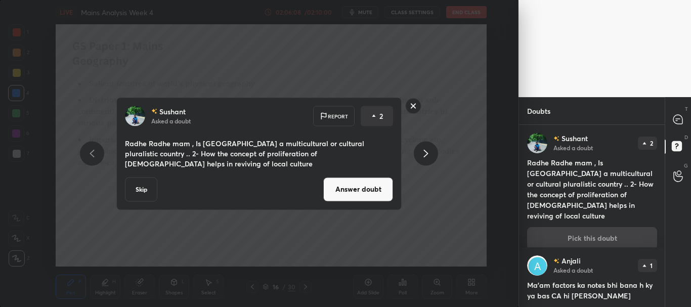
click at [367, 186] on button "Answer doubt" at bounding box center [358, 189] width 70 height 24
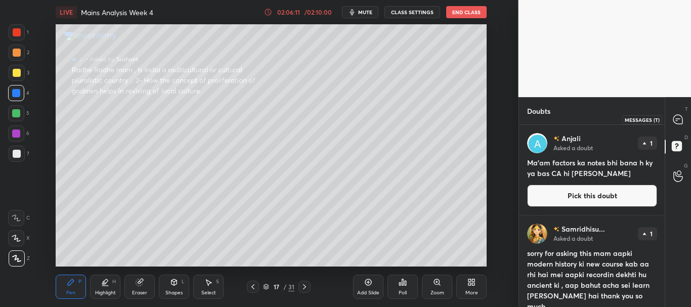
click at [677, 117] on icon at bounding box center [678, 119] width 11 height 11
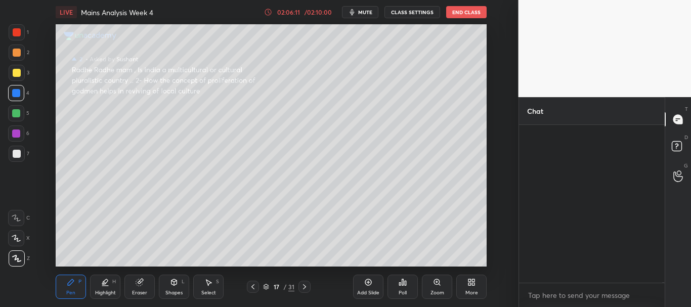
scroll to position [155, 143]
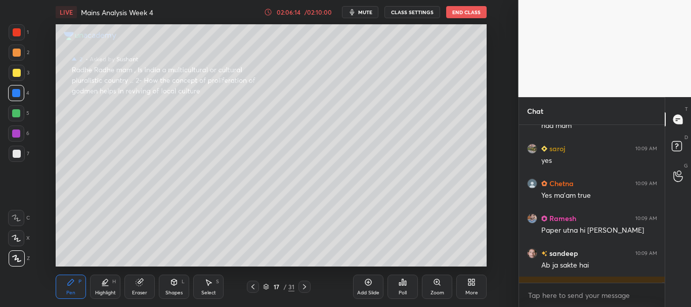
click at [664, 284] on div "Chat [PERSON_NAME] 10:09 AM Truu mam [PERSON_NAME] 10:09 AM haa mam [PERSON_NAM…" at bounding box center [605, 202] width 173 height 210
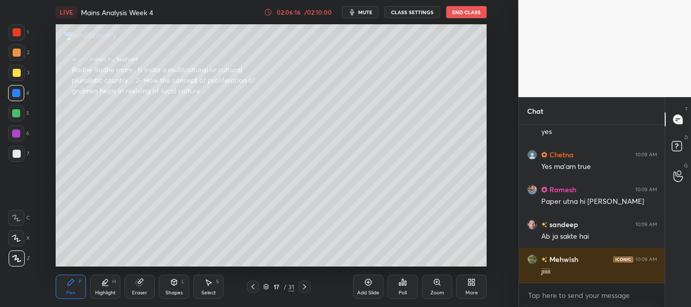
click at [663, 286] on div "Sushant 10:09 AM haa mam [PERSON_NAME] 10:09 AM yes [PERSON_NAME] 10:09 AM Yes …" at bounding box center [592, 216] width 146 height 182
click at [14, 31] on div at bounding box center [17, 32] width 8 height 8
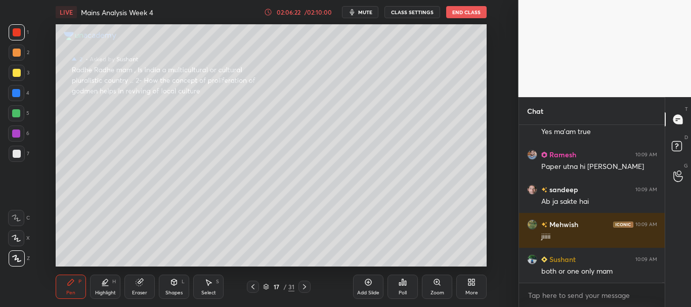
scroll to position [68048, 0]
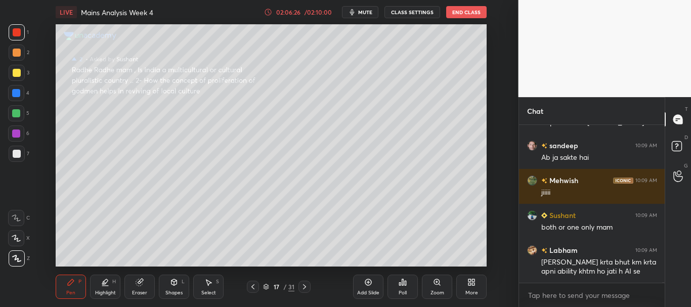
click at [17, 78] on div at bounding box center [17, 73] width 16 height 16
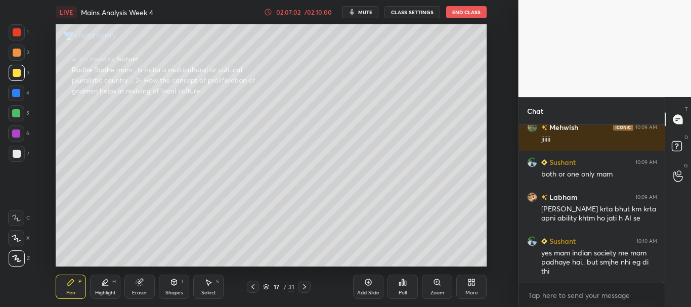
scroll to position [68111, 0]
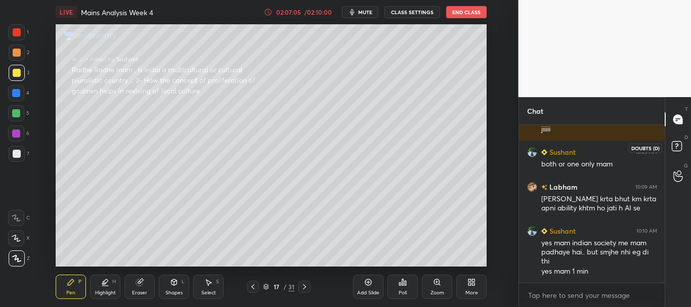
click at [681, 147] on rect at bounding box center [677, 147] width 10 height 10
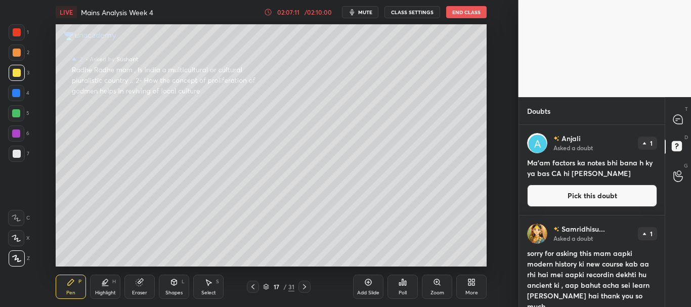
click at [588, 193] on button "Pick this doubt" at bounding box center [592, 196] width 130 height 22
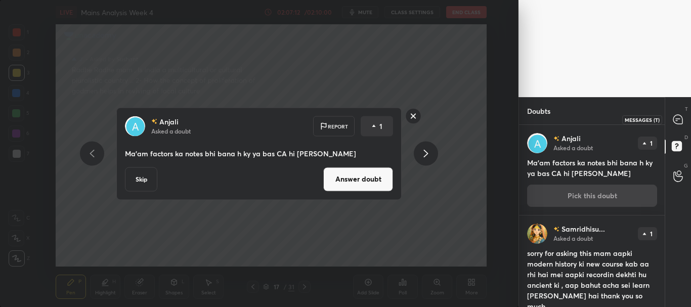
click at [679, 119] on icon at bounding box center [678, 119] width 4 height 0
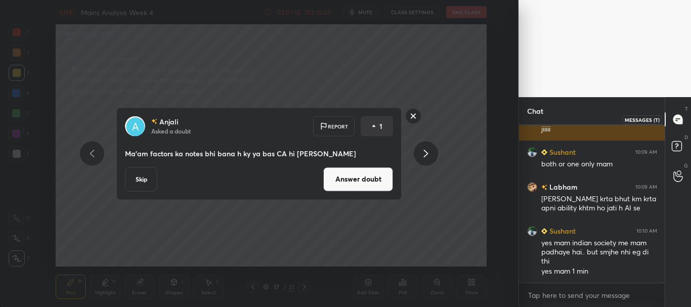
scroll to position [155, 143]
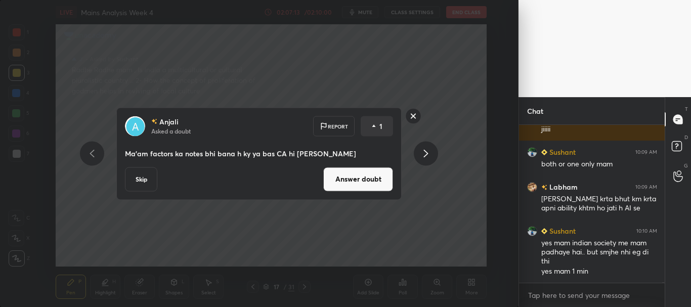
click at [365, 178] on button "Answer doubt" at bounding box center [358, 179] width 70 height 24
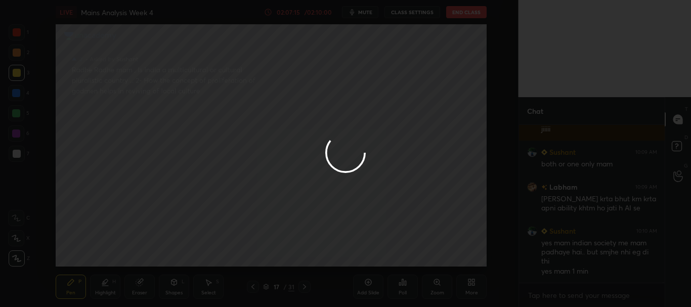
scroll to position [67745, 0]
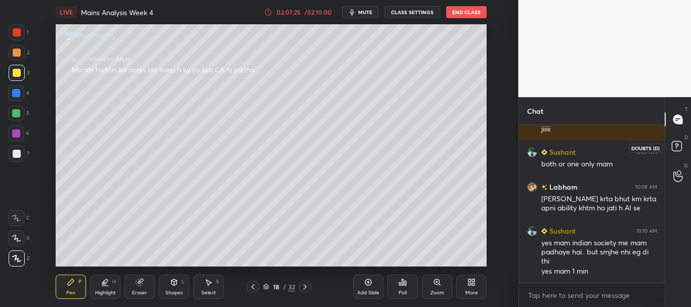
click at [681, 147] on rect at bounding box center [677, 147] width 10 height 10
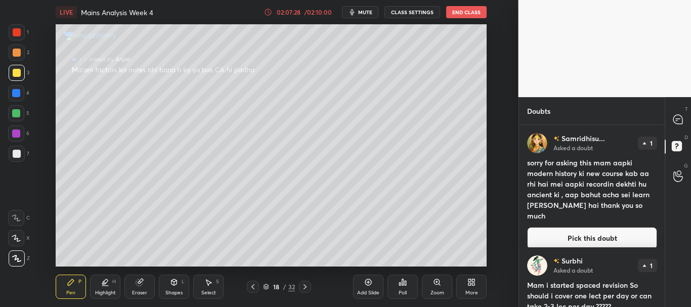
click at [597, 227] on button "Pick this doubt" at bounding box center [592, 238] width 130 height 22
click at [597, 227] on div "Samridhisu... Asked a doubt 1 sorry for asking this mam aapki modern history ki…" at bounding box center [592, 191] width 146 height 133
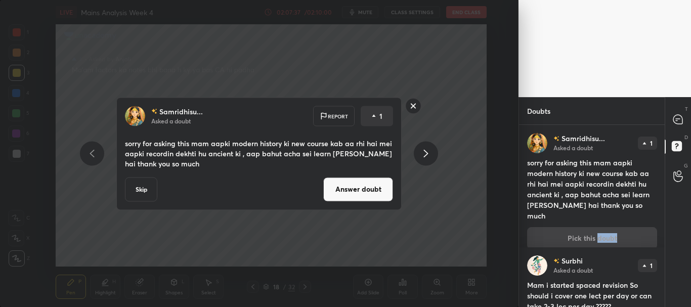
click at [359, 188] on button "Answer doubt" at bounding box center [358, 189] width 70 height 24
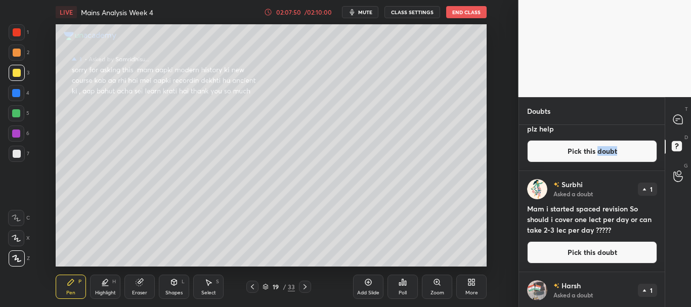
scroll to position [75, 0]
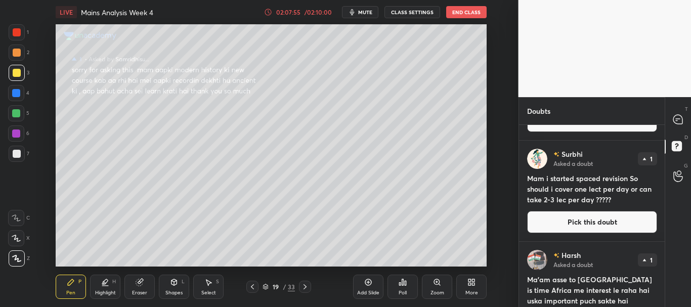
click at [592, 221] on button "Pick this doubt" at bounding box center [592, 222] width 130 height 22
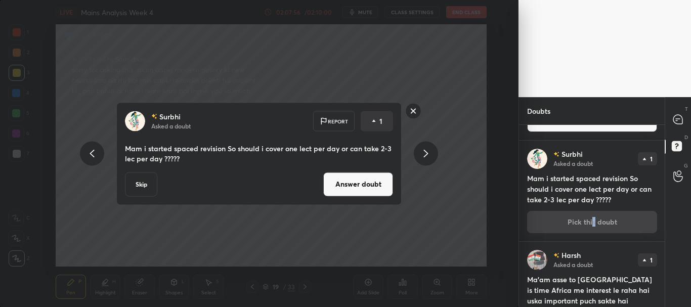
click at [347, 185] on button "Answer doubt" at bounding box center [358, 184] width 70 height 24
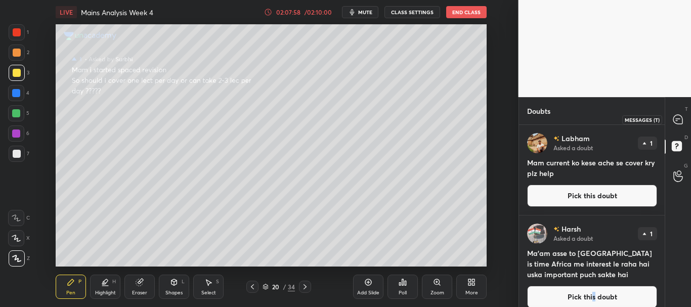
click at [677, 120] on icon at bounding box center [678, 119] width 11 height 11
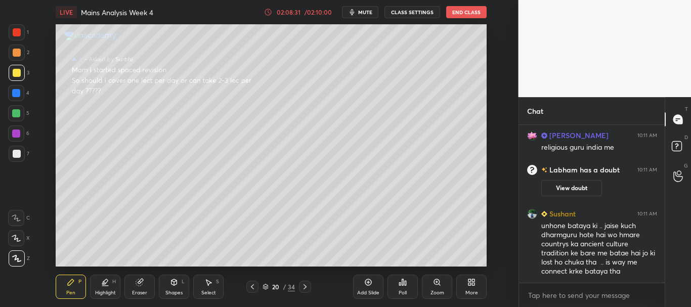
scroll to position [68110, 0]
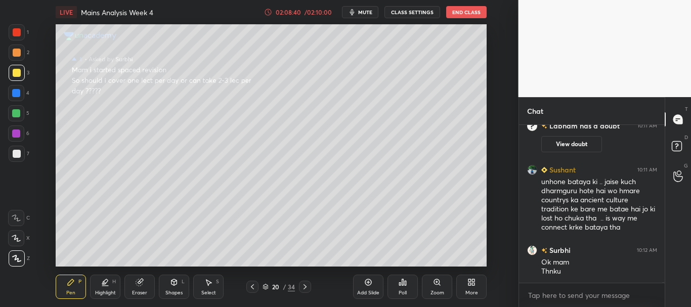
click at [254, 286] on icon at bounding box center [252, 287] width 8 height 8
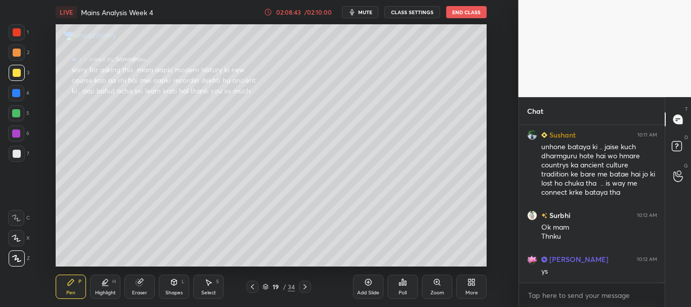
scroll to position [68180, 0]
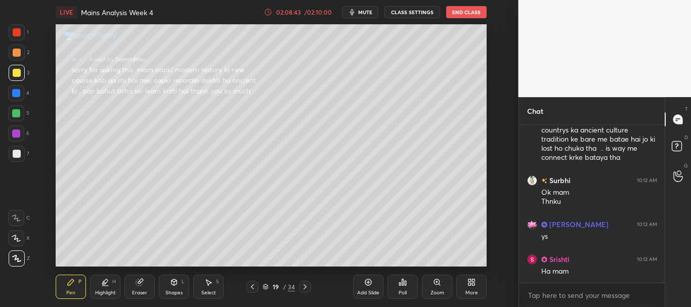
click at [256, 285] on div at bounding box center [252, 287] width 12 height 12
click at [250, 282] on div at bounding box center [252, 287] width 12 height 12
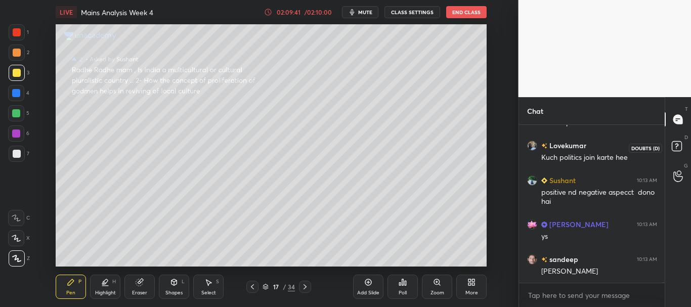
scroll to position [68645, 0]
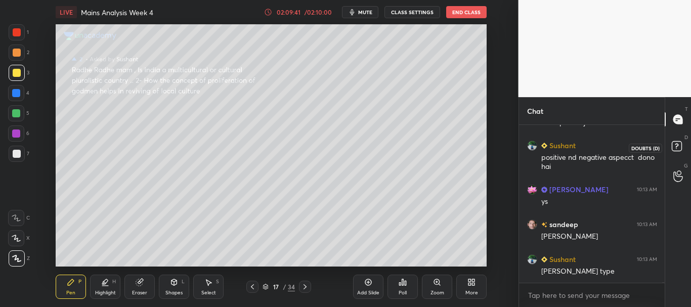
click at [681, 149] on rect at bounding box center [677, 147] width 10 height 10
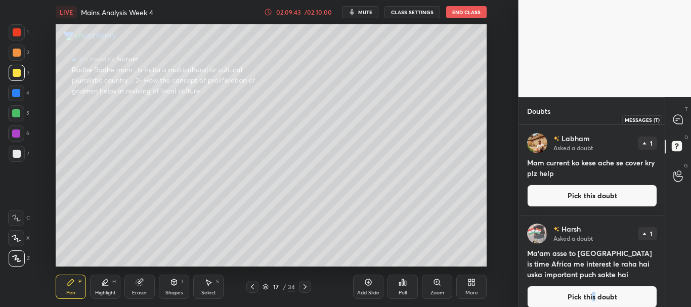
click at [682, 115] on icon at bounding box center [678, 119] width 11 height 11
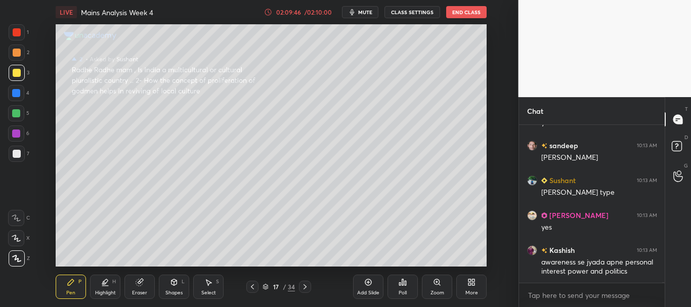
scroll to position [68759, 0]
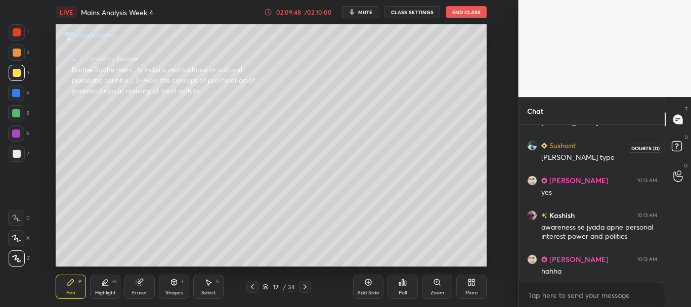
click at [680, 146] on rect at bounding box center [677, 147] width 10 height 10
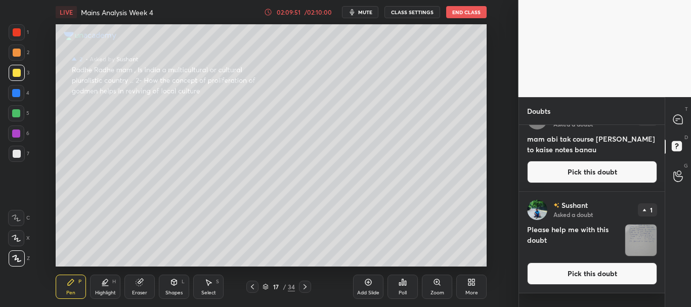
scroll to position [0, 0]
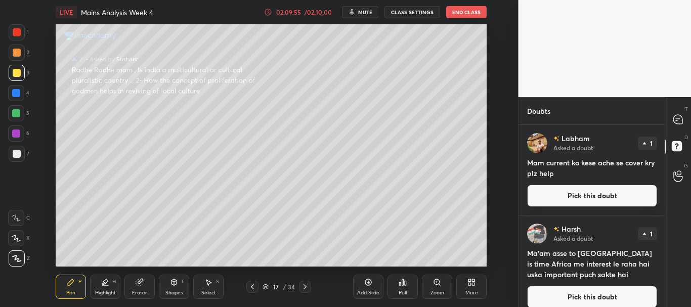
click at [590, 195] on button "Pick this doubt" at bounding box center [592, 196] width 130 height 22
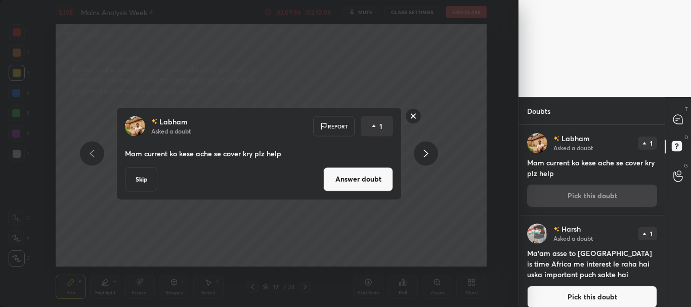
click at [372, 180] on button "Answer doubt" at bounding box center [358, 179] width 70 height 24
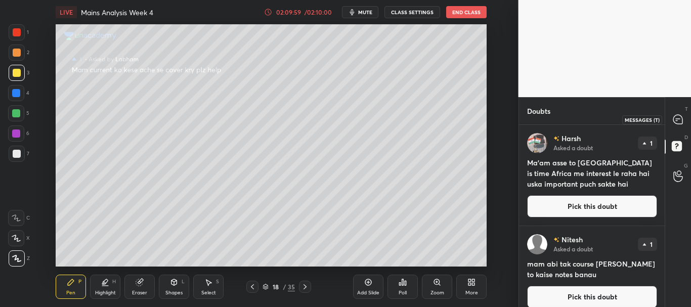
click at [680, 120] on icon at bounding box center [677, 119] width 9 height 9
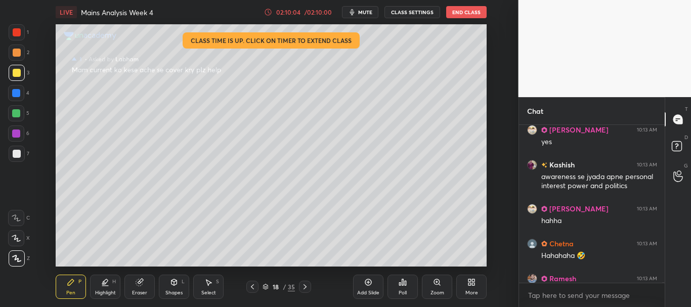
scroll to position [68785, 0]
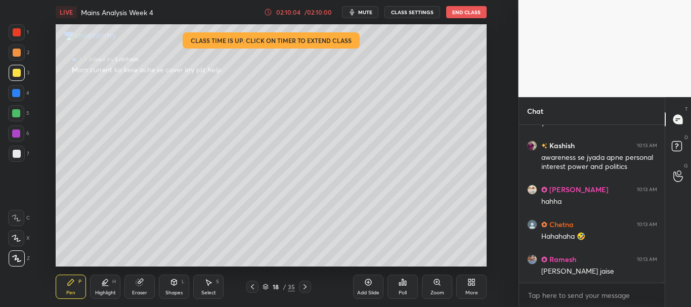
click at [662, 286] on div "Sushant 10:13 AM [PERSON_NAME] type [PERSON_NAME] 10:13 AM yes [PERSON_NAME] 10…" at bounding box center [592, 216] width 146 height 182
drag, startPoint x: 13, startPoint y: 74, endPoint x: 26, endPoint y: 76, distance: 13.9
click at [13, 75] on div at bounding box center [17, 73] width 8 height 8
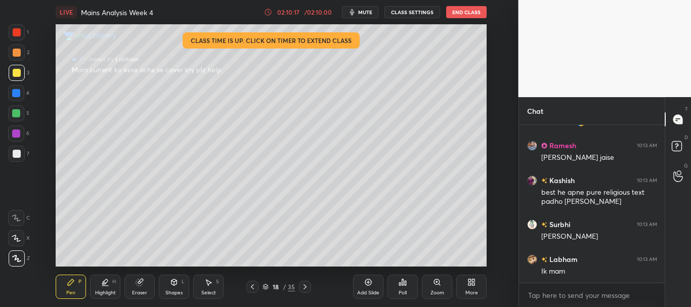
scroll to position [68943, 0]
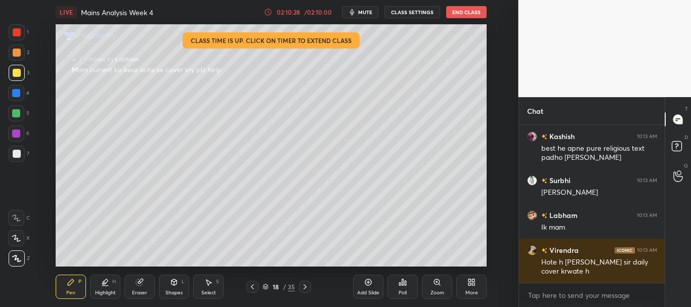
click at [16, 51] on div at bounding box center [17, 53] width 8 height 8
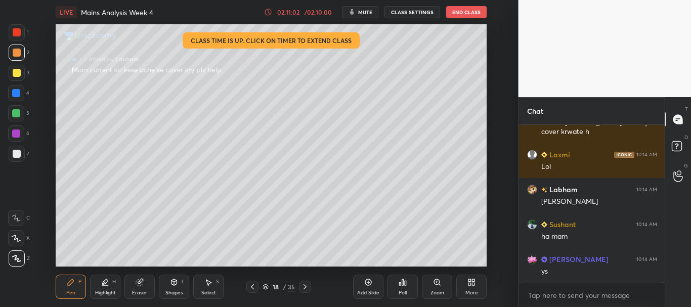
scroll to position [69117, 0]
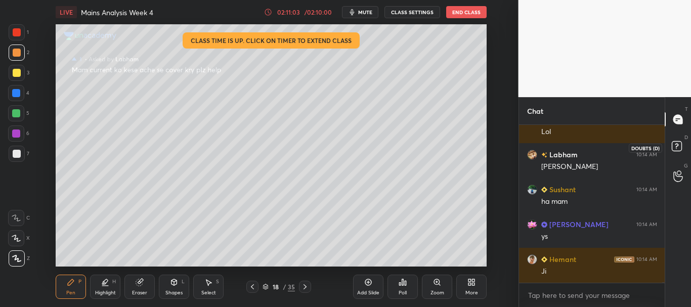
click at [680, 146] on rect at bounding box center [677, 147] width 10 height 10
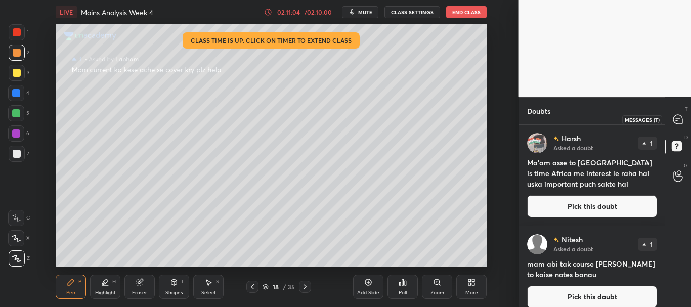
click at [677, 120] on icon at bounding box center [678, 119] width 11 height 11
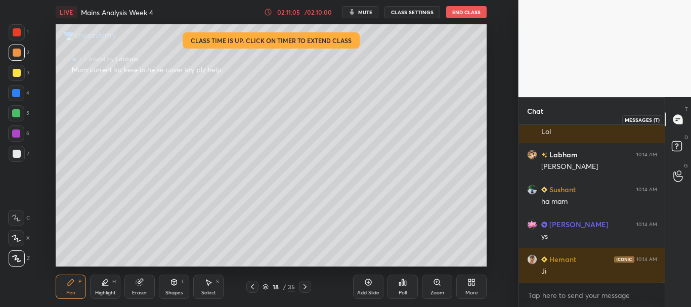
scroll to position [155, 143]
click at [15, 136] on div at bounding box center [16, 134] width 8 height 8
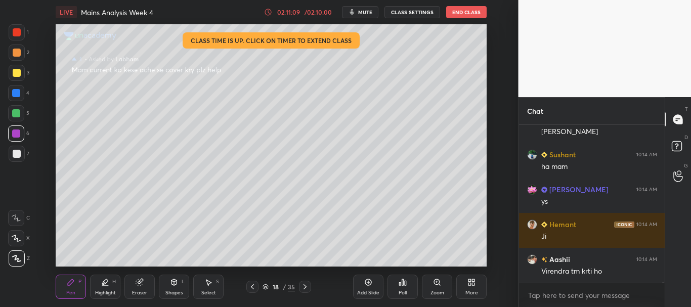
click at [17, 131] on div at bounding box center [16, 134] width 8 height 8
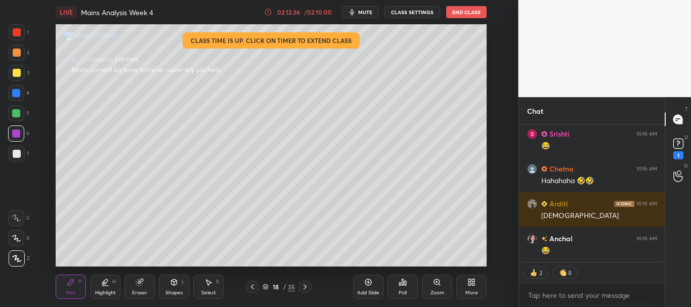
scroll to position [69234, 0]
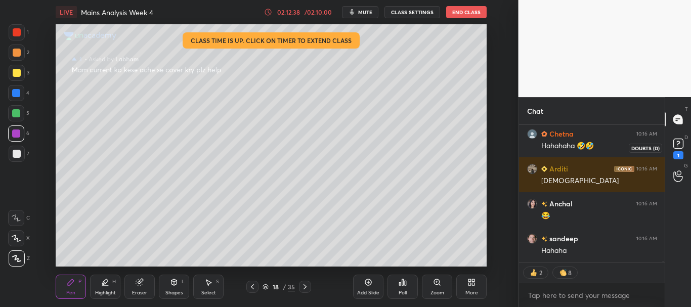
click at [680, 147] on rect at bounding box center [678, 144] width 10 height 10
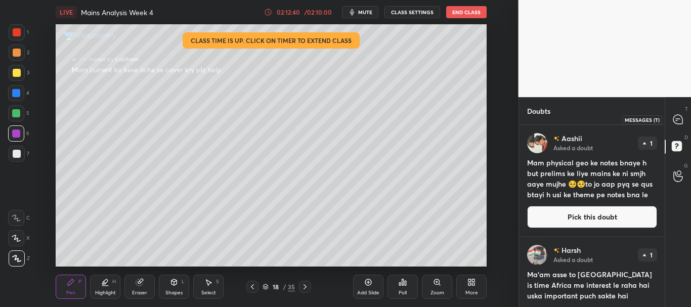
click at [677, 119] on icon at bounding box center [678, 119] width 4 height 0
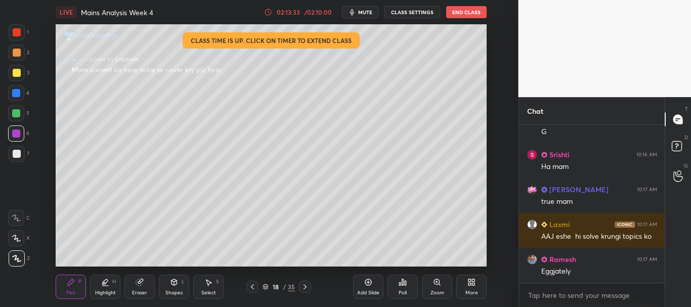
scroll to position [69624, 0]
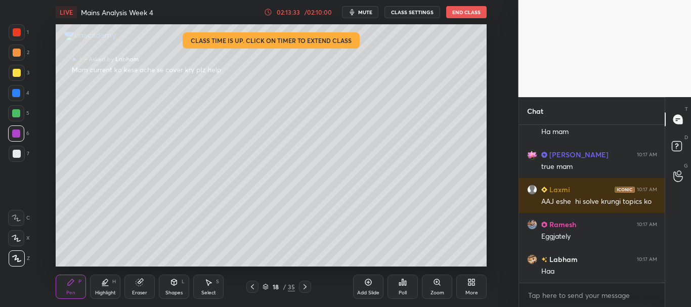
click at [17, 112] on div at bounding box center [16, 113] width 8 height 8
click at [679, 145] on rect at bounding box center [677, 147] width 10 height 10
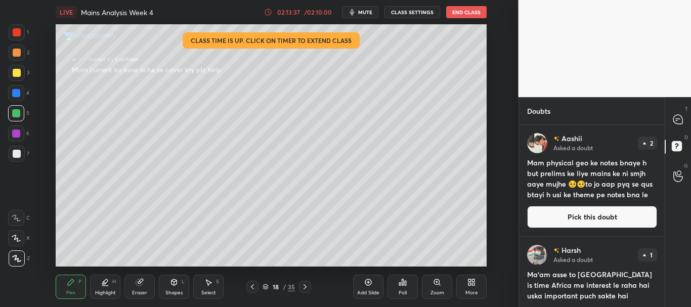
click at [594, 220] on button "Pick this doubt" at bounding box center [592, 217] width 130 height 22
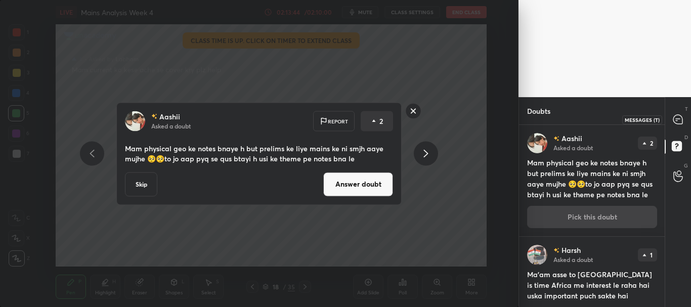
click at [679, 123] on icon at bounding box center [677, 119] width 9 height 9
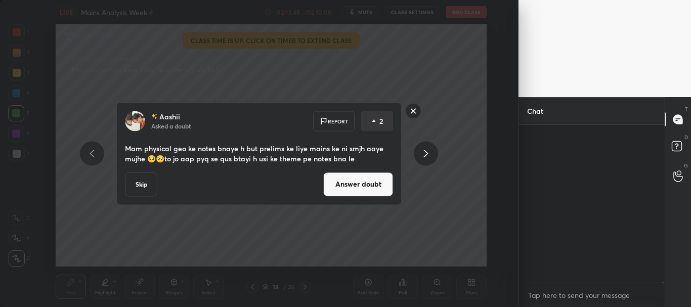
scroll to position [155, 143]
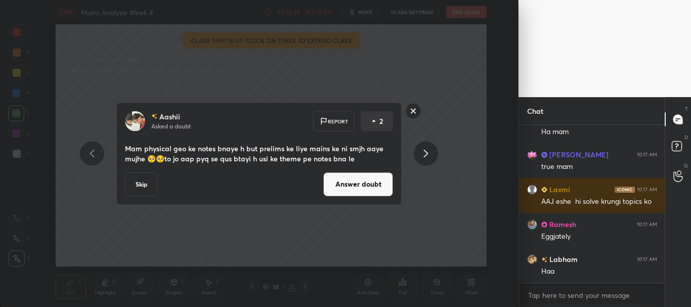
click at [374, 180] on button "Answer doubt" at bounding box center [358, 184] width 70 height 24
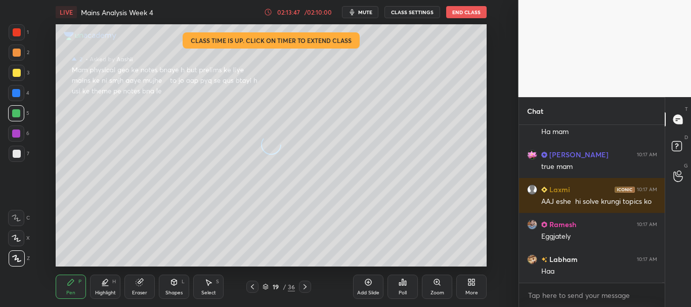
scroll to position [69533, 0]
click at [16, 72] on div at bounding box center [17, 73] width 8 height 8
click at [19, 60] on div at bounding box center [17, 53] width 16 height 16
click at [680, 144] on rect at bounding box center [677, 147] width 10 height 10
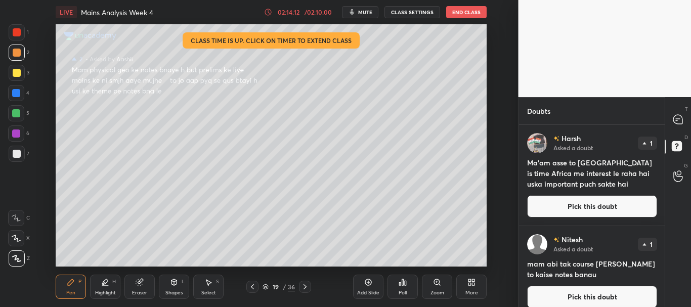
click at [594, 207] on button "Pick this doubt" at bounding box center [592, 206] width 130 height 22
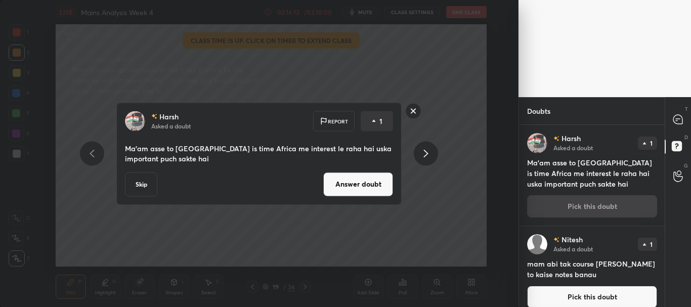
click at [351, 190] on button "Answer doubt" at bounding box center [358, 184] width 70 height 24
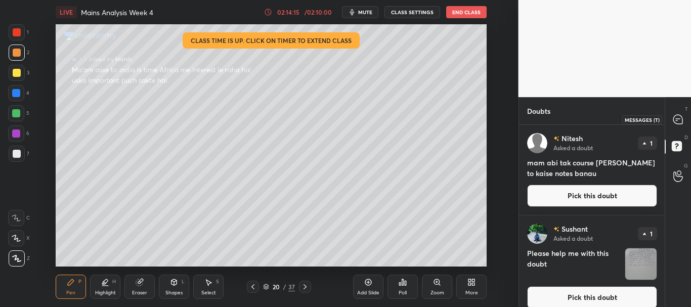
click at [678, 122] on icon at bounding box center [677, 119] width 9 height 9
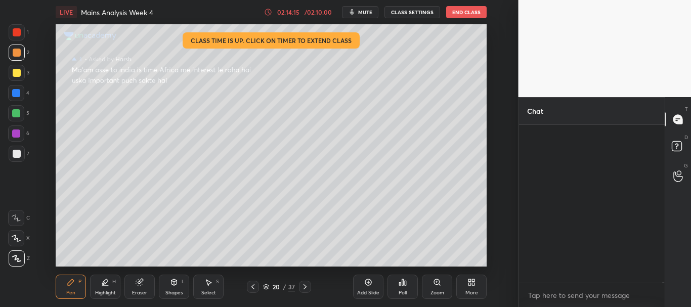
scroll to position [155, 143]
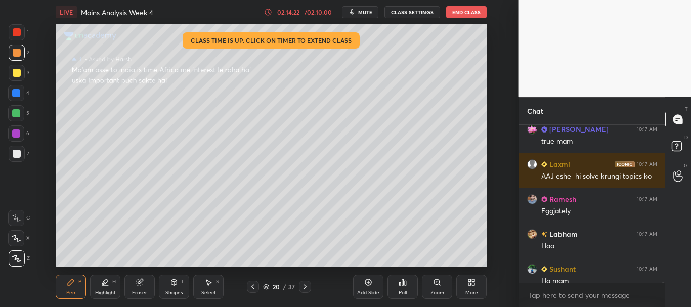
click at [664, 281] on div at bounding box center [662, 204] width 6 height 158
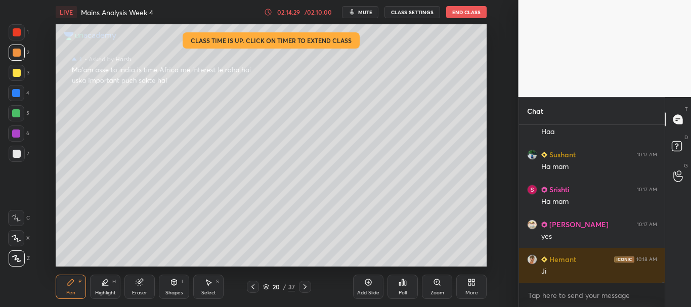
scroll to position [69860, 0]
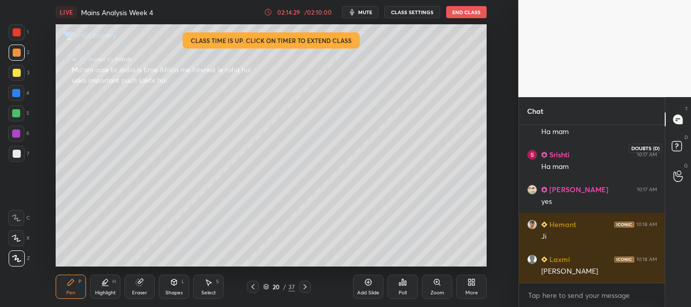
click at [681, 147] on rect at bounding box center [677, 147] width 10 height 10
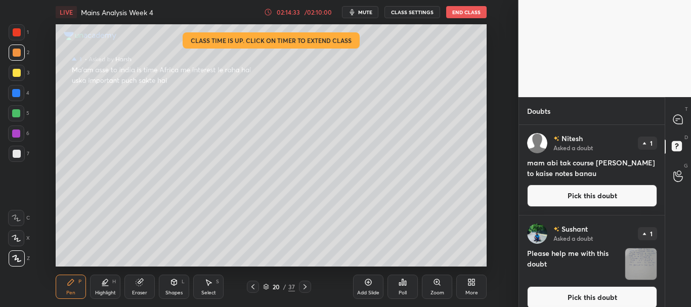
click at [592, 194] on button "Pick this doubt" at bounding box center [592, 196] width 130 height 22
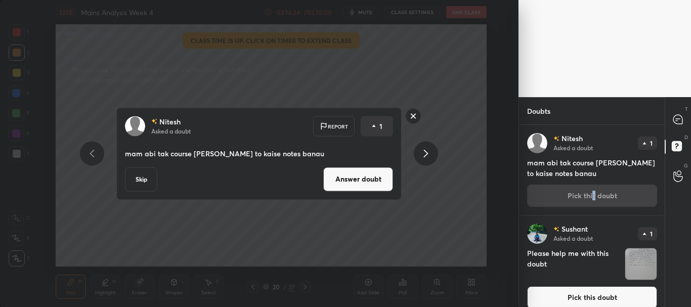
click at [354, 181] on button "Answer doubt" at bounding box center [358, 179] width 70 height 24
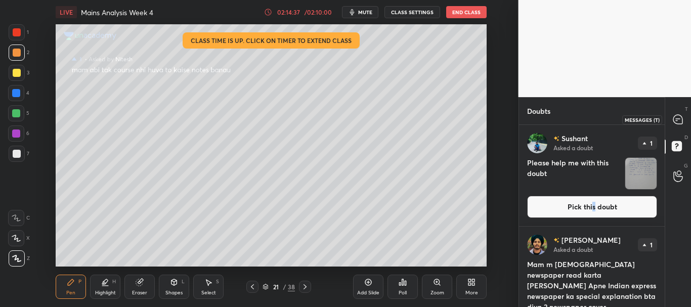
click at [679, 119] on icon at bounding box center [678, 119] width 4 height 0
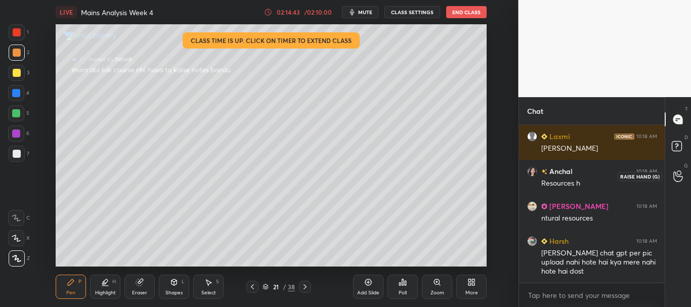
scroll to position [69993, 0]
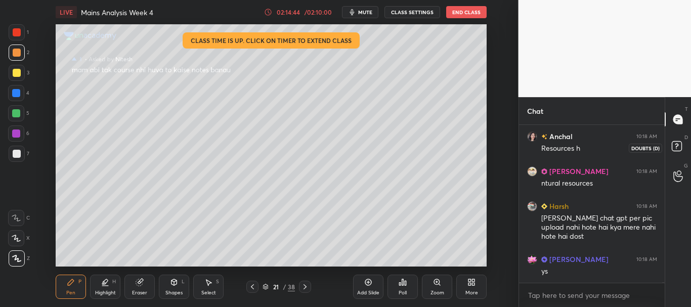
click at [677, 147] on rect at bounding box center [677, 147] width 10 height 10
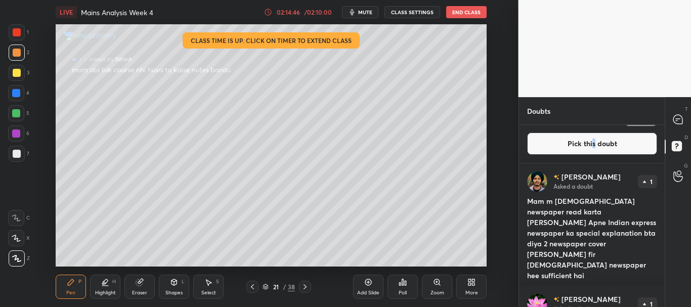
scroll to position [87, 0]
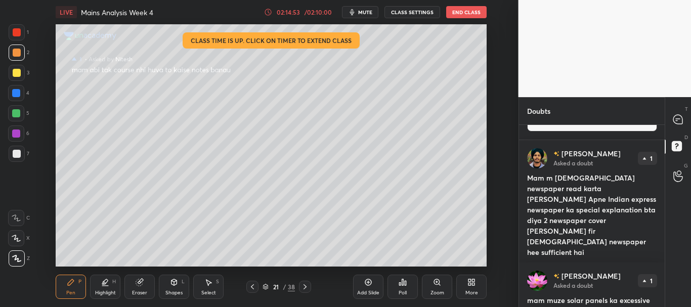
click at [591, 264] on button "Pick this doubt" at bounding box center [592, 275] width 130 height 22
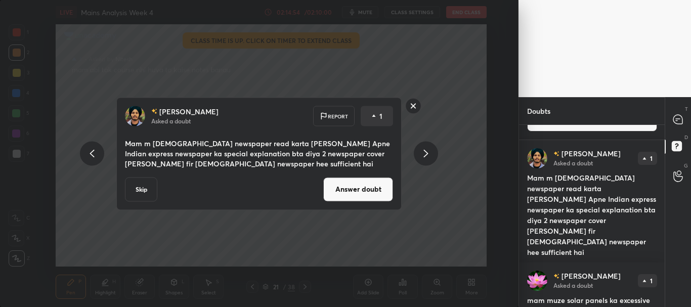
click at [344, 197] on button "Answer doubt" at bounding box center [358, 189] width 70 height 24
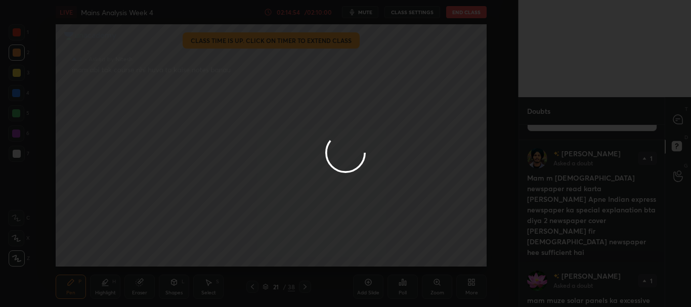
scroll to position [0, 0]
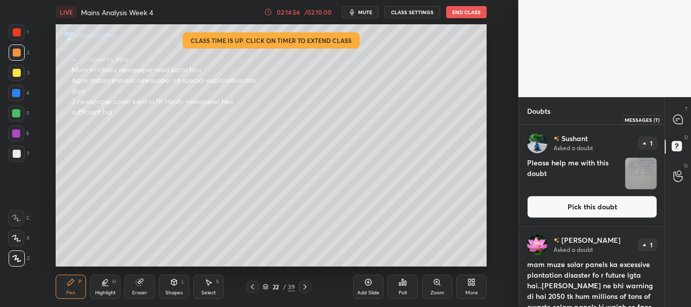
click at [678, 120] on icon at bounding box center [678, 119] width 11 height 11
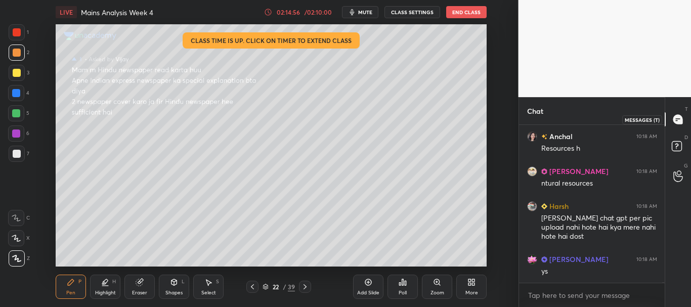
scroll to position [155, 143]
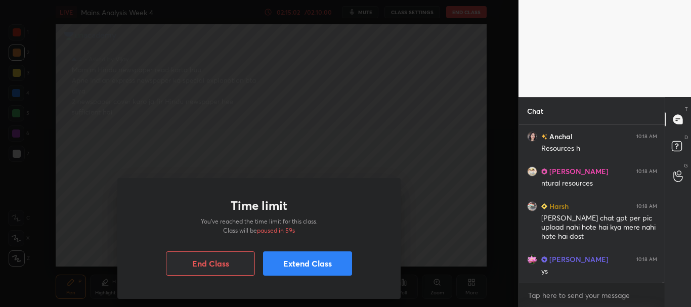
click at [294, 263] on button "Extend Class" at bounding box center [307, 263] width 89 height 24
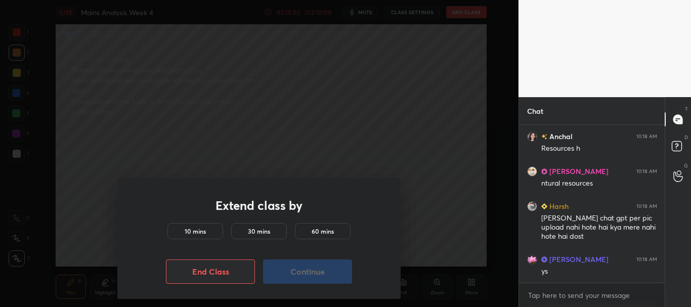
click at [207, 229] on div "10 mins" at bounding box center [195, 231] width 56 height 16
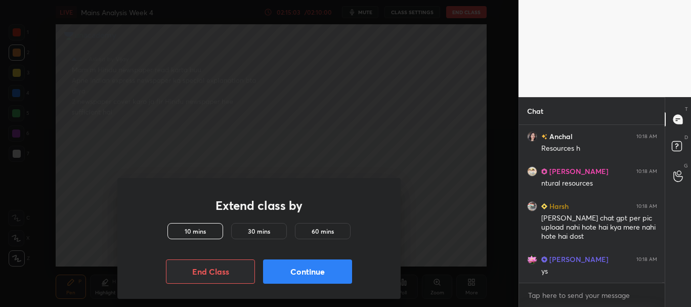
click at [307, 275] on button "Continue" at bounding box center [307, 272] width 89 height 24
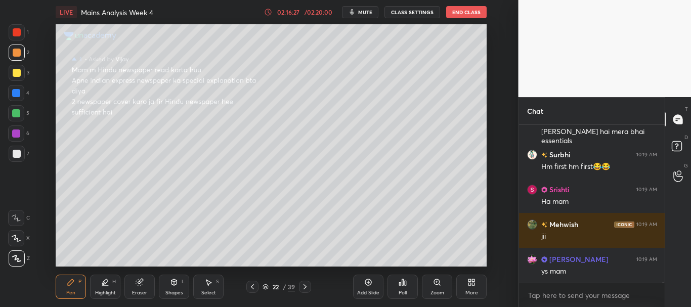
scroll to position [70493, 0]
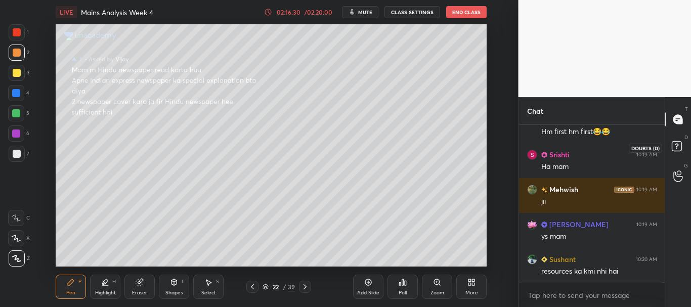
click at [676, 143] on rect at bounding box center [677, 147] width 10 height 10
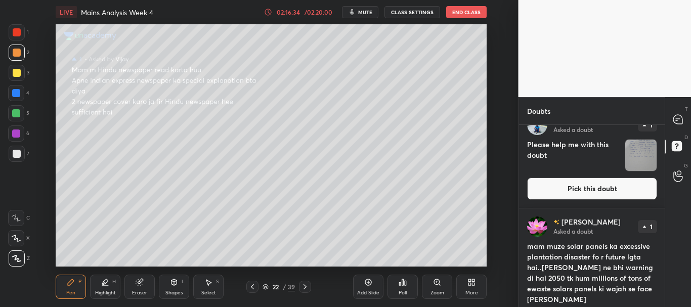
scroll to position [0, 0]
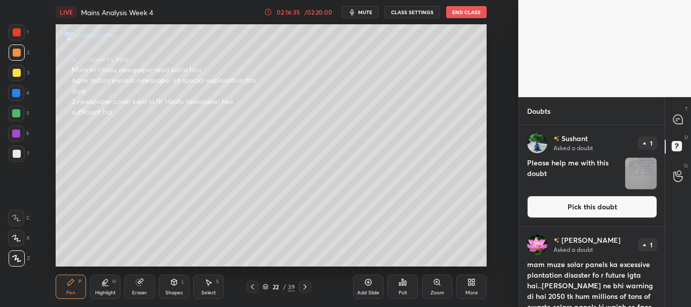
click at [602, 205] on button "Pick this doubt" at bounding box center [592, 207] width 130 height 22
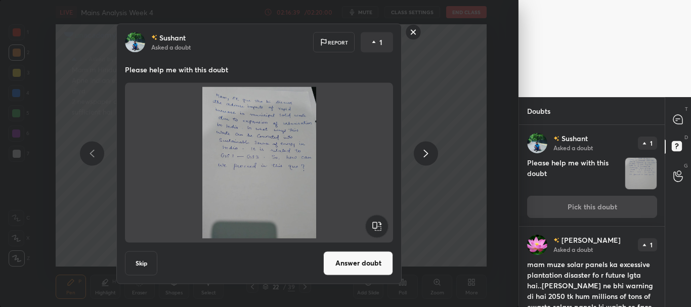
click at [413, 30] on rect at bounding box center [414, 32] width 16 height 16
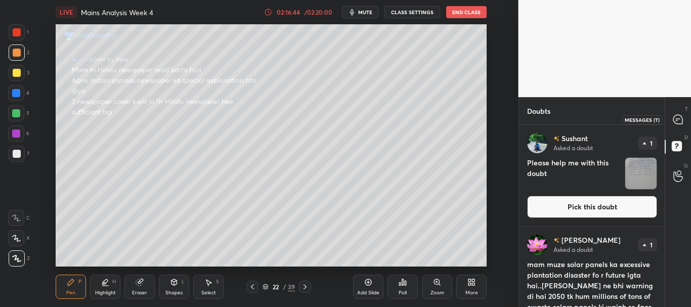
click at [681, 117] on icon at bounding box center [677, 119] width 9 height 9
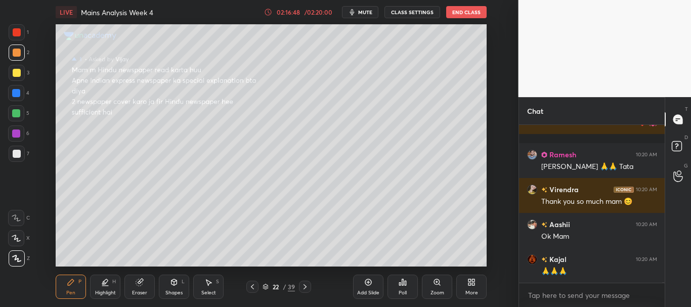
scroll to position [70930, 0]
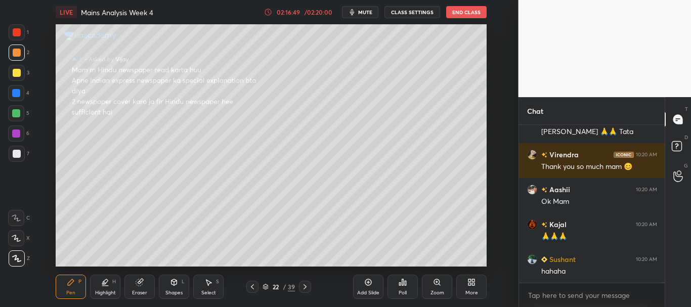
click at [467, 13] on button "End Class" at bounding box center [466, 12] width 40 height 12
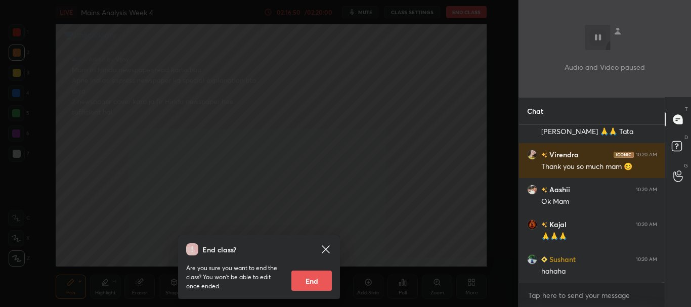
scroll to position [70974, 0]
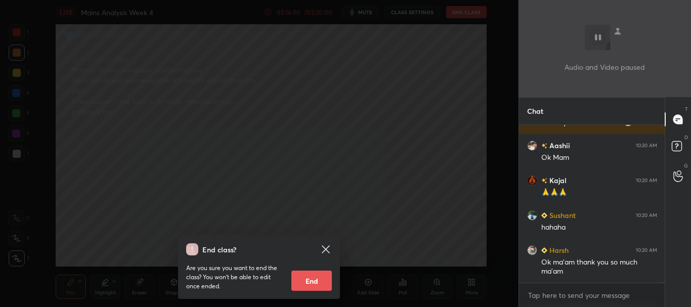
click at [319, 277] on button "End" at bounding box center [311, 281] width 40 height 20
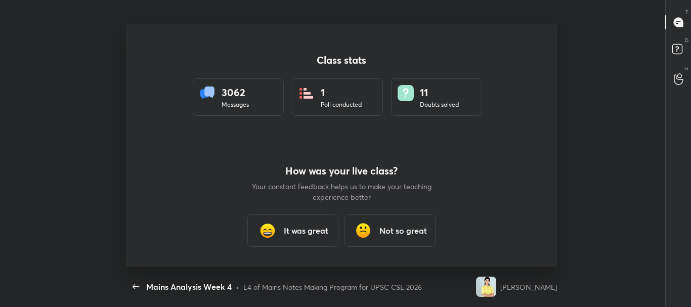
scroll to position [0, 0]
